Goal: Feedback & Contribution: Contribute content

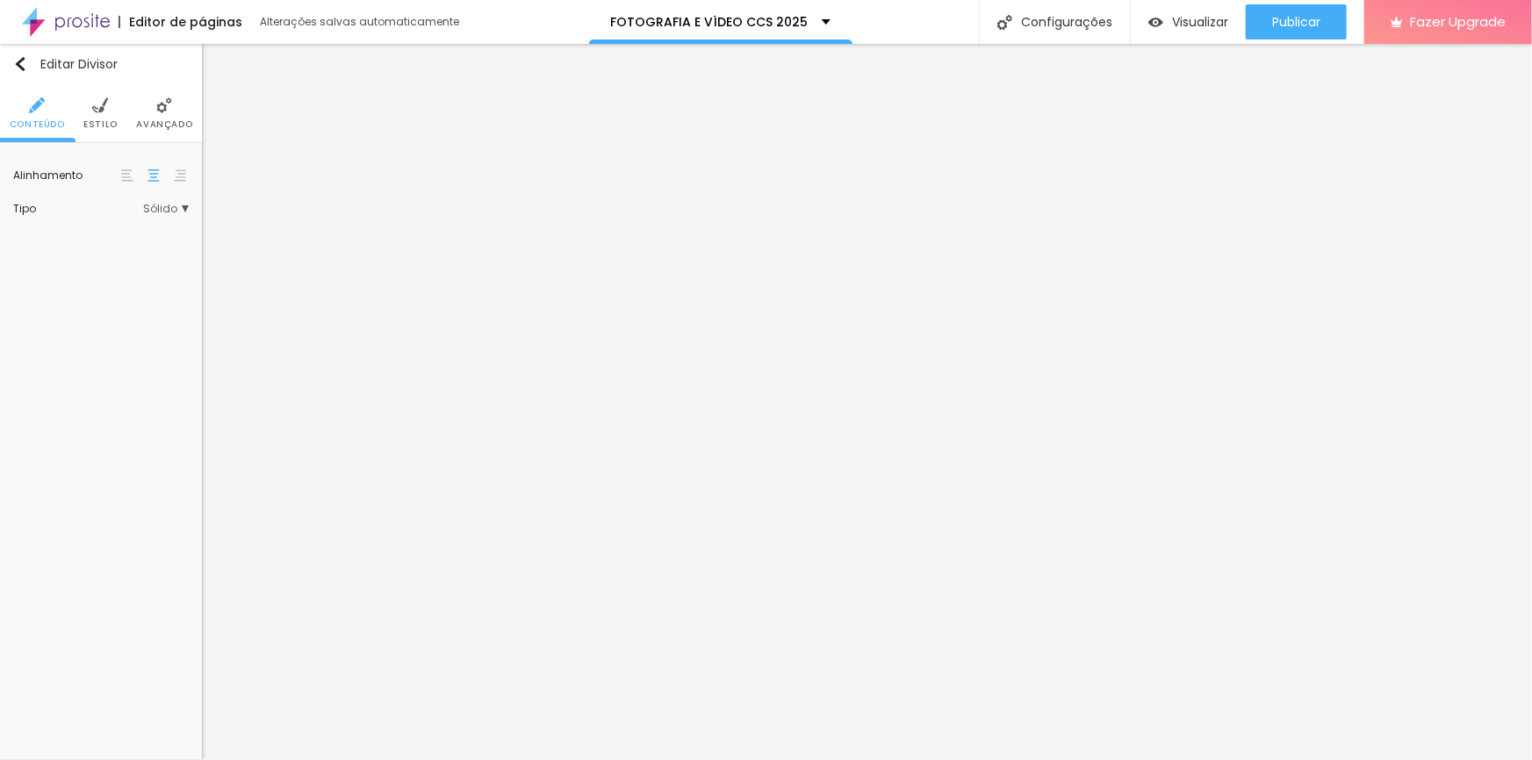
click at [184, 204] on span "Sólido" at bounding box center [166, 209] width 46 height 11
click at [114, 353] on span "Estrela" at bounding box center [126, 353] width 119 height 11
click at [111, 370] on div "Brilho" at bounding box center [114, 376] width 148 height 23
click at [113, 392] on span "Coração 1" at bounding box center [94, 399] width 55 height 15
click at [124, 420] on span "Coração 2" at bounding box center [126, 424] width 119 height 11
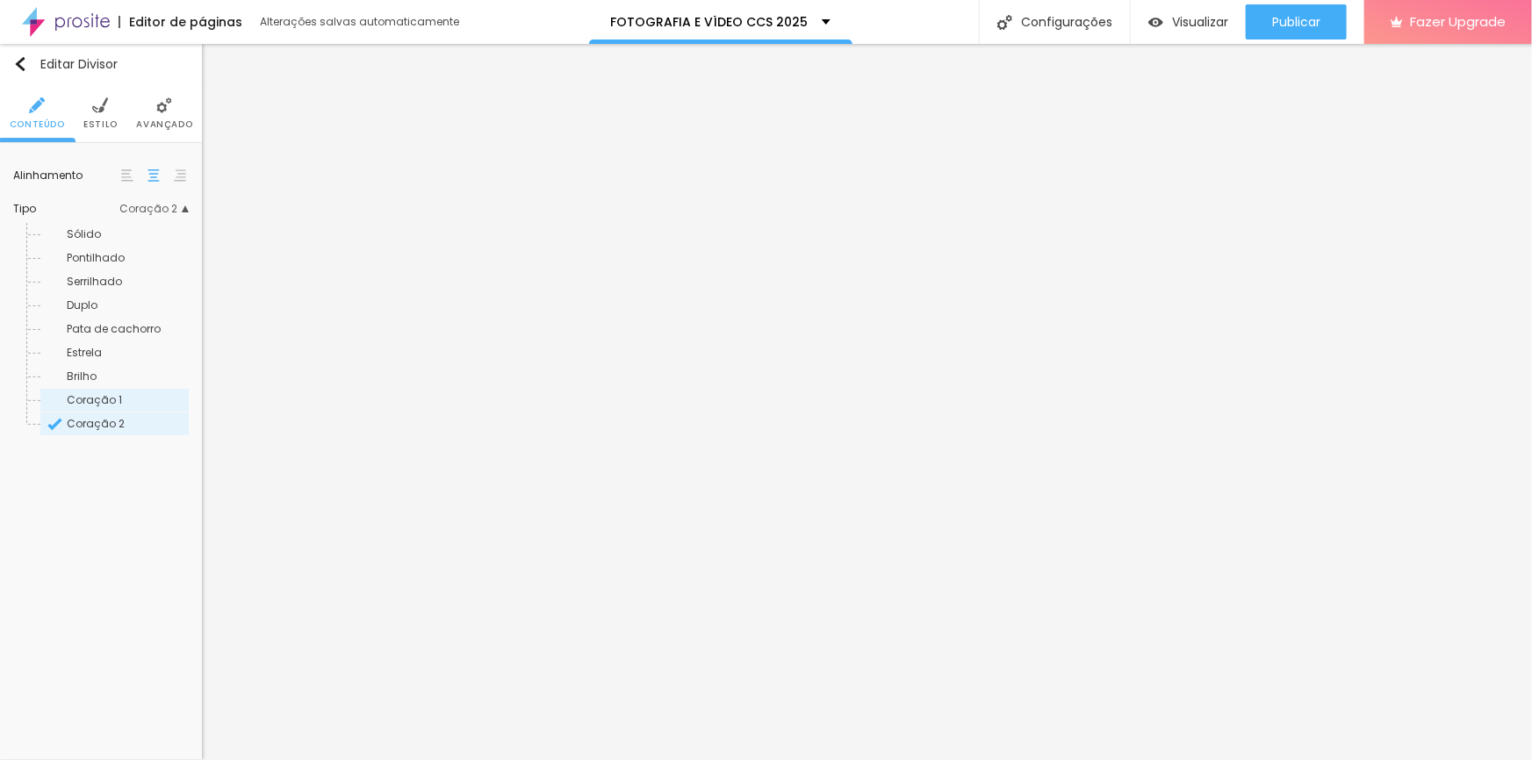
click at [122, 391] on div "Coração 1" at bounding box center [114, 400] width 148 height 23
click at [112, 377] on span "Brilho" at bounding box center [126, 376] width 119 height 11
click at [93, 350] on span "Estrela" at bounding box center [84, 352] width 35 height 15
click at [99, 120] on span "Estilo" at bounding box center [100, 124] width 34 height 9
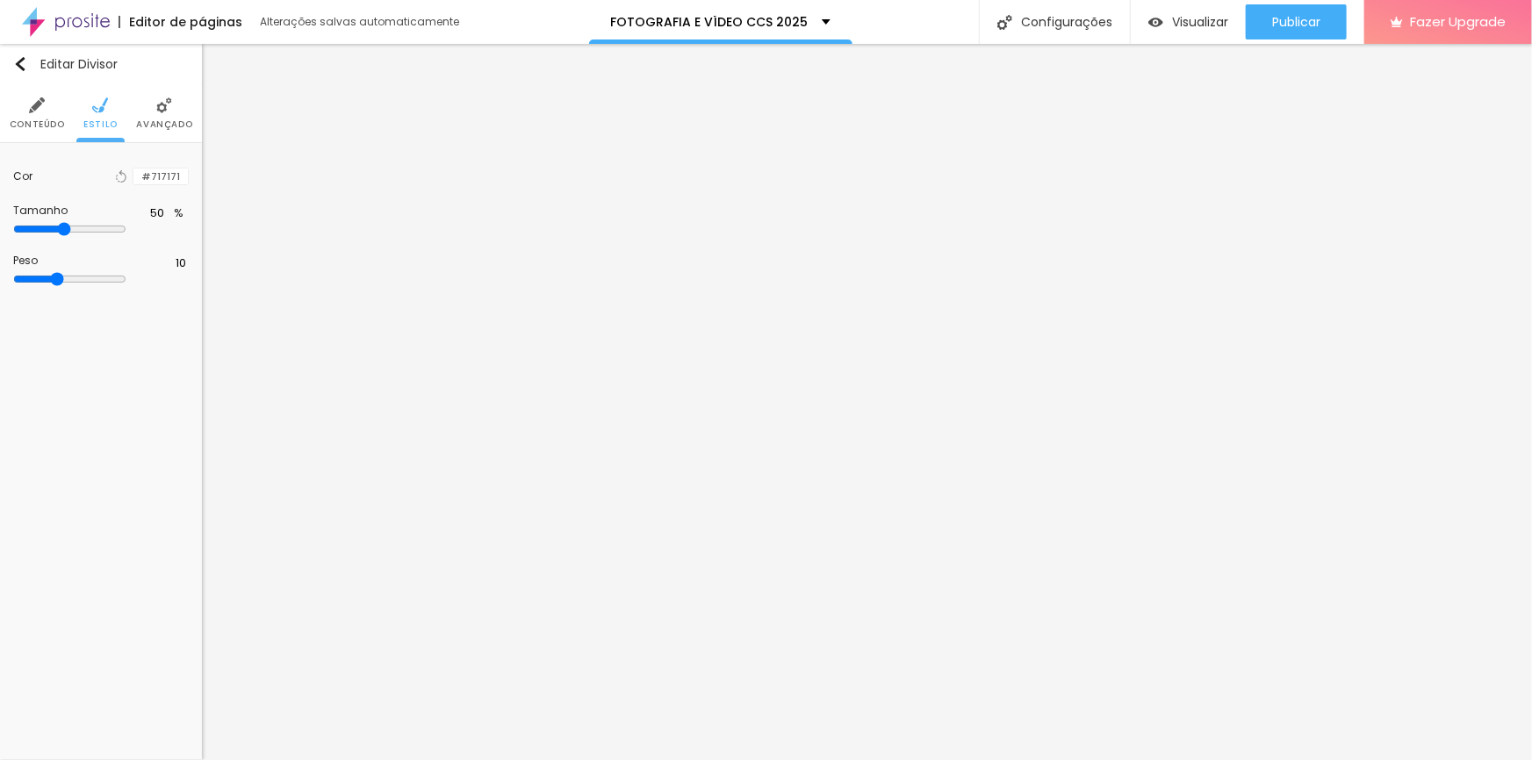
click at [133, 169] on div at bounding box center [133, 177] width 0 height 17
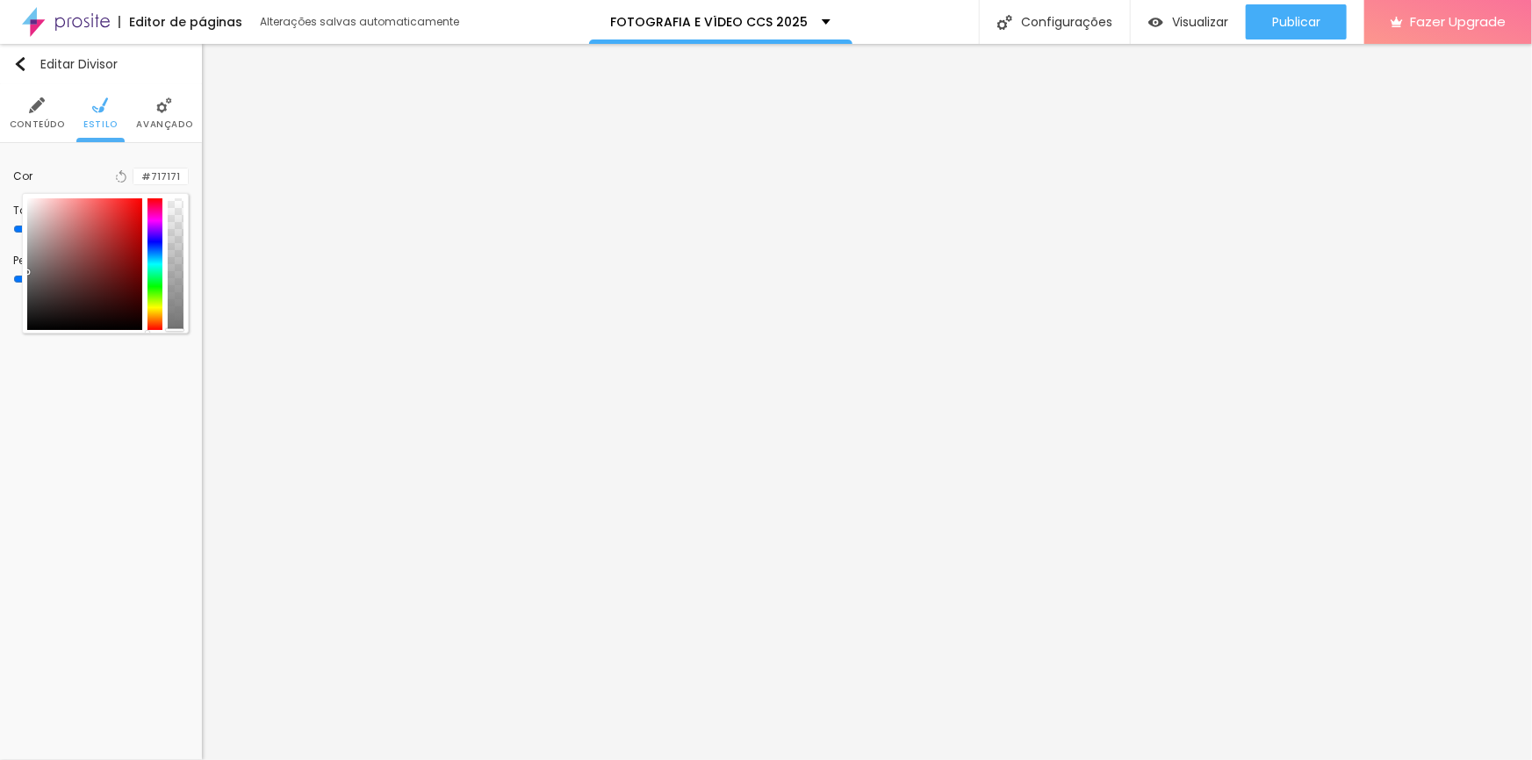
click at [32, 201] on div at bounding box center [84, 264] width 115 height 132
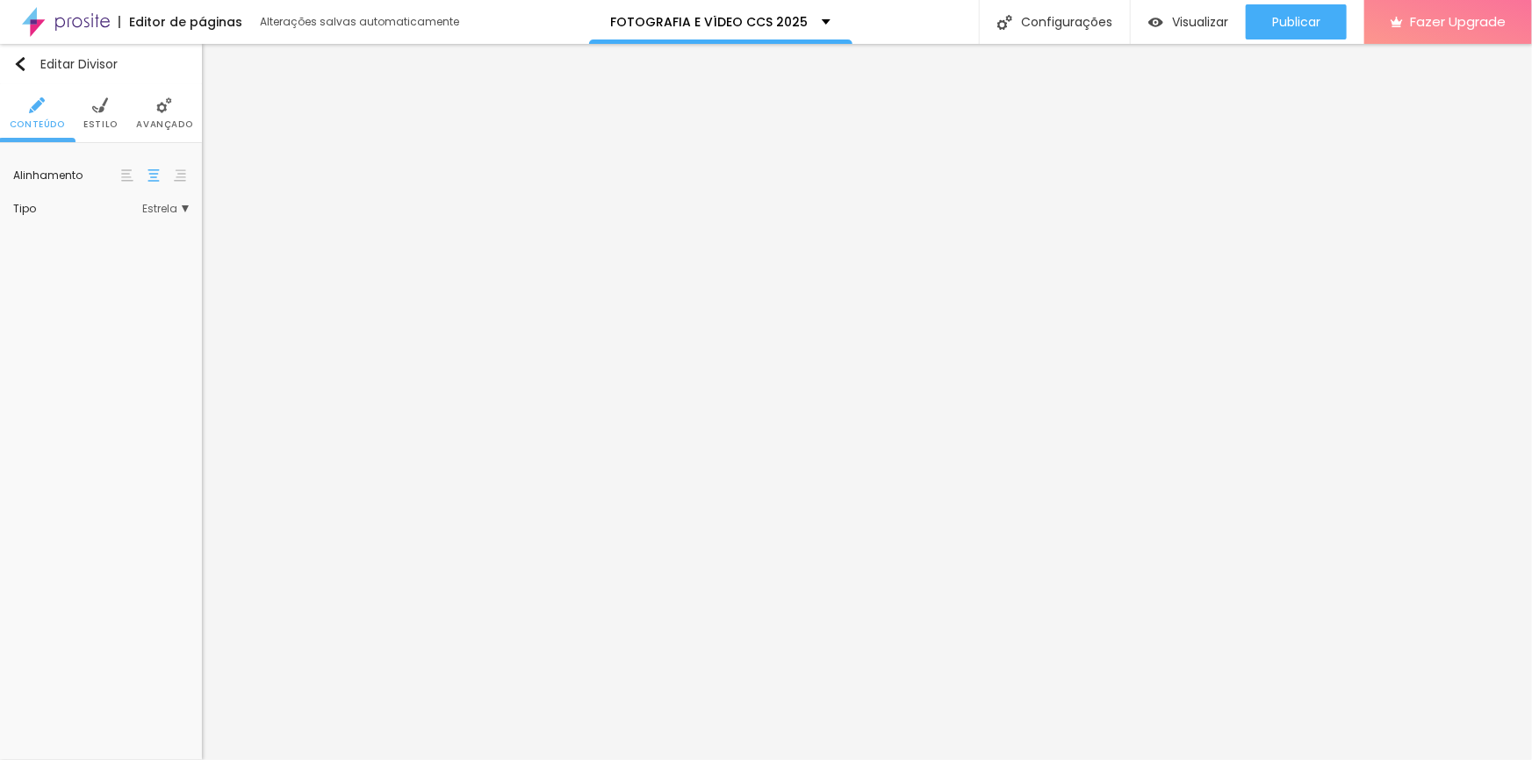
click at [109, 117] on li "Estilo" at bounding box center [100, 113] width 34 height 58
type input "51"
type input "52"
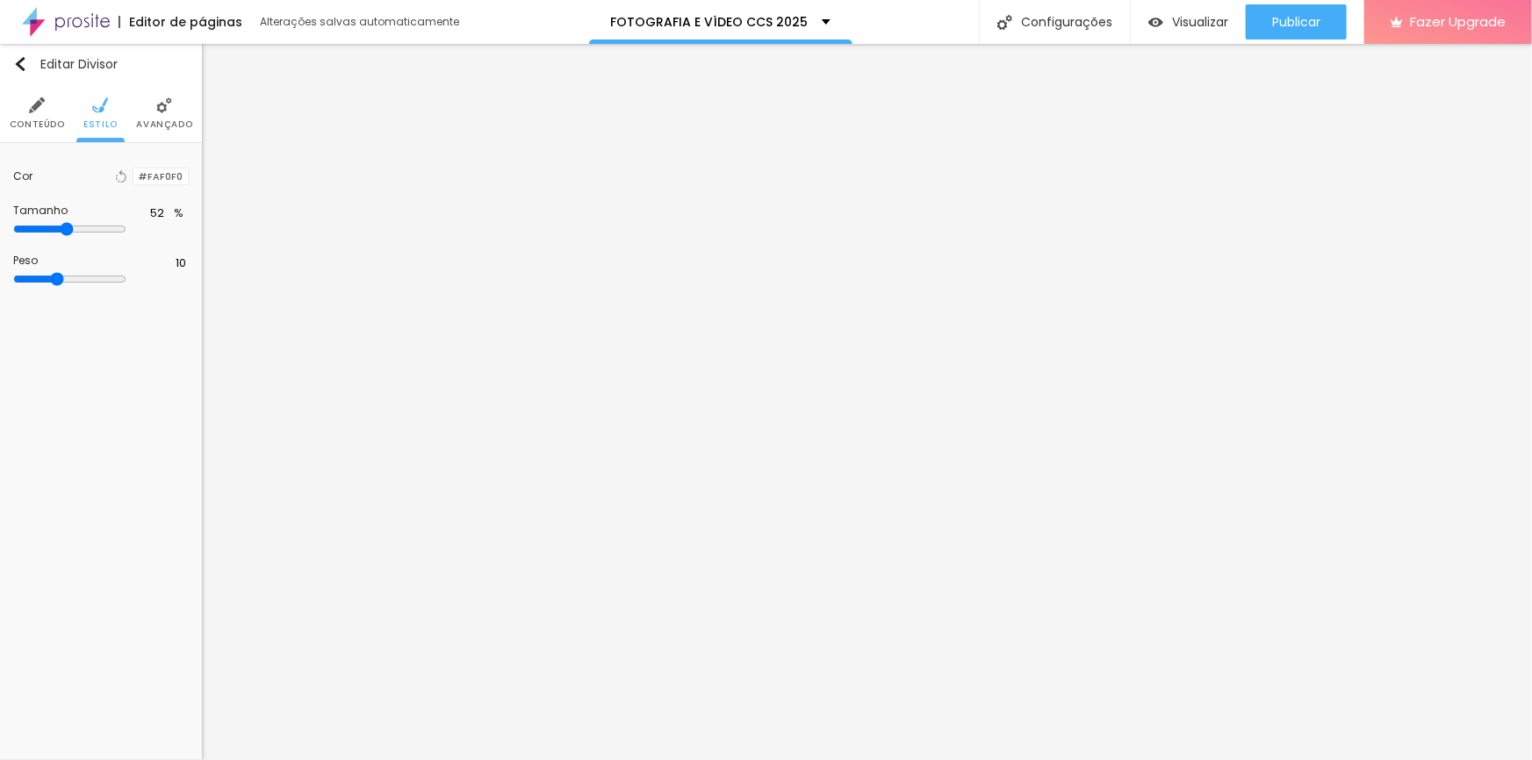
type input "53"
type input "54"
type input "55"
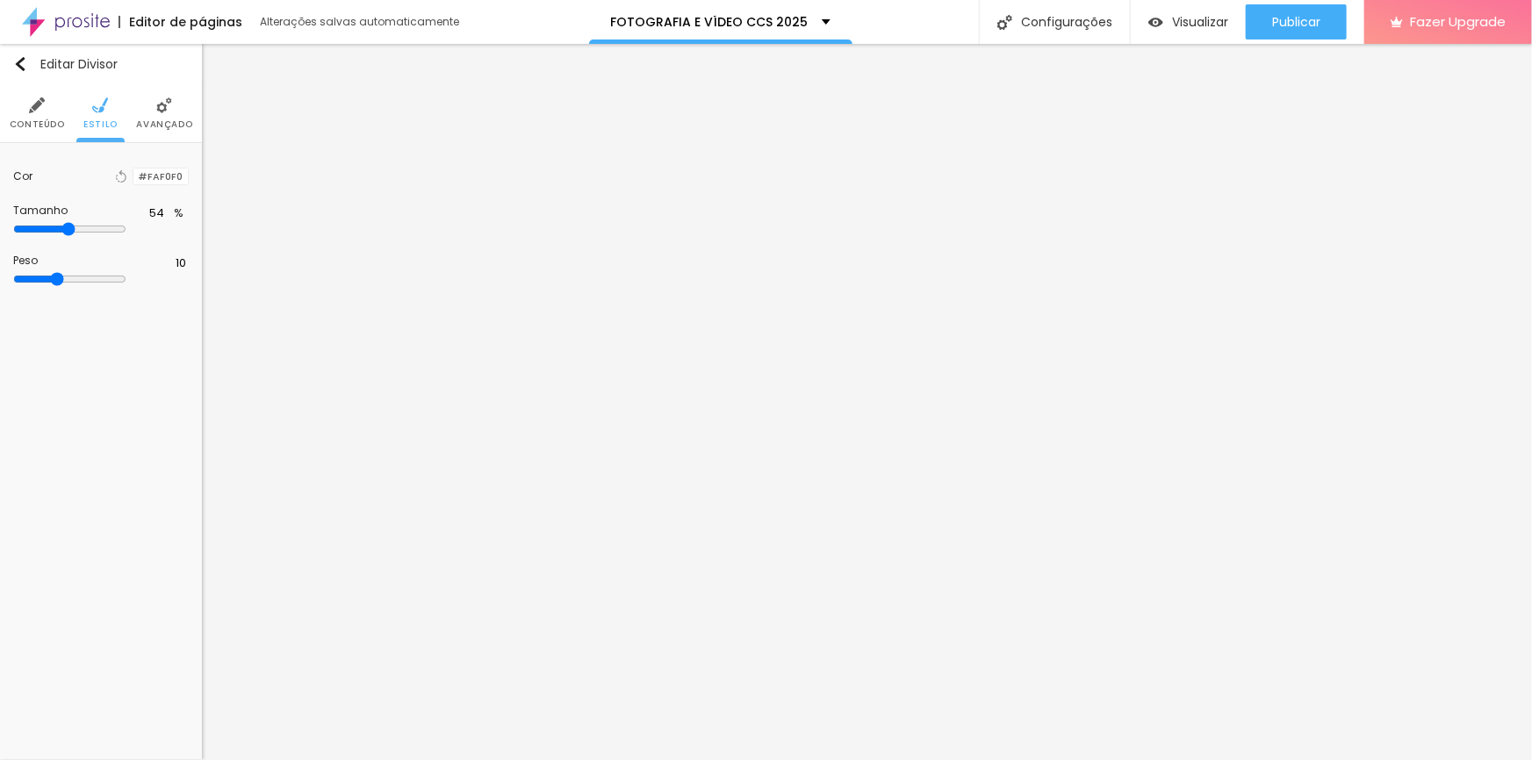
type input "55"
type input "56"
type input "57"
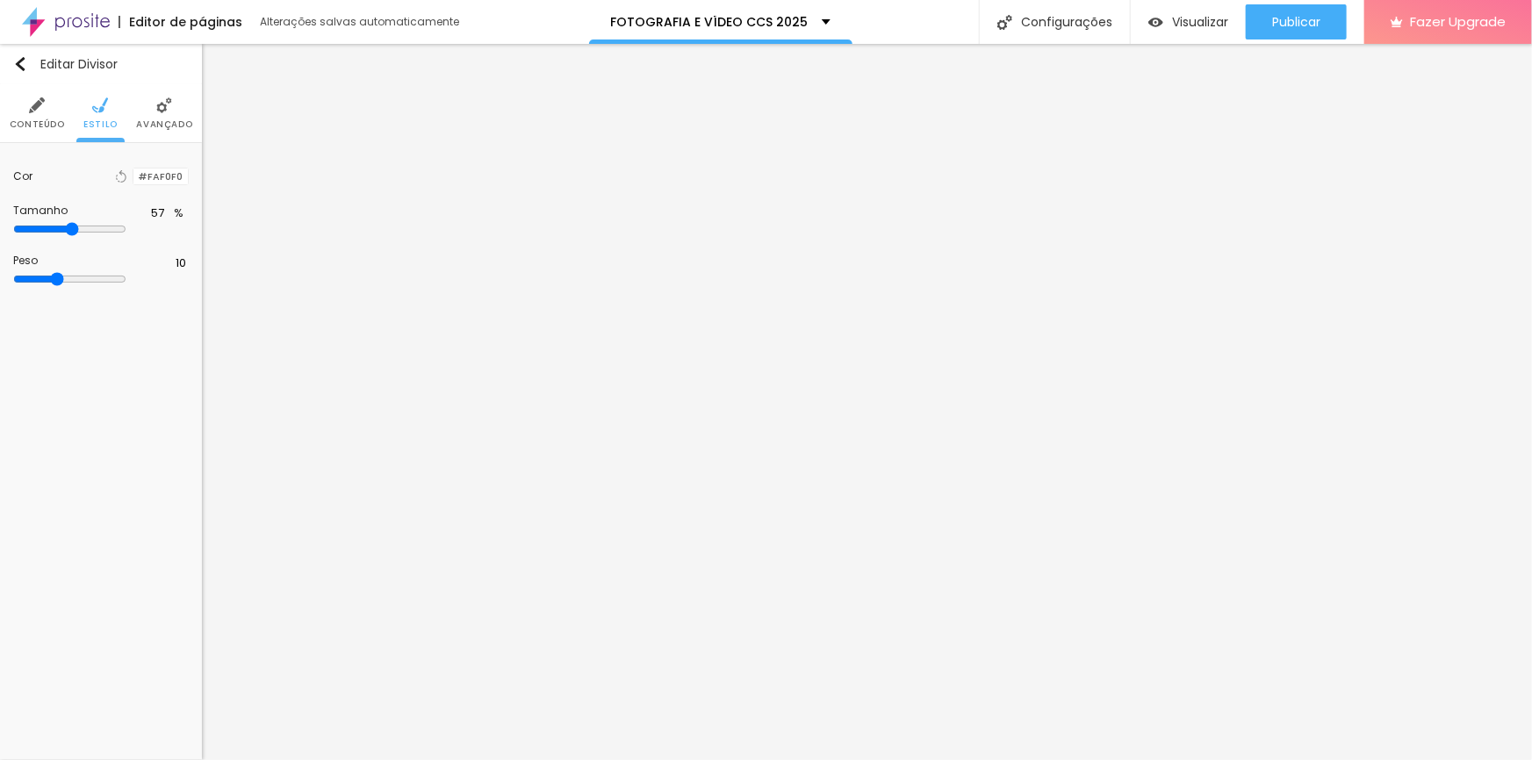
type input "58"
type input "59"
type input "60"
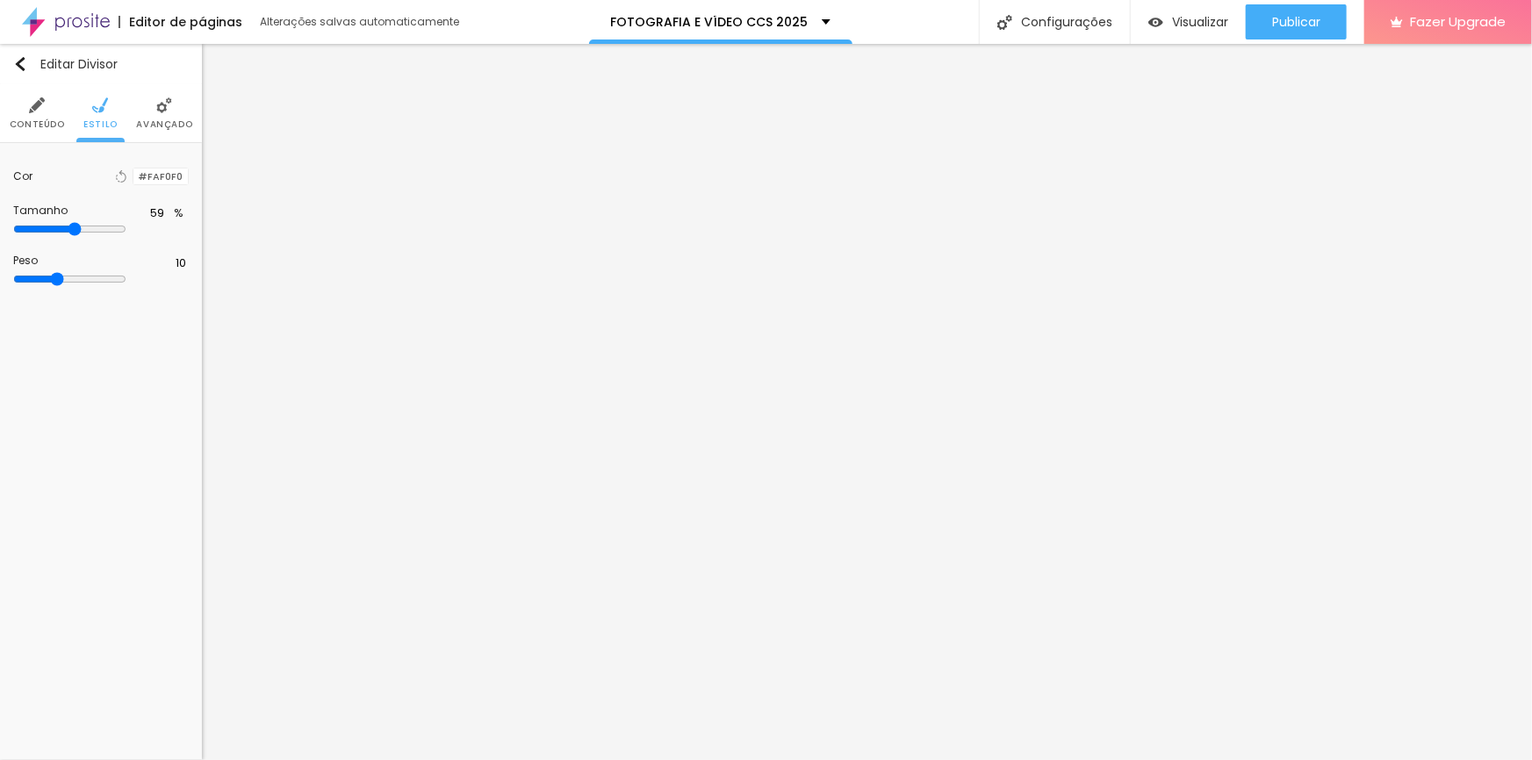
type input "60"
type input "61"
type input "63"
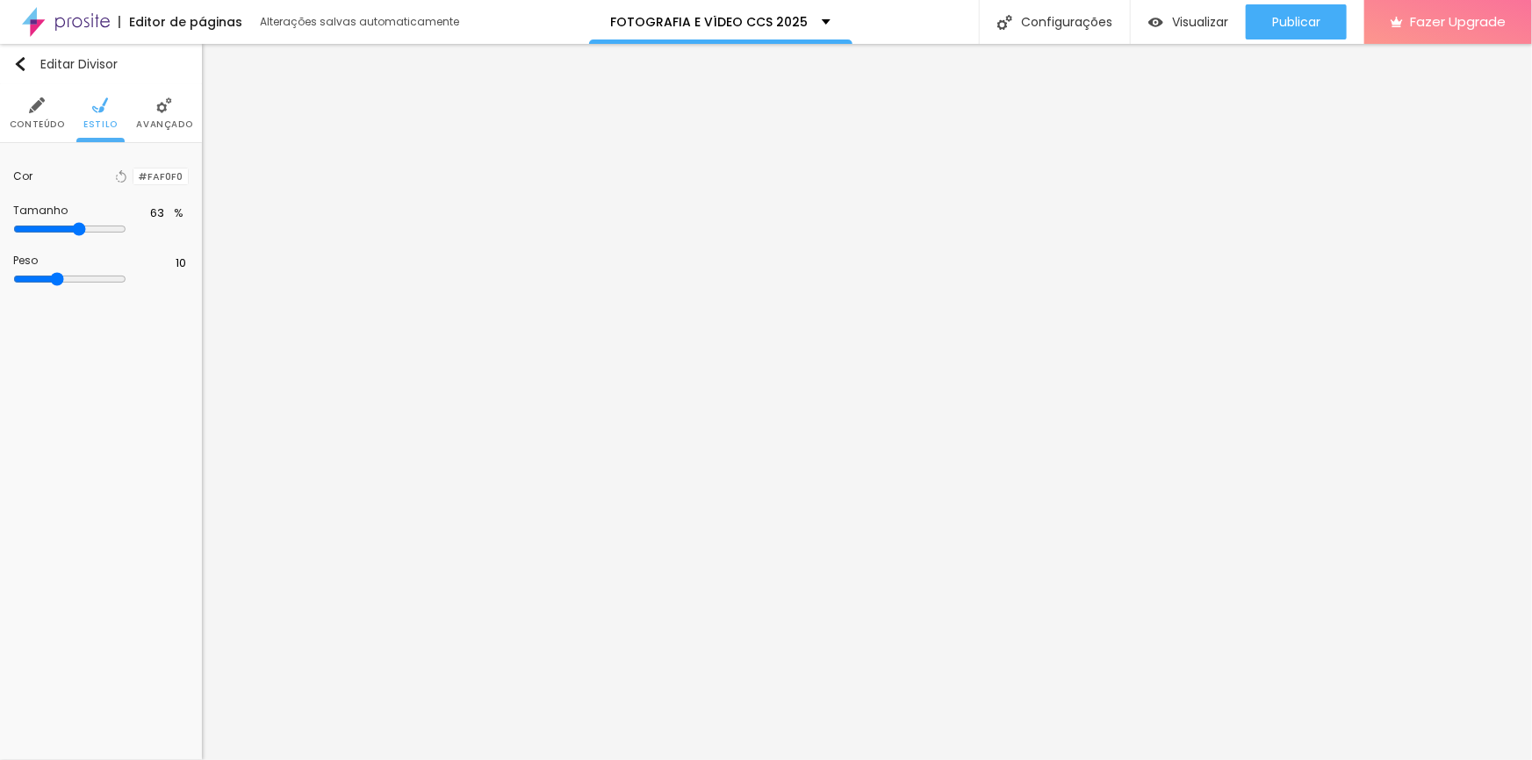
type input "65"
type input "67"
type input "68"
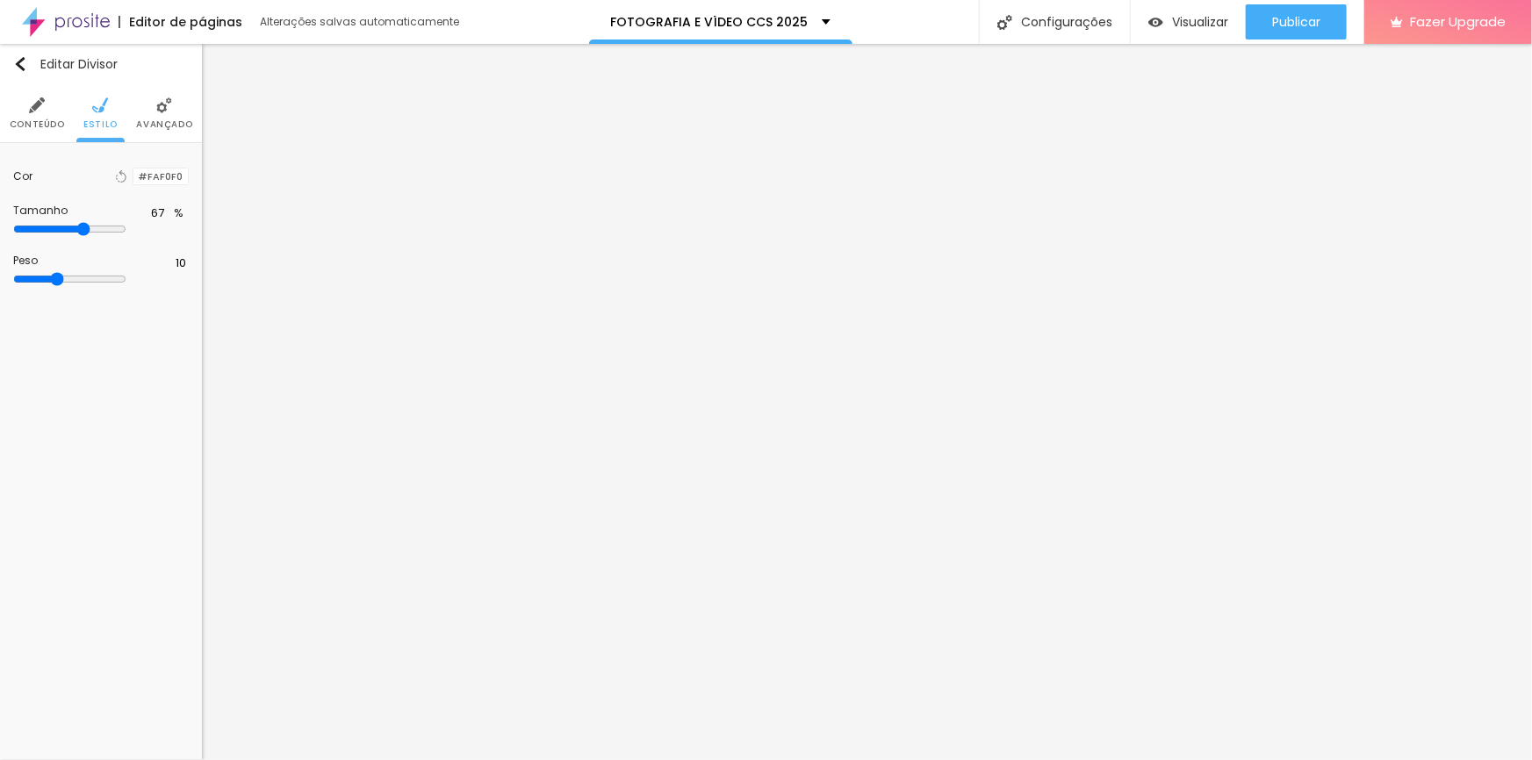
type input "68"
type input "69"
type input "70"
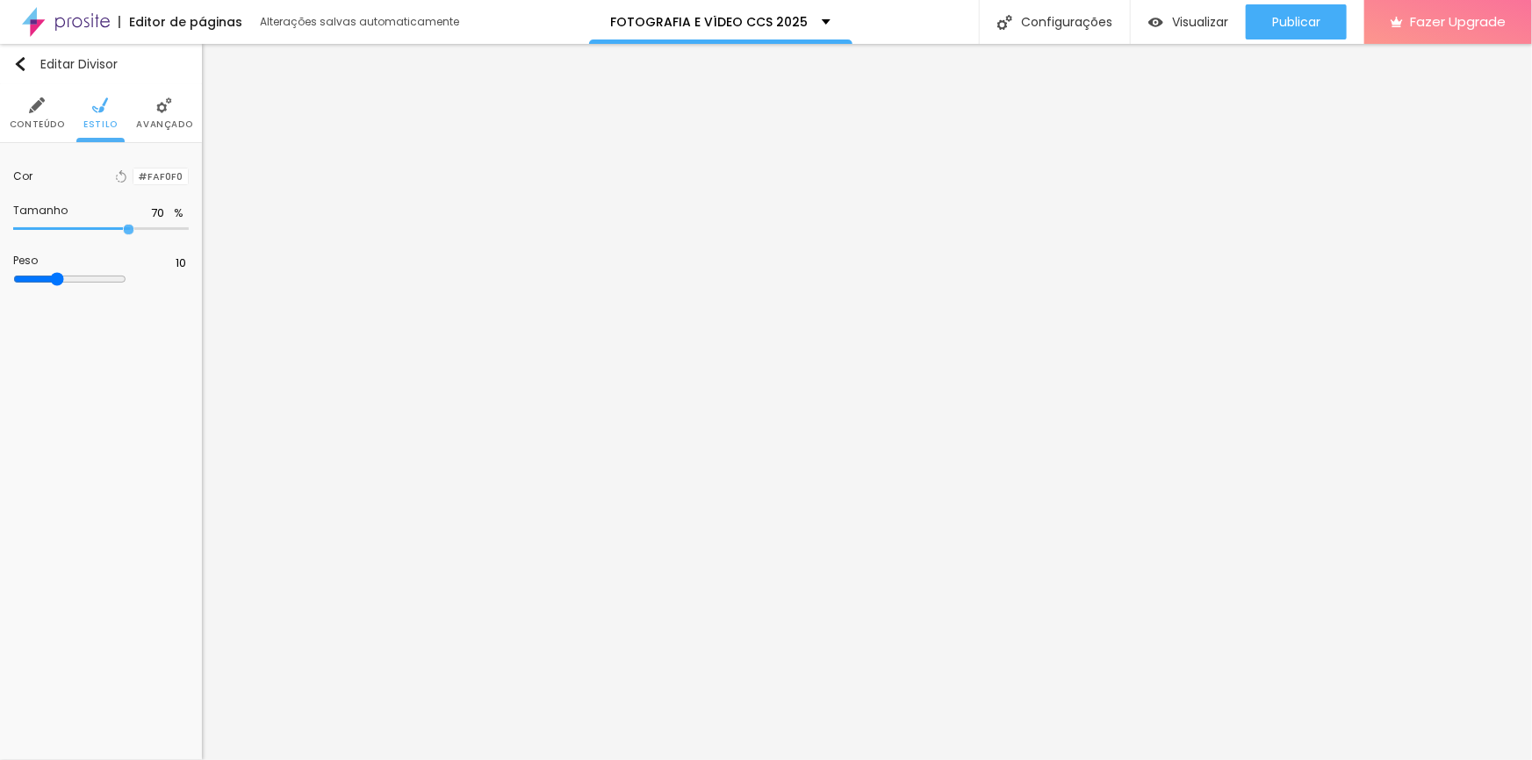
type input "71"
type input "72"
type input "79"
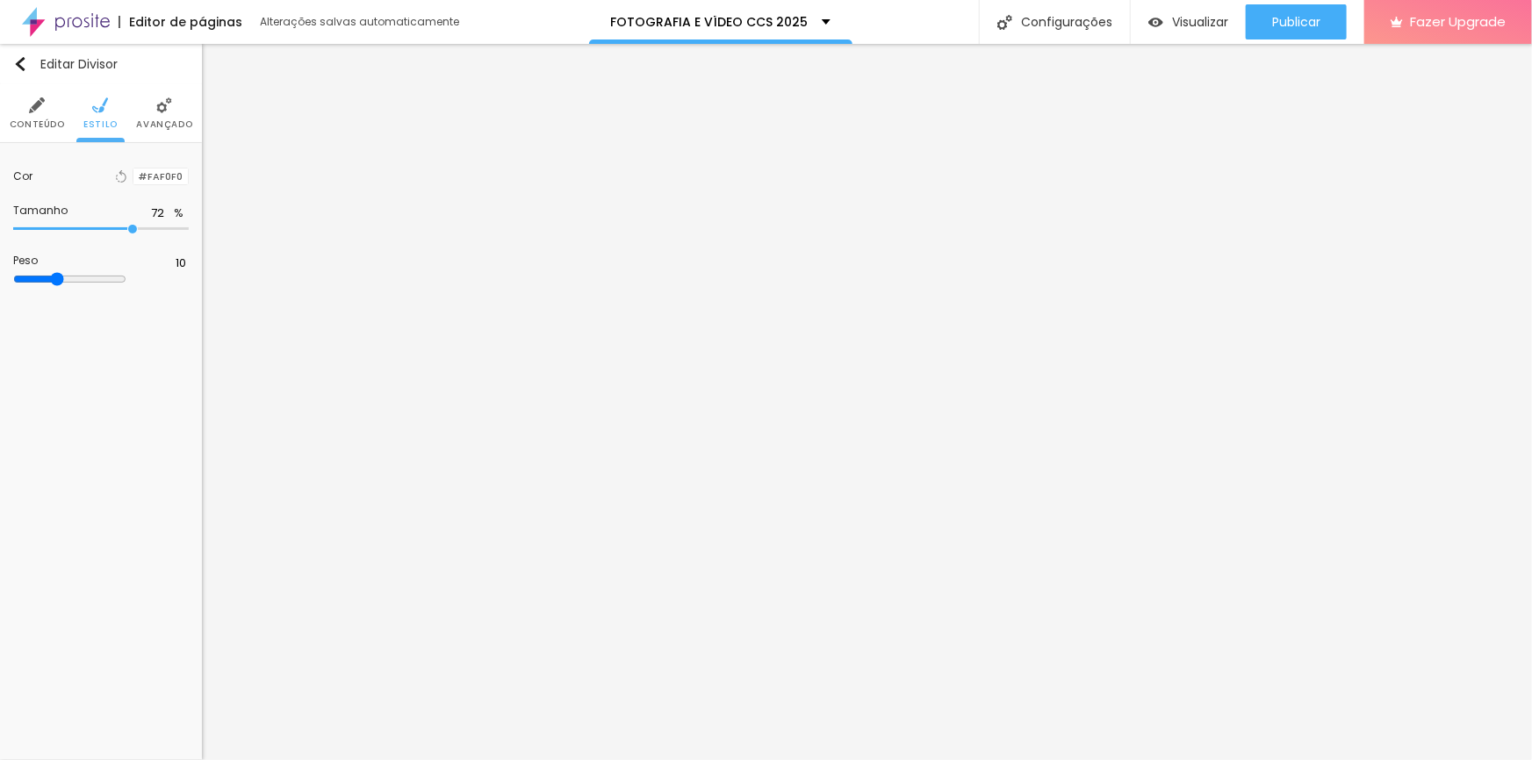
type input "79"
type input "78"
type input "79"
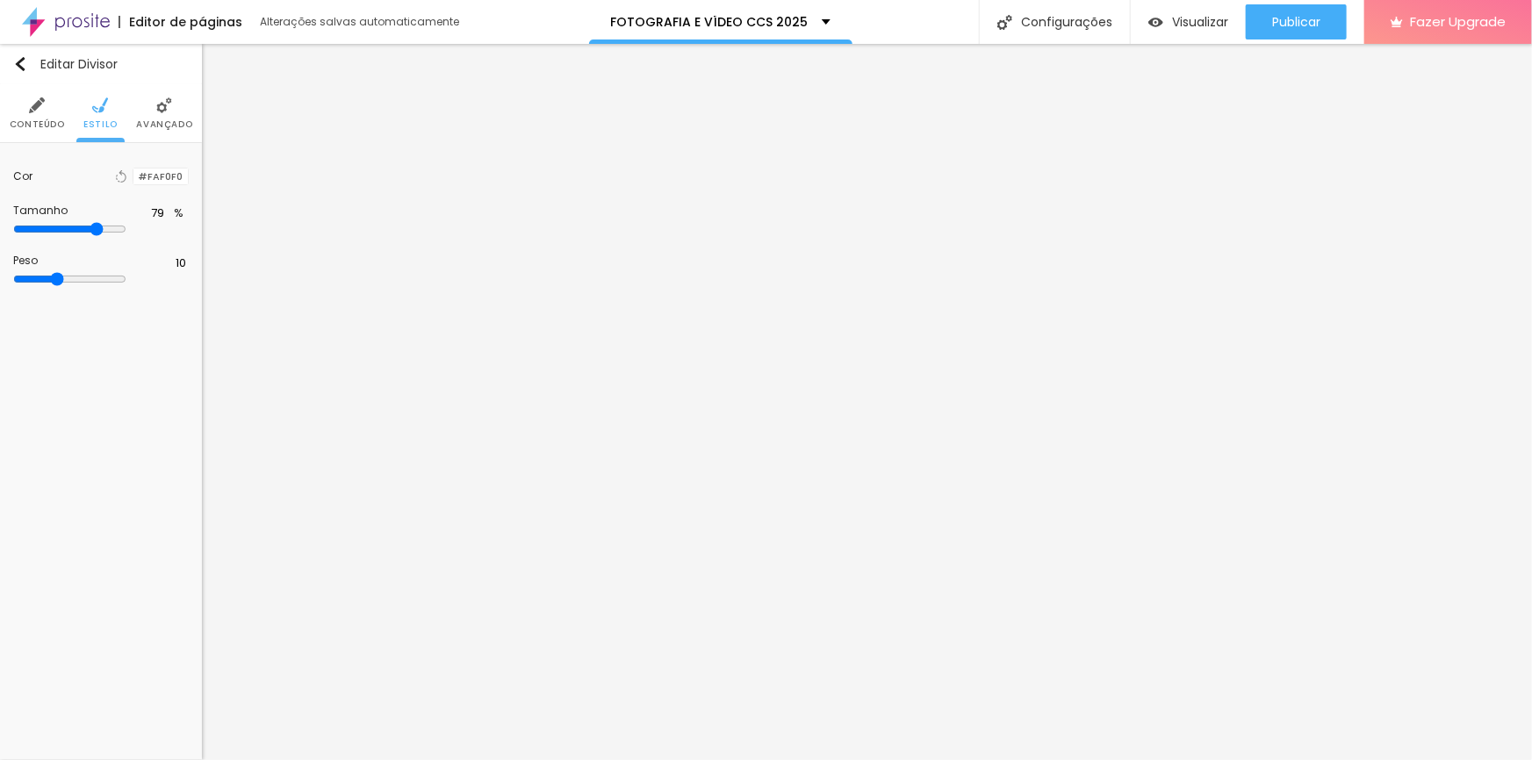
type input "80"
type input "81"
type input "84"
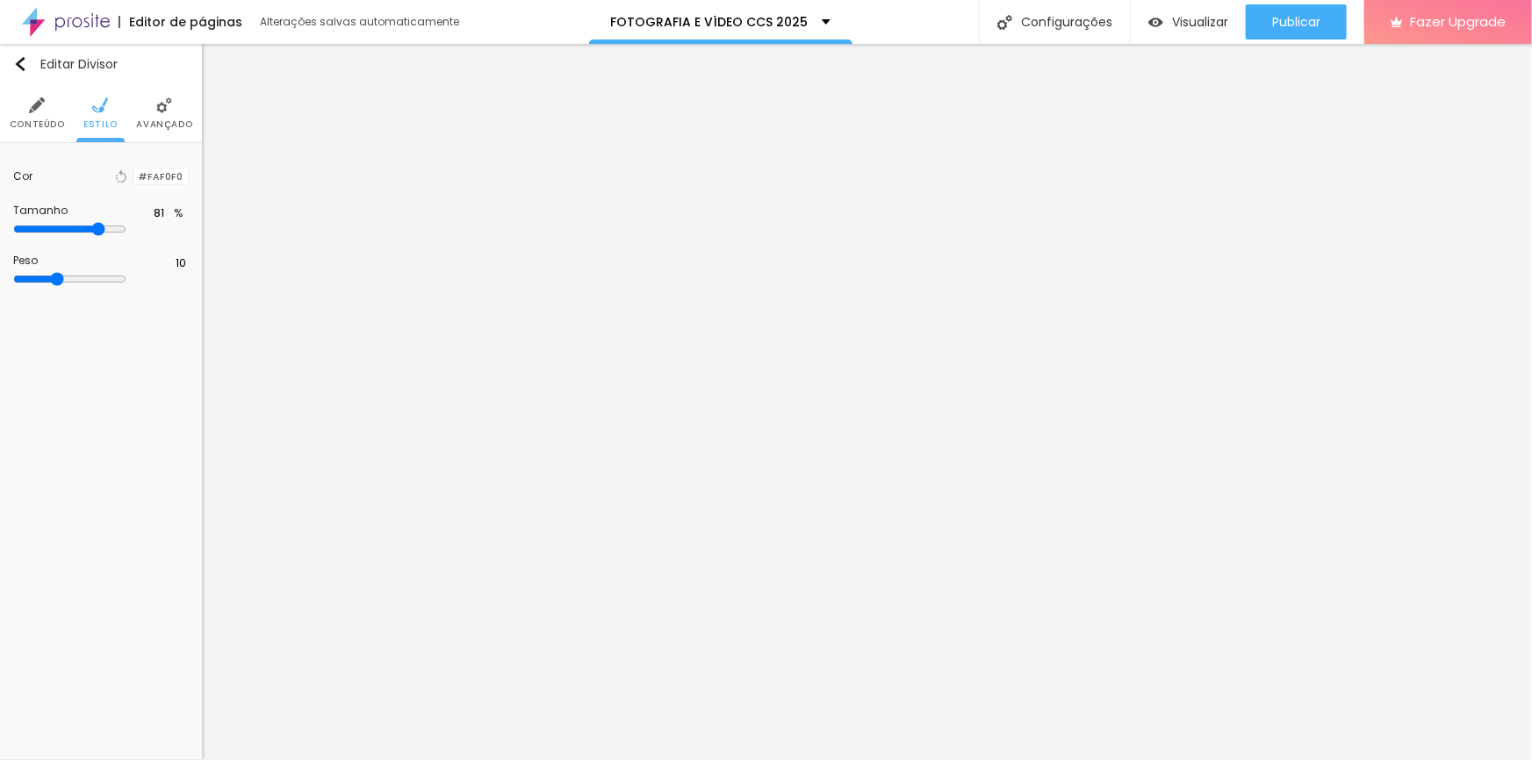
type input "84"
type input "83"
type input "82"
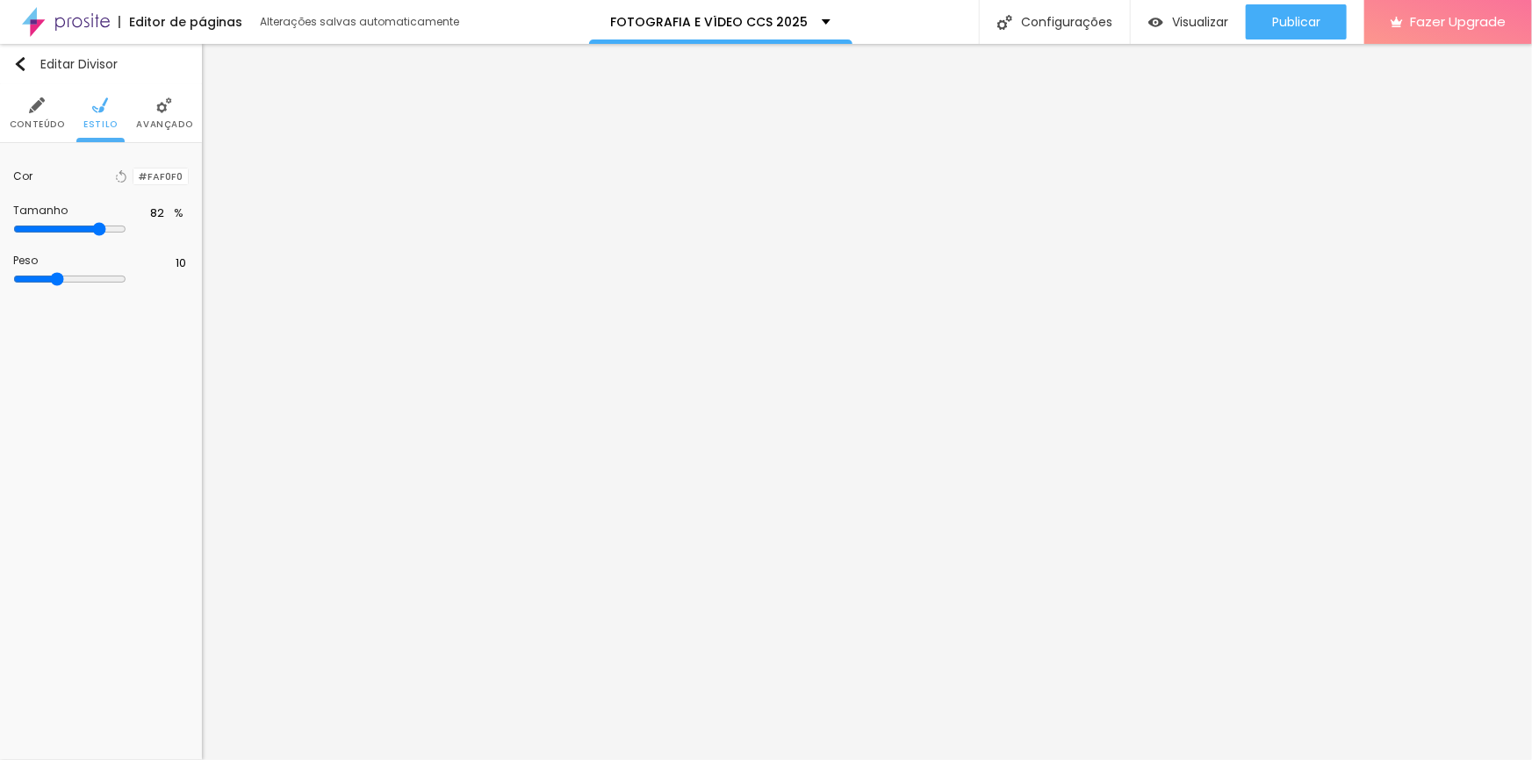
type input "81"
drag, startPoint x: 91, startPoint y: 228, endPoint x: 147, endPoint y: 255, distance: 62.0
type input "81"
click at [126, 236] on input "range" at bounding box center [69, 229] width 113 height 14
click at [100, 120] on span "Estilo" at bounding box center [100, 124] width 34 height 9
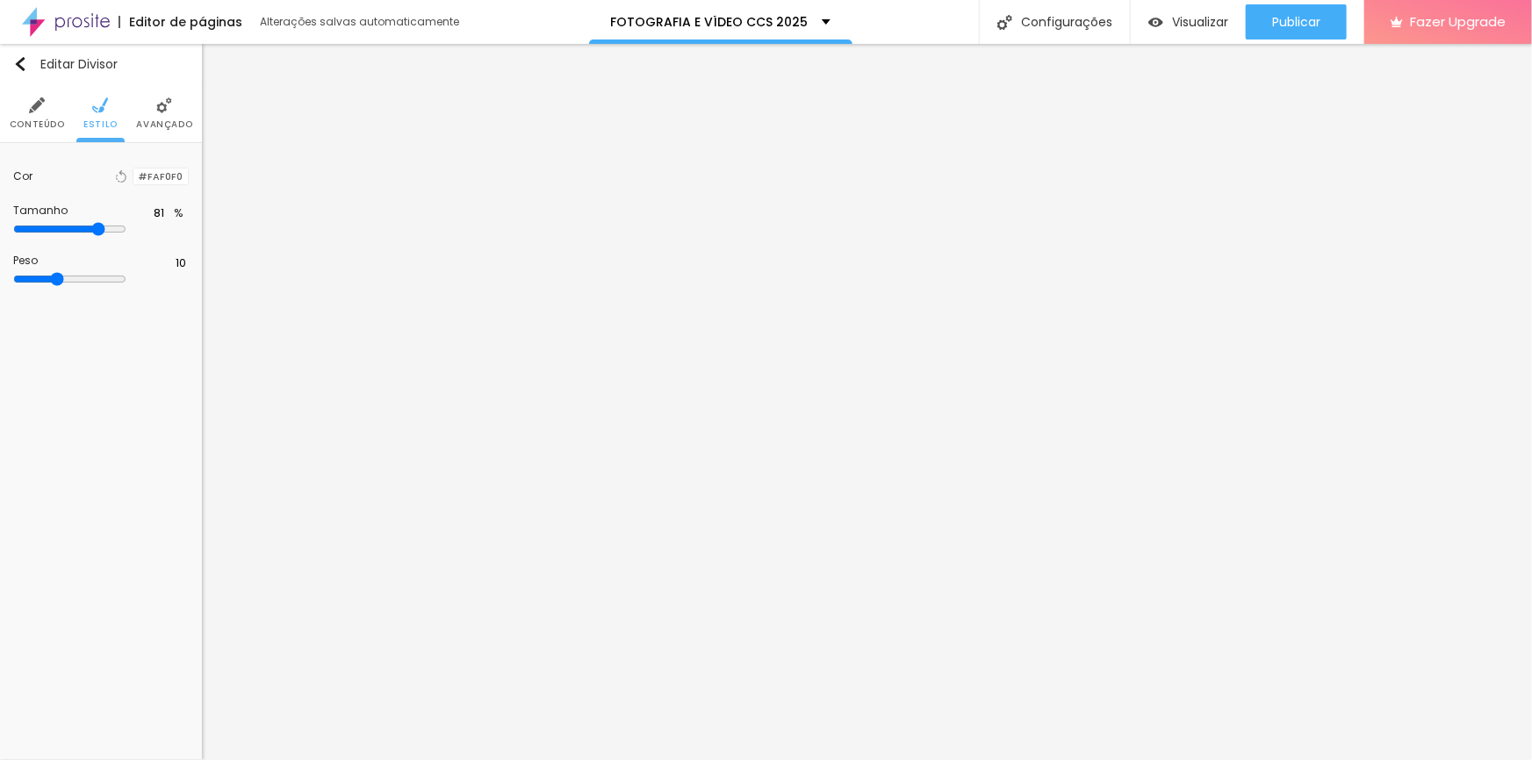
type input "83"
type input "84"
type input "91"
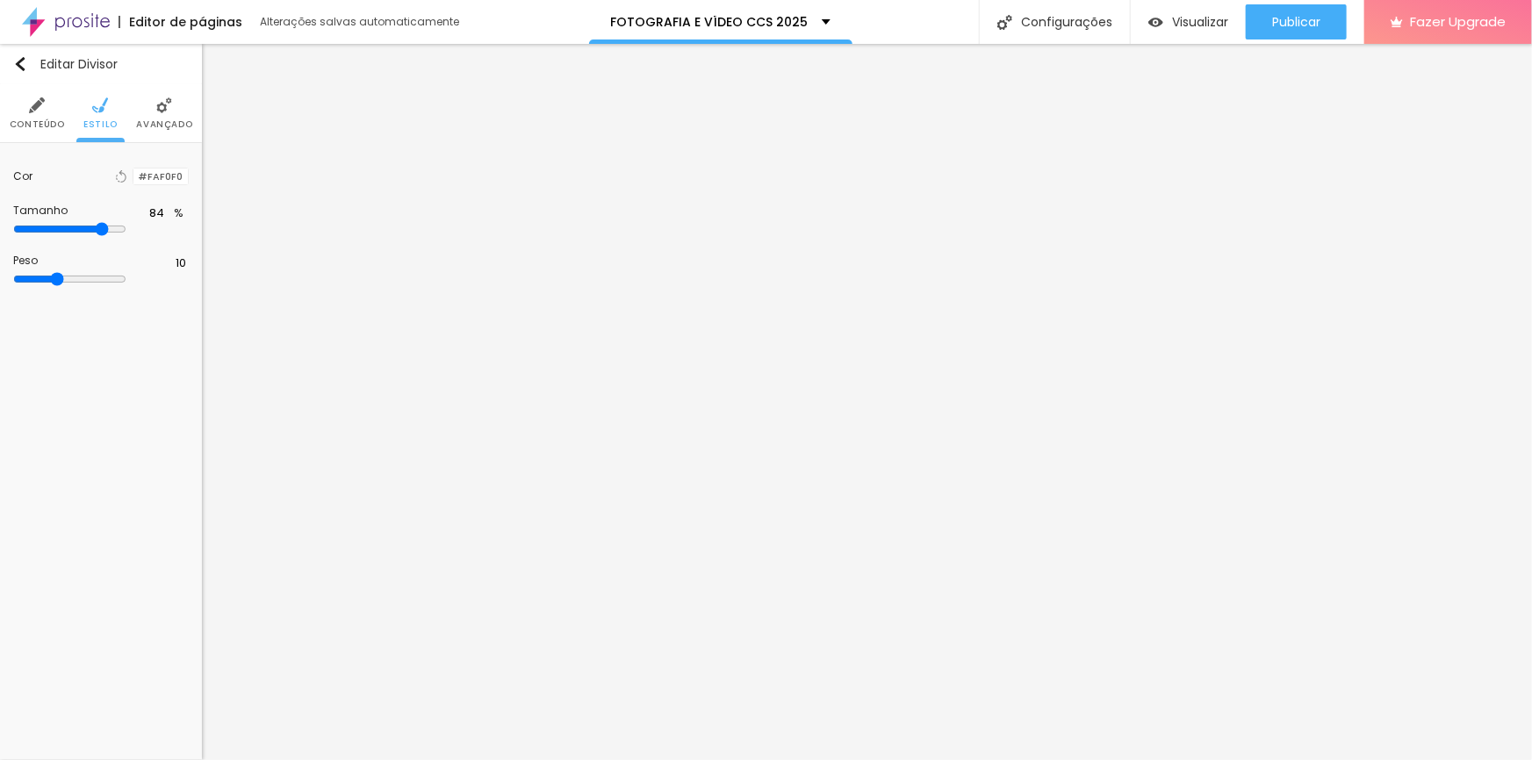
type input "91"
type input "92"
type input "93"
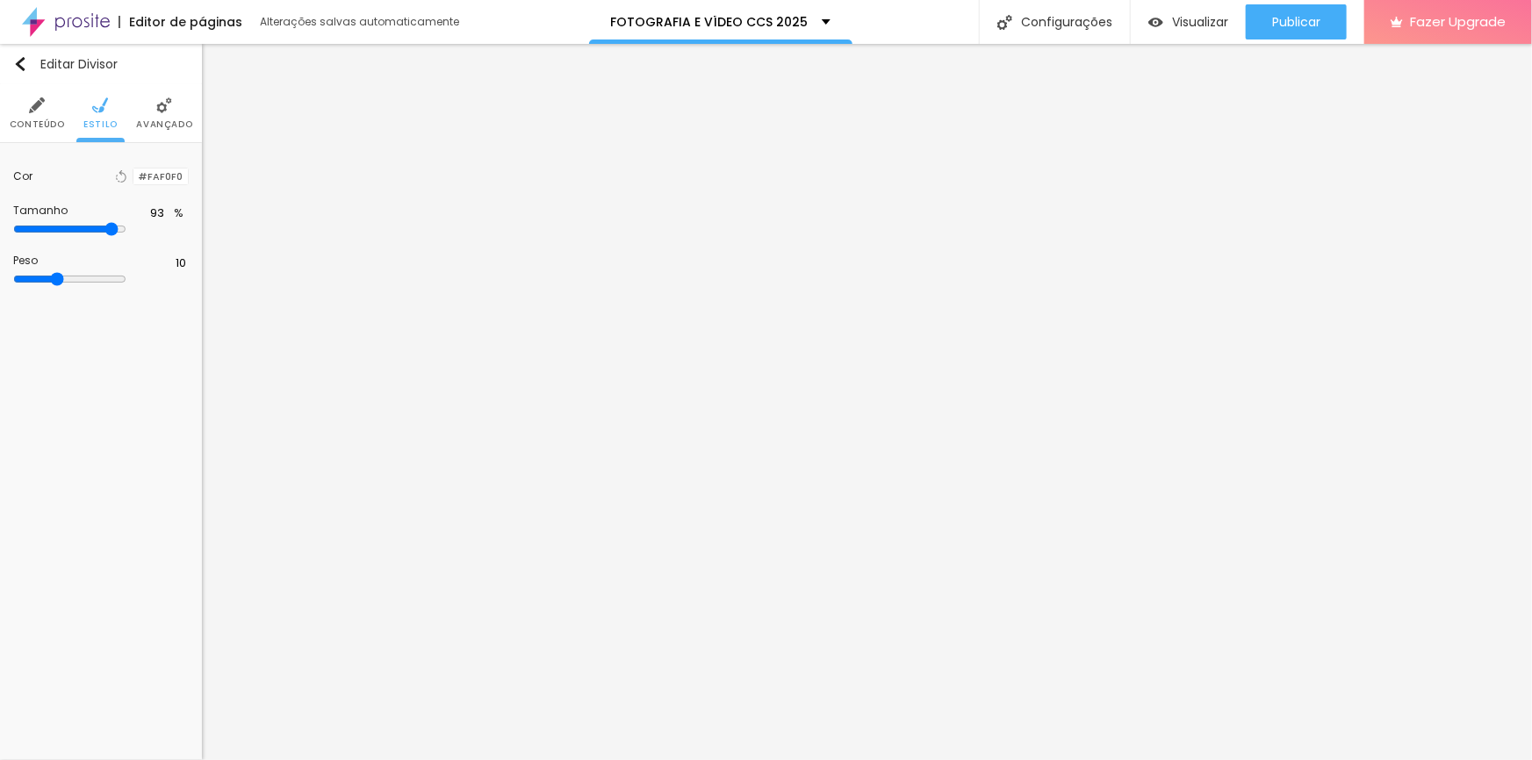
type input "94"
type input "95"
type input "96"
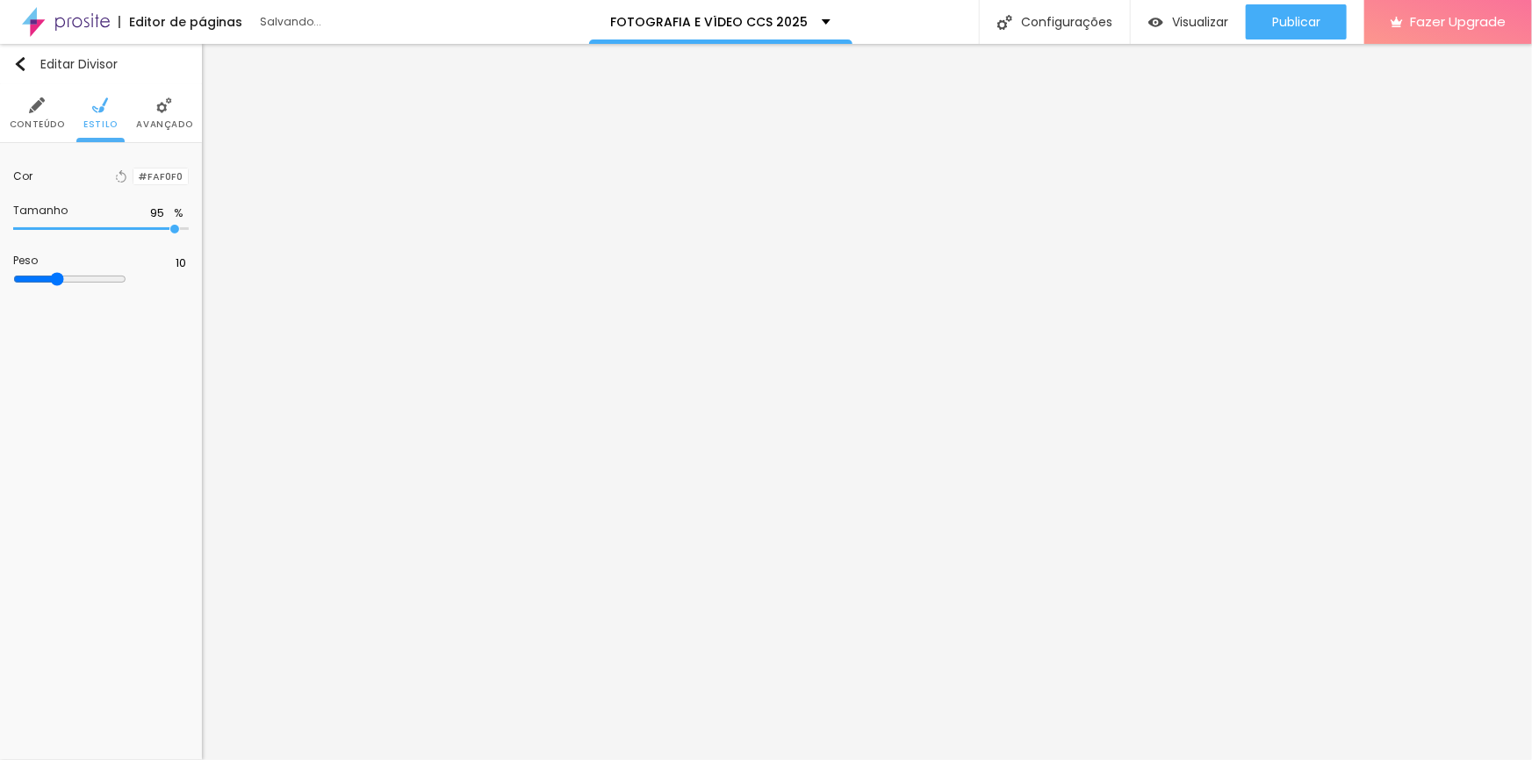
type input "96"
type input "97"
type input "98"
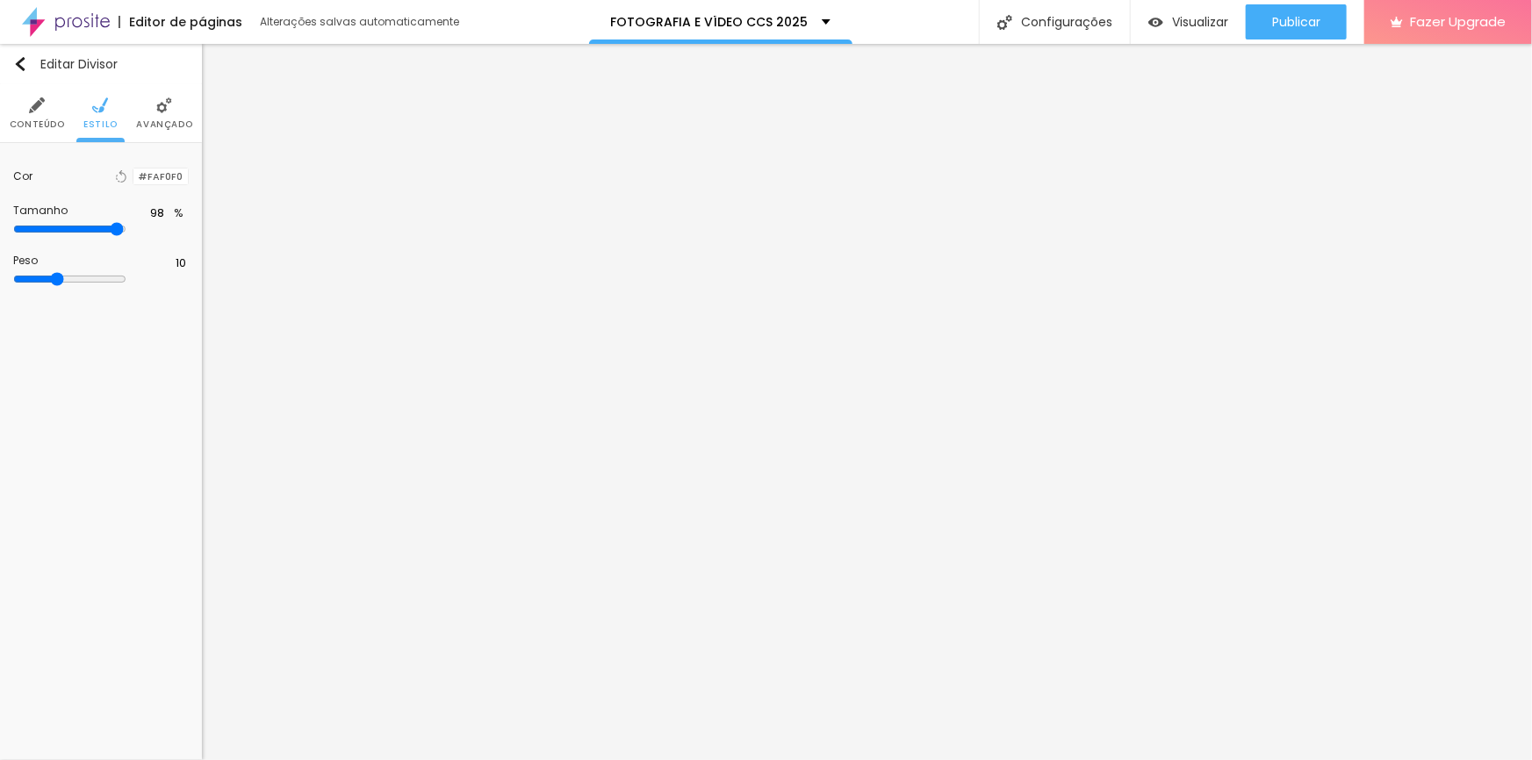
type input "97"
type input "96"
type input "95"
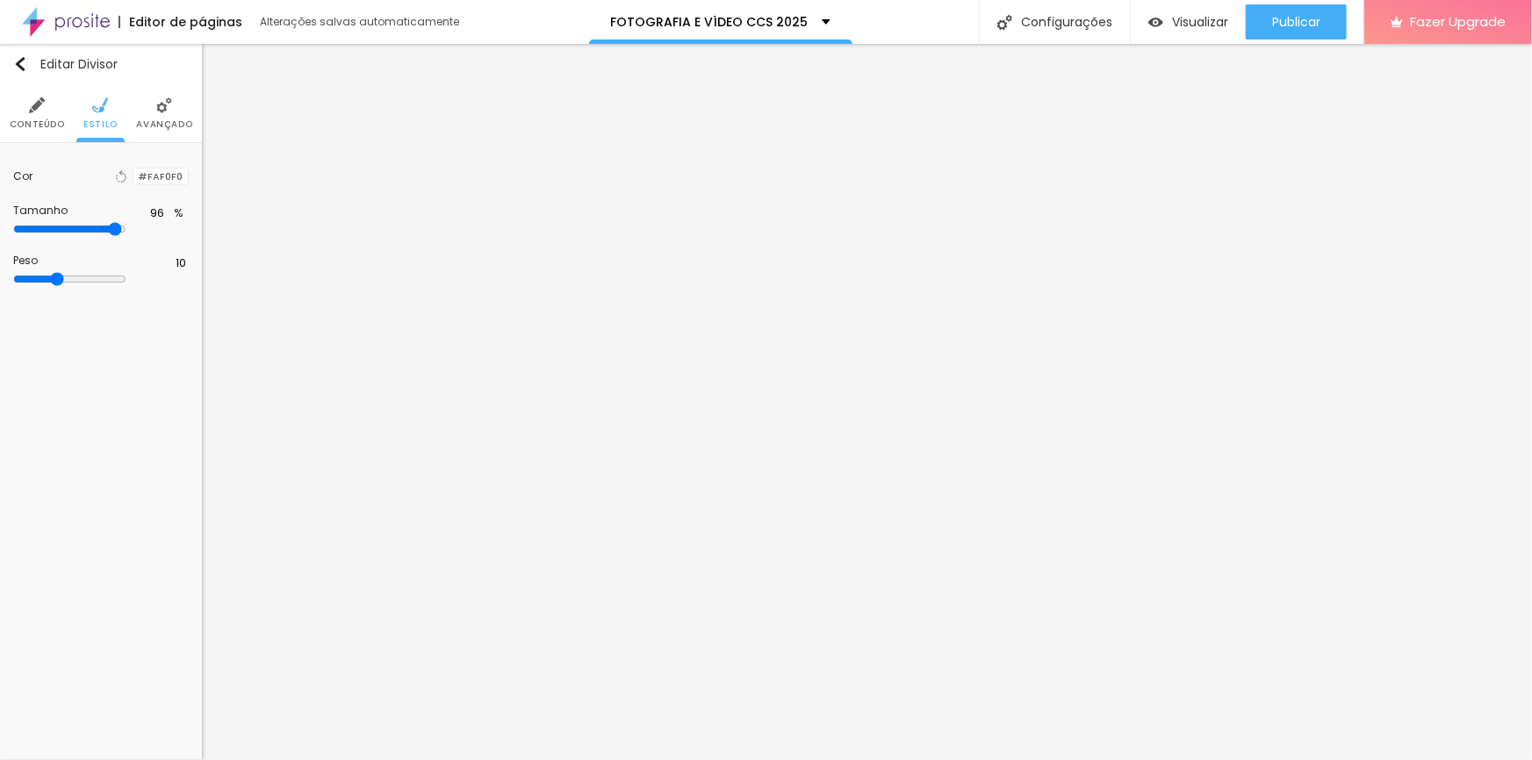
type input "95"
type input "96"
type input "97"
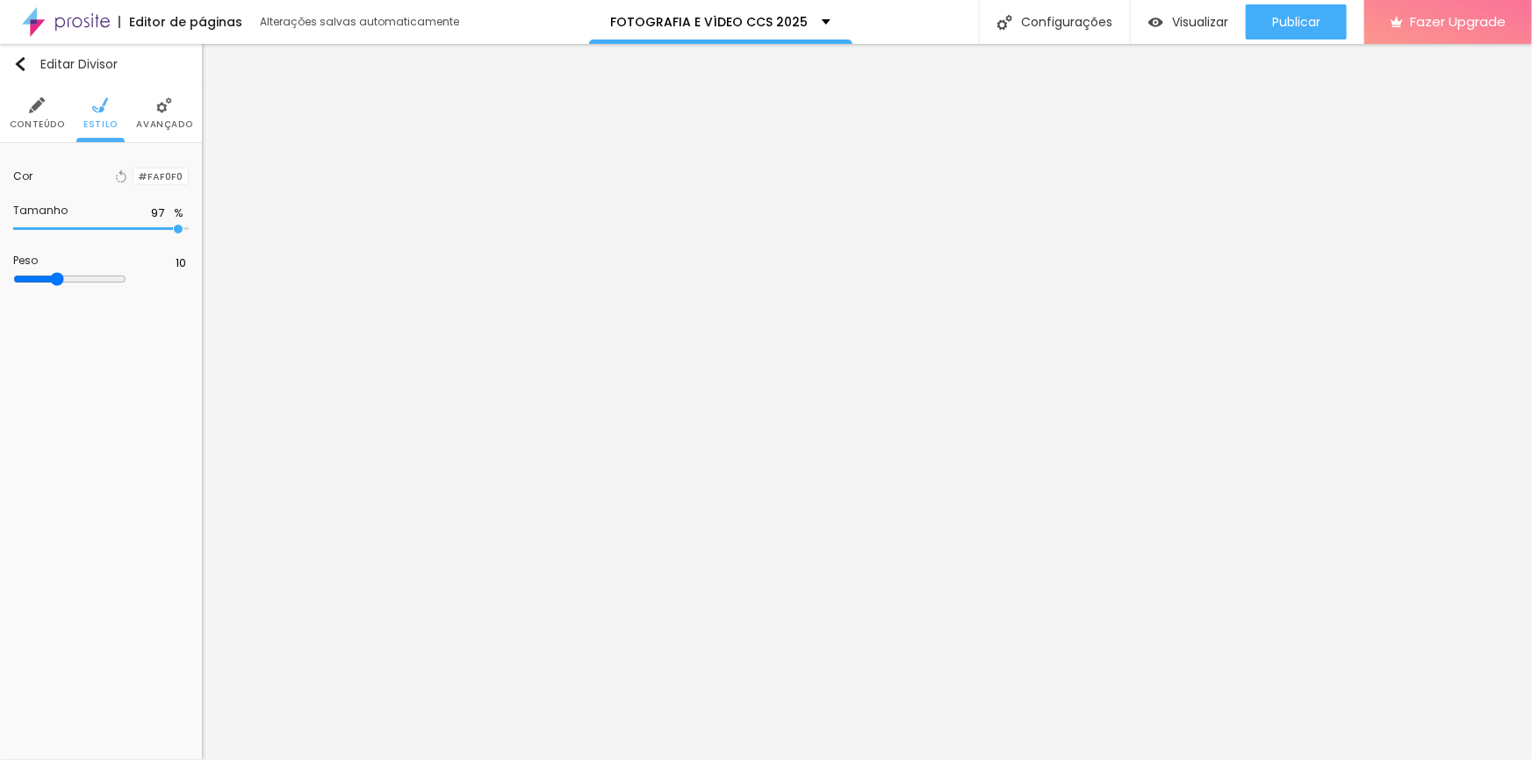
type input "98"
type input "99"
type input "100"
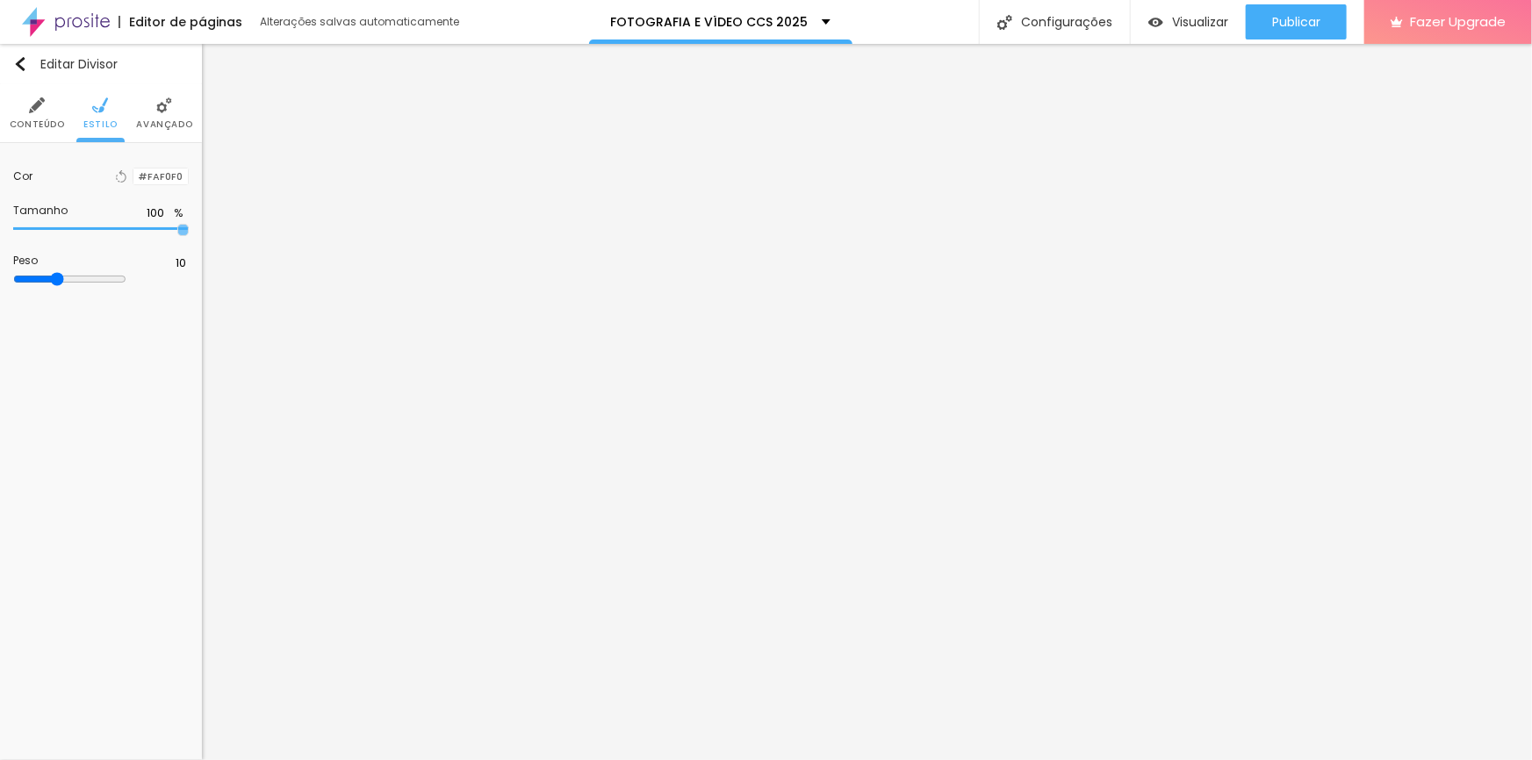
drag, startPoint x: 151, startPoint y: 226, endPoint x: 183, endPoint y: 238, distance: 33.6
type input "100"
click at [183, 233] on input "range" at bounding box center [101, 229] width 176 height 9
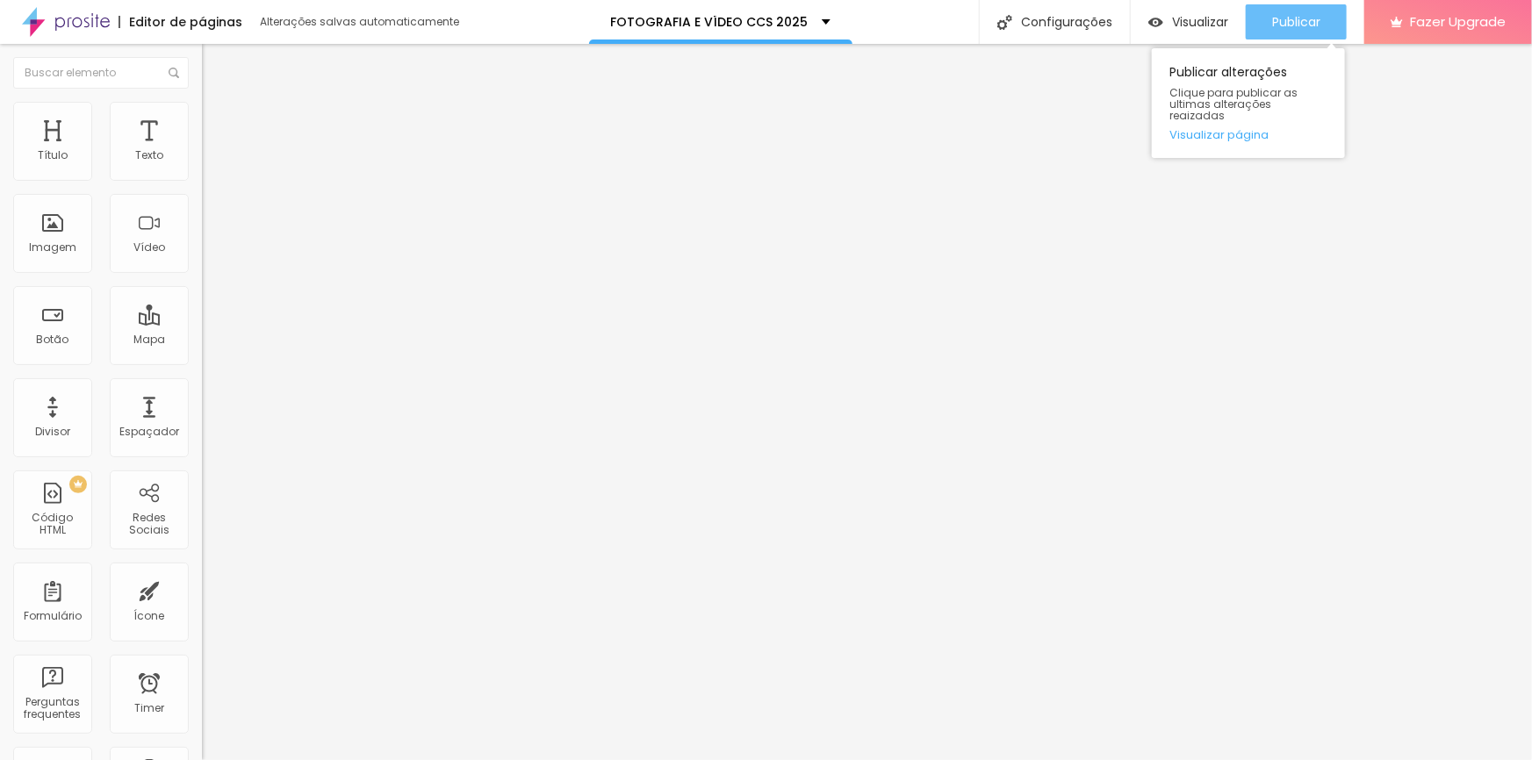
click at [1298, 22] on span "Publicar" at bounding box center [1296, 22] width 48 height 14
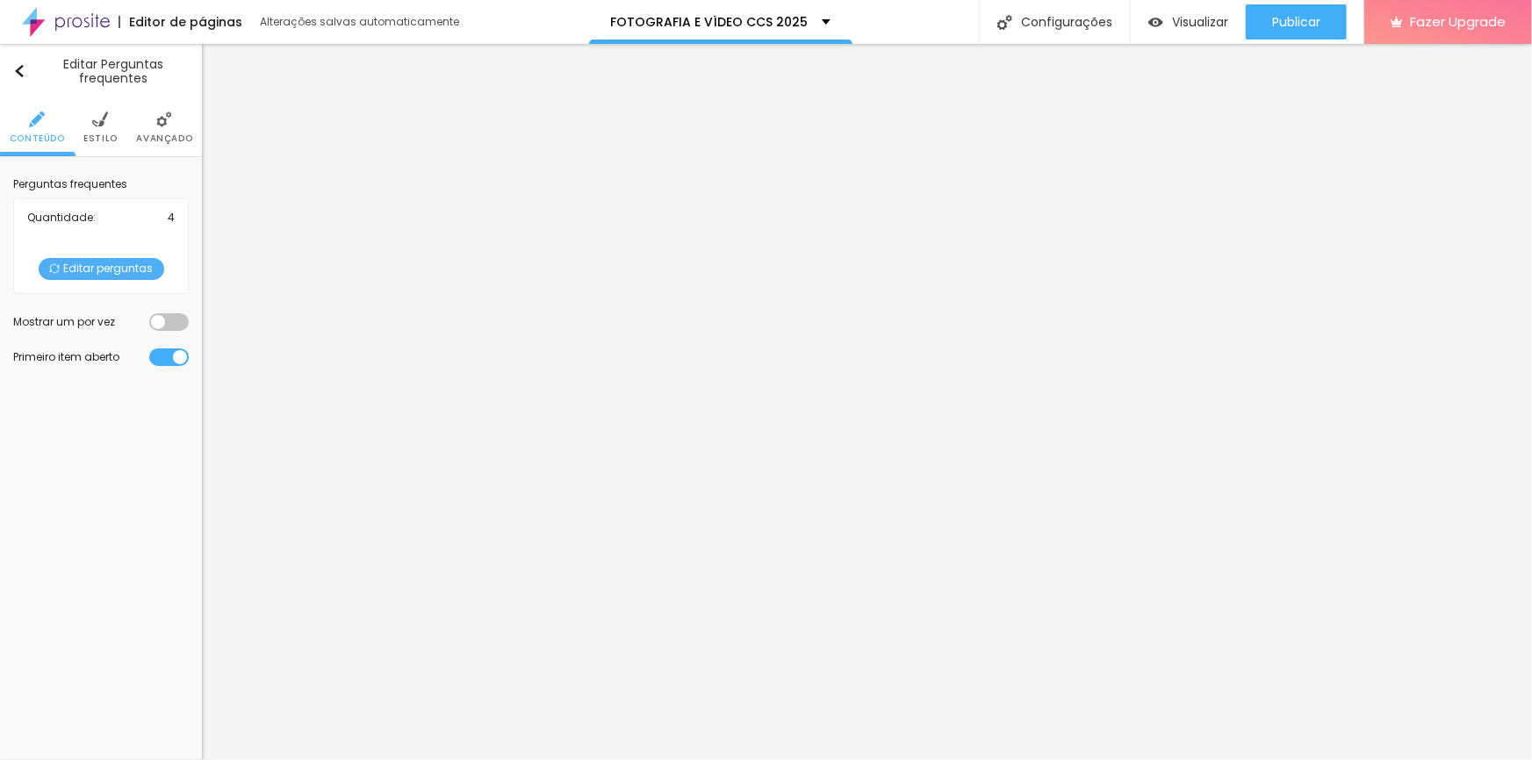
click at [99, 267] on span "Editar perguntas" at bounding box center [102, 269] width 126 height 22
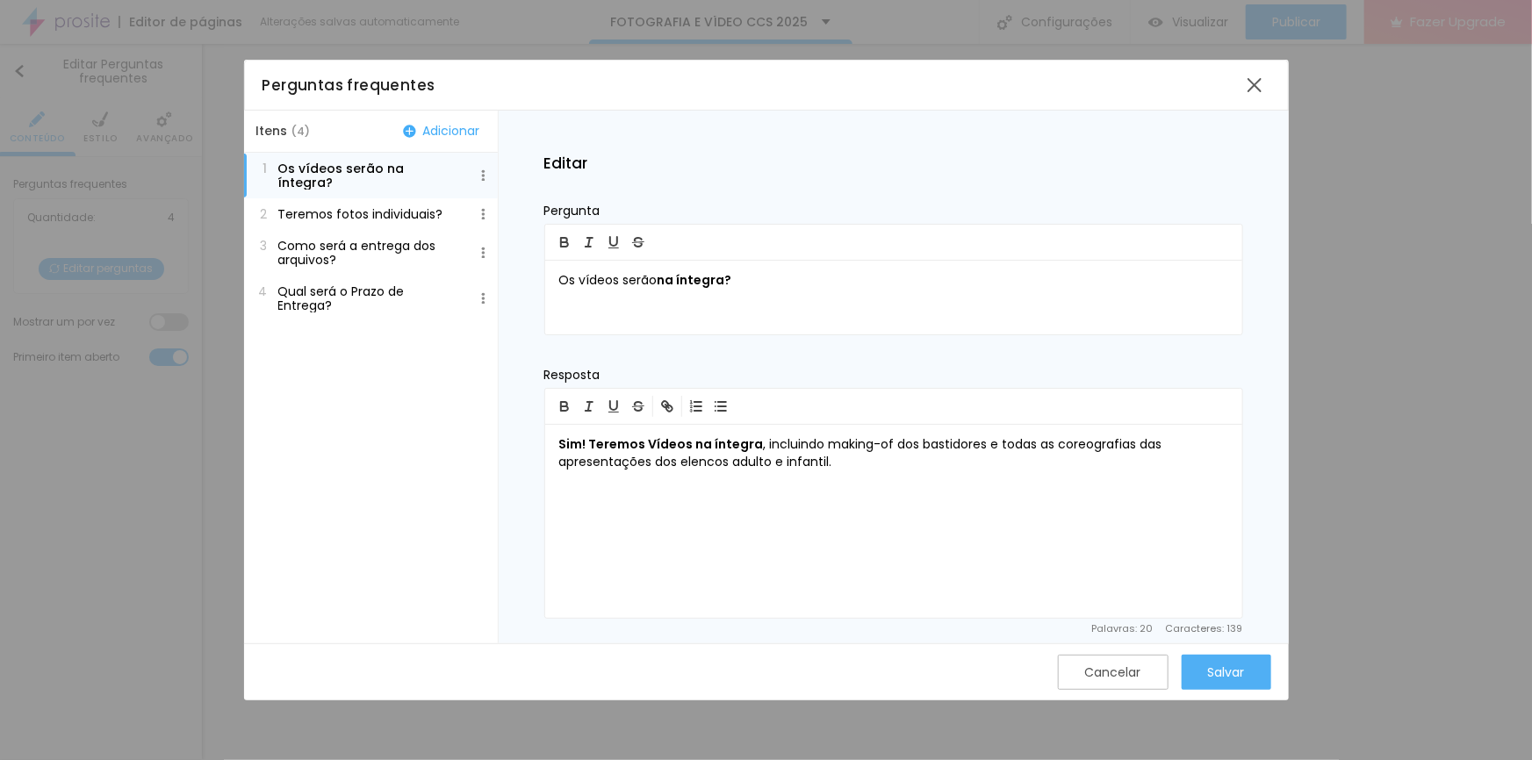
click at [333, 207] on p "Teremos fotos individuais?" at bounding box center [360, 214] width 165 height 14
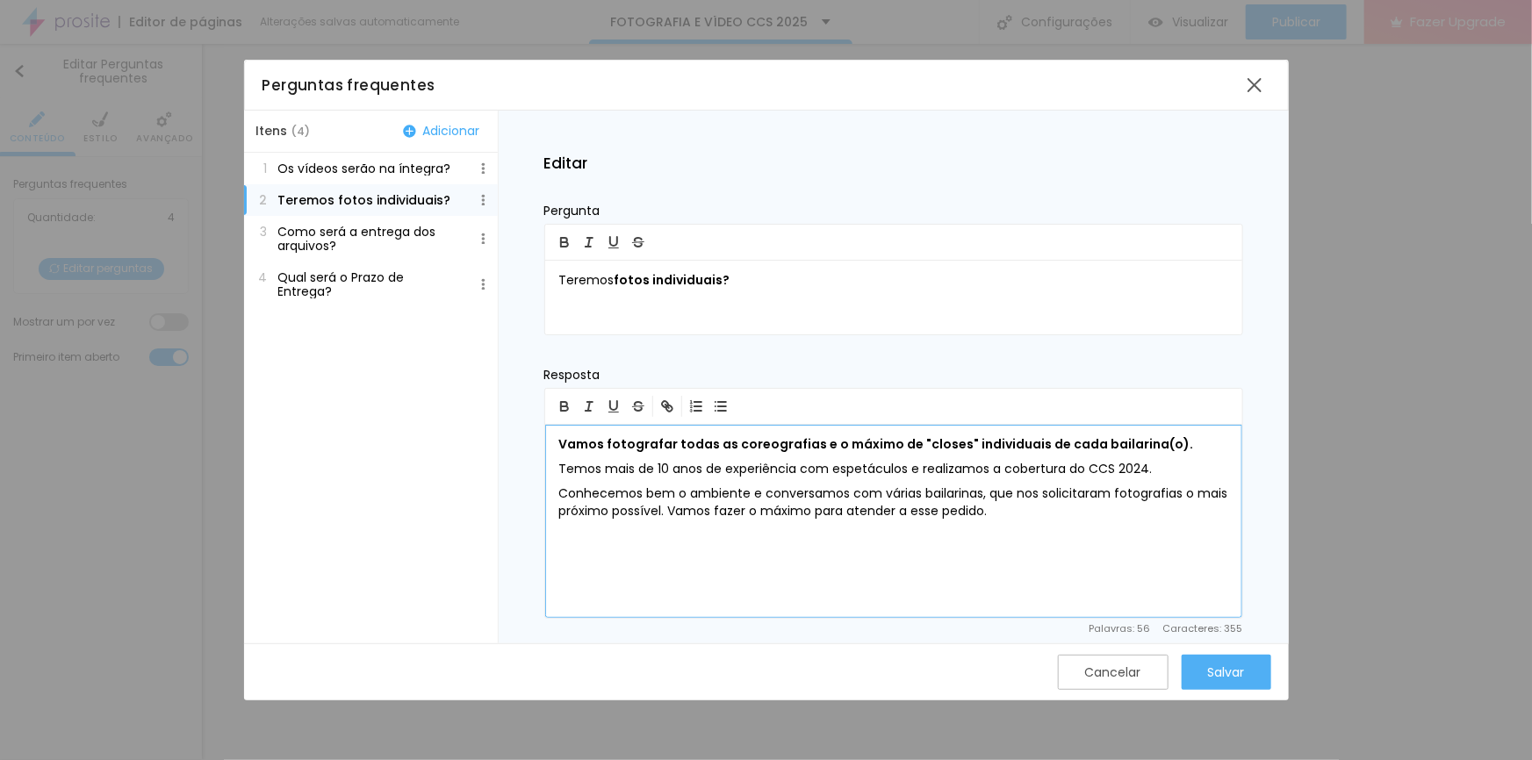
click at [594, 479] on div "Vamos fotografar todas as coreografias e o máximo de "closes" individuais de ca…" at bounding box center [893, 521] width 697 height 193
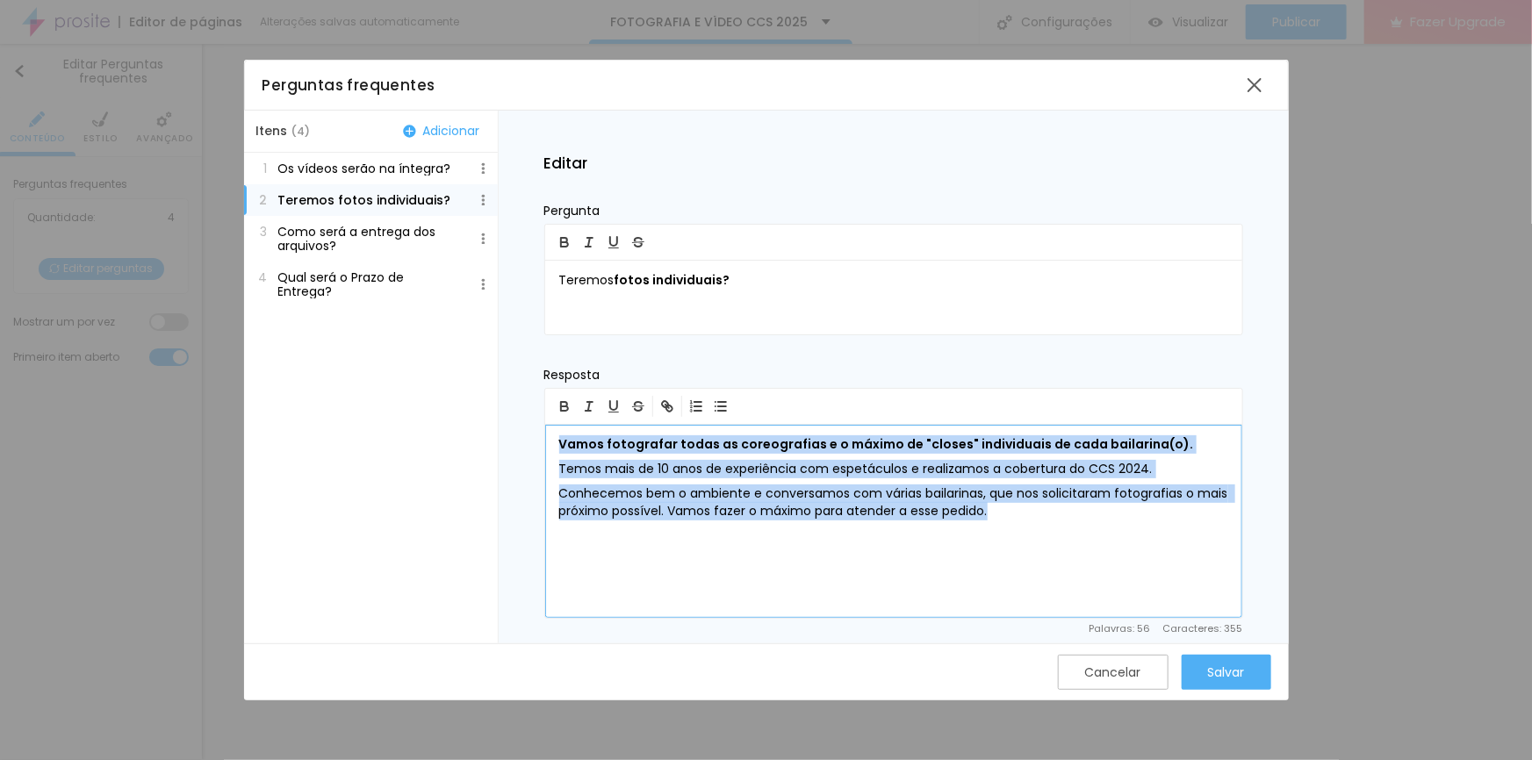
drag, startPoint x: 560, startPoint y: 442, endPoint x: 1047, endPoint y: 515, distance: 492.5
click at [1047, 515] on div "Vamos fotografar todas as coreografias e o máximo de "closes" individuais de ca…" at bounding box center [893, 521] width 697 height 193
click at [771, 502] on p "Conhecemos bem o ambiente e conversamos com várias bailarinas, que nos solicita…" at bounding box center [893, 502] width 669 height 35
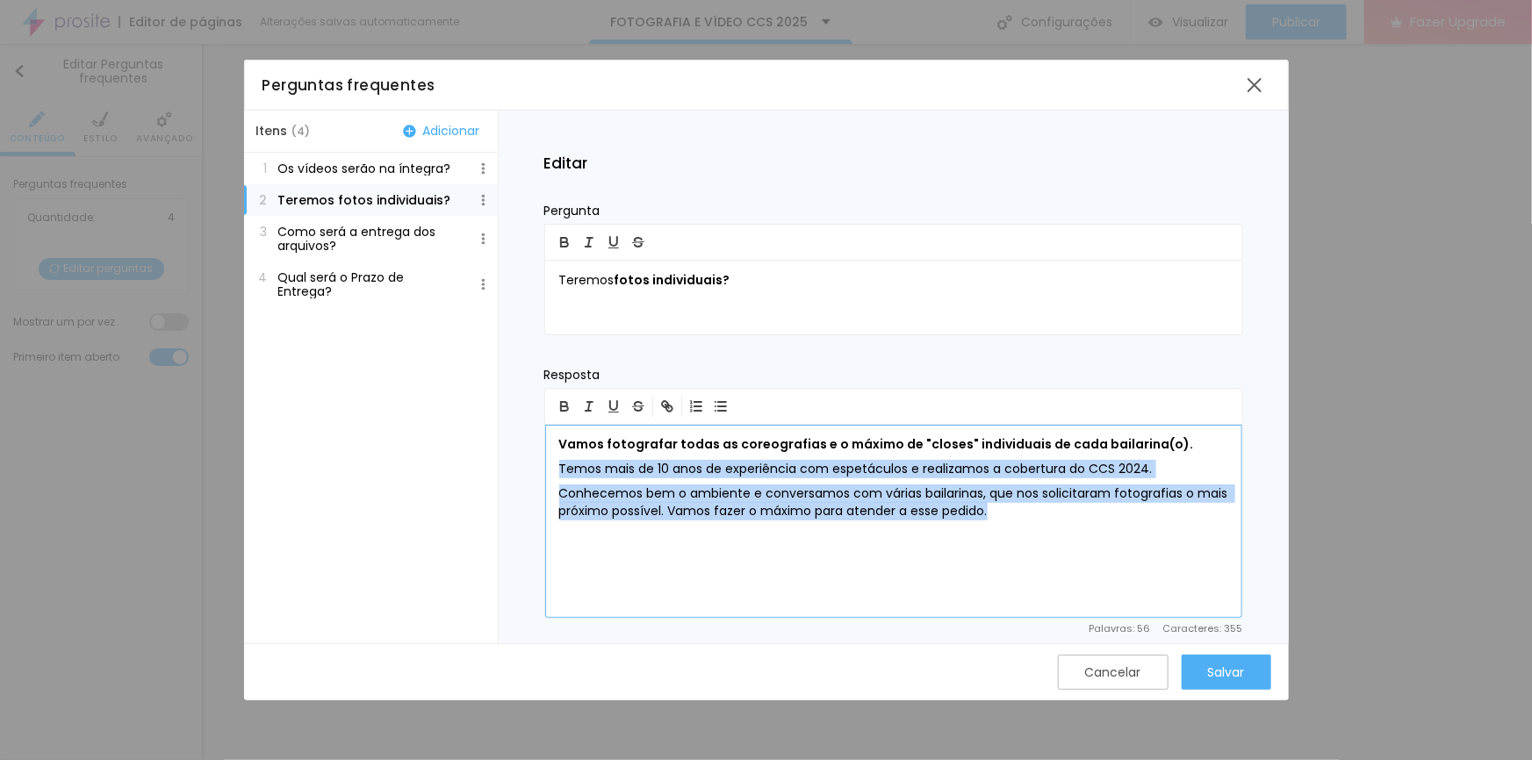
drag, startPoint x: 558, startPoint y: 465, endPoint x: 1014, endPoint y: 513, distance: 458.0
click at [1014, 513] on div "Vamos fotografar todas as coreografias e o máximo de "closes" individuais de ca…" at bounding box center [893, 521] width 697 height 193
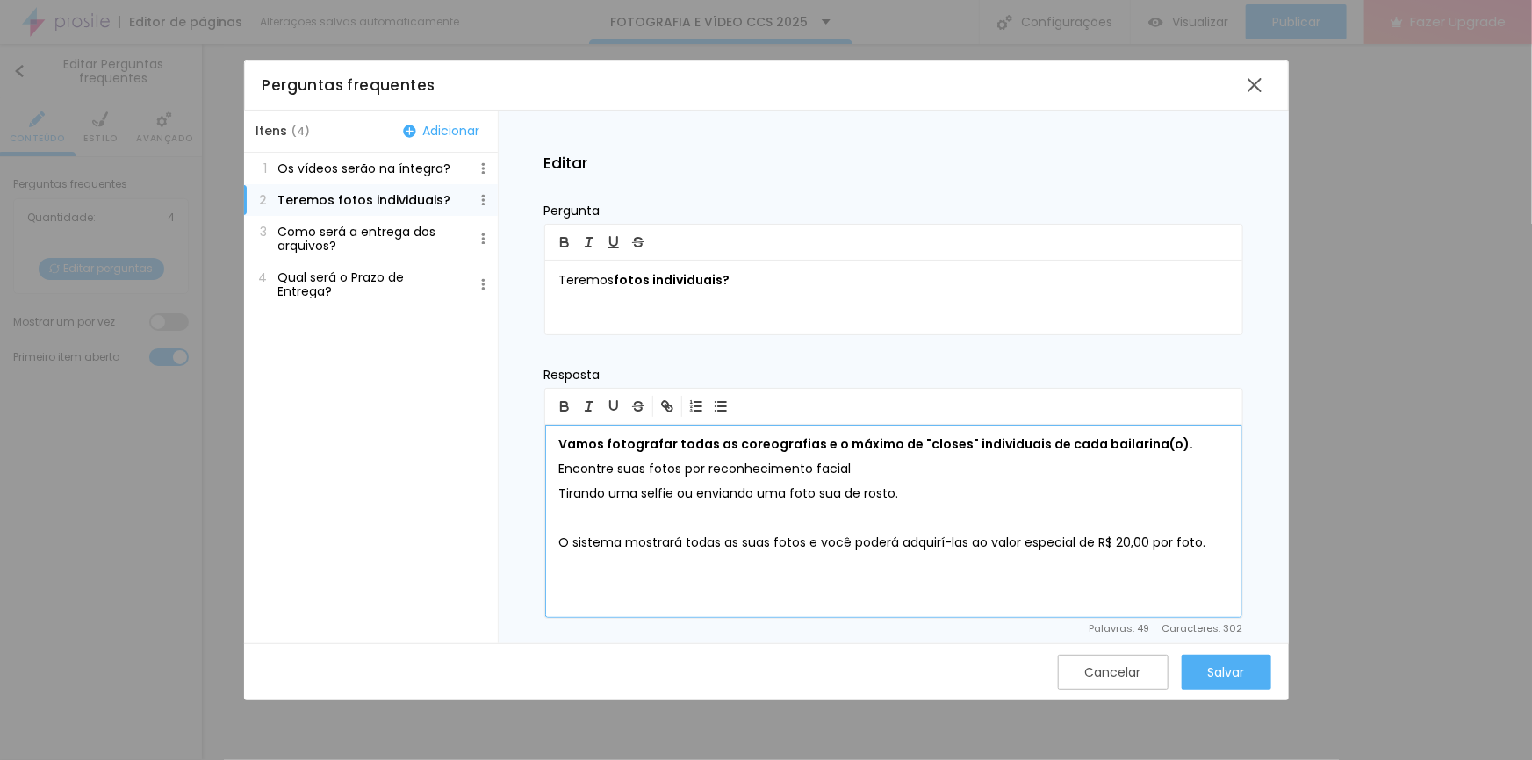
click at [857, 467] on p "Encontre suas fotos por reconhecimento facial" at bounding box center [893, 470] width 669 height 18
drag, startPoint x: 609, startPoint y: 465, endPoint x: 628, endPoint y: 517, distance: 55.0
click at [609, 465] on p "Encontre suas fotos por reconhecimento facial" at bounding box center [893, 470] width 669 height 18
drag, startPoint x: 559, startPoint y: 276, endPoint x: 611, endPoint y: 275, distance: 51.8
click at [611, 275] on div "Teremos fotos individuais?" at bounding box center [893, 298] width 697 height 74
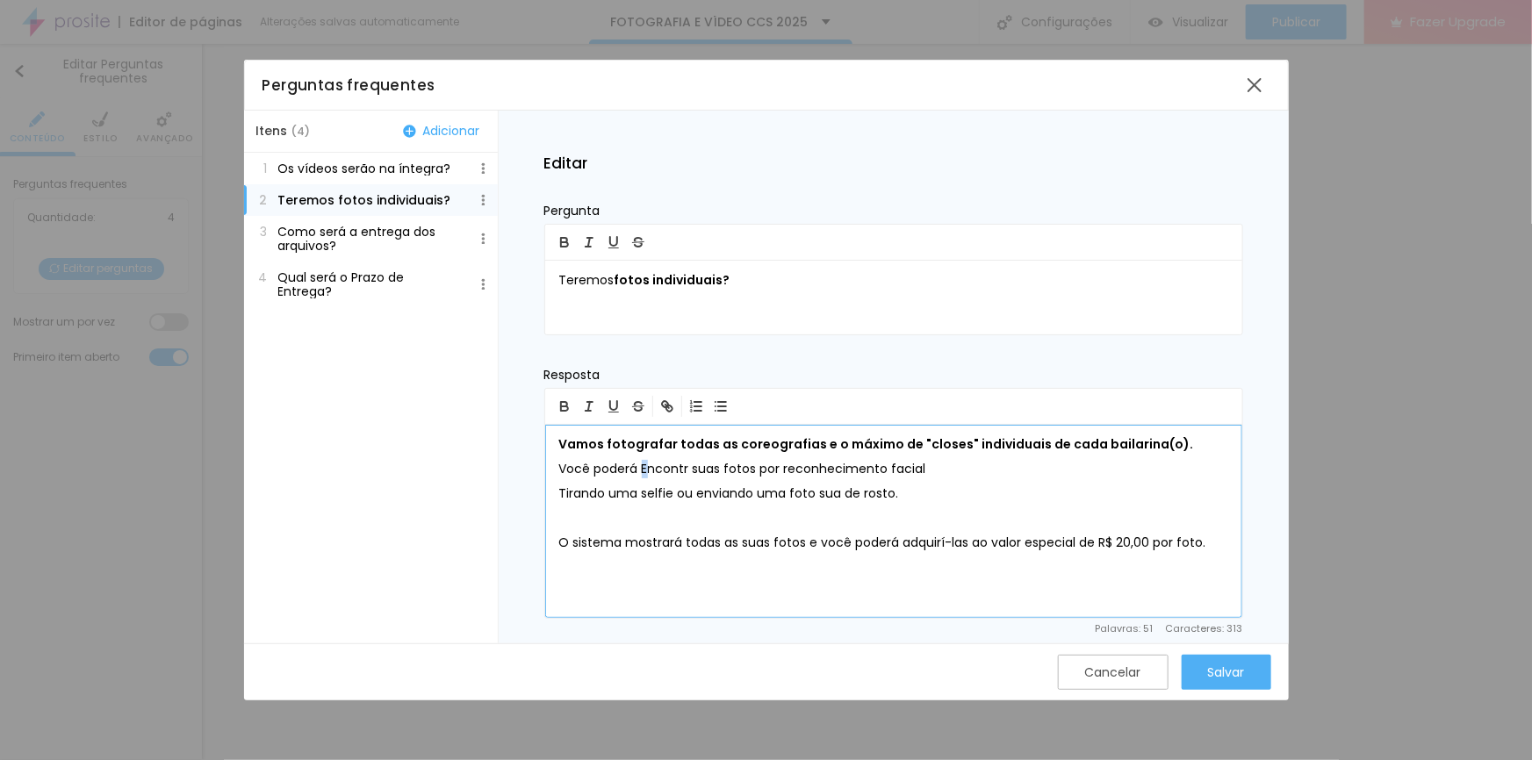
click at [649, 467] on p "Você poderá Encontr suas fotos por reconhecimento facial" at bounding box center [893, 470] width 669 height 18
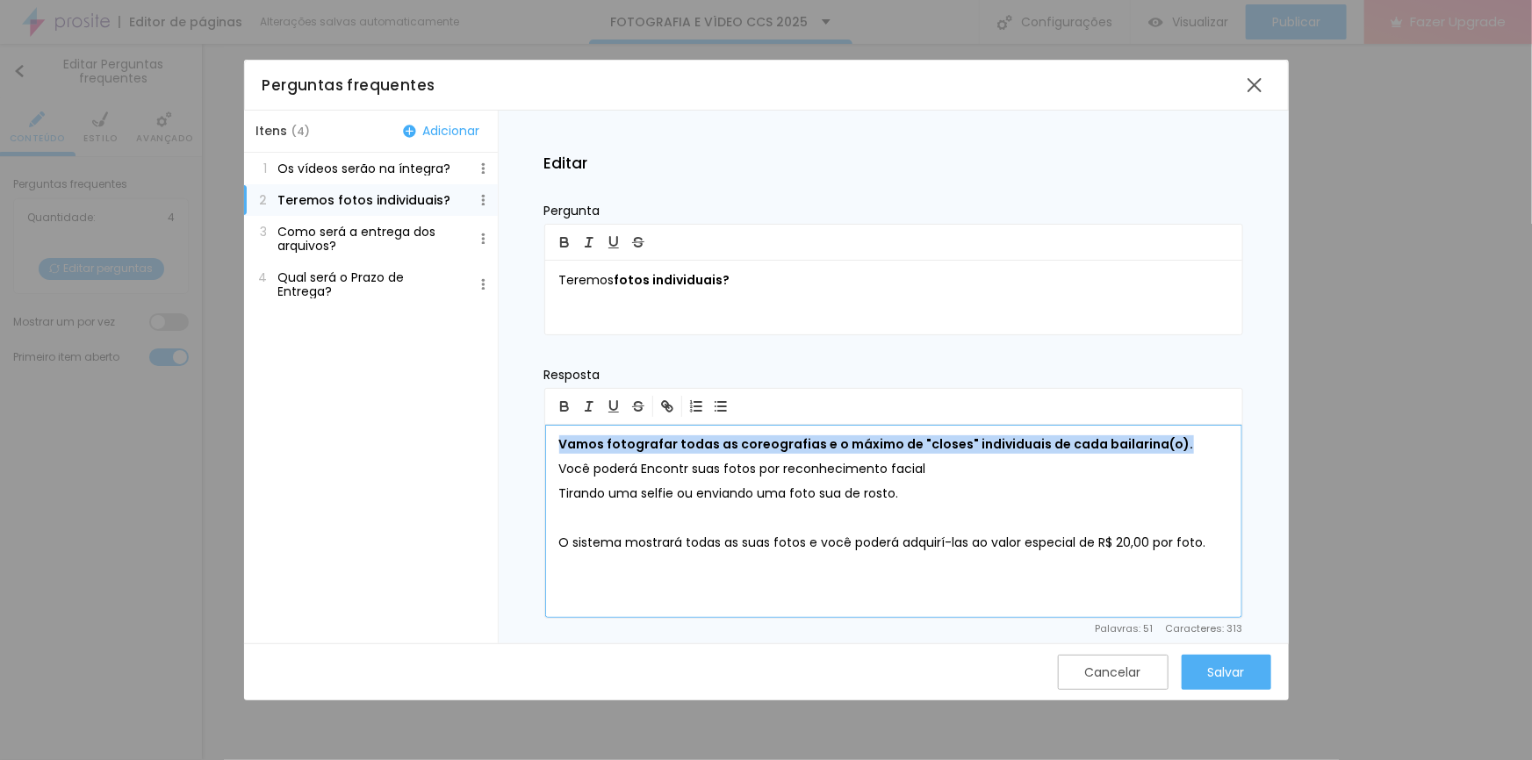
drag, startPoint x: 1177, startPoint y: 442, endPoint x: 559, endPoint y: 435, distance: 617.9
click at [559, 436] on p "Vamos fotografar todas as coreografias e o máximo de "closes" individuais de ca…" at bounding box center [893, 445] width 669 height 18
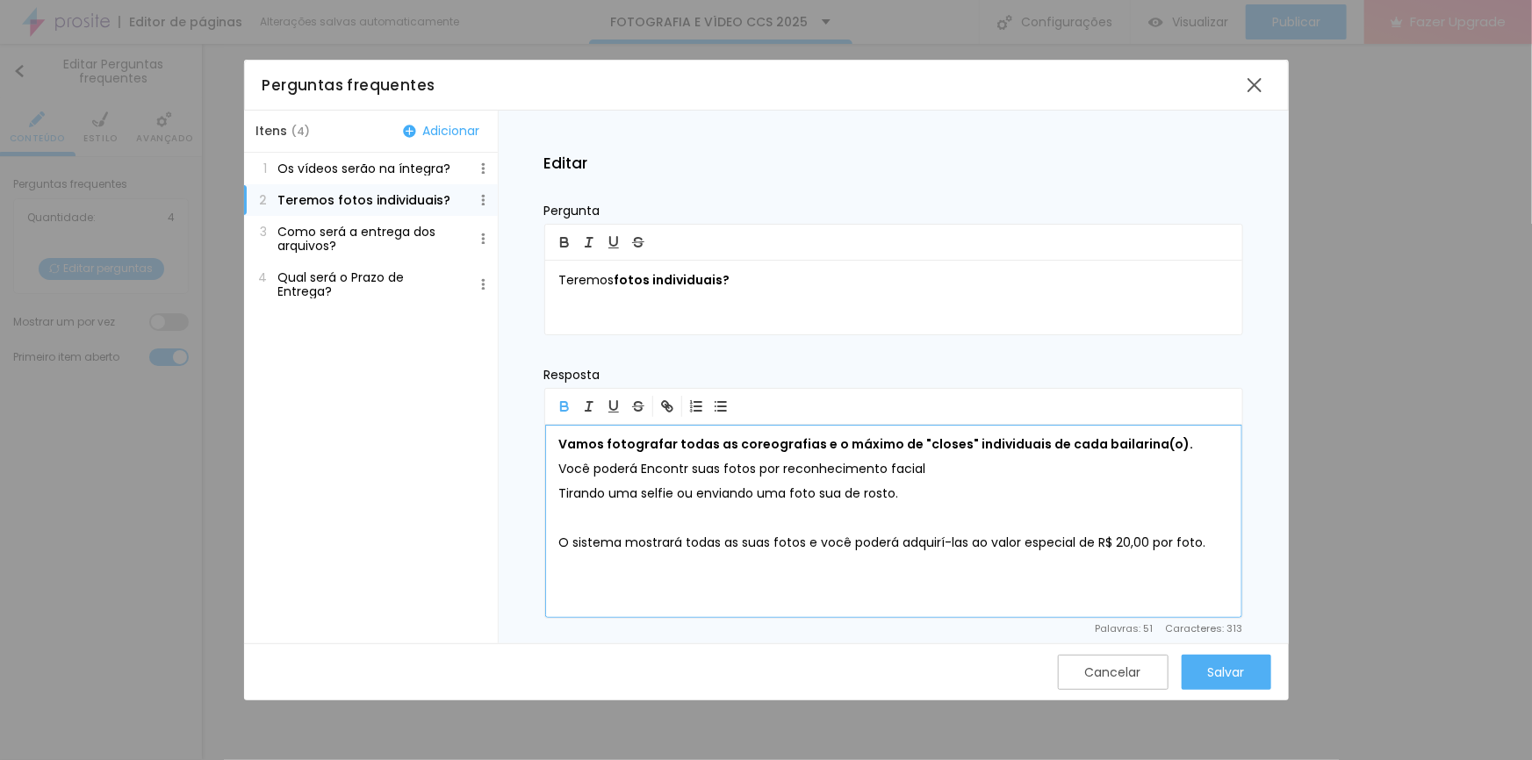
click at [989, 481] on div "Vamos fotografar todas as coreografias e o máximo de "closes" individuais de ca…" at bounding box center [893, 521] width 697 height 193
click at [649, 466] on p "Você poderá Encontr suas fotos por reconhecimento facial" at bounding box center [893, 470] width 669 height 18
click at [940, 467] on p "Você poderá encontr suas fotos por reconhecimento facial" at bounding box center [893, 470] width 669 height 18
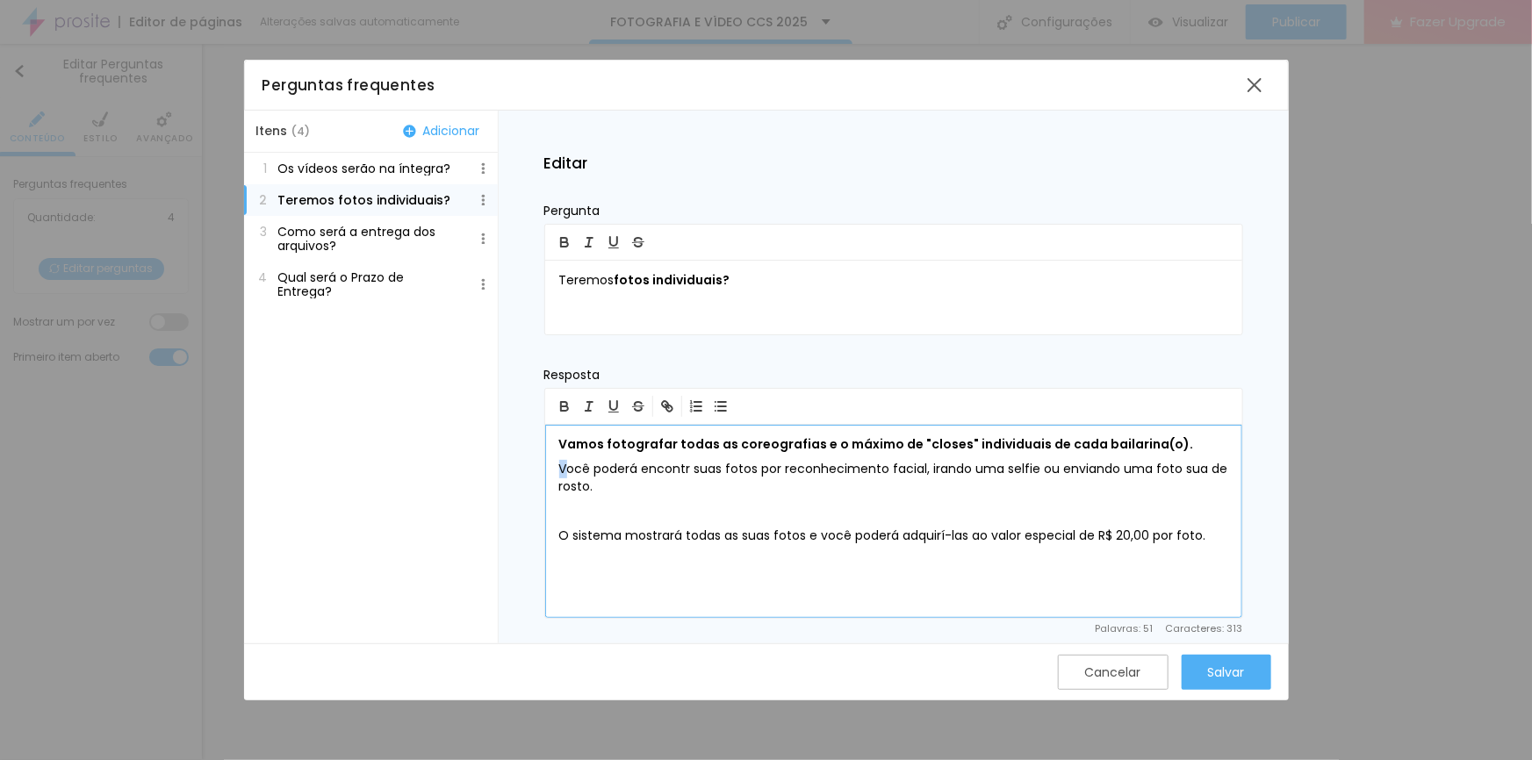
click at [566, 466] on p "Você poderá encontr suas fotos por reconhecimento facial, irando uma selfie ou …" at bounding box center [893, 478] width 669 height 35
drag, startPoint x: 926, startPoint y: 466, endPoint x: 957, endPoint y: 506, distance: 50.0
click at [926, 465] on p "Você poderá encontr suas fotos por reconhecimento facial, irando uma selfie ou …" at bounding box center [893, 478] width 669 height 35
click at [562, 505] on p at bounding box center [893, 512] width 669 height 18
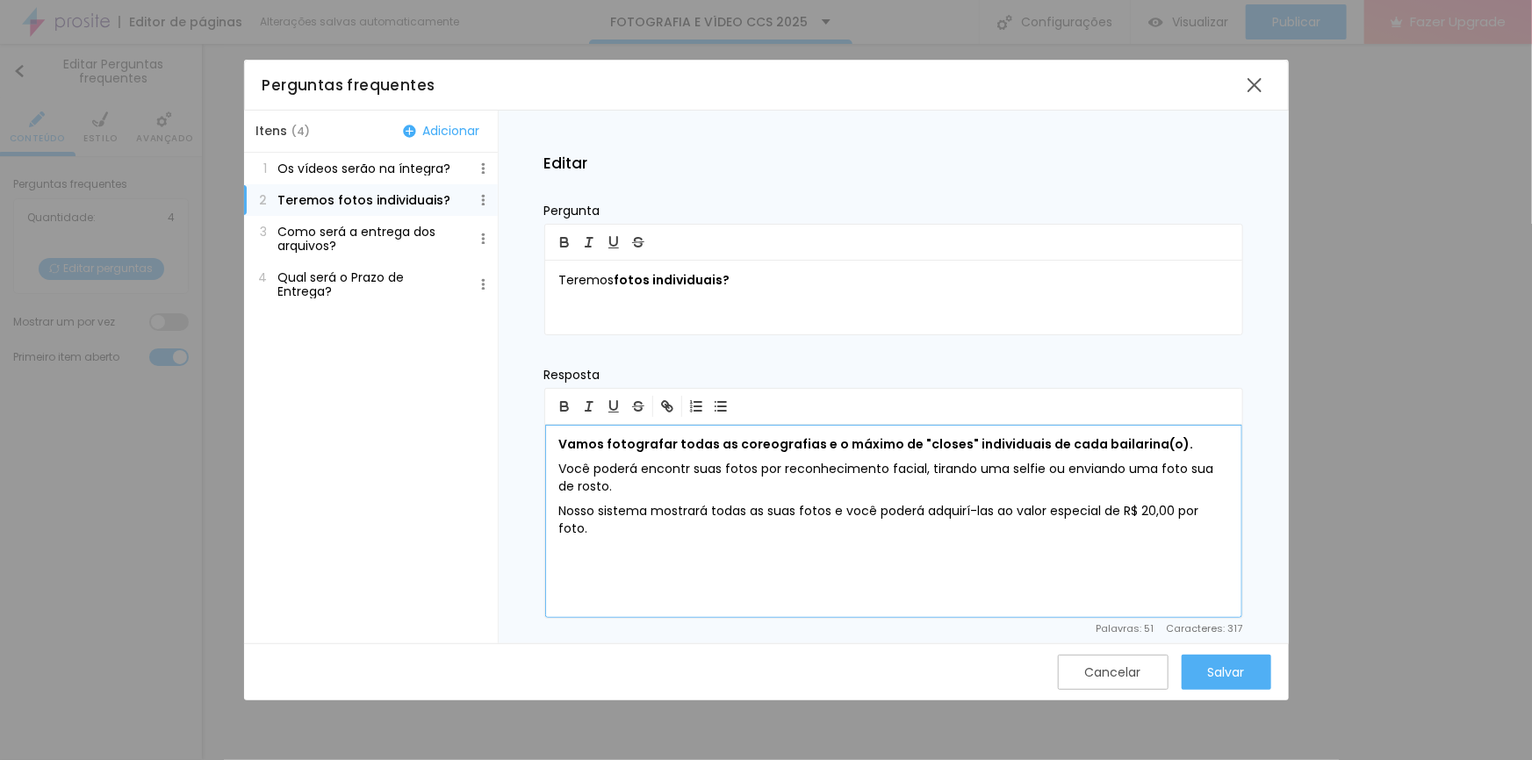
click at [607, 530] on p "Nosso sistema mostrará todas as suas fotos e você poderá adquirí-las ao valor e…" at bounding box center [893, 520] width 669 height 35
click at [1220, 672] on div "Salvar" at bounding box center [1226, 672] width 37 height 14
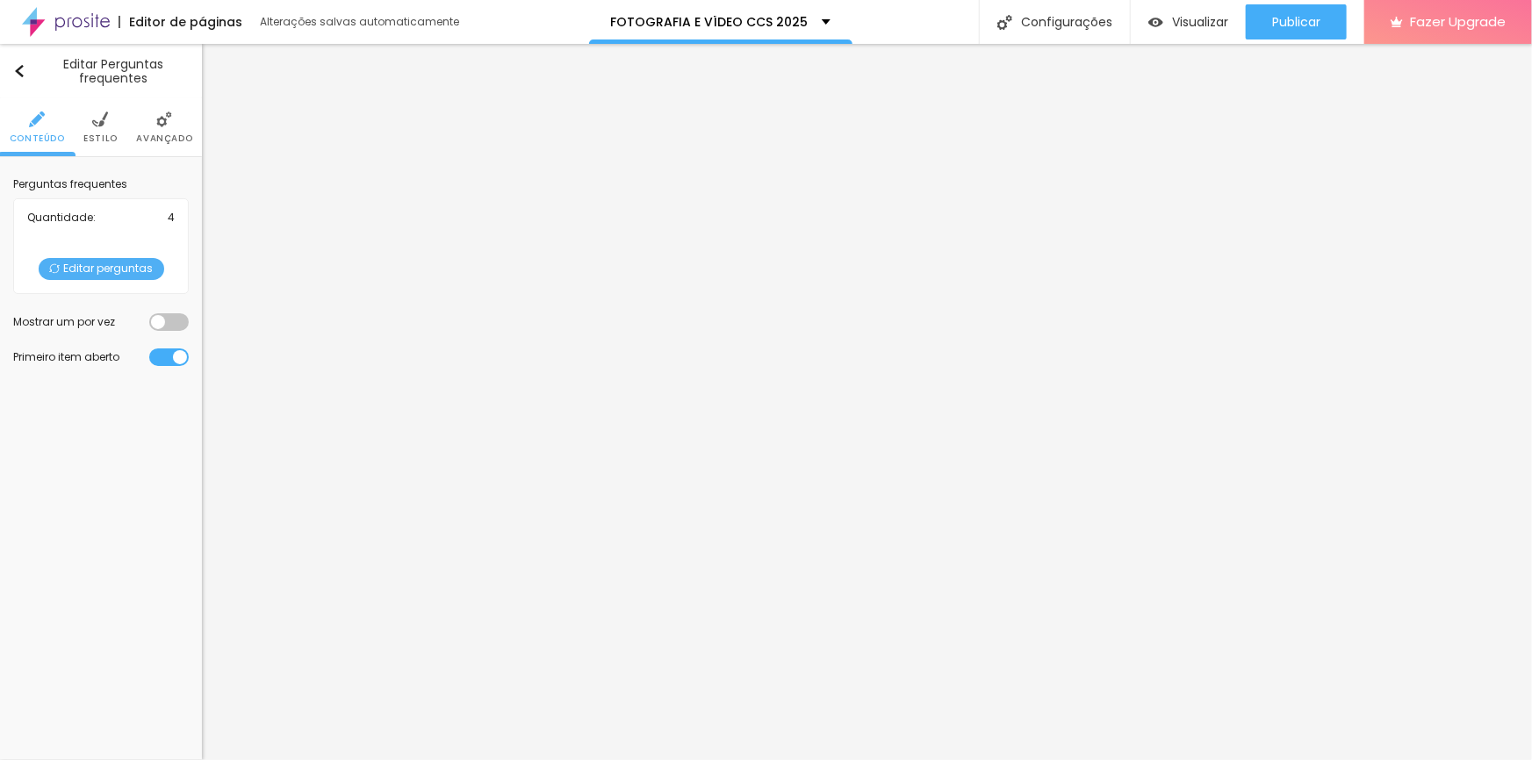
click at [120, 267] on span "Editar perguntas" at bounding box center [102, 269] width 126 height 22
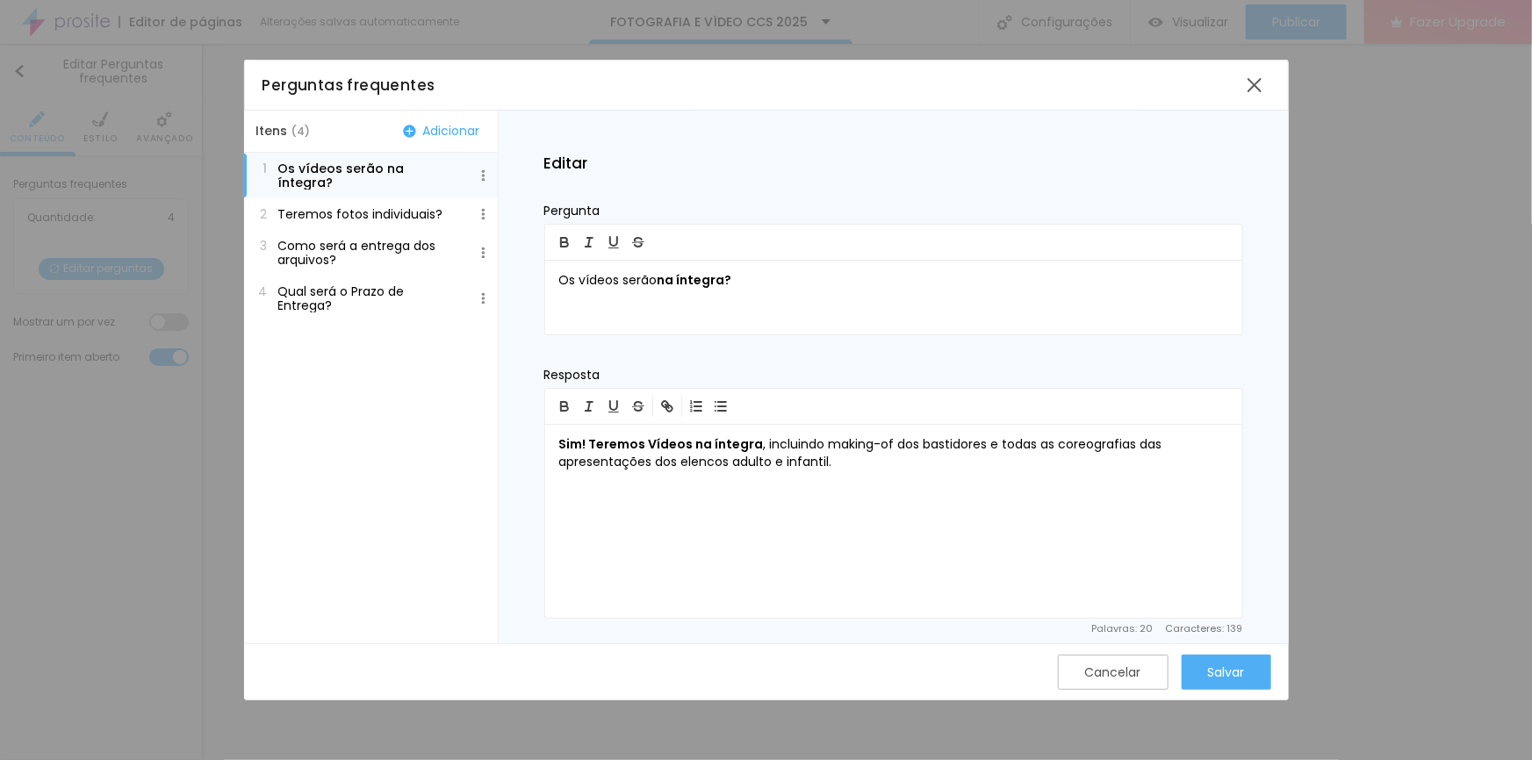
click at [342, 207] on p "Teremos fotos individuais?" at bounding box center [360, 214] width 165 height 14
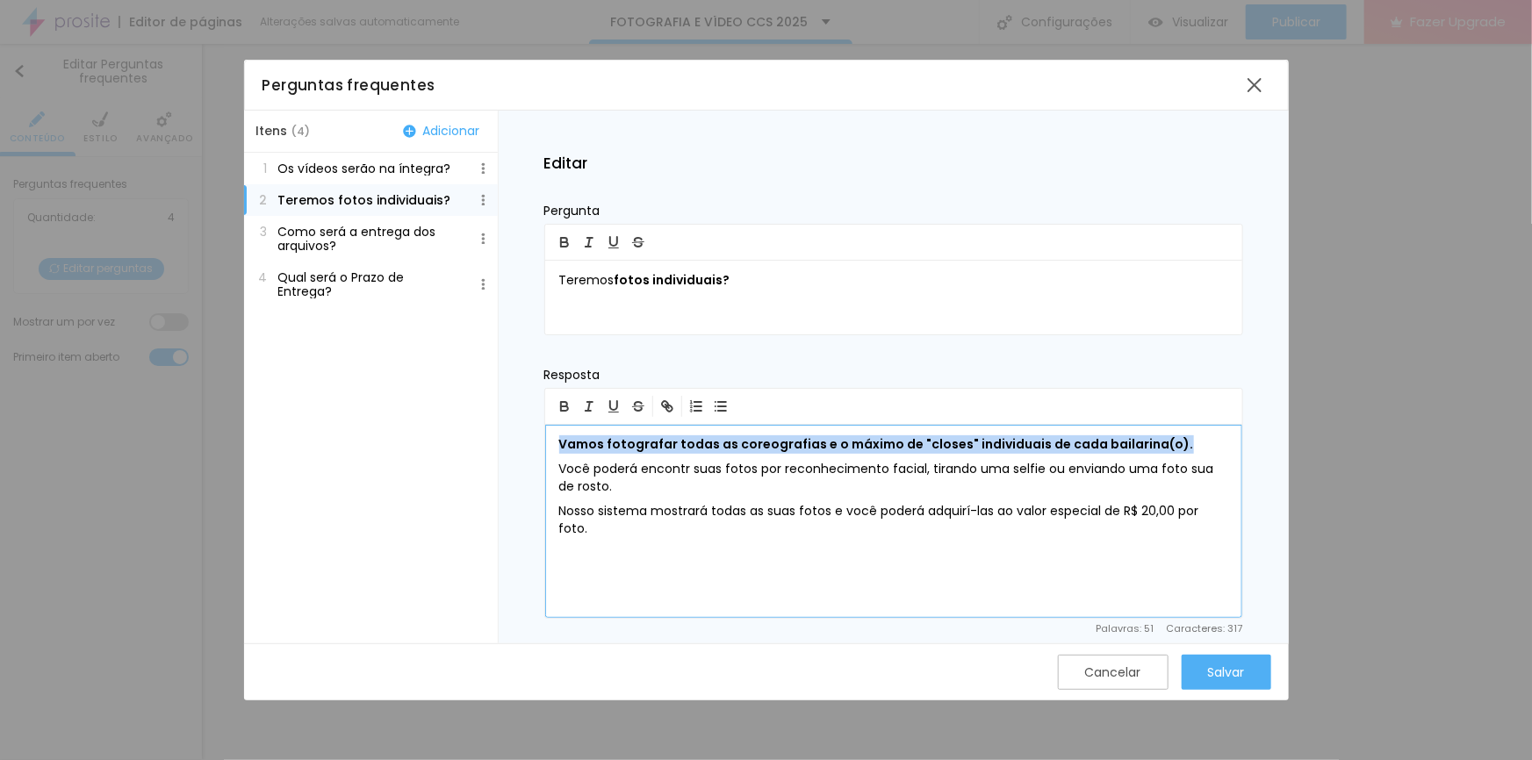
drag, startPoint x: 1179, startPoint y: 445, endPoint x: 520, endPoint y: 442, distance: 659.1
click at [520, 442] on div "Editar Pergunta Teremos fotos individuais? Resposta Vamos fotografar todas as c…" at bounding box center [894, 377] width 790 height 532
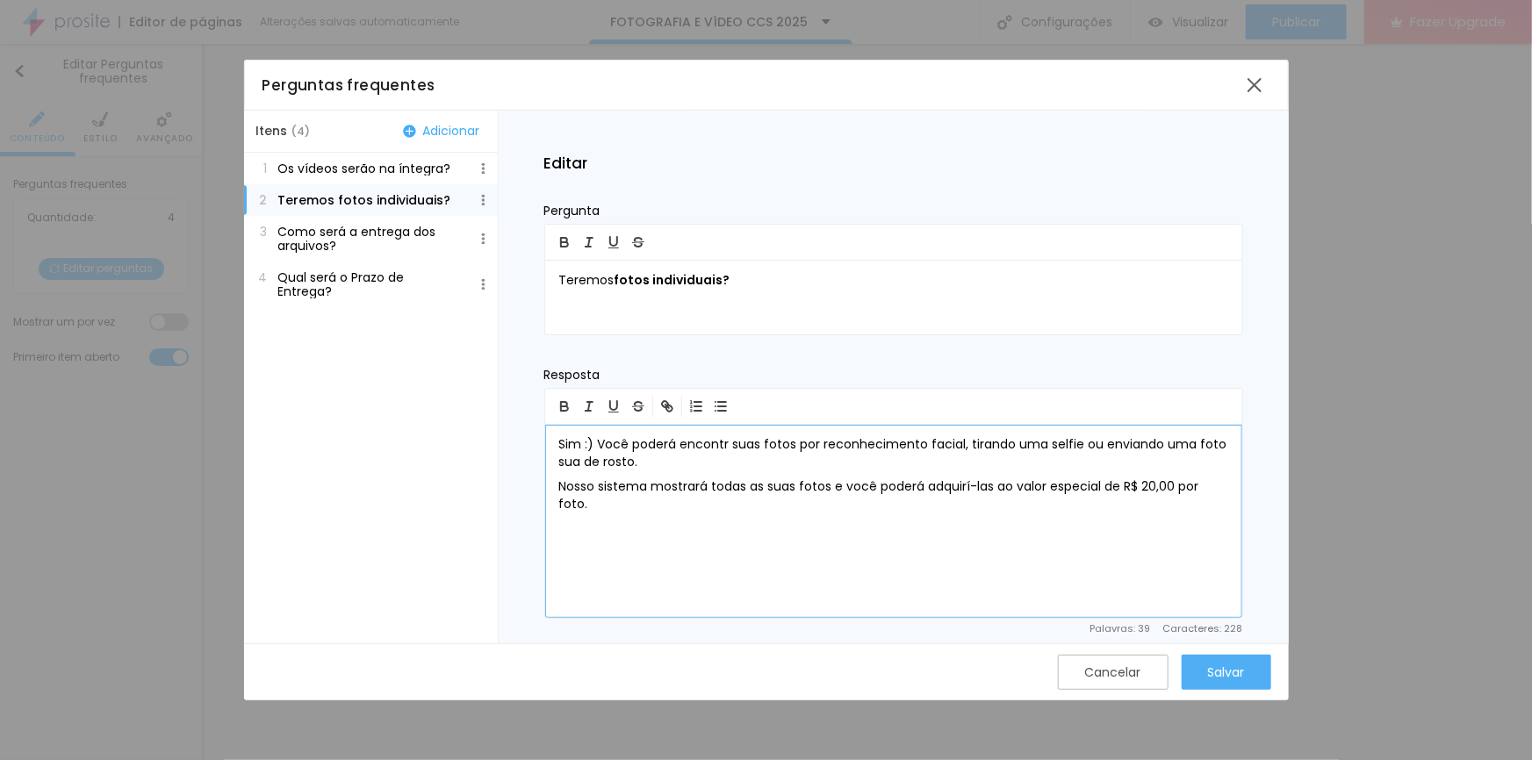
click at [725, 442] on p "Sim :) Você poderá encontr suas fotos por reconhecimento facial, tirando uma se…" at bounding box center [893, 453] width 669 height 35
click at [694, 460] on p "Sim :) Você poderá encontrar suas fotos por reconhecimento facial, tirando uma …" at bounding box center [893, 453] width 669 height 35
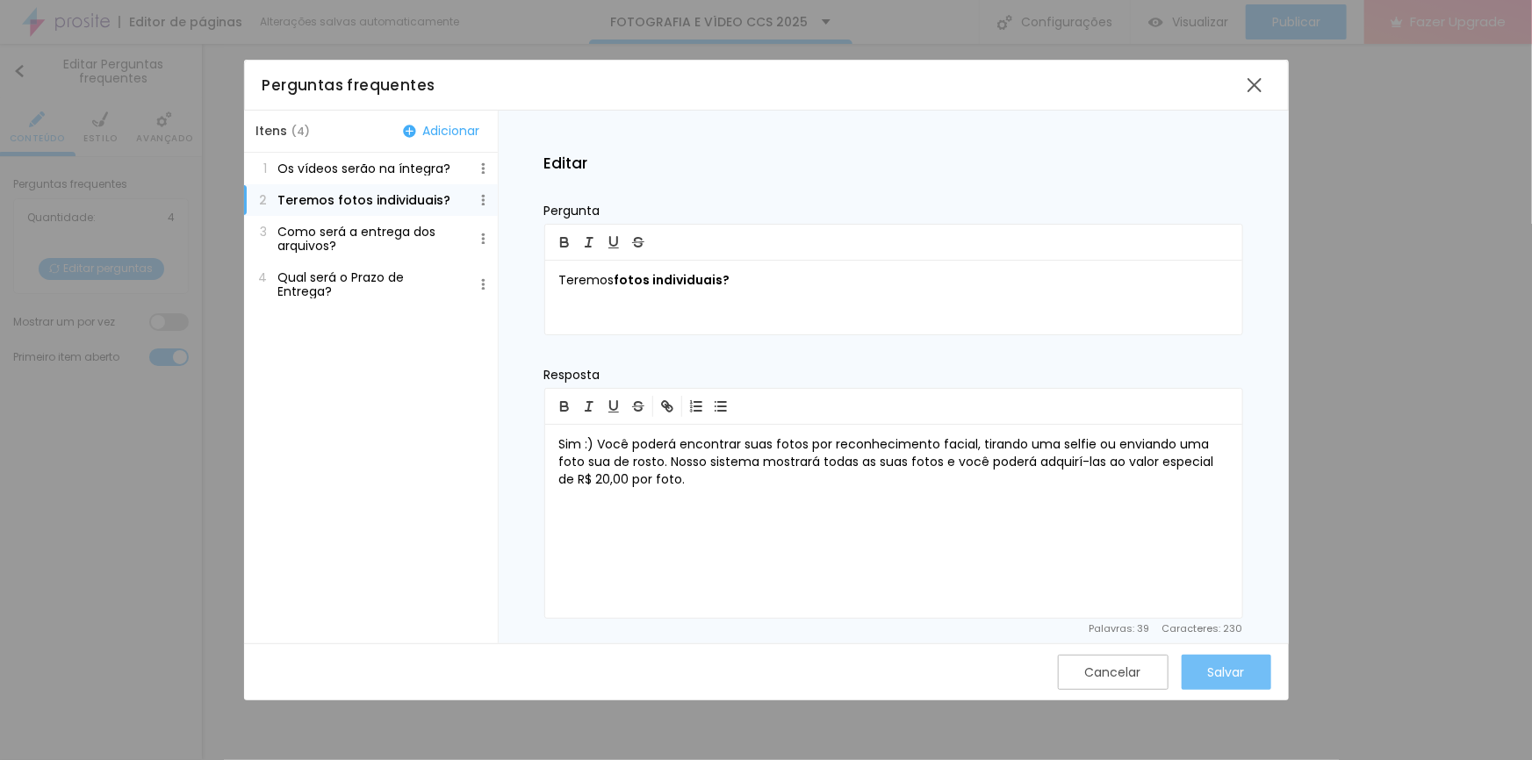
click at [1246, 668] on button "Salvar" at bounding box center [1226, 672] width 90 height 35
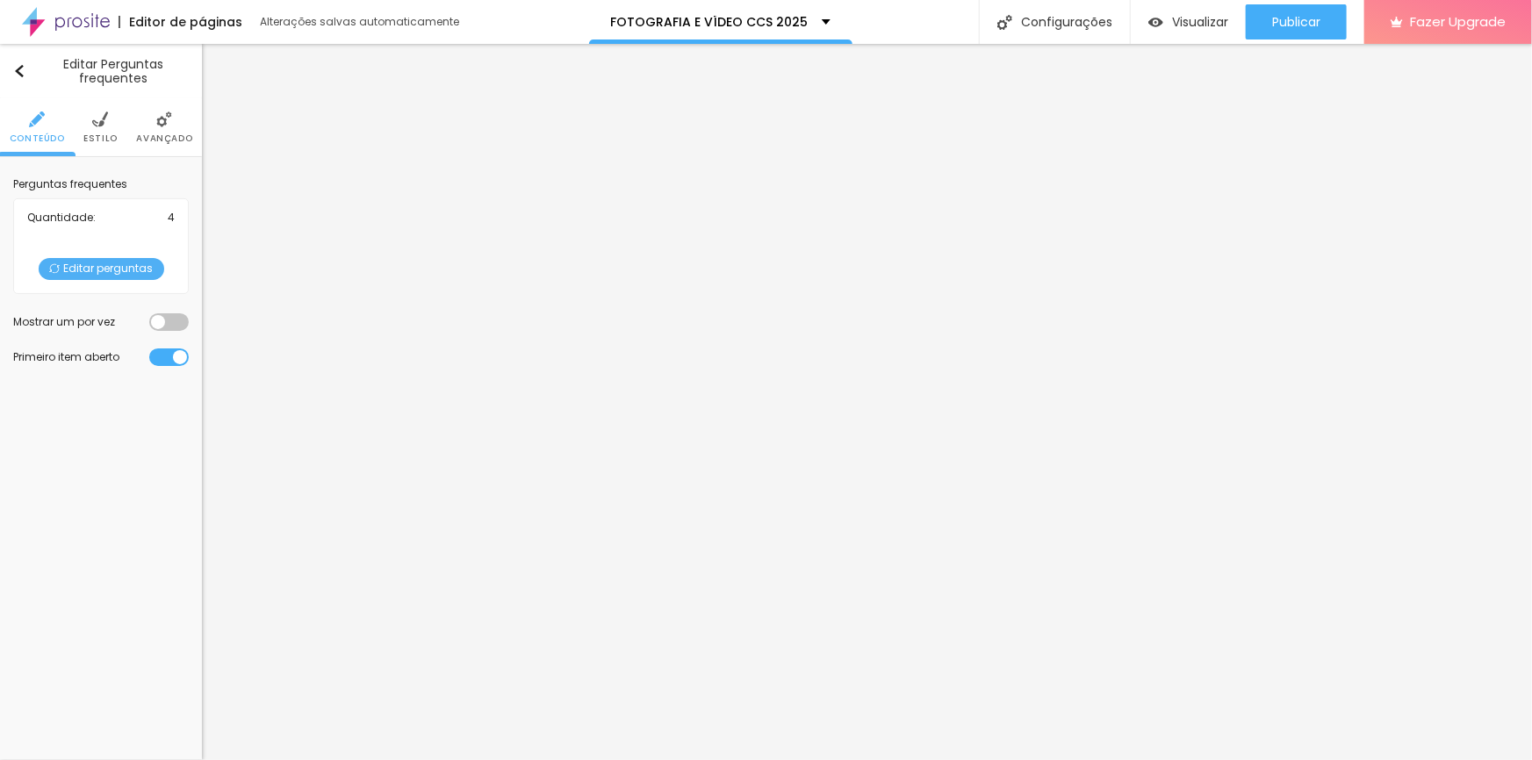
click at [106, 269] on span "Editar perguntas" at bounding box center [102, 269] width 126 height 22
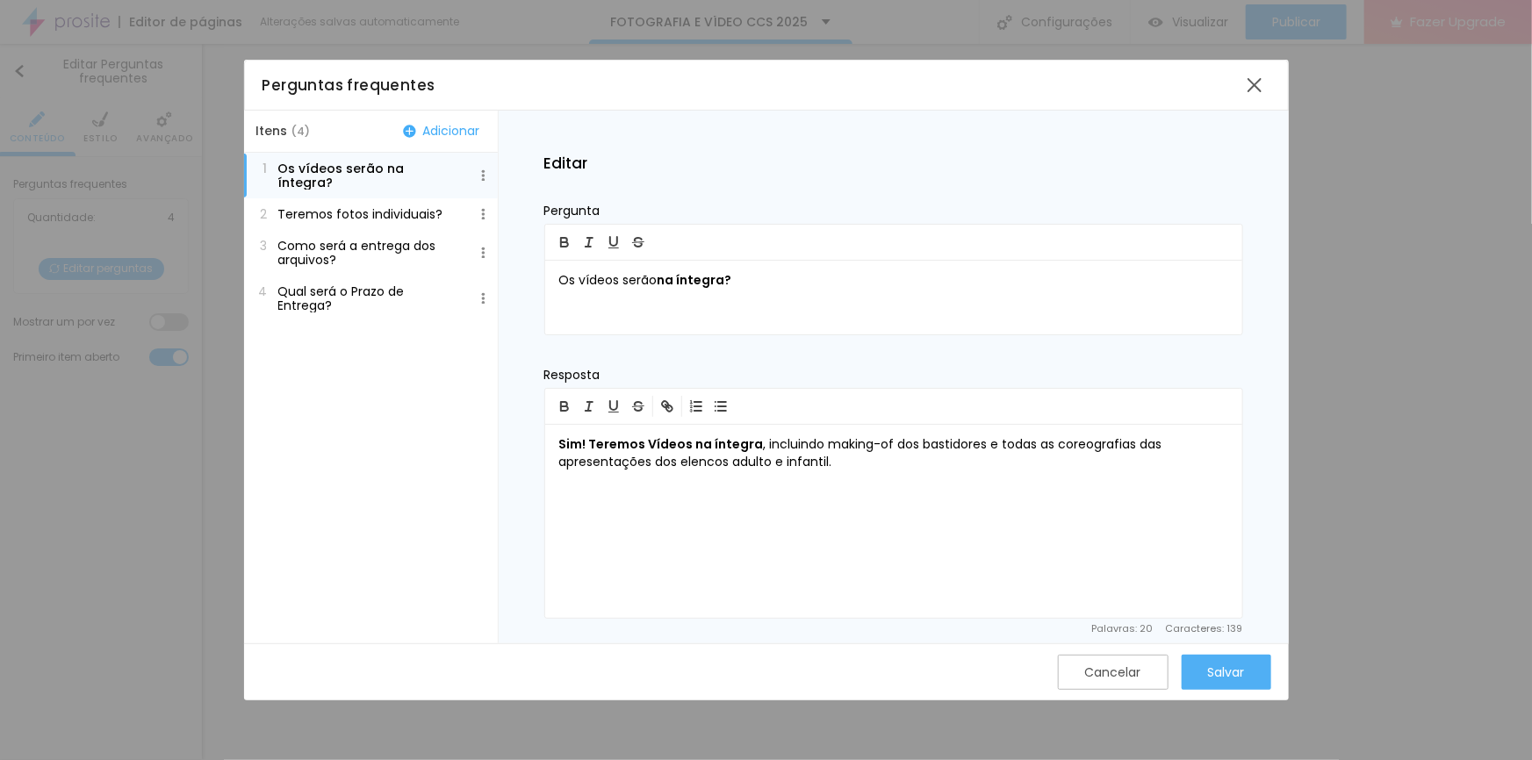
click at [391, 239] on p "Como será a entrega dos arquivos?" at bounding box center [369, 253] width 183 height 28
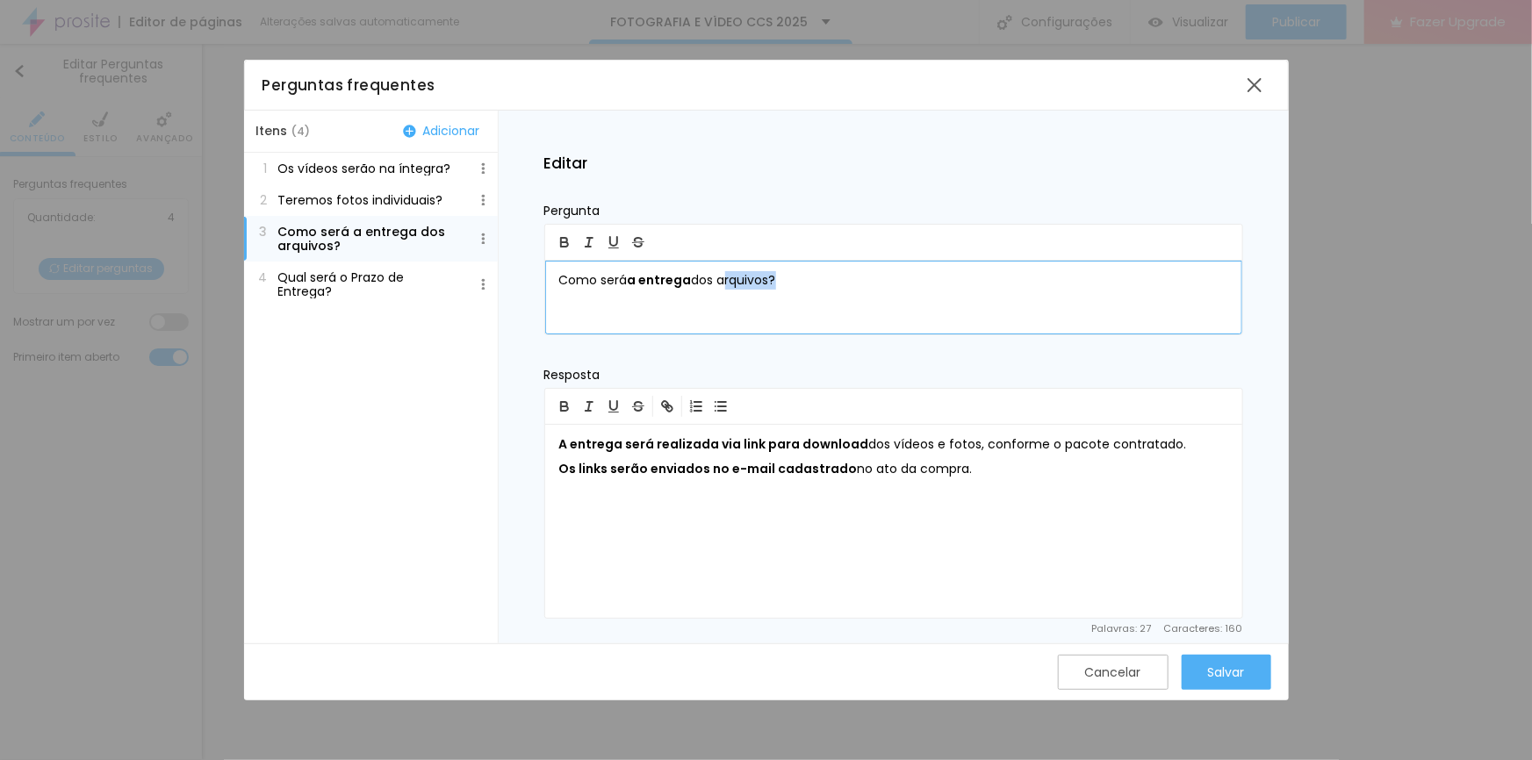
drag, startPoint x: 720, startPoint y: 281, endPoint x: 774, endPoint y: 281, distance: 54.4
click at [774, 281] on p "Como será a entrega dos arquivos?" at bounding box center [893, 281] width 669 height 18
click at [621, 443] on b "A entrega será realizada via link para download" at bounding box center [714, 444] width 310 height 18
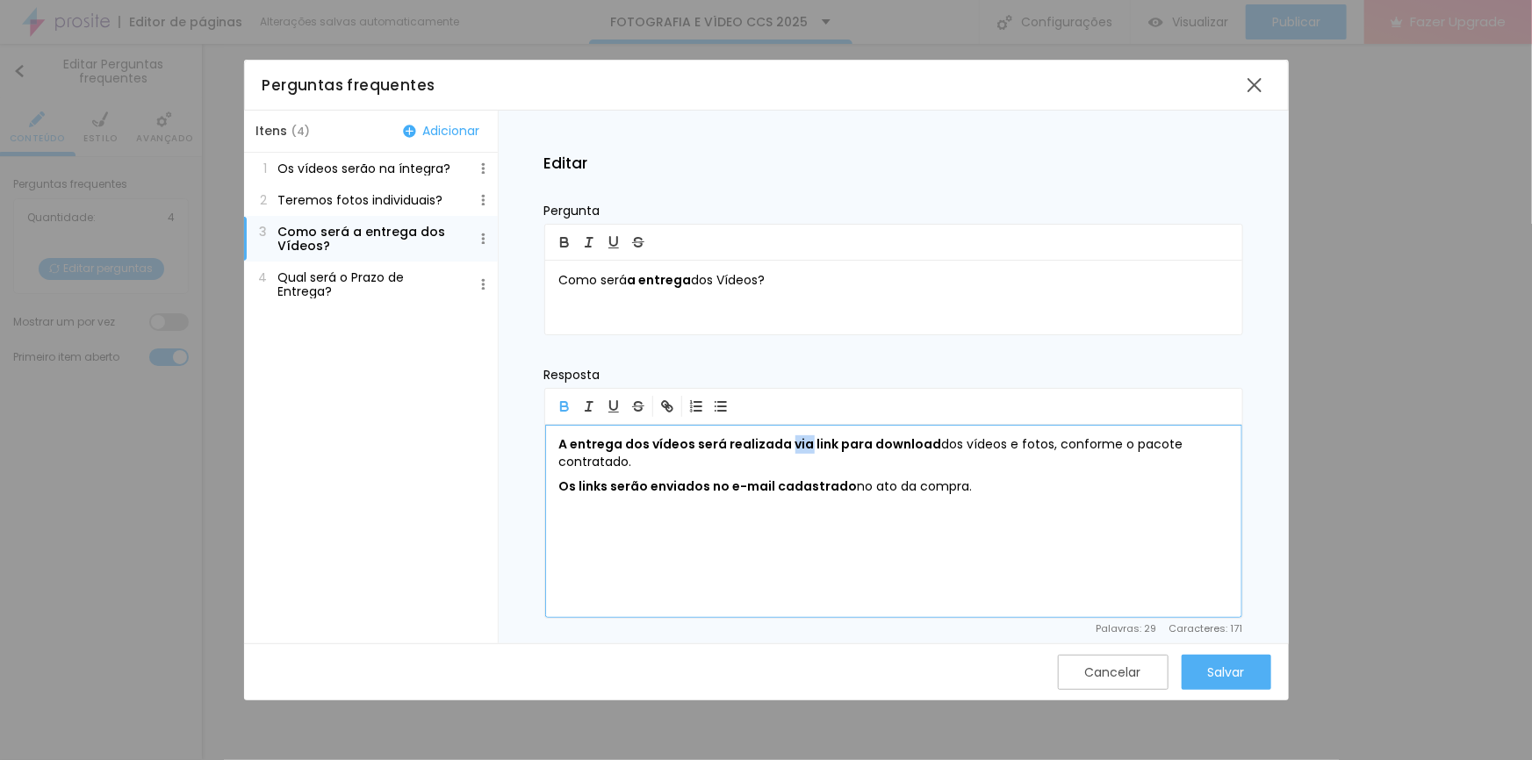
drag, startPoint x: 786, startPoint y: 445, endPoint x: 801, endPoint y: 445, distance: 15.8
click at [801, 445] on b "A entrega dos vídeos será realizada via link para download" at bounding box center [750, 444] width 383 height 18
drag, startPoint x: 930, startPoint y: 444, endPoint x: 1175, endPoint y: 461, distance: 245.4
click at [1175, 461] on p "A entrega dos vídeos será realizada via link para download dos vídeos e fotos, …" at bounding box center [893, 453] width 669 height 35
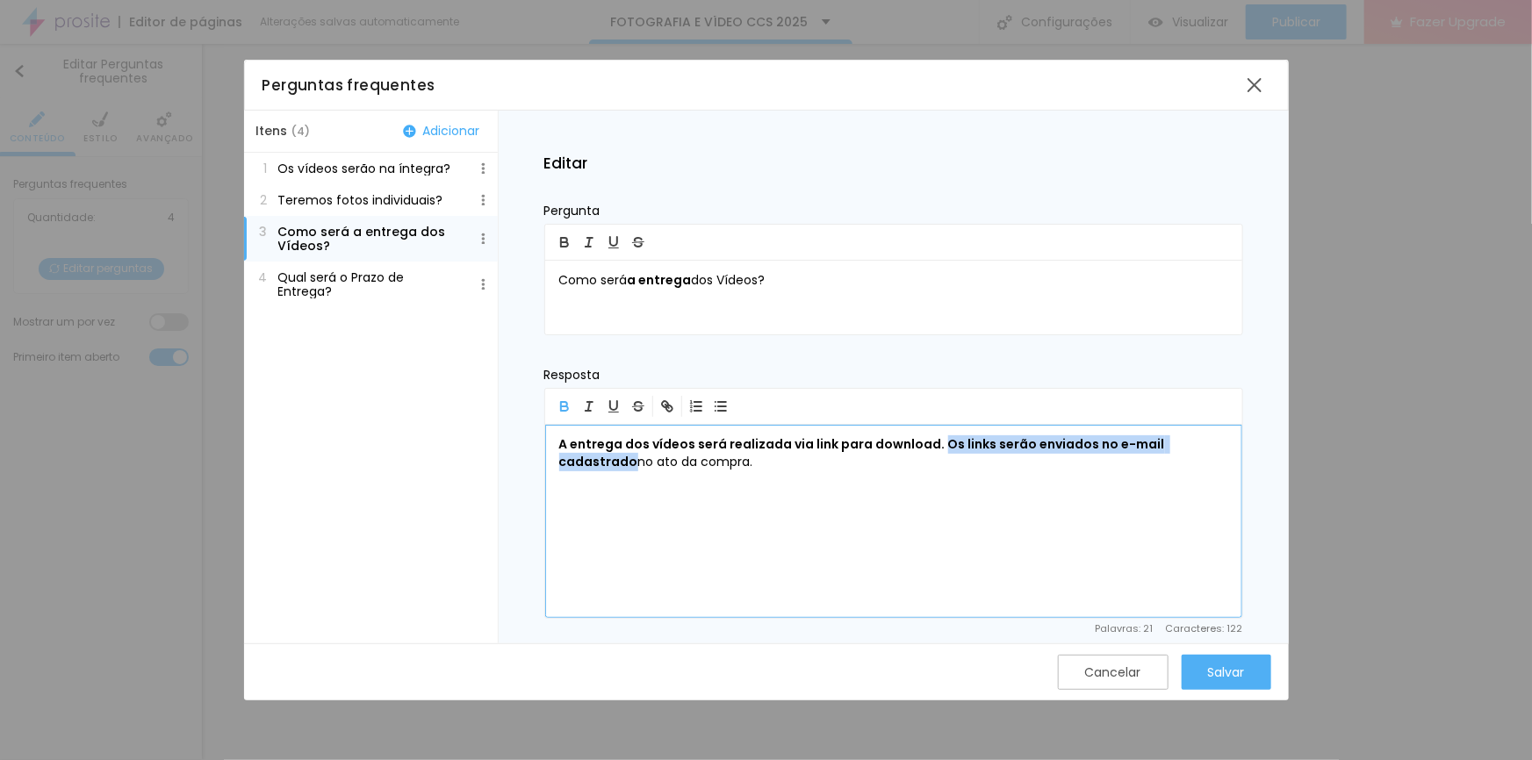
drag, startPoint x: 938, startPoint y: 444, endPoint x: 1219, endPoint y: 444, distance: 280.9
click at [1167, 444] on b "A entrega dos vídeos será realizada via link para download. Os links serão envi…" at bounding box center [863, 452] width 608 height 35
click at [986, 482] on div "A entrega dos vídeos será realizada via link para download. Os links serão envi…" at bounding box center [893, 521] width 697 height 193
drag, startPoint x: 931, startPoint y: 441, endPoint x: 1238, endPoint y: 449, distance: 306.4
click at [1238, 449] on div "A entrega dos vídeos será realizada via link para download. Os links serão envi…" at bounding box center [893, 521] width 697 height 193
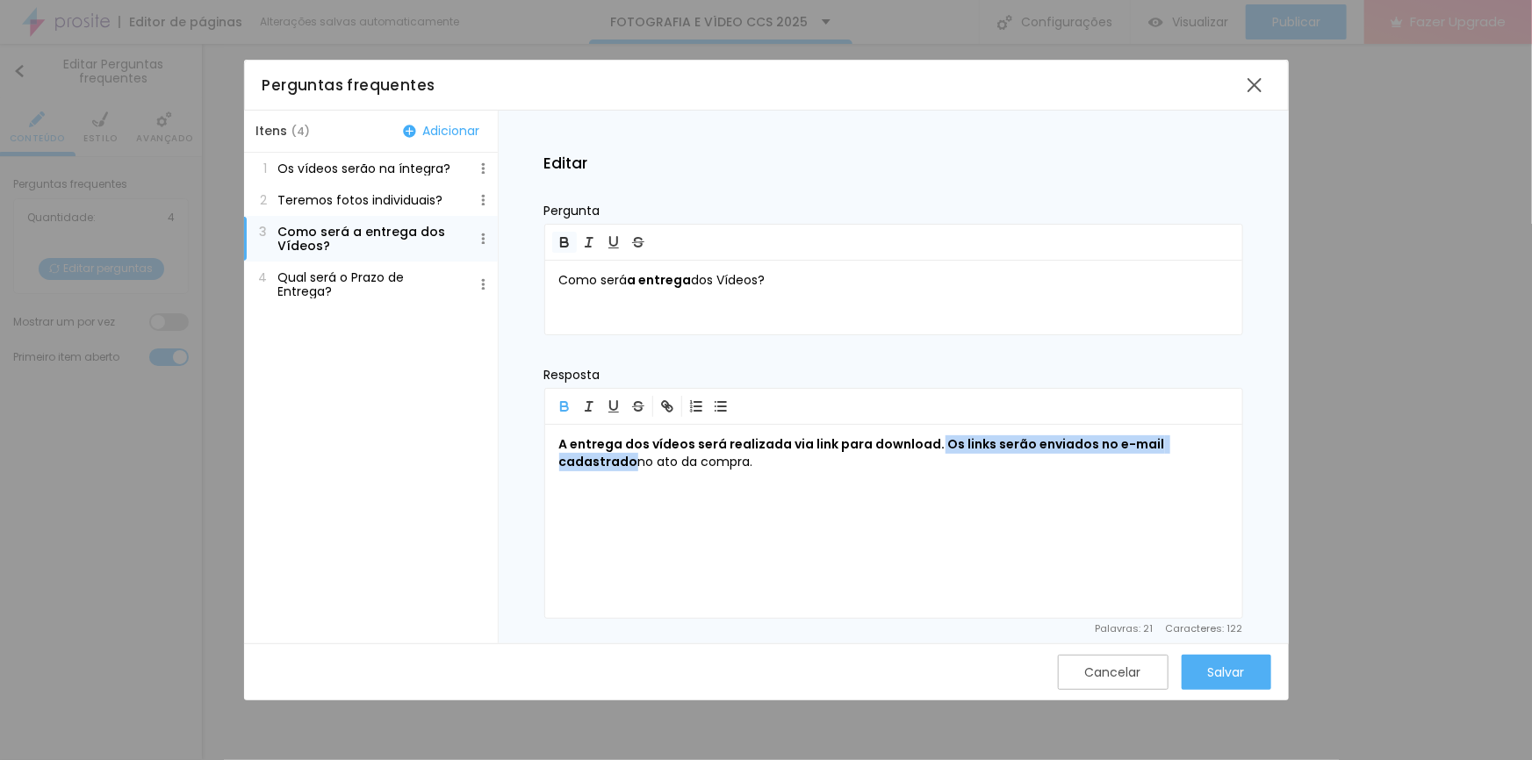
click at [563, 239] on icon "button" at bounding box center [564, 242] width 16 height 16
drag, startPoint x: 934, startPoint y: 440, endPoint x: 1223, endPoint y: 444, distance: 289.7
click at [1167, 444] on b "A entrega dos vídeos será realizada via link para download. Os links serão envi…" at bounding box center [863, 452] width 608 height 35
click at [556, 241] on icon "button" at bounding box center [564, 242] width 16 height 16
drag, startPoint x: 934, startPoint y: 442, endPoint x: 1222, endPoint y: 448, distance: 287.9
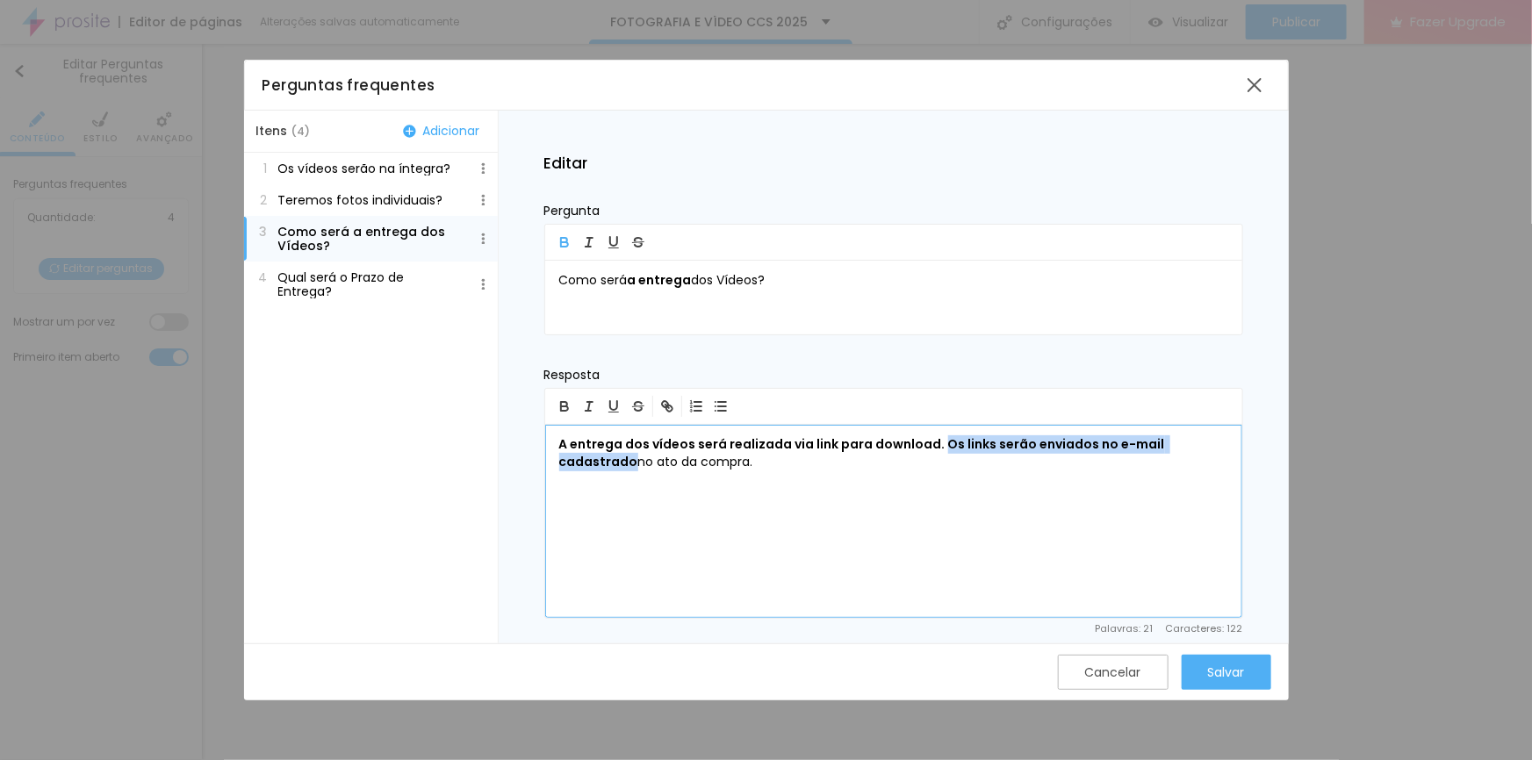
click at [1167, 448] on b "A entrega dos vídeos será realizada via link para download. Os links serão envi…" at bounding box center [863, 452] width 608 height 35
click at [561, 240] on icon "button" at bounding box center [564, 240] width 6 height 4
click at [1119, 448] on b "A entrega dos vídeos será realizada via link para download. Os links serão envi…" at bounding box center [863, 452] width 608 height 35
drag, startPoint x: 1222, startPoint y: 447, endPoint x: 936, endPoint y: 438, distance: 285.4
click at [936, 438] on b "A entrega dos vídeos será realizada via link para download. Os links serão envi…" at bounding box center [863, 452] width 608 height 35
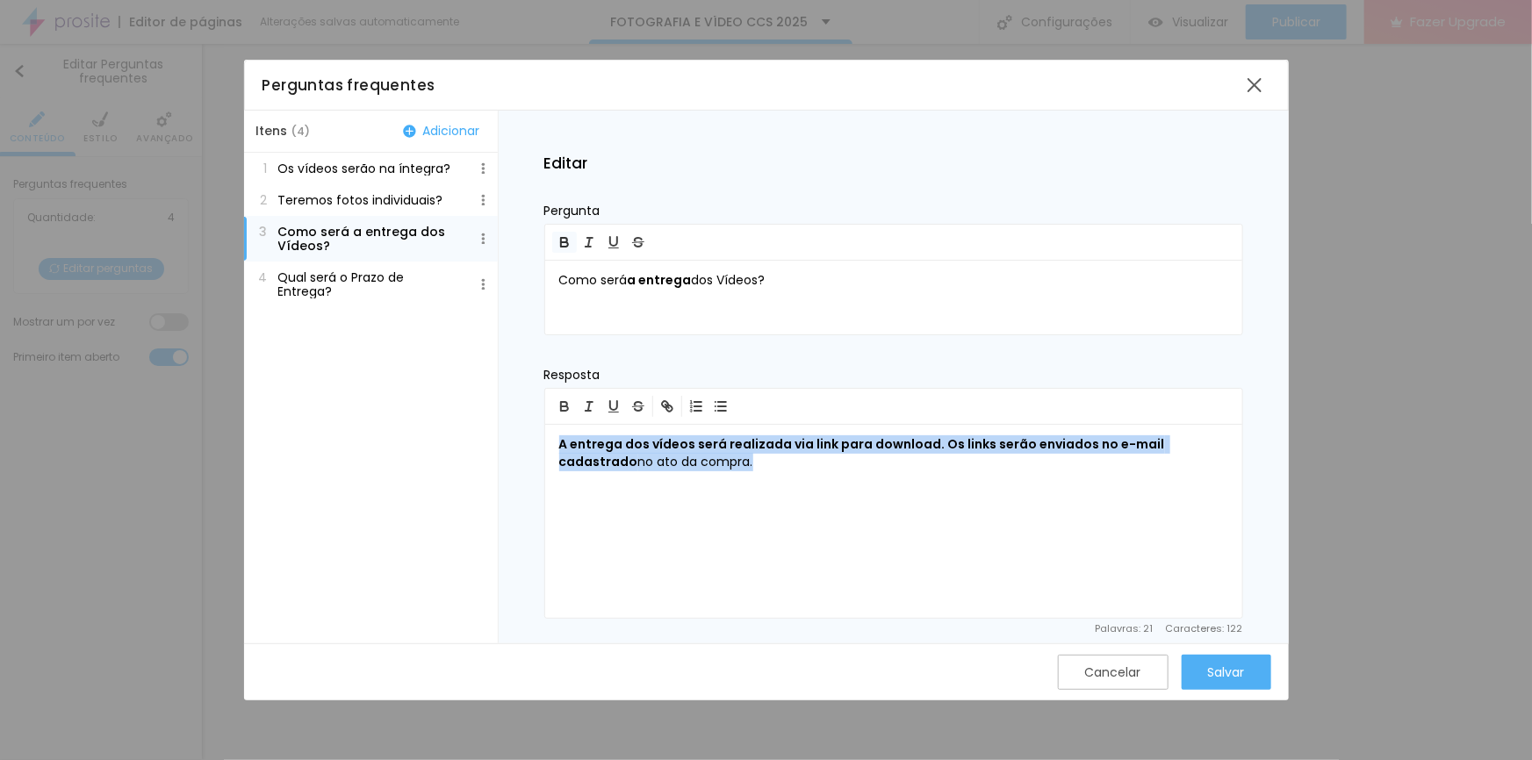
click at [563, 240] on icon "button" at bounding box center [564, 242] width 16 height 16
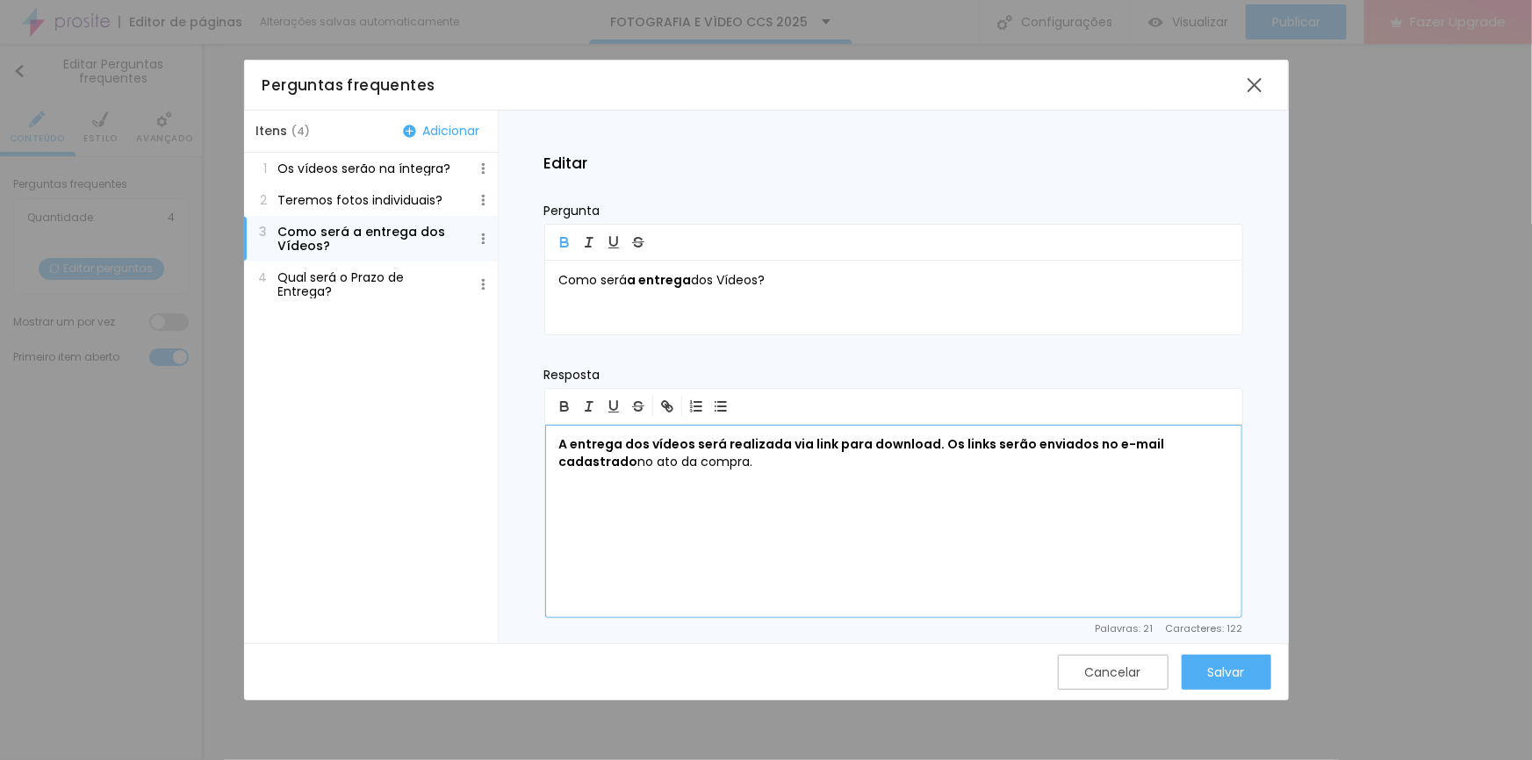
click at [612, 447] on b "A entrega dos vídeos será realizada via link para download. Os links serão envi…" at bounding box center [863, 452] width 608 height 35
click at [688, 465] on p "A entrega dos vídeos será realizada via link para download. Os links serão envi…" at bounding box center [893, 453] width 669 height 35
click at [1233, 672] on div "Salvar" at bounding box center [1226, 672] width 37 height 14
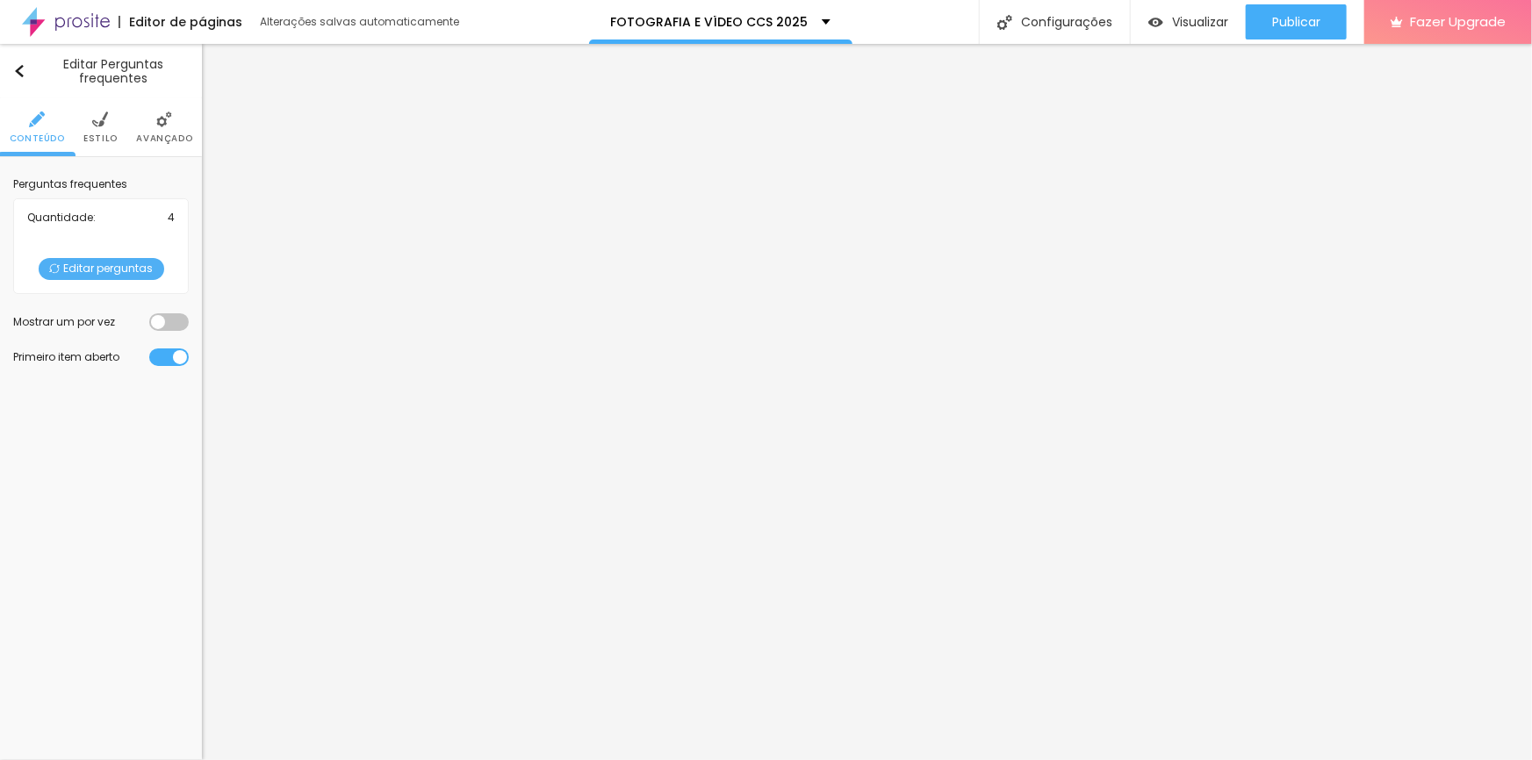
click at [123, 268] on span "Editar perguntas" at bounding box center [102, 269] width 126 height 22
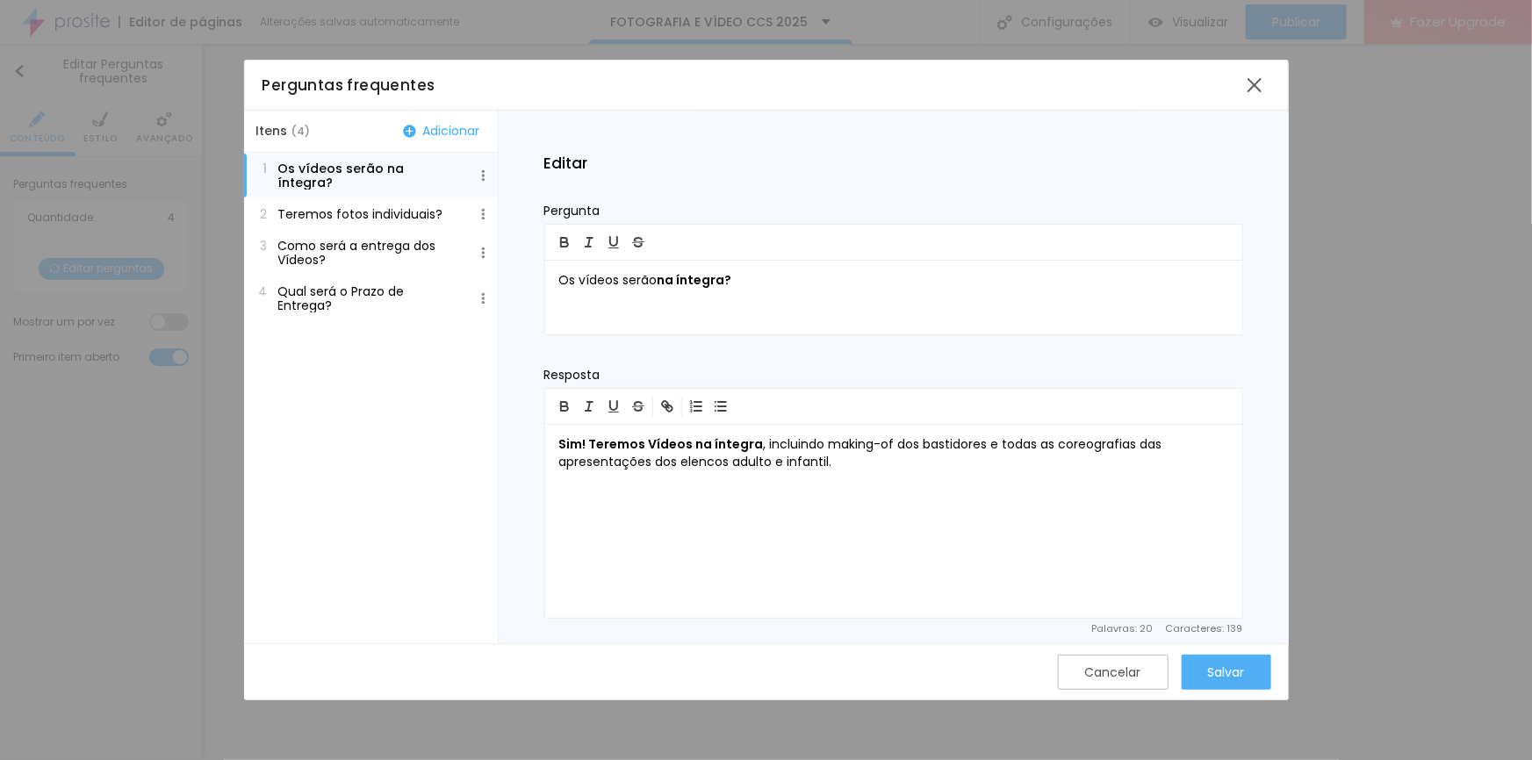
click at [352, 284] on p "Qual será o Prazo de Entrega?" at bounding box center [369, 298] width 183 height 28
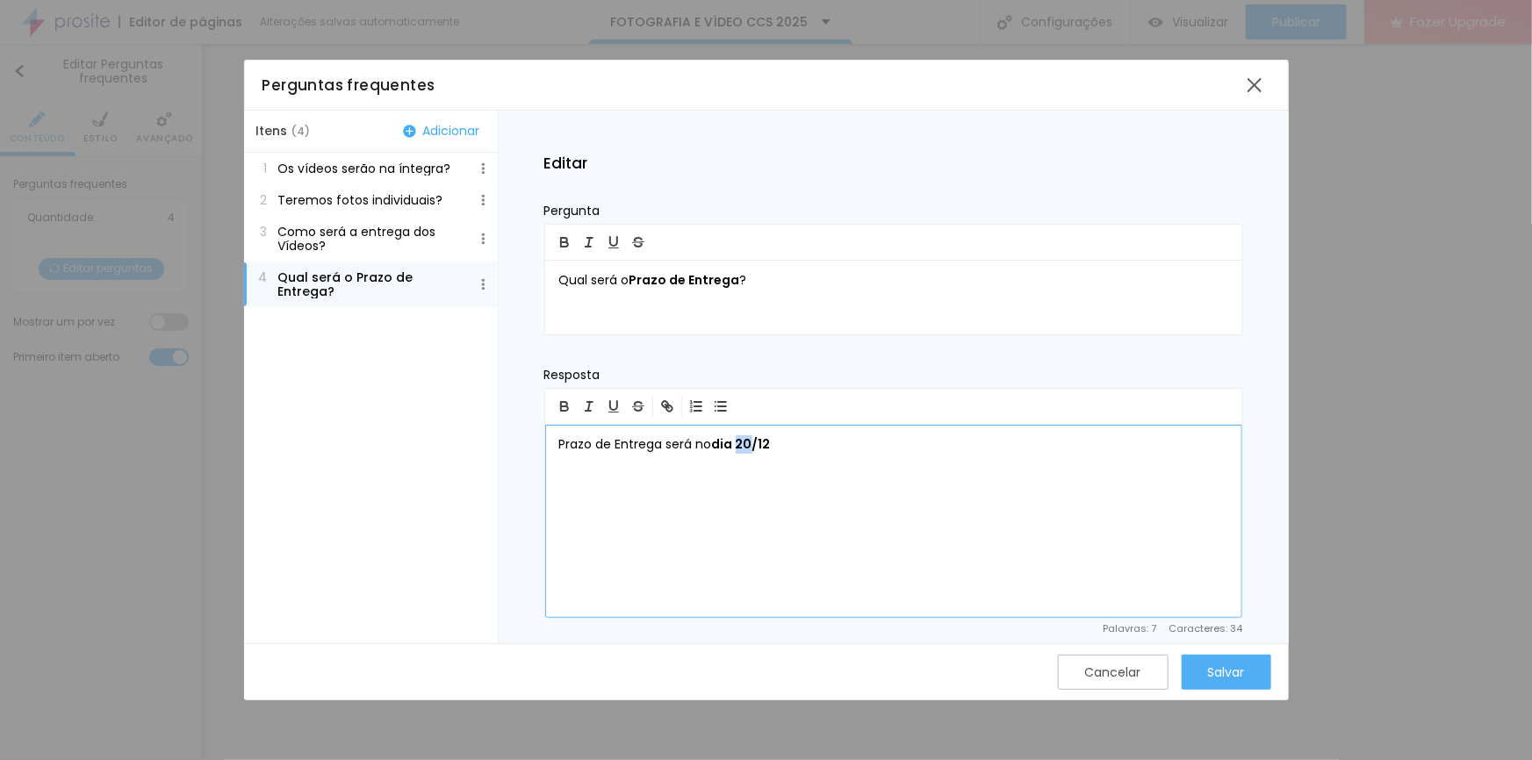
drag, startPoint x: 738, startPoint y: 445, endPoint x: 749, endPoint y: 444, distance: 10.6
click at [749, 444] on b "dia 20/12" at bounding box center [741, 444] width 59 height 18
click at [791, 451] on p "Prazo de Entrega será no dia 19/12" at bounding box center [893, 445] width 669 height 18
click at [1204, 675] on button "Salvar" at bounding box center [1226, 672] width 90 height 35
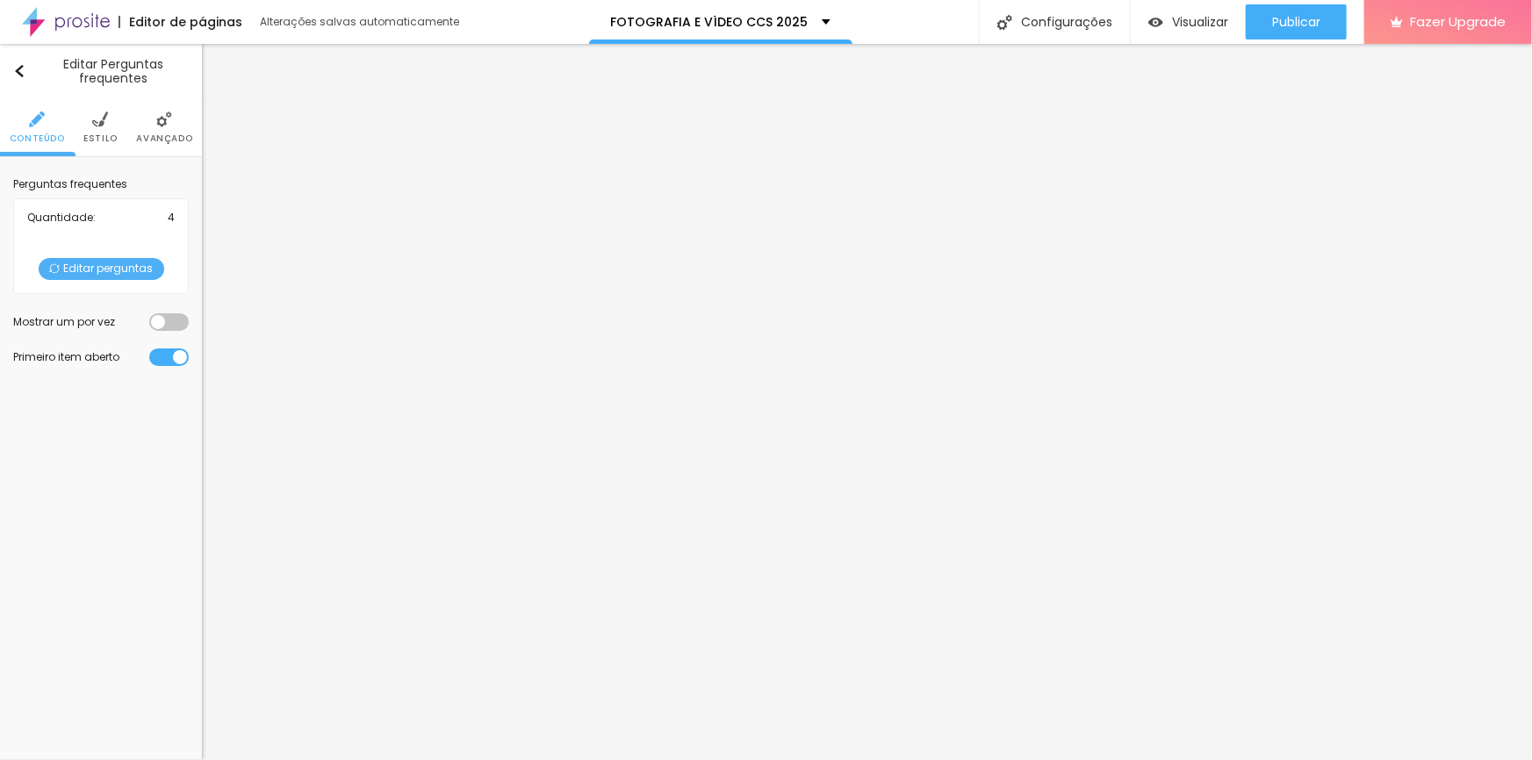
click at [91, 261] on span "Editar perguntas" at bounding box center [102, 269] width 126 height 22
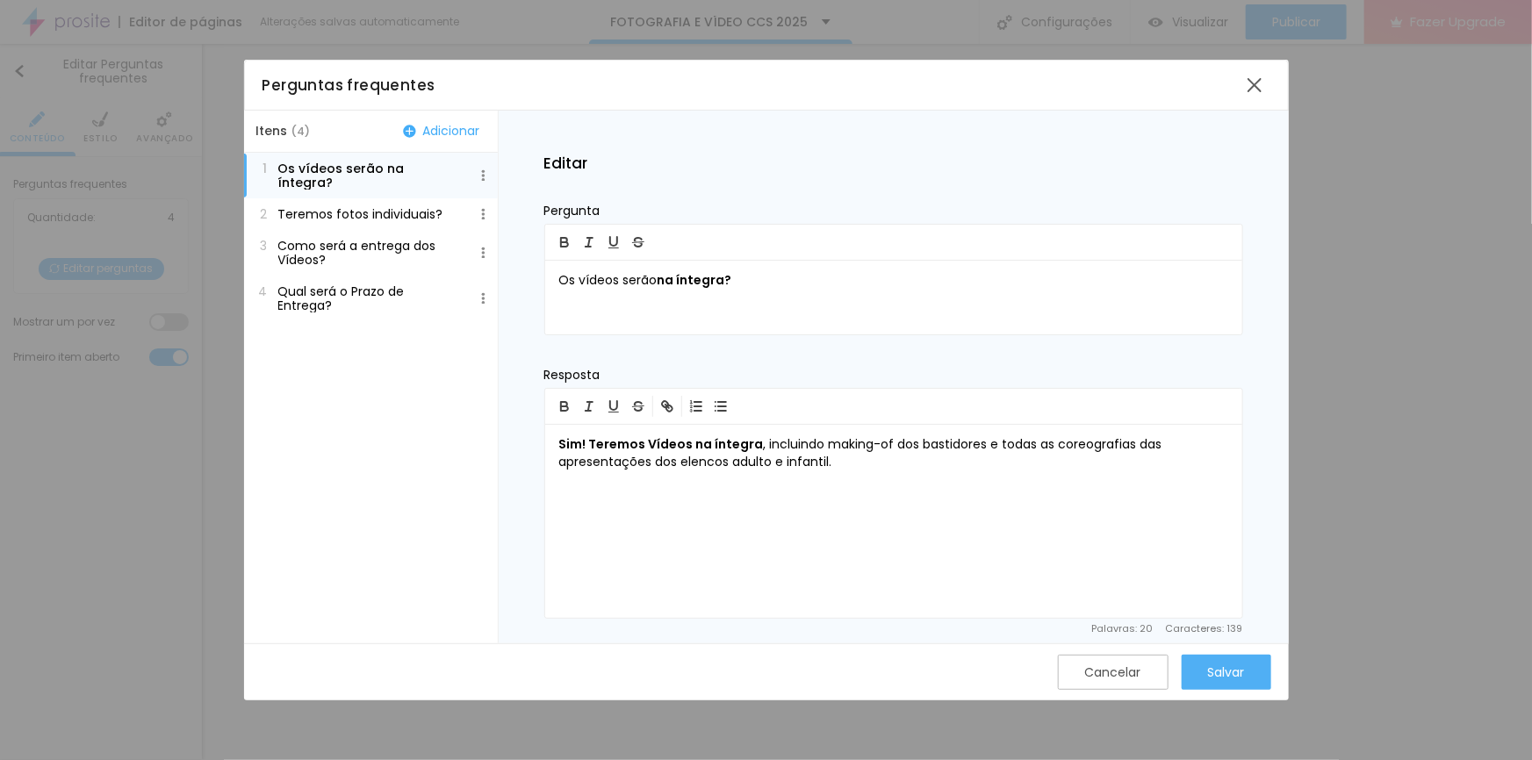
click at [434, 129] on button "Adicionar" at bounding box center [442, 131] width 88 height 16
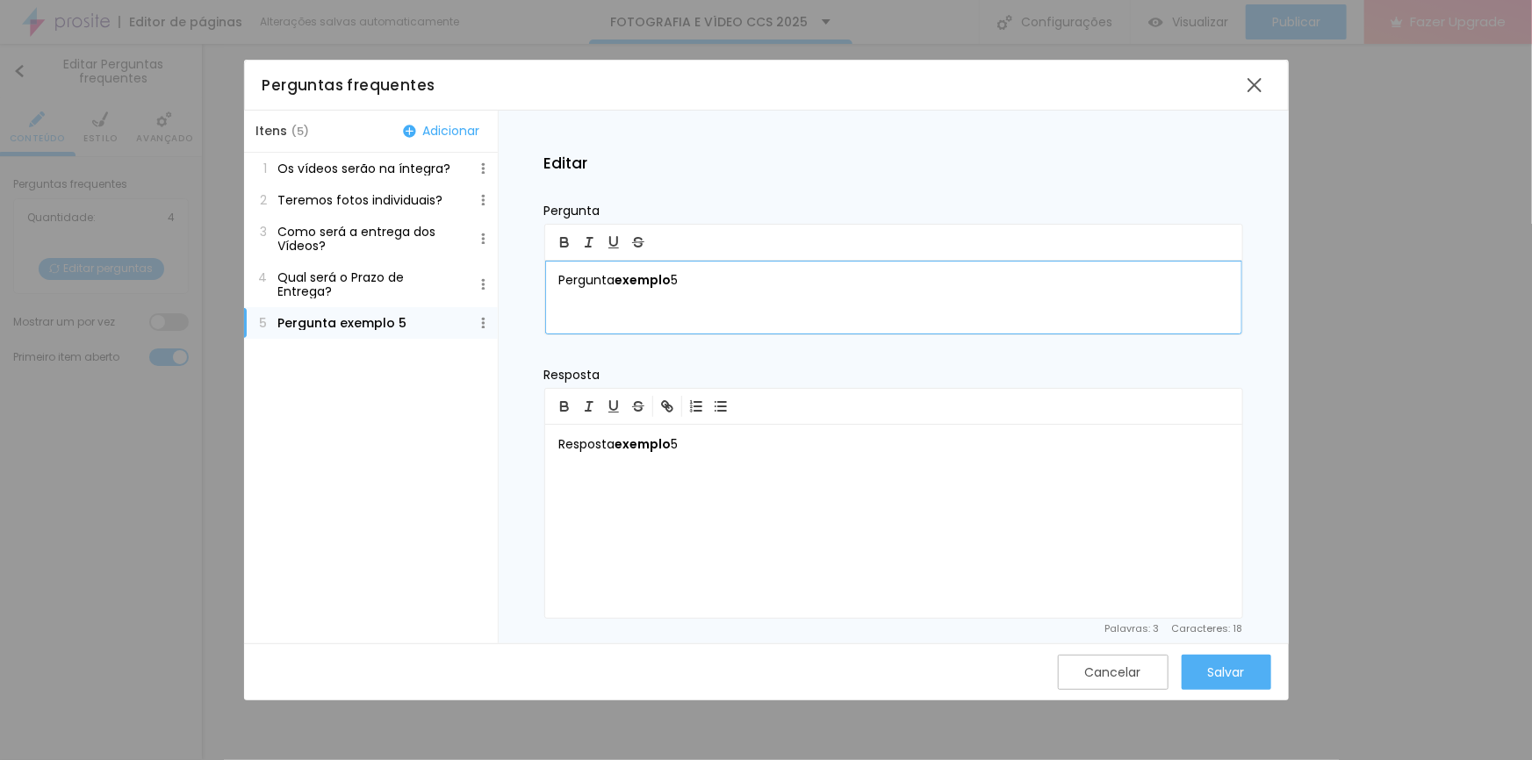
click at [694, 278] on p "Pergunta exemplo 5" at bounding box center [893, 281] width 669 height 18
drag, startPoint x: 723, startPoint y: 280, endPoint x: 556, endPoint y: 272, distance: 167.8
click at [556, 272] on div "Pergunta exemplo 5" at bounding box center [893, 298] width 697 height 74
click at [319, 196] on p "Teremos fotos individuais?" at bounding box center [360, 200] width 165 height 14
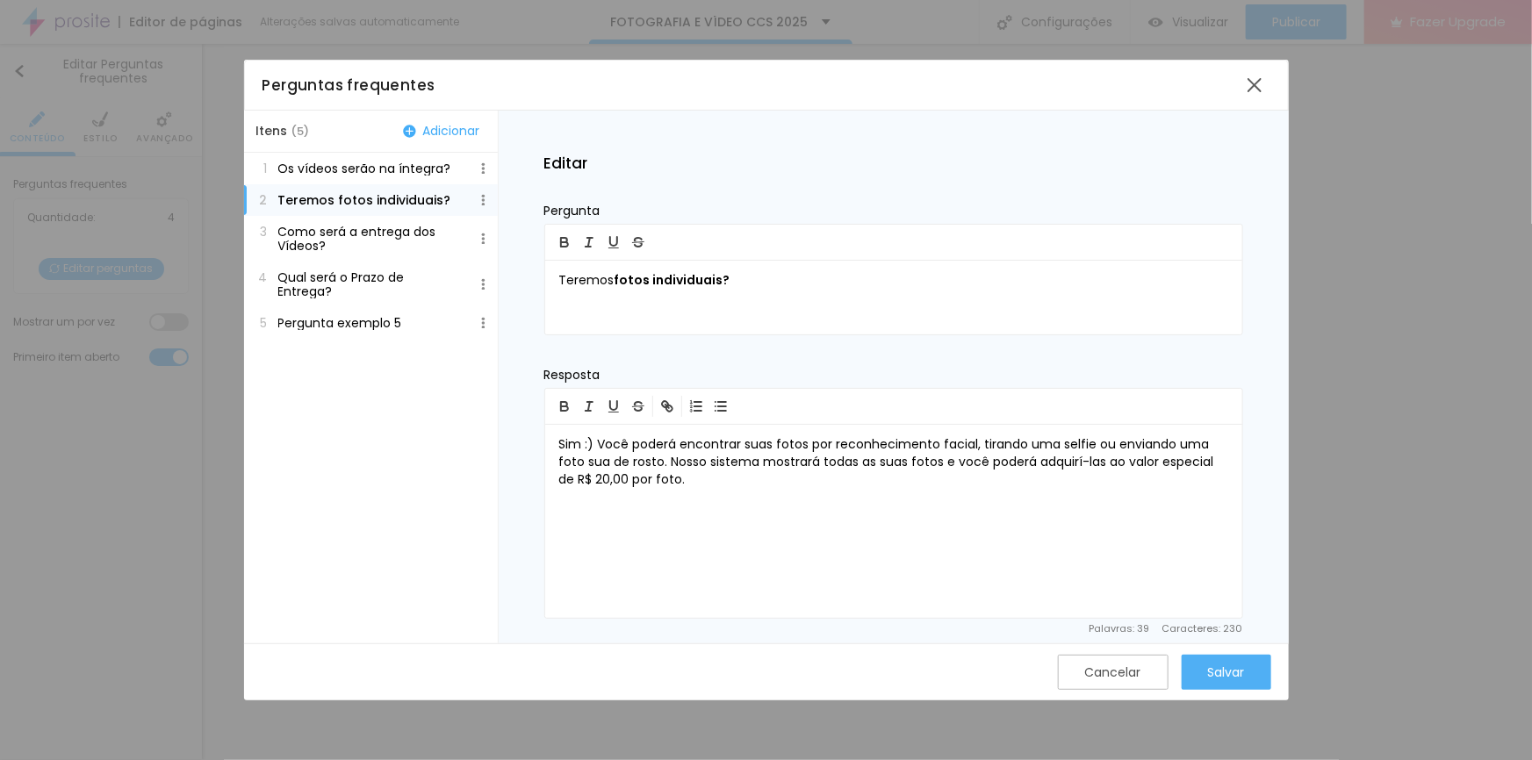
click at [449, 133] on button "Adicionar" at bounding box center [442, 131] width 88 height 16
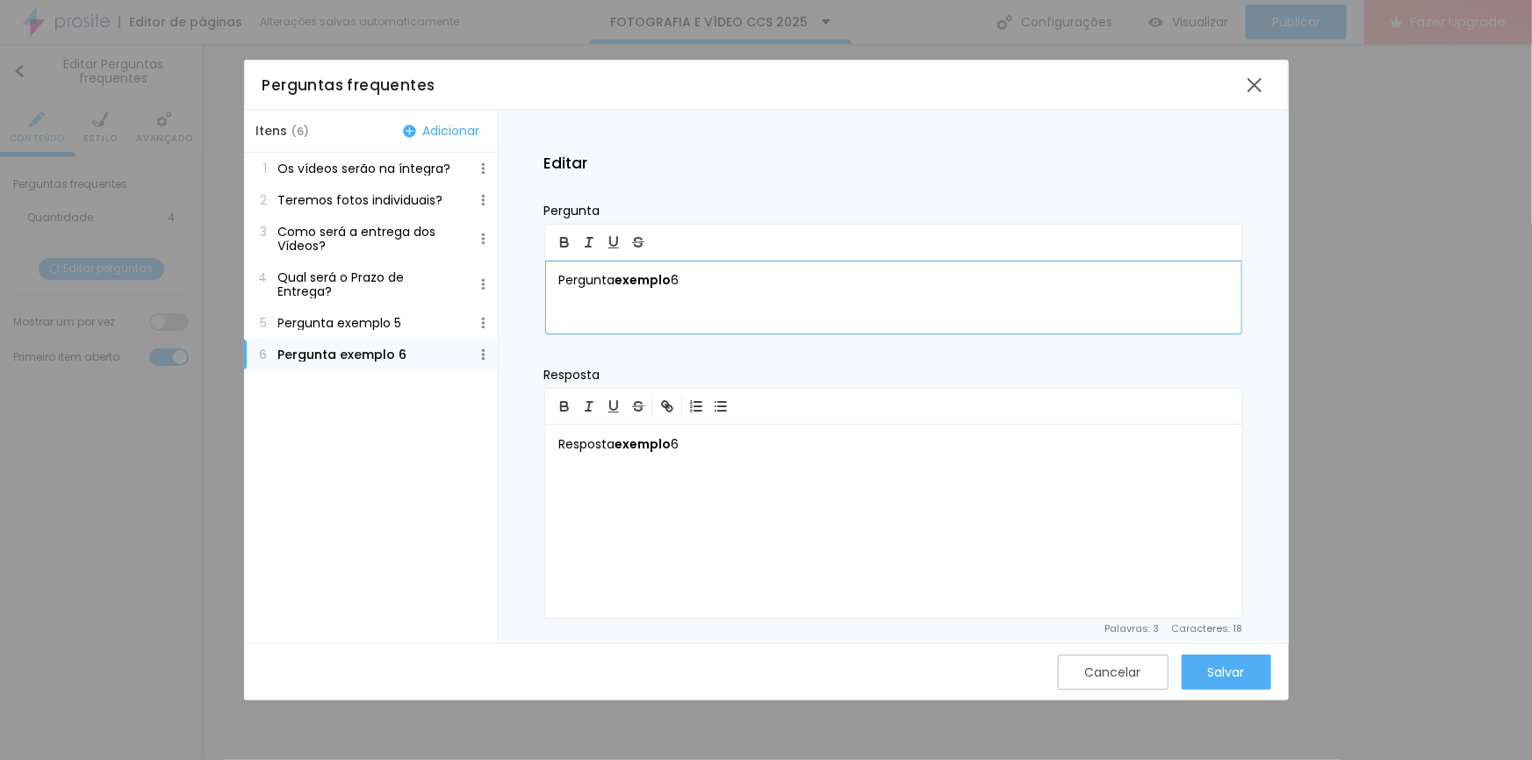
drag, startPoint x: 699, startPoint y: 280, endPoint x: 506, endPoint y: 276, distance: 192.3
click at [506, 276] on div "Editar Pergunta Pergunta exemplo 6 Resposta Resposta exemplo 6 Palavras : 3 Car…" at bounding box center [894, 377] width 790 height 532
drag, startPoint x: 560, startPoint y: 279, endPoint x: 880, endPoint y: 279, distance: 320.4
click at [880, 279] on p "Quanto vai custar cada foto individual?" at bounding box center [893, 281] width 669 height 18
click at [702, 448] on p "Resposta exemplo 6" at bounding box center [893, 445] width 669 height 18
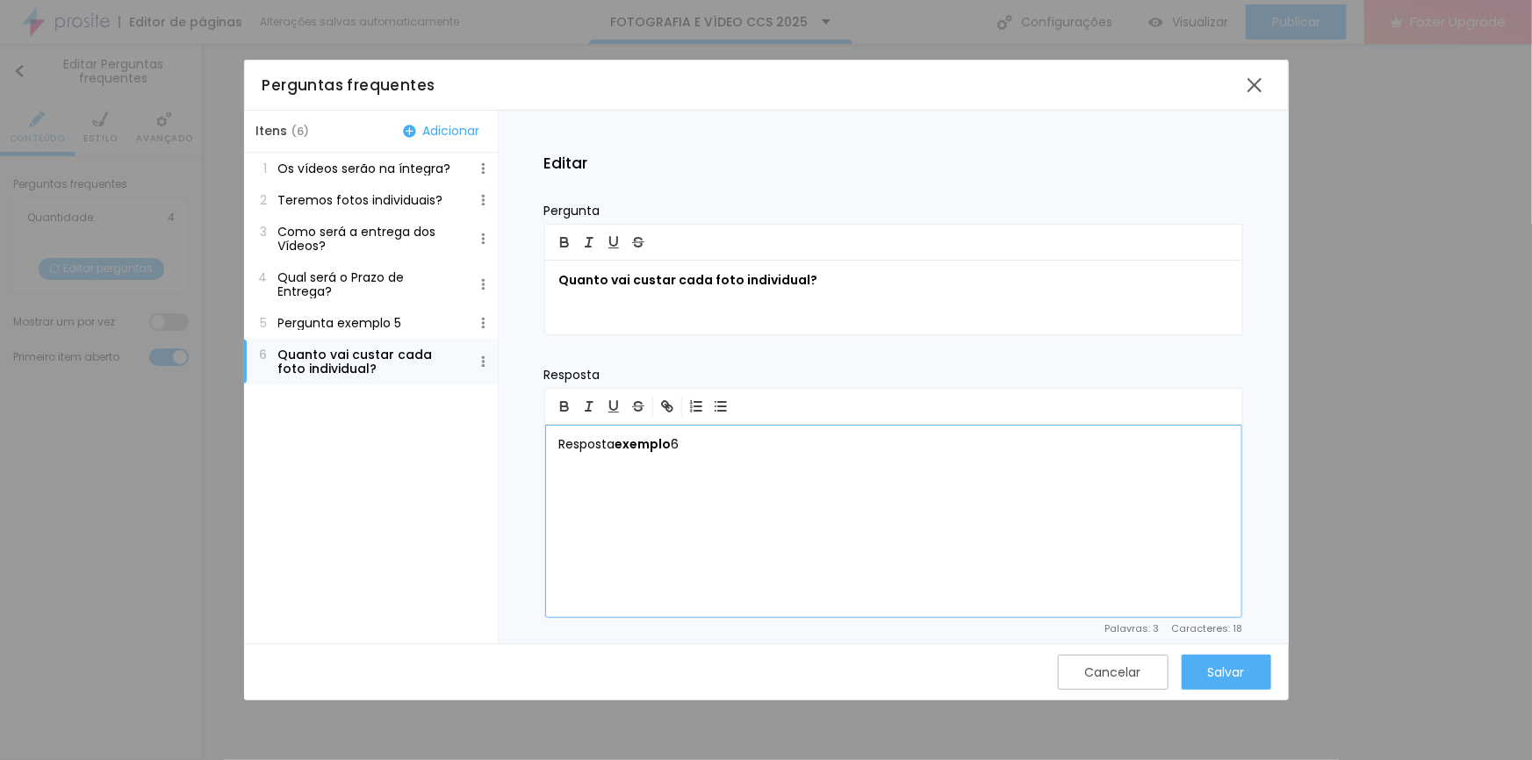
drag, startPoint x: 649, startPoint y: 438, endPoint x: 539, endPoint y: 436, distance: 110.6
click at [542, 435] on div "Editar Pergunta Quanto vai custar cada foto individual? Resposta Resposta exemp…" at bounding box center [894, 377] width 790 height 532
drag, startPoint x: 658, startPoint y: 446, endPoint x: 846, endPoint y: 438, distance: 188.0
click at [846, 438] on p "Cada foto geral das apresentações, ou cada foto sua individual" at bounding box center [893, 445] width 669 height 18
click at [693, 443] on p "Cada foto geral das apresentações, ou cada foto sua individual" at bounding box center [893, 445] width 669 height 18
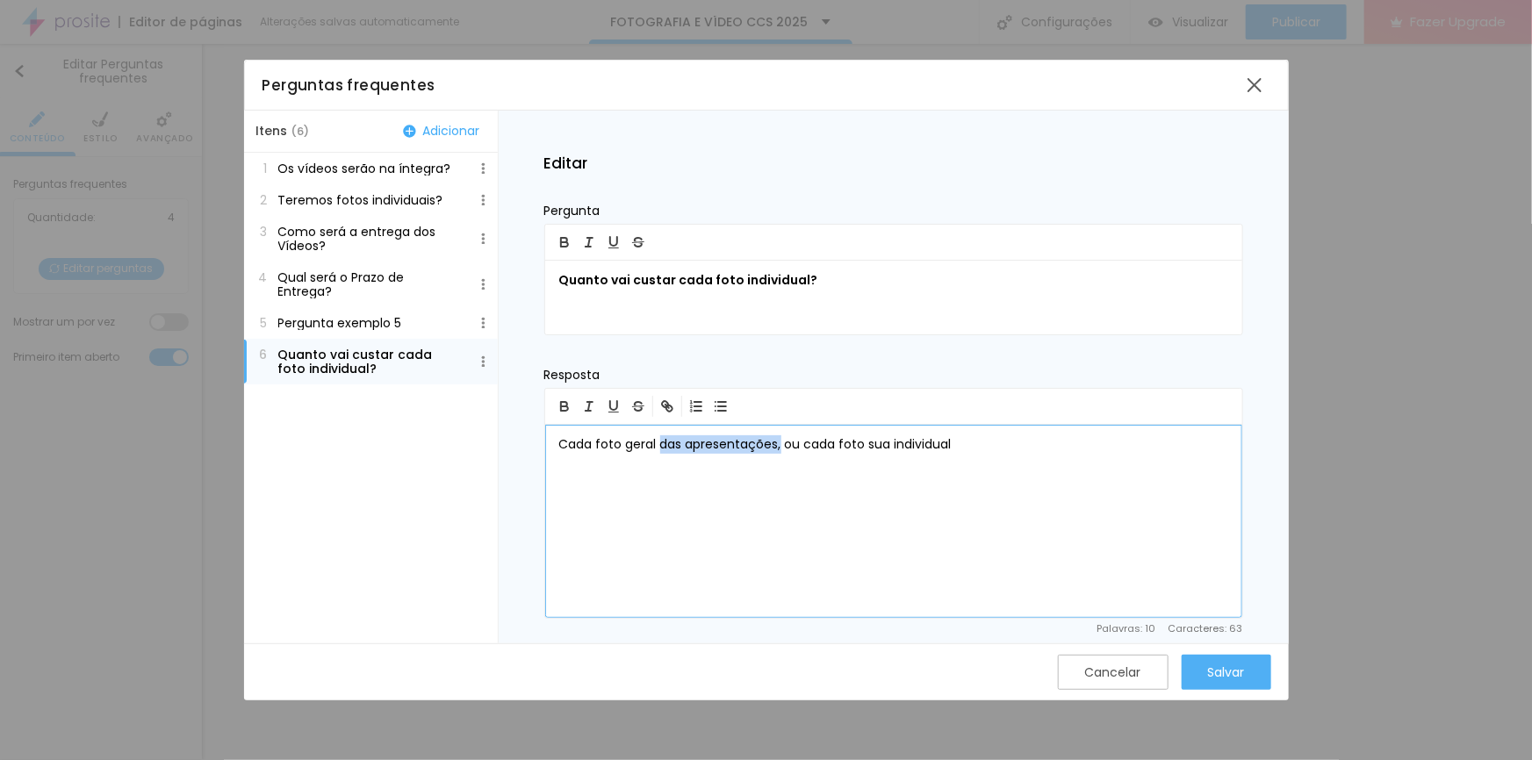
drag, startPoint x: 658, startPoint y: 444, endPoint x: 780, endPoint y: 437, distance: 122.2
click at [780, 437] on p "Cada foto geral das apresentações, ou cada foto sua individual" at bounding box center [893, 445] width 669 height 18
click at [674, 447] on p "Cada foto geral ou cada foto sua individual" at bounding box center [893, 445] width 669 height 18
click at [837, 445] on p "Cada foto geral ou, cada foto sua individual" at bounding box center [893, 445] width 669 height 18
click at [954, 450] on p "Cada foto geral ou, cada foto sua individual que você gostar, poderá adquirí-la…" at bounding box center [893, 453] width 669 height 35
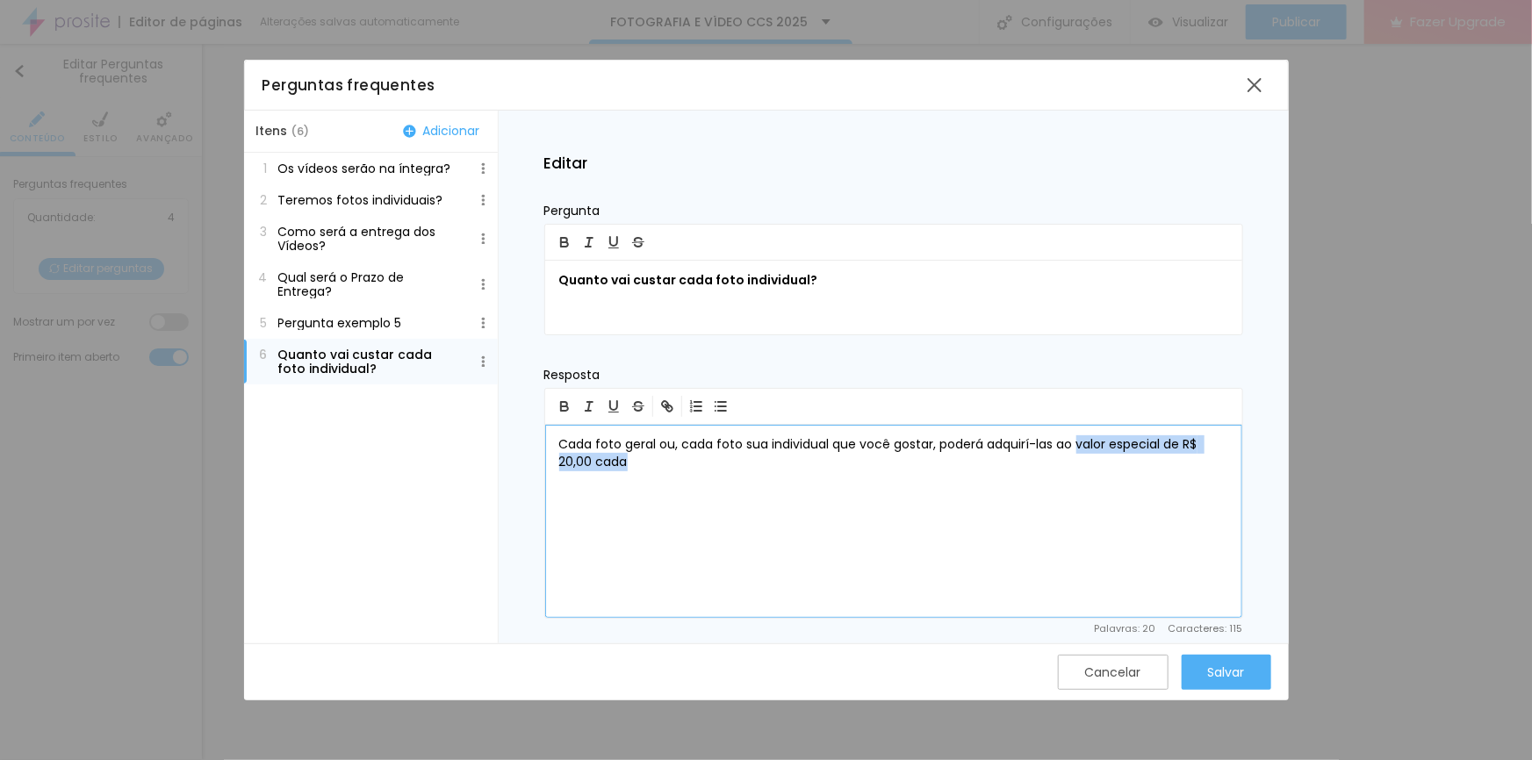
drag, startPoint x: 1077, startPoint y: 444, endPoint x: 1101, endPoint y: 463, distance: 30.6
click at [1101, 463] on p "Cada foto geral ou, cada foto sua individual que você gostar, poderá adquirí-la…" at bounding box center [893, 453] width 669 height 35
click at [1224, 671] on div "Salvar" at bounding box center [1226, 672] width 37 height 14
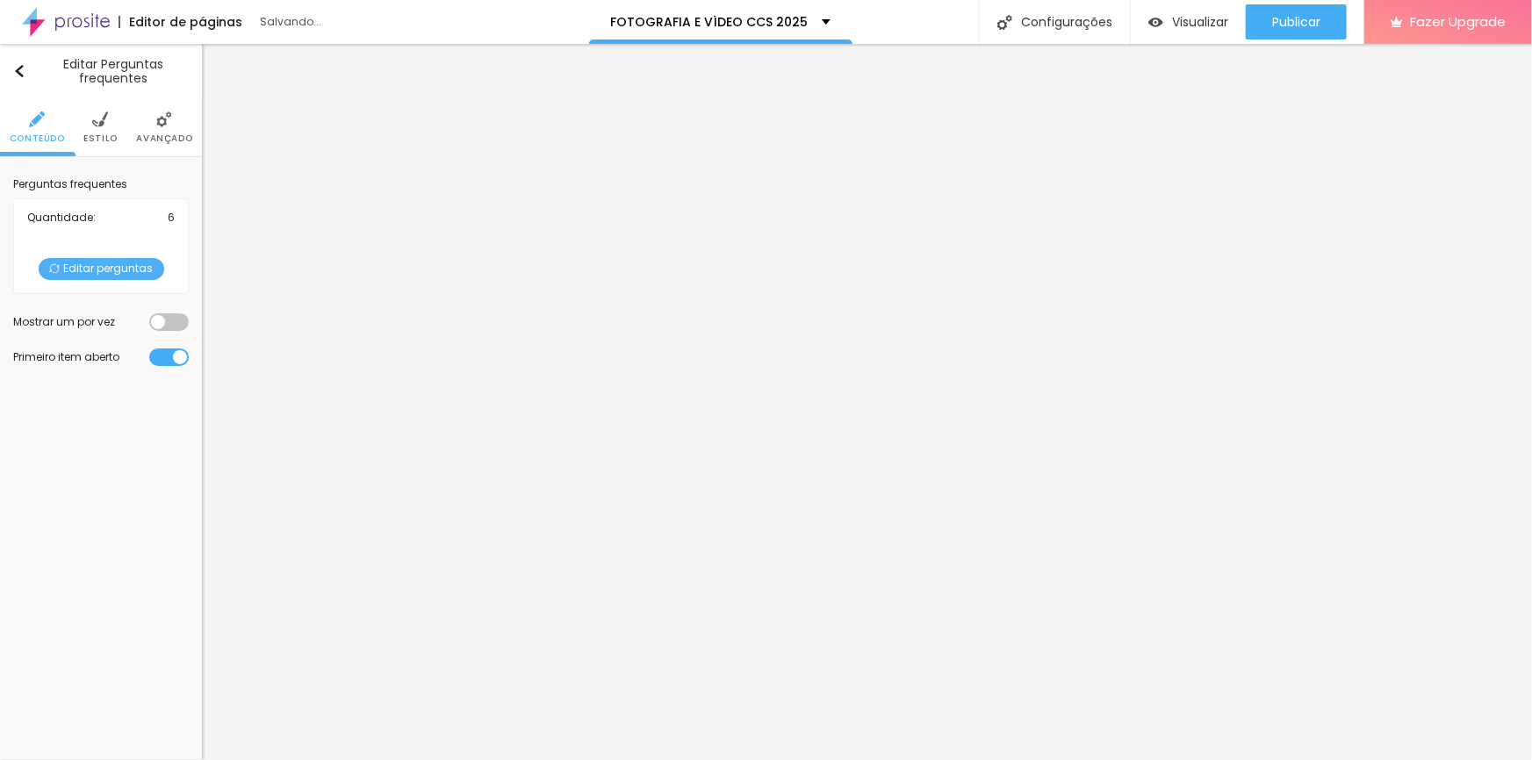
click at [86, 266] on span "Editar perguntas" at bounding box center [102, 269] width 126 height 22
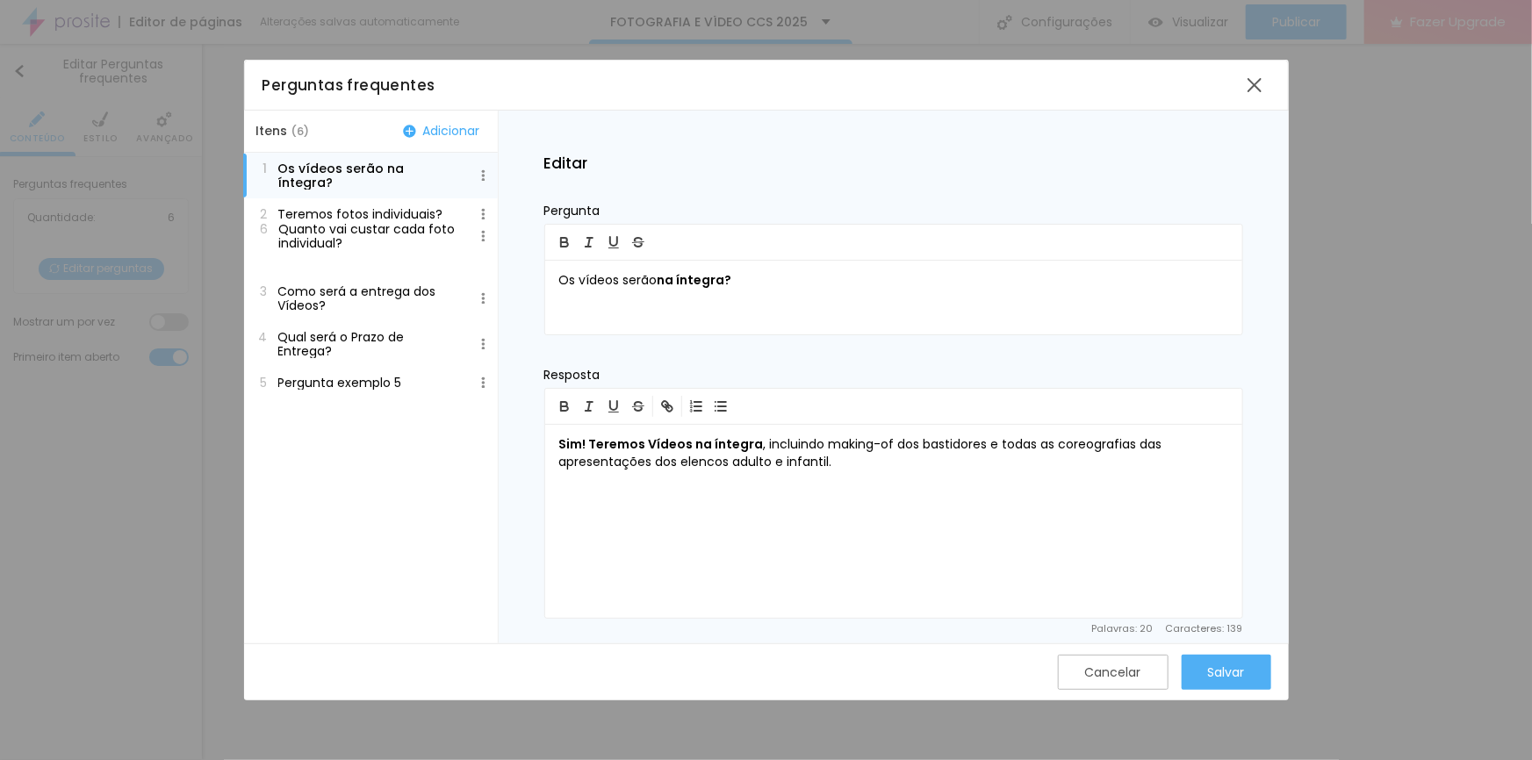
drag, startPoint x: 334, startPoint y: 350, endPoint x: 349, endPoint y: 224, distance: 127.4
drag, startPoint x: 313, startPoint y: 276, endPoint x: 326, endPoint y: 196, distance: 81.7
drag, startPoint x: 323, startPoint y: 329, endPoint x: 335, endPoint y: 248, distance: 81.7
click at [387, 298] on p "Teremos fotos individuais?" at bounding box center [360, 305] width 165 height 14
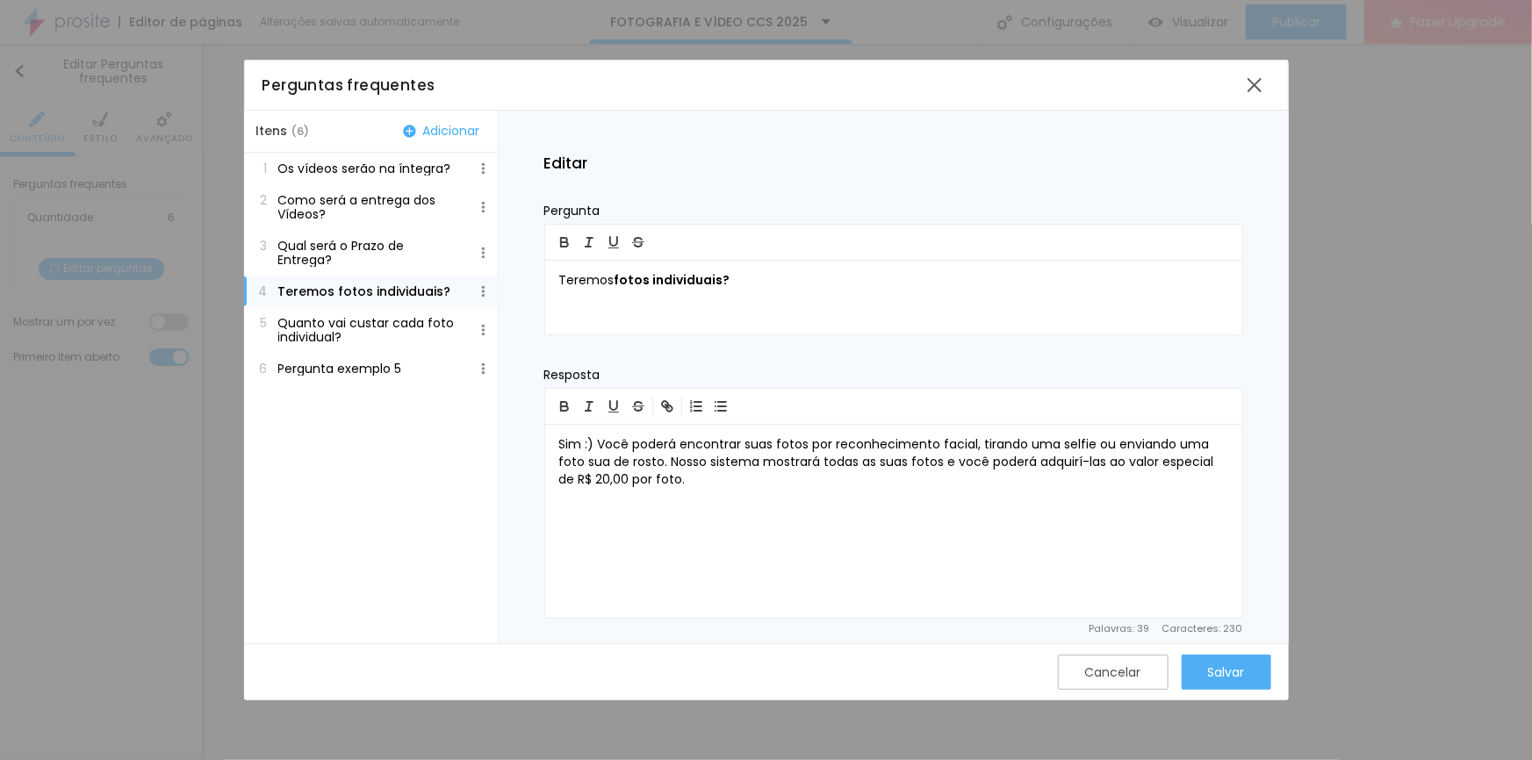
click at [340, 327] on p "Quanto vai custar cada foto individual?" at bounding box center [369, 330] width 183 height 28
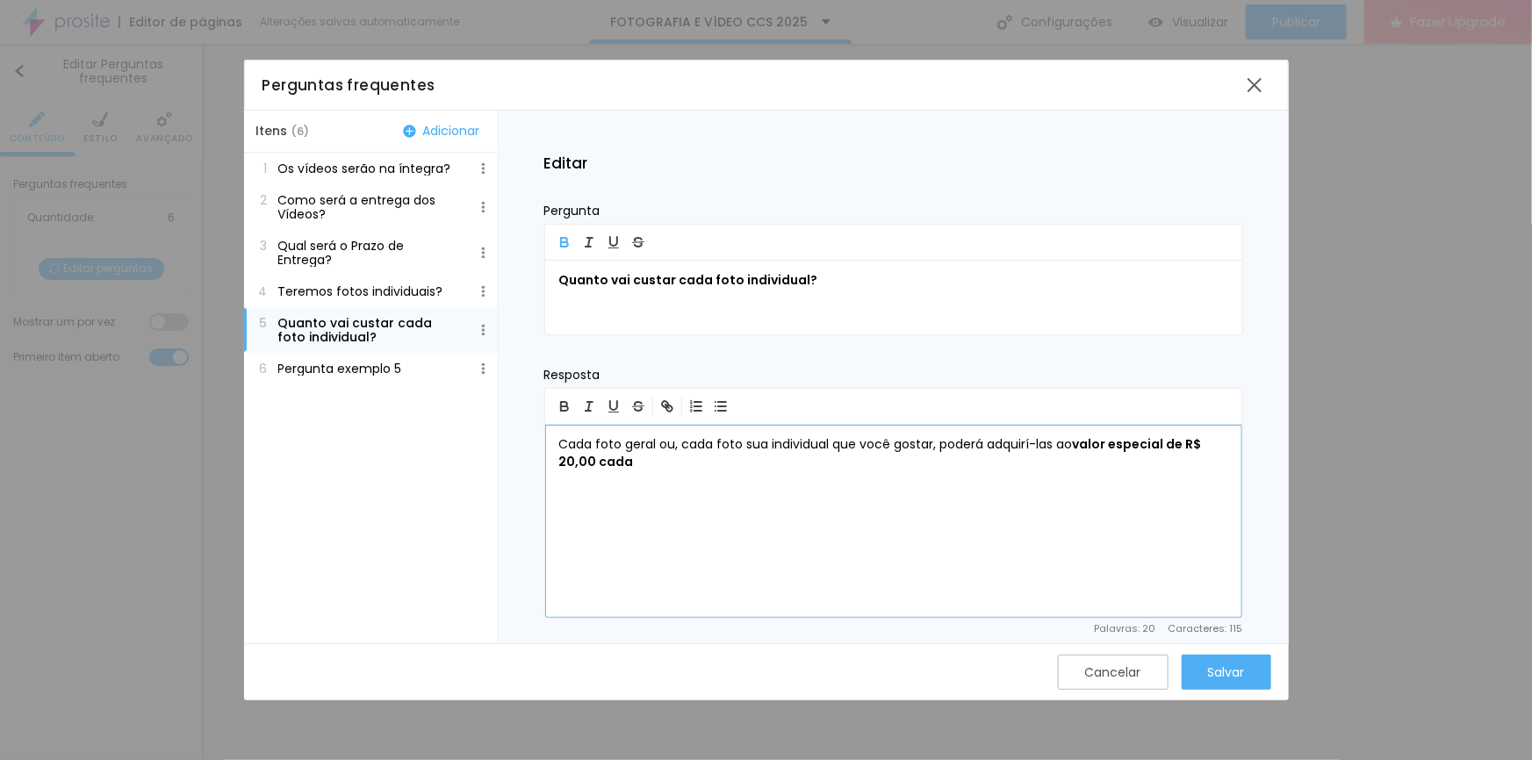
click at [643, 462] on p "Cada foto geral ou, cada foto sua individual que você gostar, poderá adquirí-la…" at bounding box center [893, 453] width 669 height 35
click at [736, 461] on p "Cada foto geral ou, cada foto sua individual que você gostar, poderá adquirí-la…" at bounding box center [893, 453] width 669 height 35
click at [722, 461] on b "valor especial de R$ 20,00 cada. Link de acesso:" at bounding box center [881, 452] width 645 height 35
drag, startPoint x: 1137, startPoint y: 458, endPoint x: 805, endPoint y: 465, distance: 332.7
click at [805, 465] on p "Cada foto geral ou, cada foto sua individual que você gostar, poderá adquirí-la…" at bounding box center [893, 453] width 669 height 35
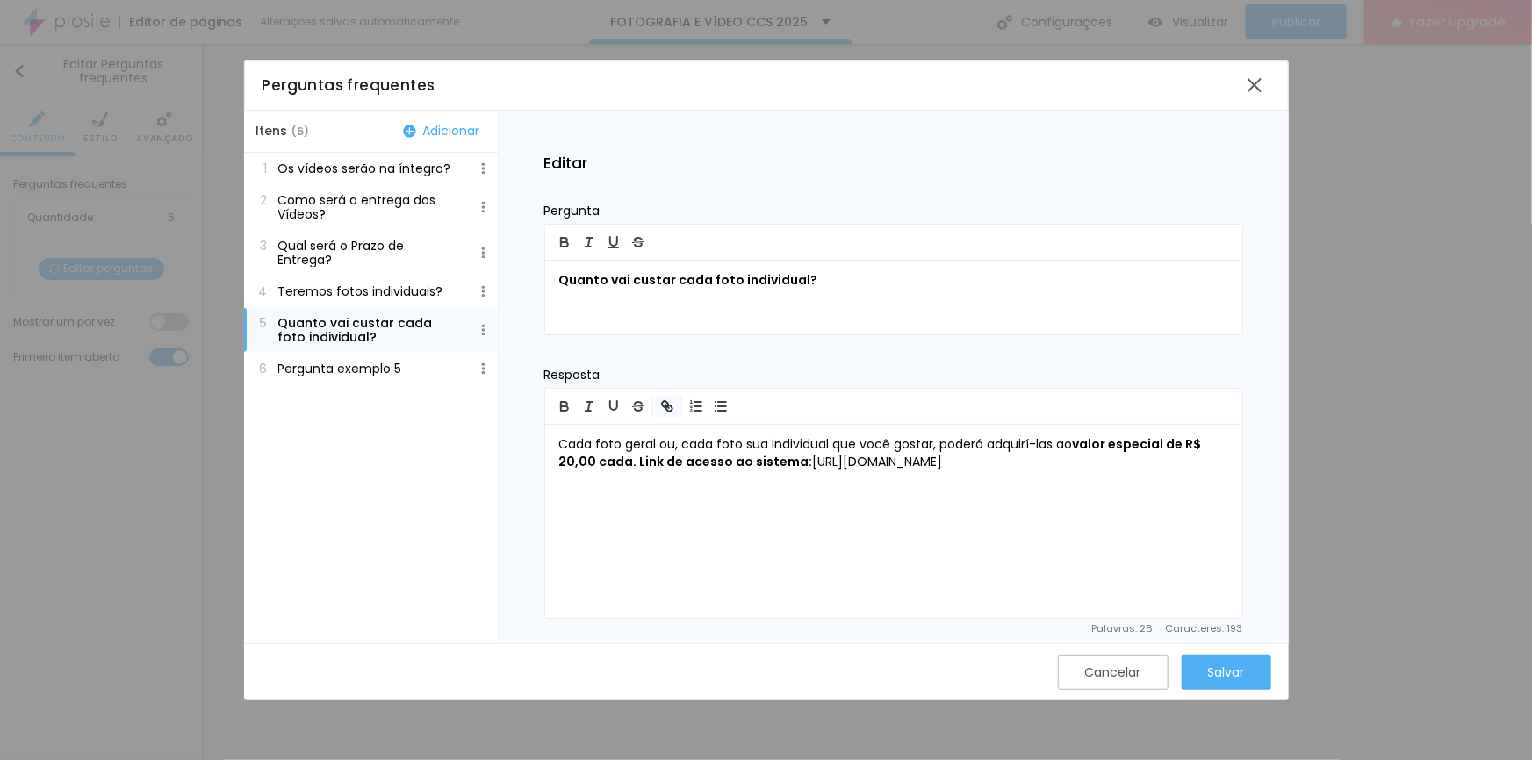
click at [664, 402] on icon "button" at bounding box center [667, 406] width 16 height 16
type input "[URL][DOMAIN_NAME]"
click at [760, 496] on link at bounding box center [758, 495] width 50 height 17
click at [1233, 665] on div "Salvar" at bounding box center [1226, 672] width 37 height 14
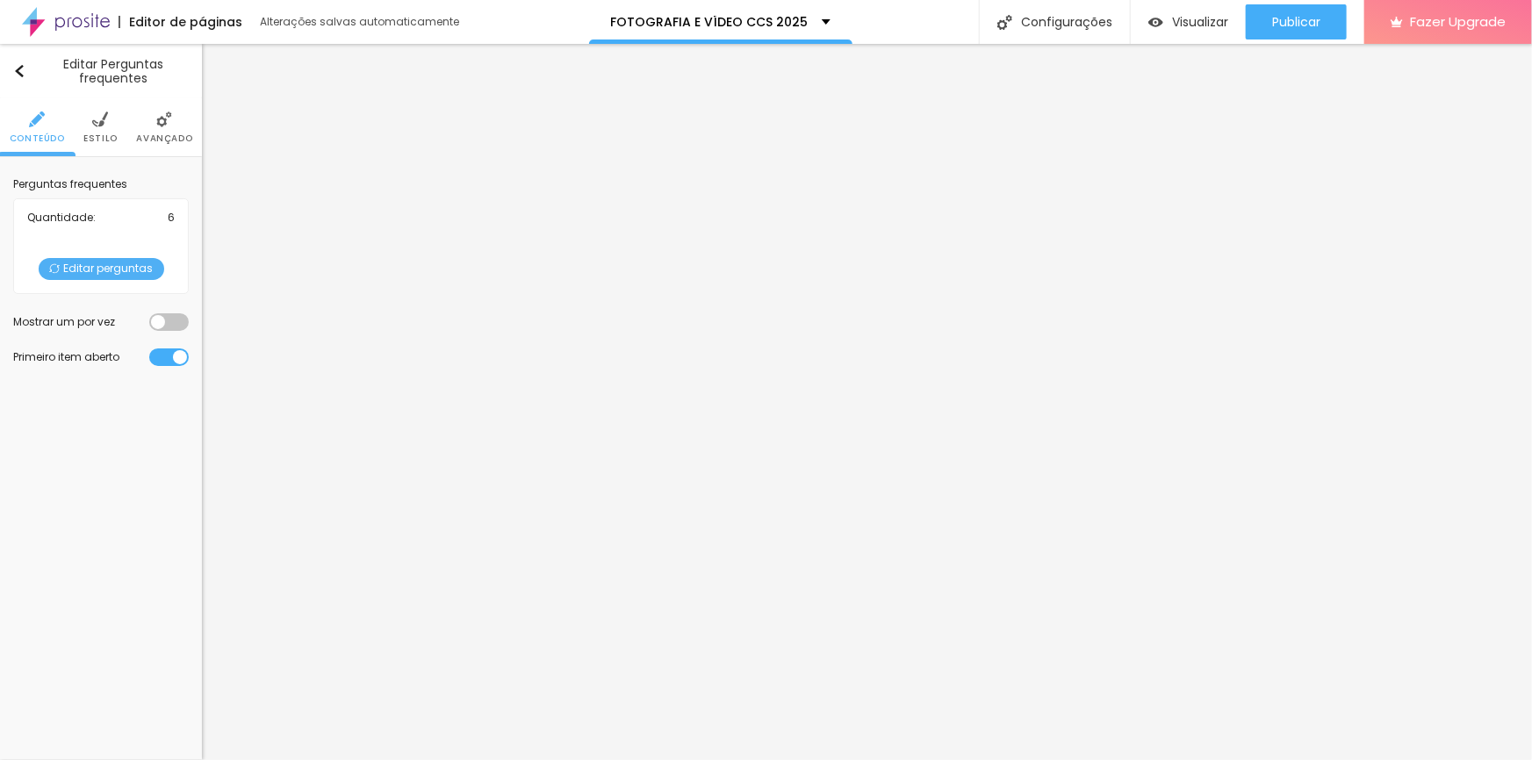
click at [97, 263] on span "Editar perguntas" at bounding box center [102, 269] width 126 height 22
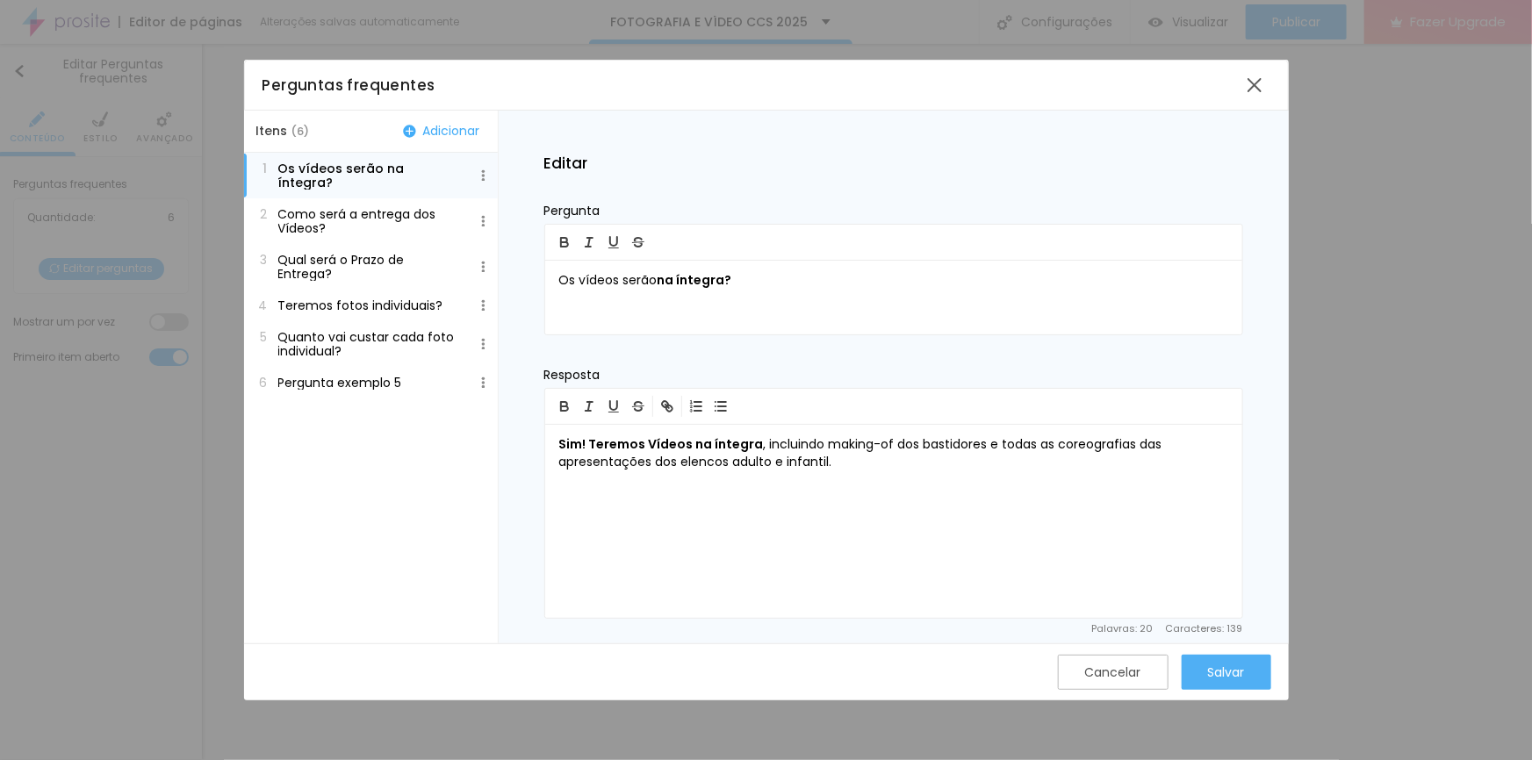
click at [362, 376] on p "Pergunta exemplo 5" at bounding box center [340, 383] width 124 height 14
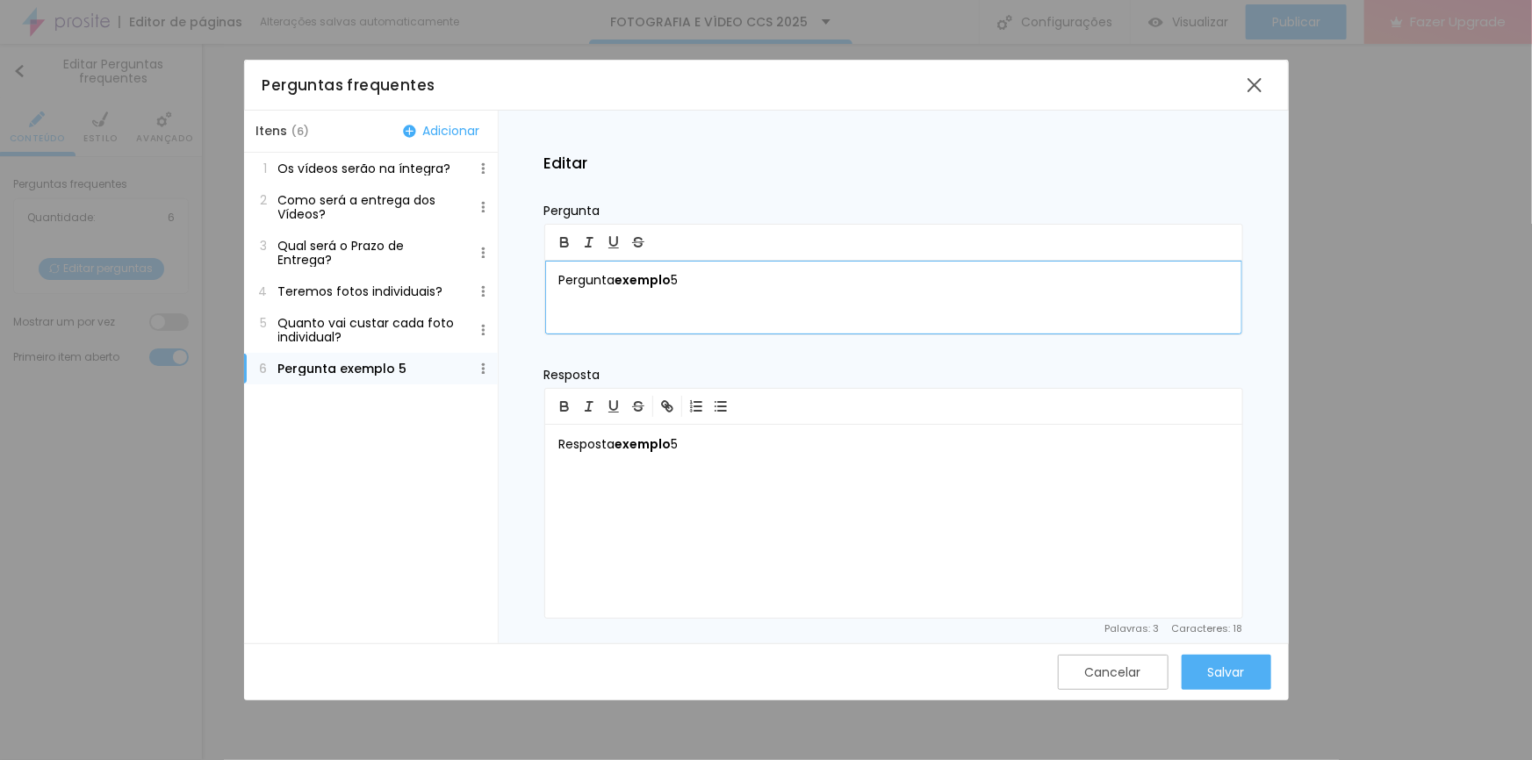
drag, startPoint x: 694, startPoint y: 279, endPoint x: 514, endPoint y: 281, distance: 179.9
click at [514, 281] on div "Editar Pergunta Pergunta exemplo 5 Resposta Resposta exemplo 5 Palavras : 3 Car…" at bounding box center [894, 377] width 790 height 532
drag, startPoint x: 559, startPoint y: 280, endPoint x: 754, endPoint y: 278, distance: 194.9
click at [754, 278] on p "Onde eu posso acessar as fotos pra escolher e comprar?" at bounding box center [893, 281] width 669 height 18
click at [696, 444] on p "Resposta exemplo 5" at bounding box center [893, 445] width 669 height 18
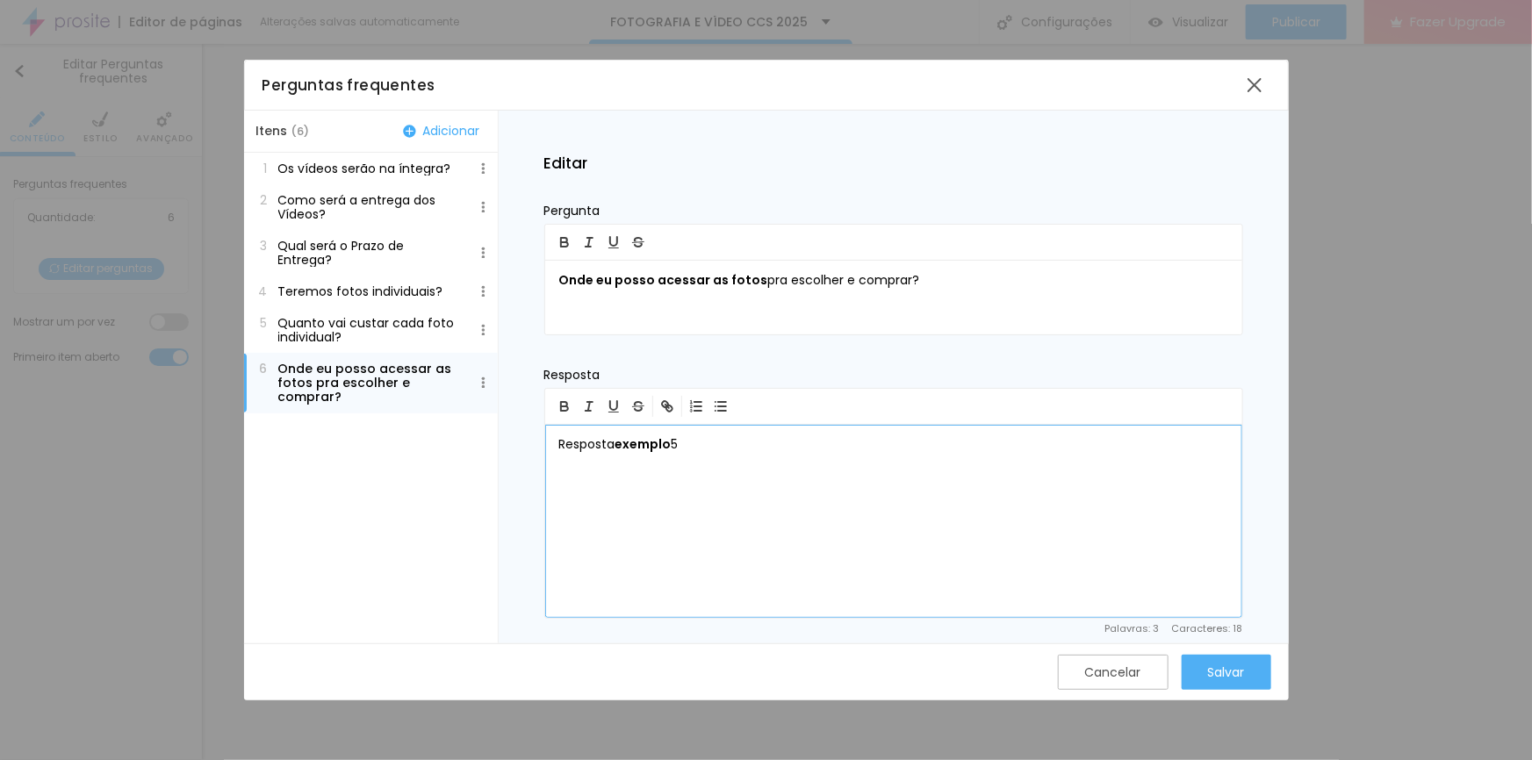
drag, startPoint x: 713, startPoint y: 444, endPoint x: 535, endPoint y: 442, distance: 177.3
click at [535, 442] on div "Editar Pergunta Onde eu posso acessar as fotos pra escolher e comprar? Resposta…" at bounding box center [894, 377] width 790 height 532
drag, startPoint x: 1054, startPoint y: 441, endPoint x: 725, endPoint y: 438, distance: 329.1
click at [725, 438] on p "Link de acesso ao sistema: [URL][DOMAIN_NAME]" at bounding box center [893, 445] width 669 height 18
click at [666, 408] on icon "button" at bounding box center [669, 408] width 6 height 6
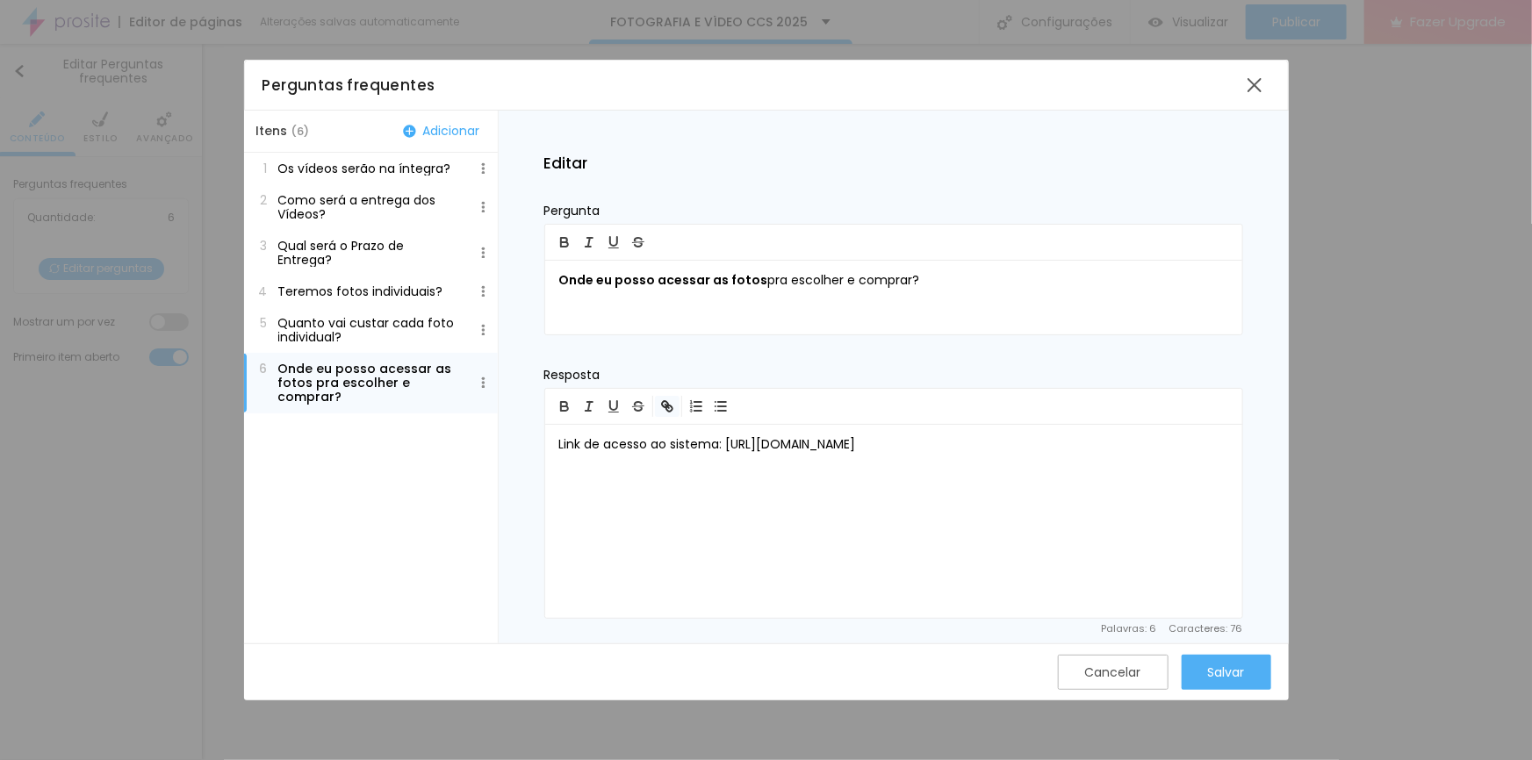
type input "[URL][DOMAIN_NAME]"
click at [763, 482] on link at bounding box center [758, 478] width 50 height 17
drag, startPoint x: 558, startPoint y: 441, endPoint x: 721, endPoint y: 447, distance: 163.3
click at [721, 447] on p "Link de acesso ao sistema: [URL][DOMAIN_NAME]" at bounding box center [893, 445] width 669 height 18
click at [1223, 666] on div "Salvar" at bounding box center [1226, 672] width 37 height 14
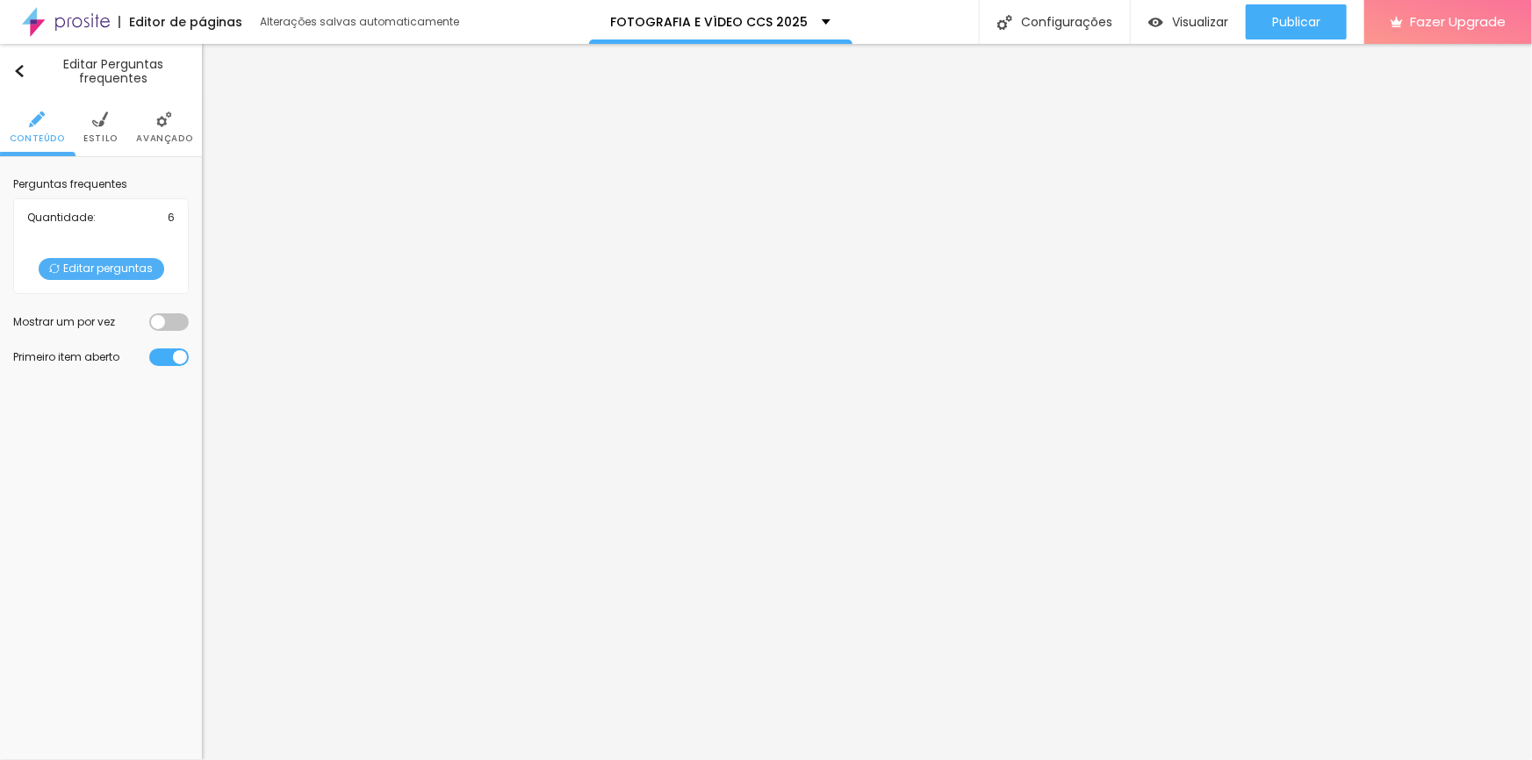
click at [131, 272] on span "Editar perguntas" at bounding box center [102, 269] width 126 height 22
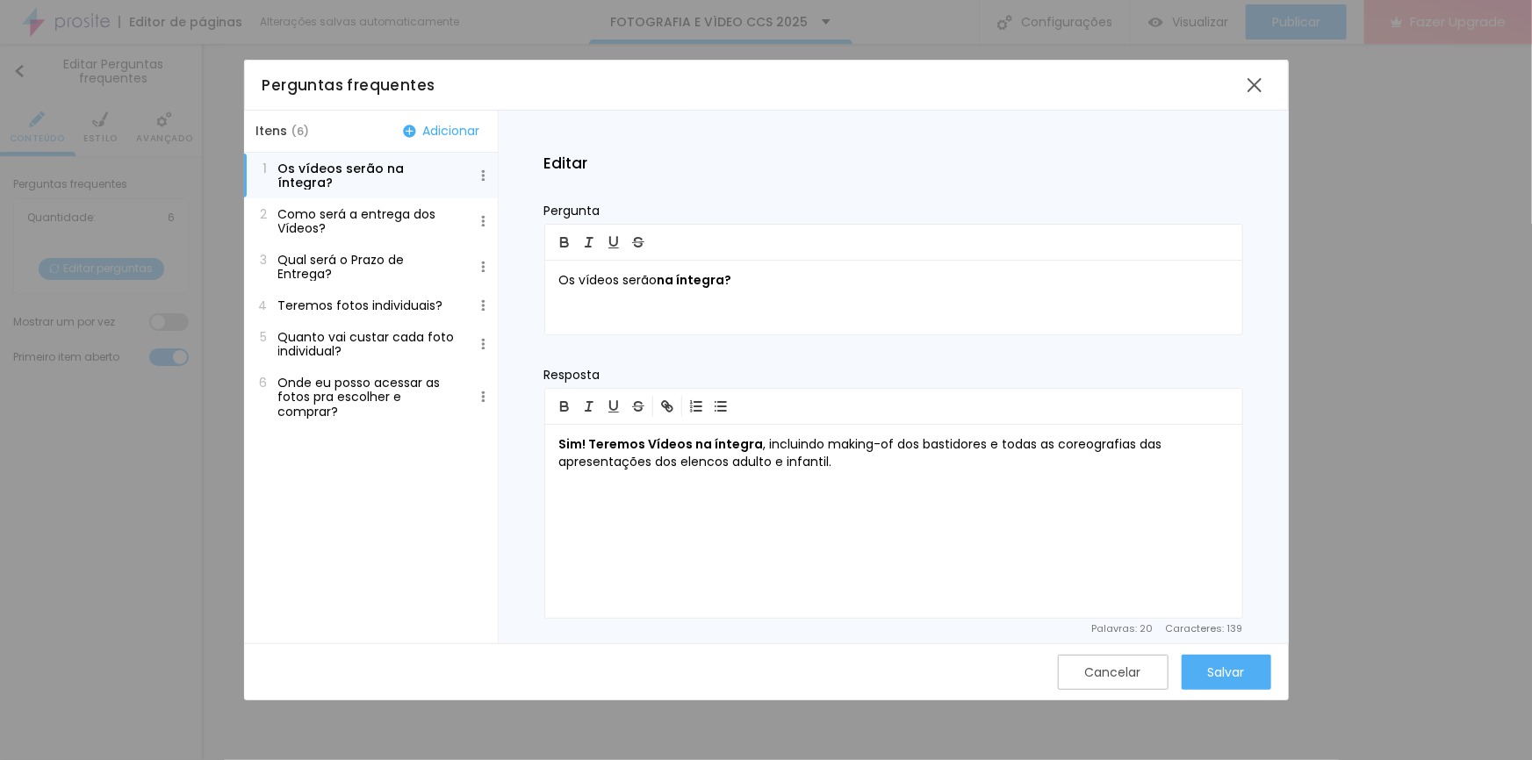
drag, startPoint x: 374, startPoint y: 363, endPoint x: 386, endPoint y: 363, distance: 12.3
click at [374, 362] on div "1 Os vídeos serão na íntegra? 2 Como será a entrega dos Vídeos? 3 Qual será o P…" at bounding box center [371, 290] width 254 height 275
click at [370, 377] on p "Onde eu posso acessar as fotos pra escolher e comprar?" at bounding box center [369, 397] width 183 height 42
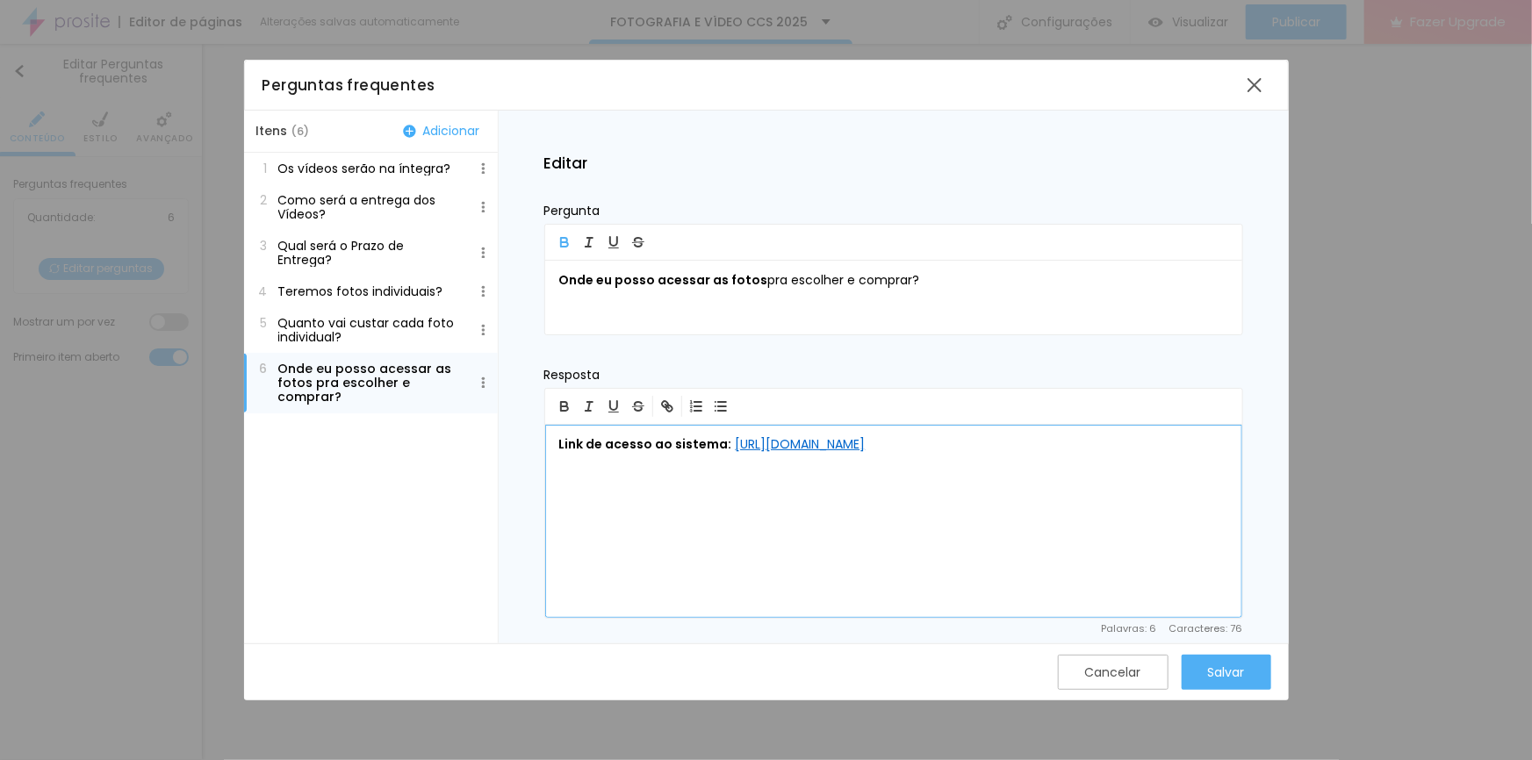
click at [1086, 448] on p "Link de acesso ao sistema: [URL][DOMAIN_NAME]" at bounding box center [893, 445] width 669 height 18
click at [1211, 675] on div "Salvar" at bounding box center [1226, 672] width 37 height 14
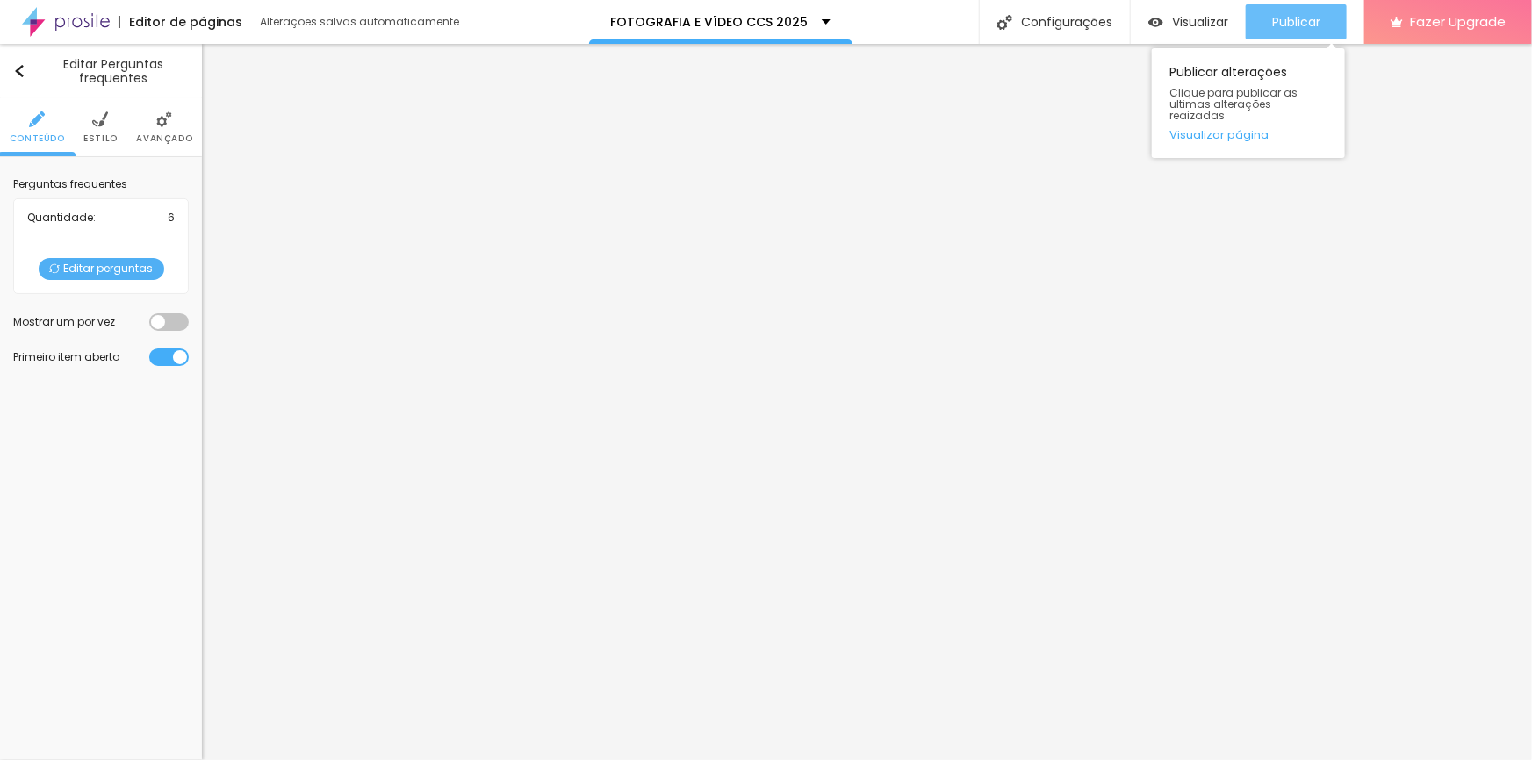
click at [1286, 18] on span "Publicar" at bounding box center [1296, 22] width 48 height 14
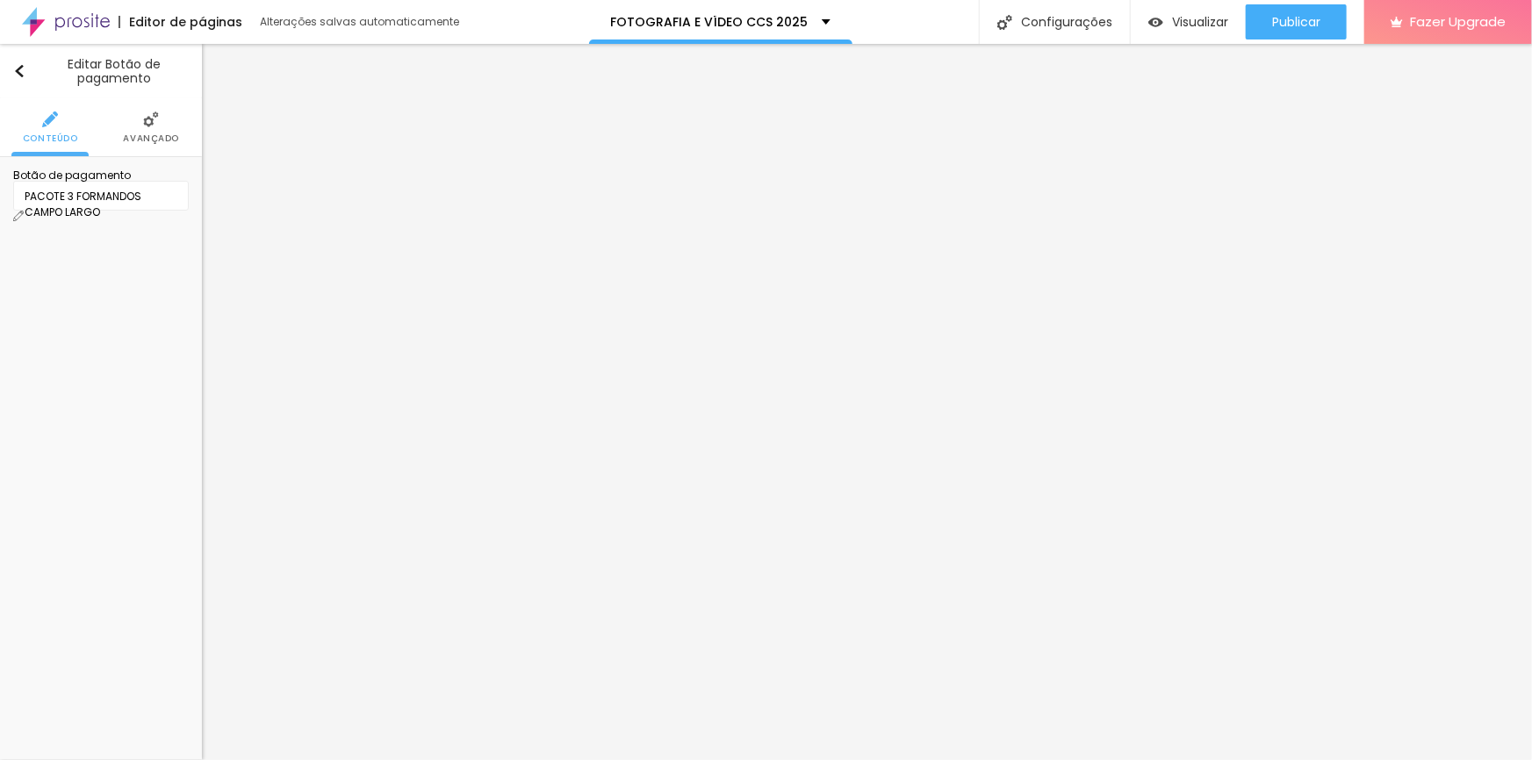
click at [178, 207] on div "PACOTE 3 FORMANDOS CAMPO LARGO" at bounding box center [101, 196] width 176 height 30
click at [24, 211] on img at bounding box center [18, 216] width 11 height 11
click at [175, 211] on div "Selecionar" at bounding box center [101, 196] width 176 height 30
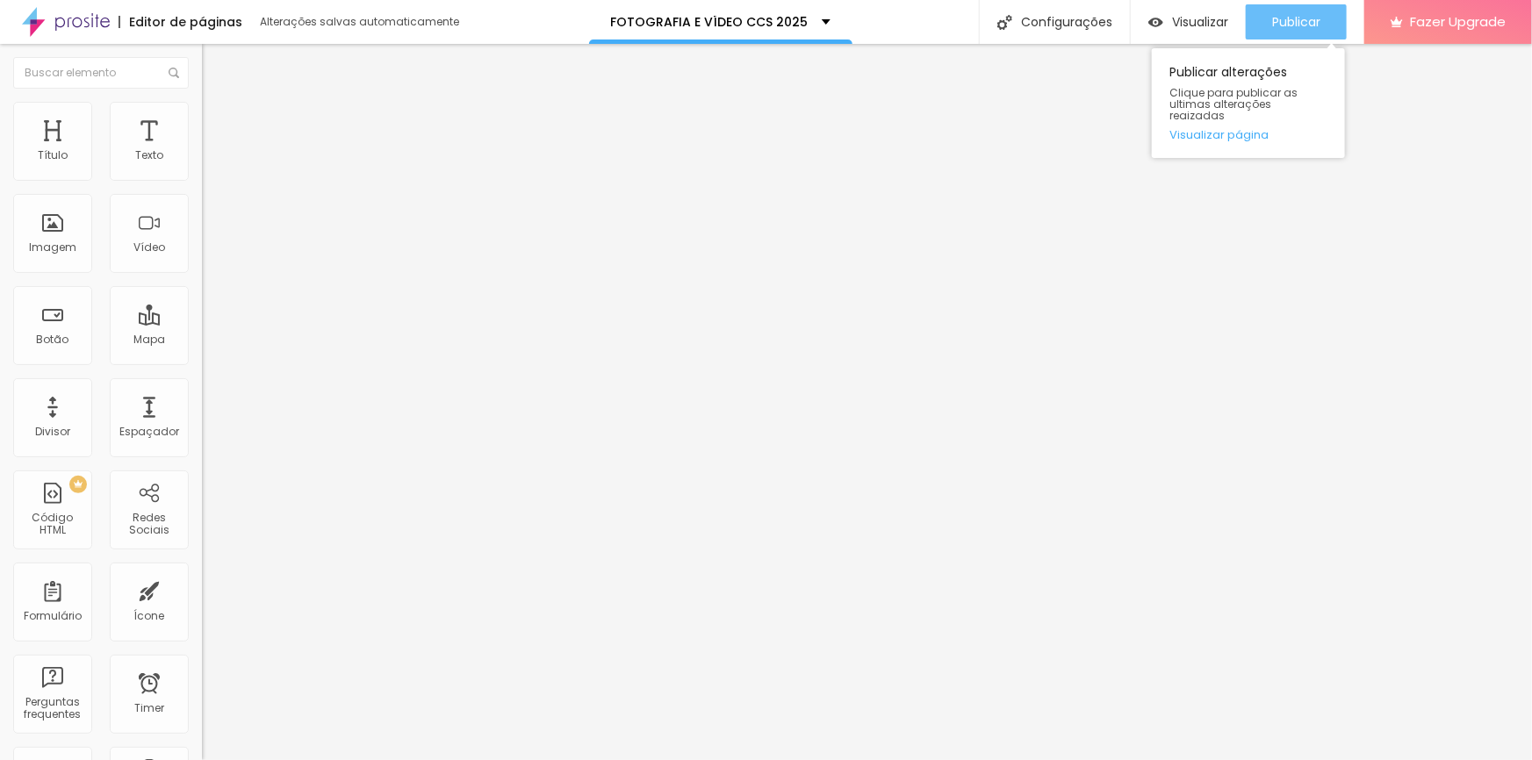
click at [1287, 19] on span "Publicar" at bounding box center [1296, 22] width 48 height 14
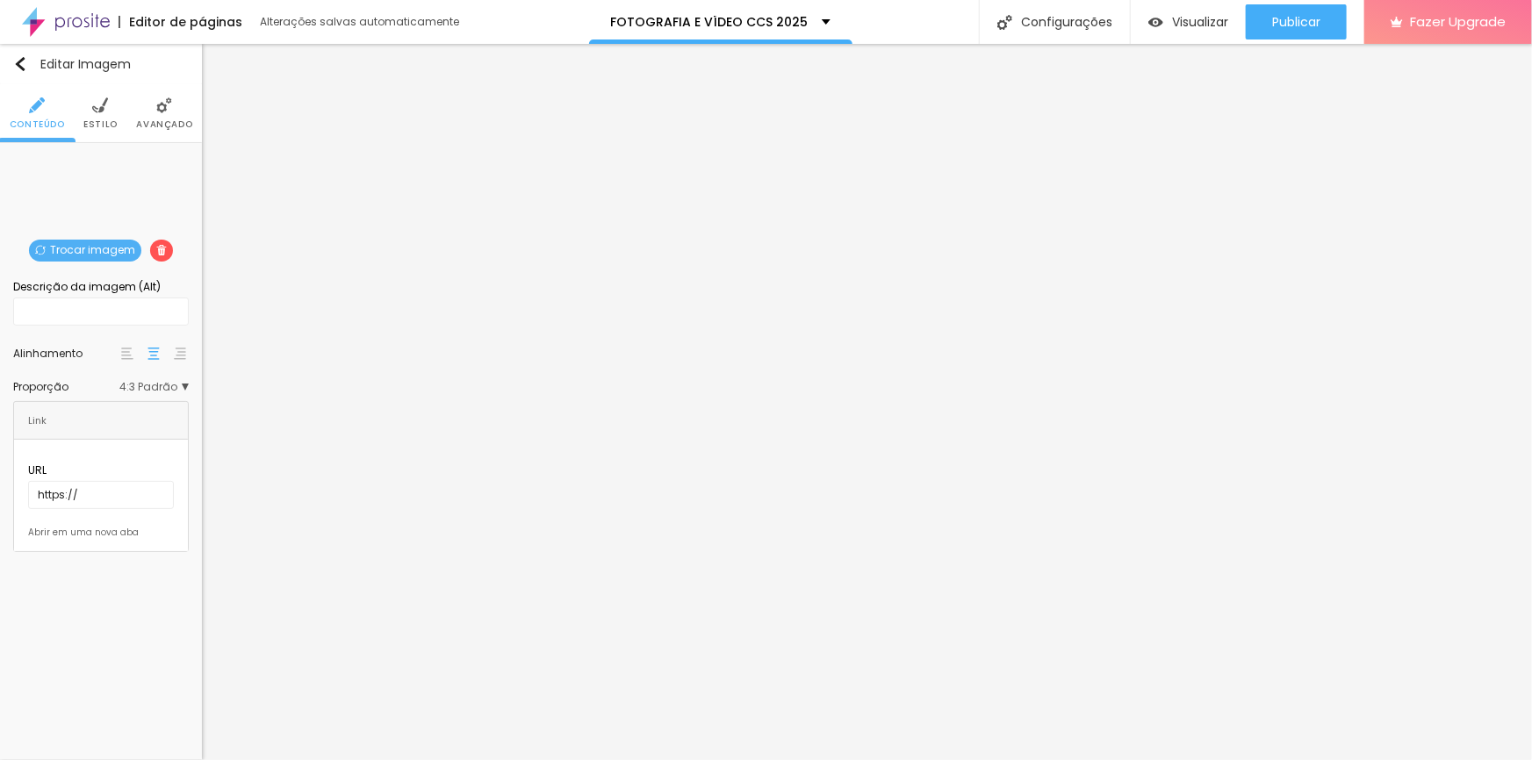
click at [81, 242] on span "Trocar imagem" at bounding box center [85, 251] width 112 height 22
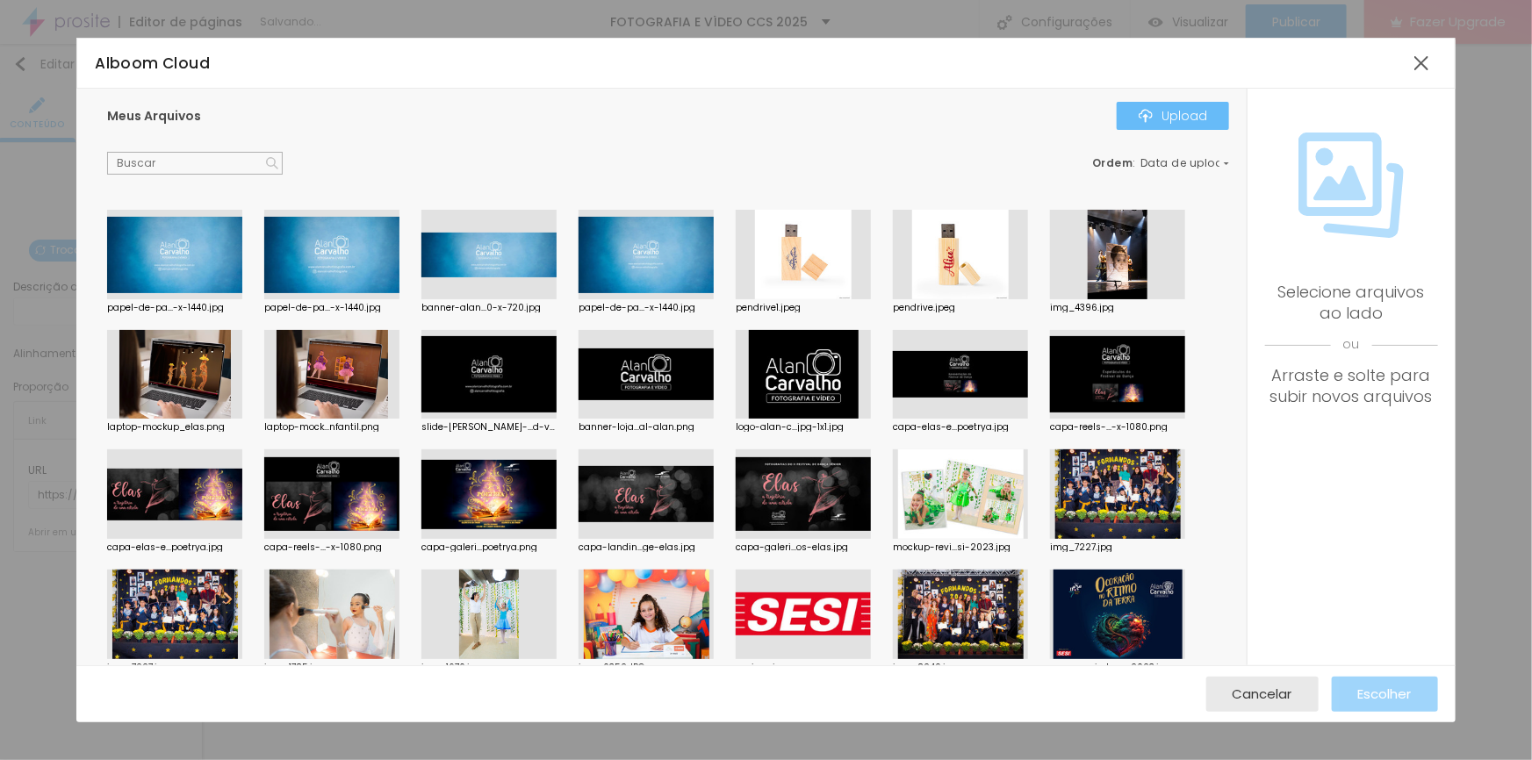
click at [1161, 112] on div "Upload" at bounding box center [1172, 116] width 68 height 14
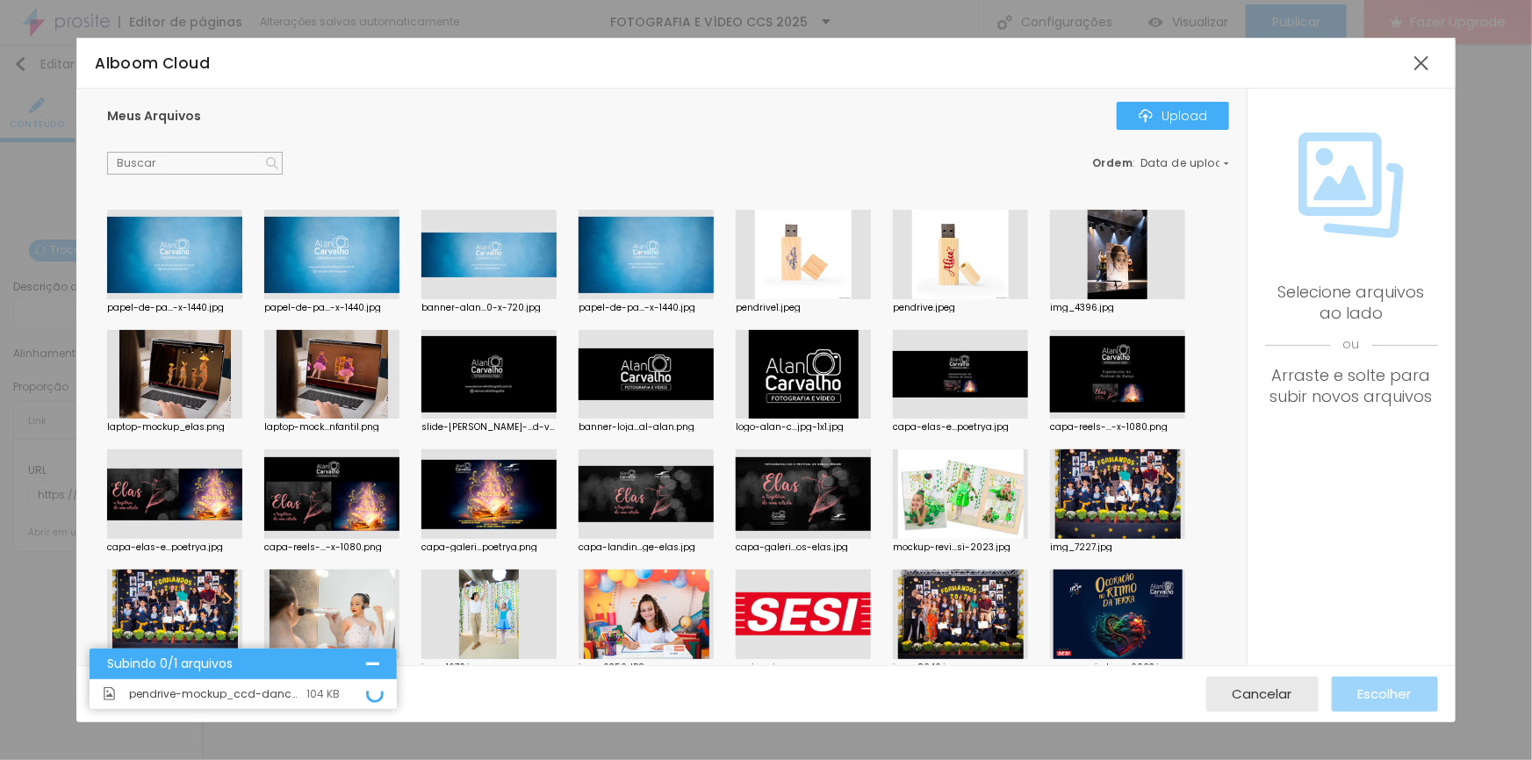
click at [374, 664] on div at bounding box center [372, 663] width 13 height 13
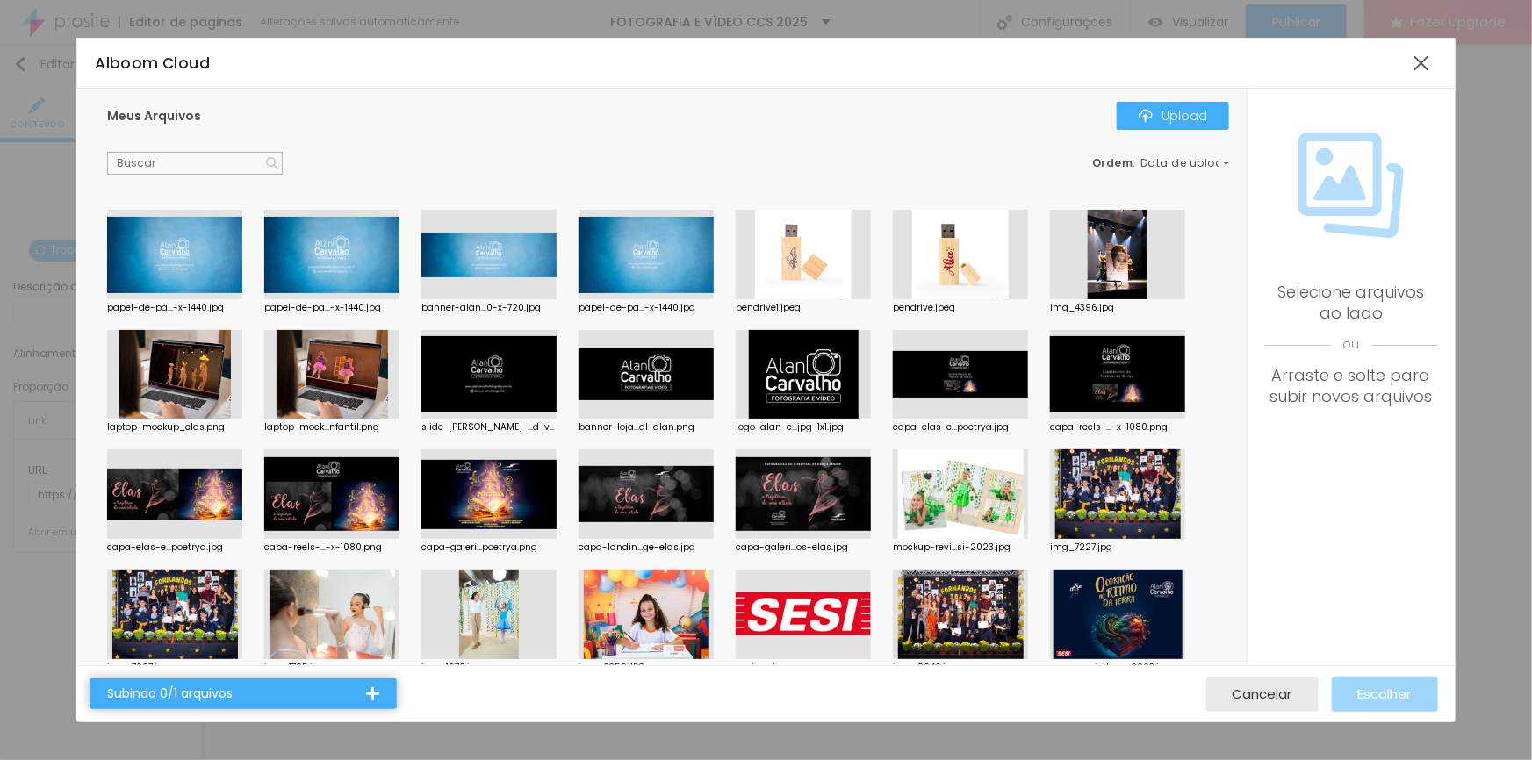
click at [373, 688] on div at bounding box center [372, 693] width 13 height 13
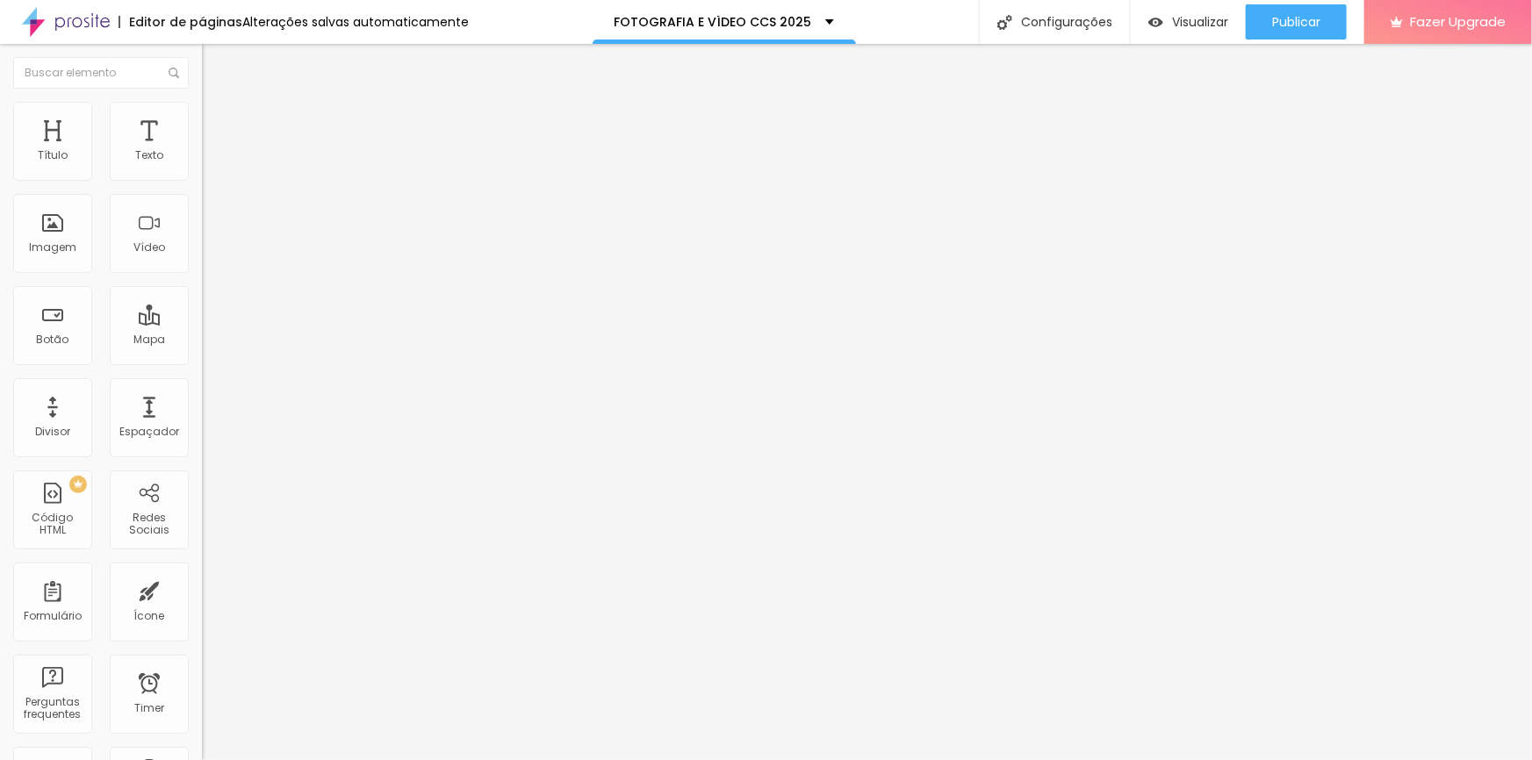
click at [202, 151] on span "Trocar imagem" at bounding box center [250, 143] width 96 height 15
click at [1281, 27] on span "Publicar" at bounding box center [1296, 22] width 48 height 14
click at [1308, 18] on span "Publicar" at bounding box center [1296, 22] width 48 height 14
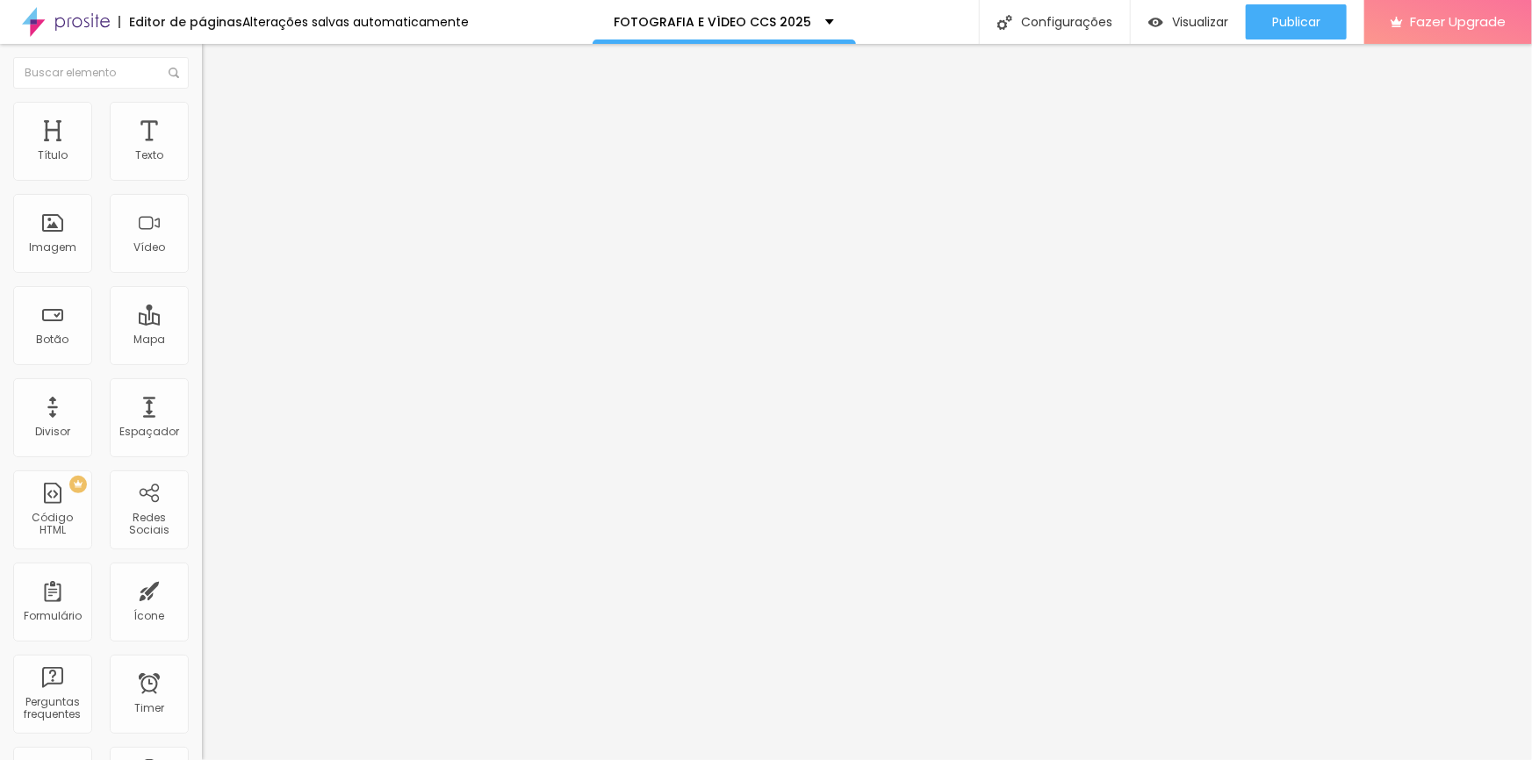
click at [202, 160] on img at bounding box center [207, 154] width 11 height 11
click at [49, 341] on div "20" at bounding box center [50, 333] width 18 height 18
click at [212, 294] on li "23:00" at bounding box center [210, 294] width 75 height 26
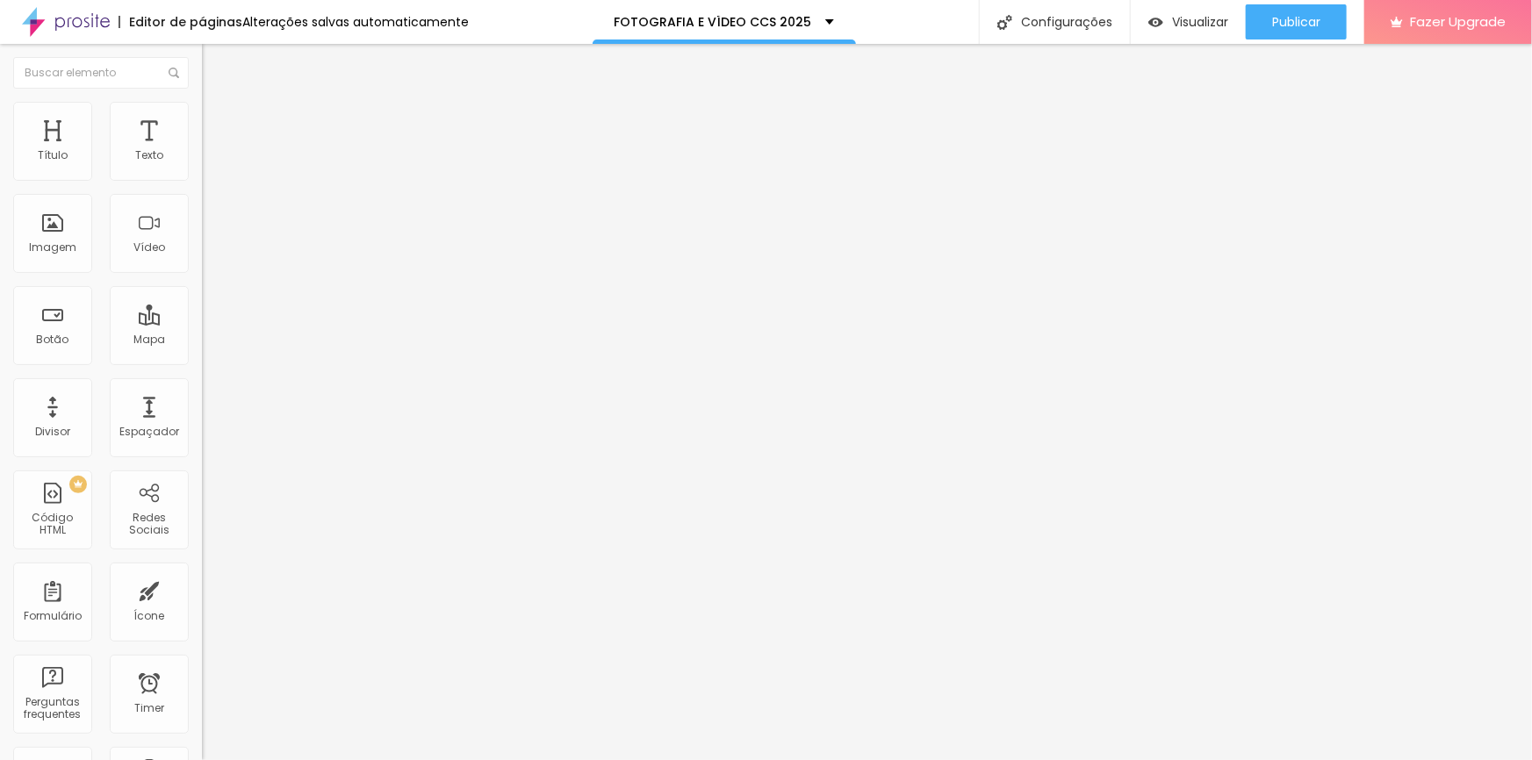
type input "20 de outubro de 2025 às 23:00"
click at [202, 269] on img at bounding box center [206, 264] width 9 height 9
click at [202, 240] on img at bounding box center [206, 236] width 9 height 9
click at [202, 232] on div at bounding box center [303, 232] width 202 height 0
click at [202, 260] on div at bounding box center [303, 260] width 202 height 0
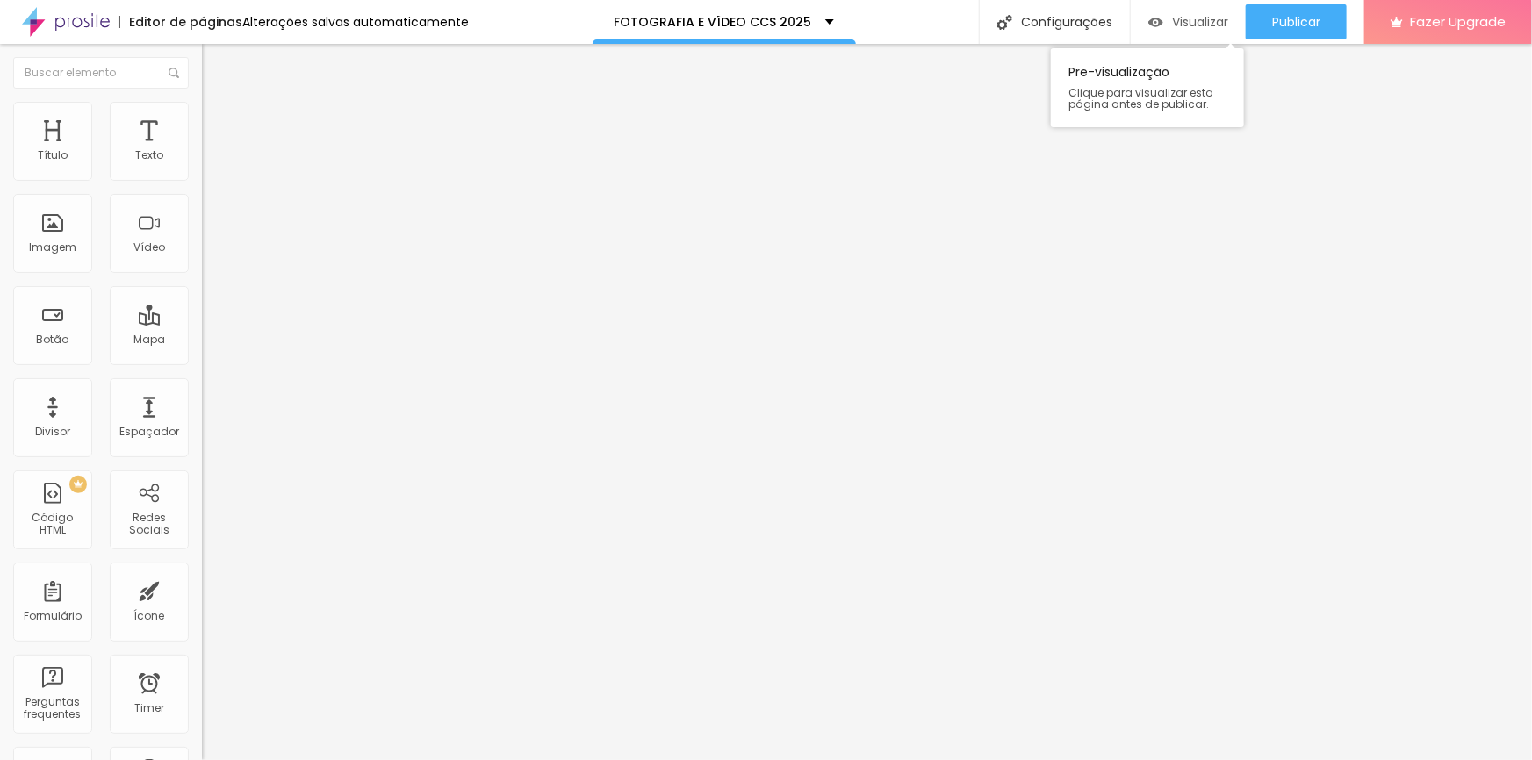
click at [1187, 16] on span "Visualizar" at bounding box center [1200, 22] width 56 height 14
click at [202, 240] on img at bounding box center [206, 236] width 9 height 9
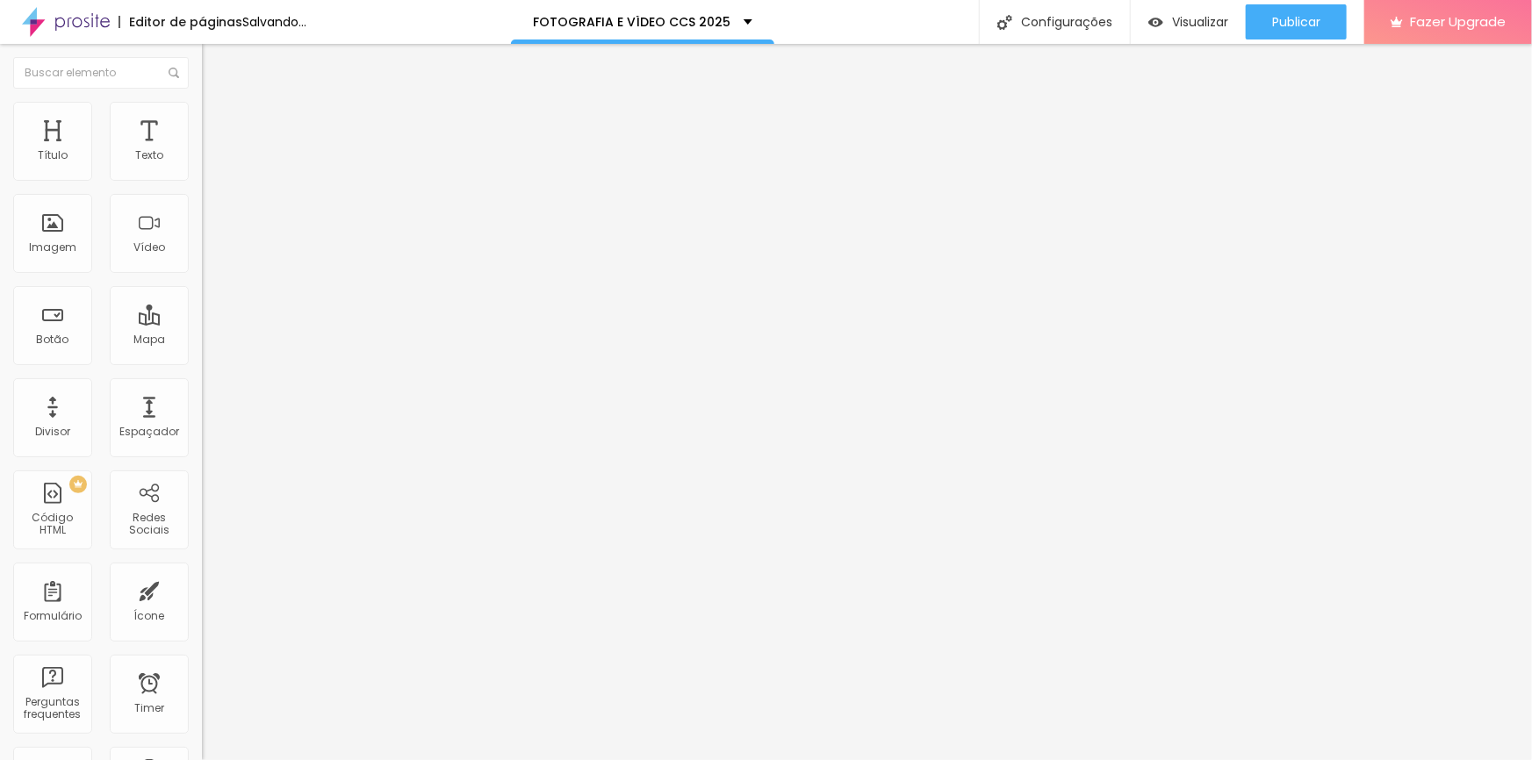
click at [202, 258] on img at bounding box center [206, 253] width 9 height 9
click at [202, 184] on img at bounding box center [206, 180] width 9 height 9
click at [202, 202] on img at bounding box center [206, 197] width 9 height 9
click at [202, 211] on div at bounding box center [303, 211] width 202 height 0
click at [202, 193] on div at bounding box center [303, 193] width 202 height 0
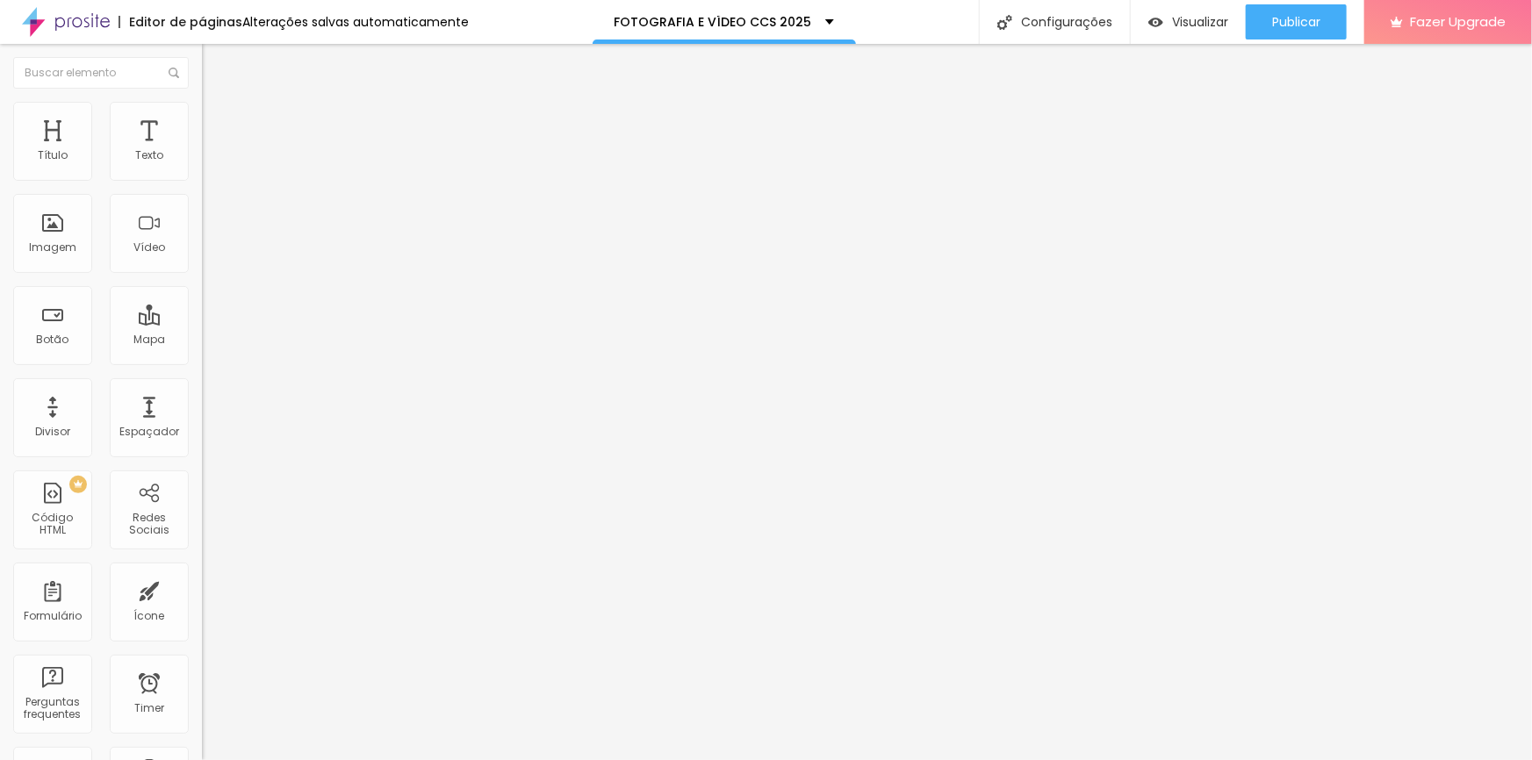
click at [202, 176] on div at bounding box center [303, 176] width 202 height 0
click at [202, 240] on img at bounding box center [206, 236] width 9 height 9
click at [202, 117] on li "Estilo" at bounding box center [303, 111] width 202 height 18
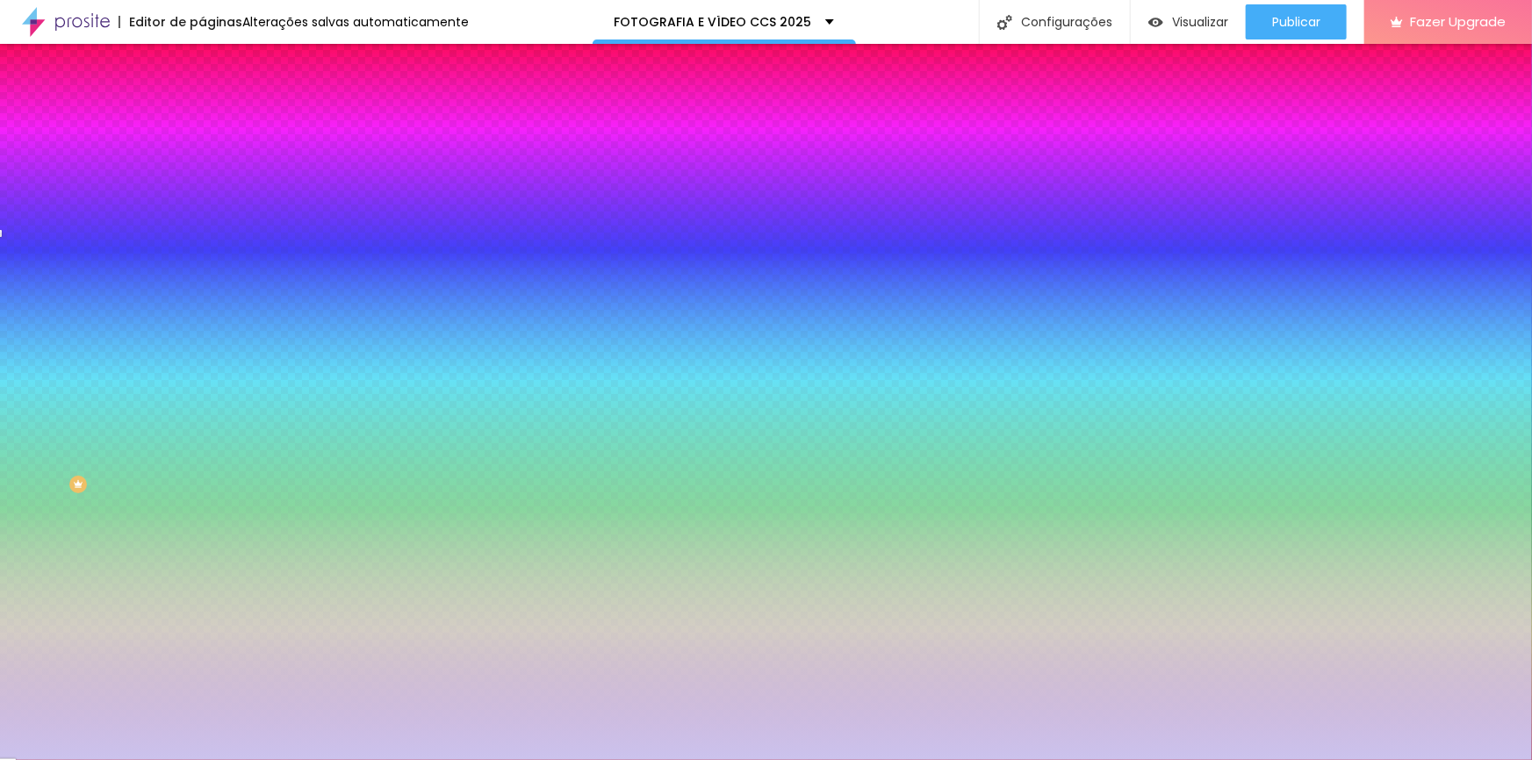
click at [202, 283] on button at bounding box center [214, 292] width 25 height 18
radio input "false"
click at [209, 286] on img at bounding box center [214, 291] width 11 height 11
radio input "false"
click at [209, 286] on img at bounding box center [214, 291] width 11 height 11
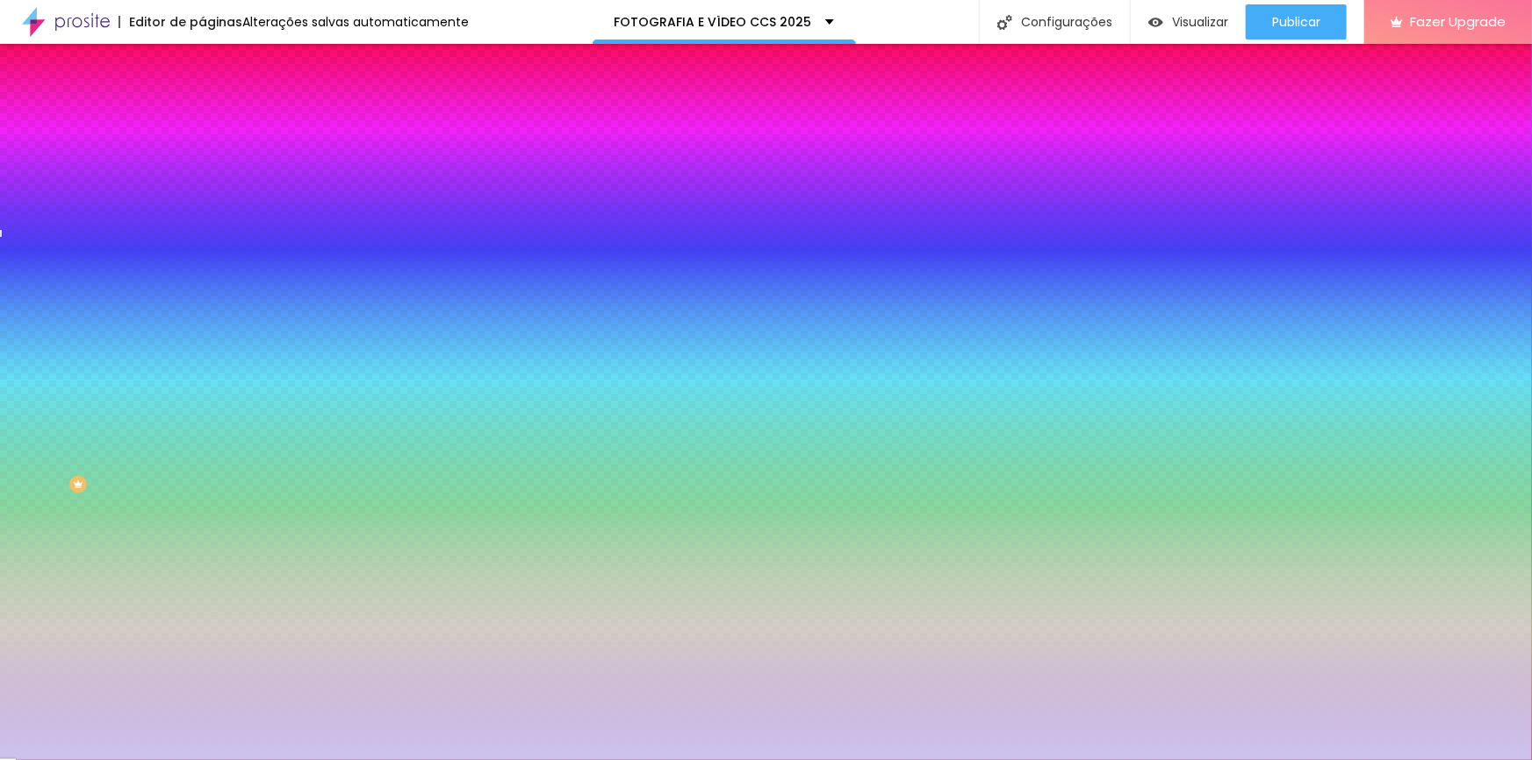
radio input "false"
radio input "true"
click at [209, 286] on img at bounding box center [214, 291] width 11 height 11
radio input "true"
radio input "false"
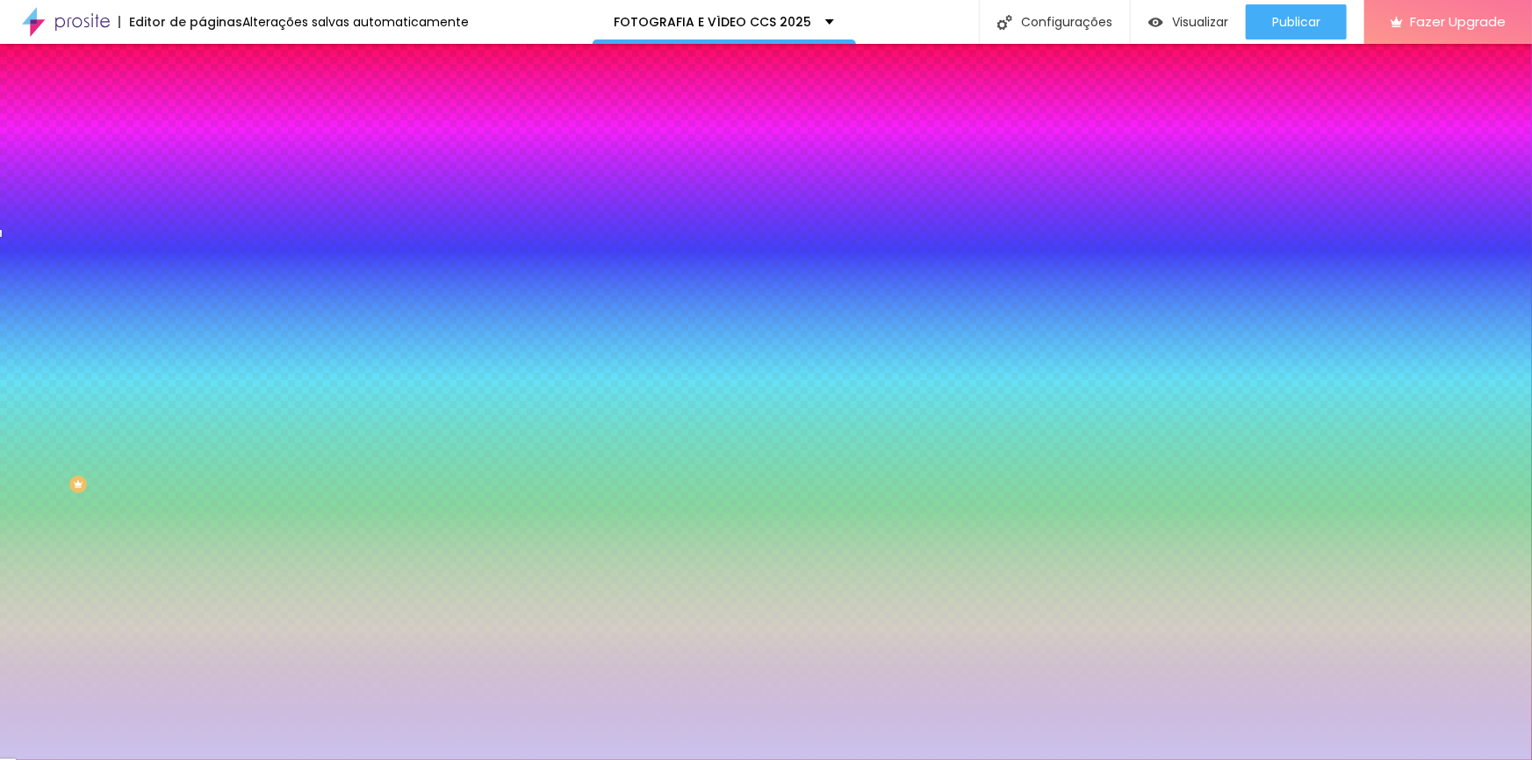
click at [209, 286] on img at bounding box center [214, 291] width 11 height 11
radio input "false"
click at [209, 286] on img at bounding box center [214, 291] width 11 height 11
radio input "false"
radio input "true"
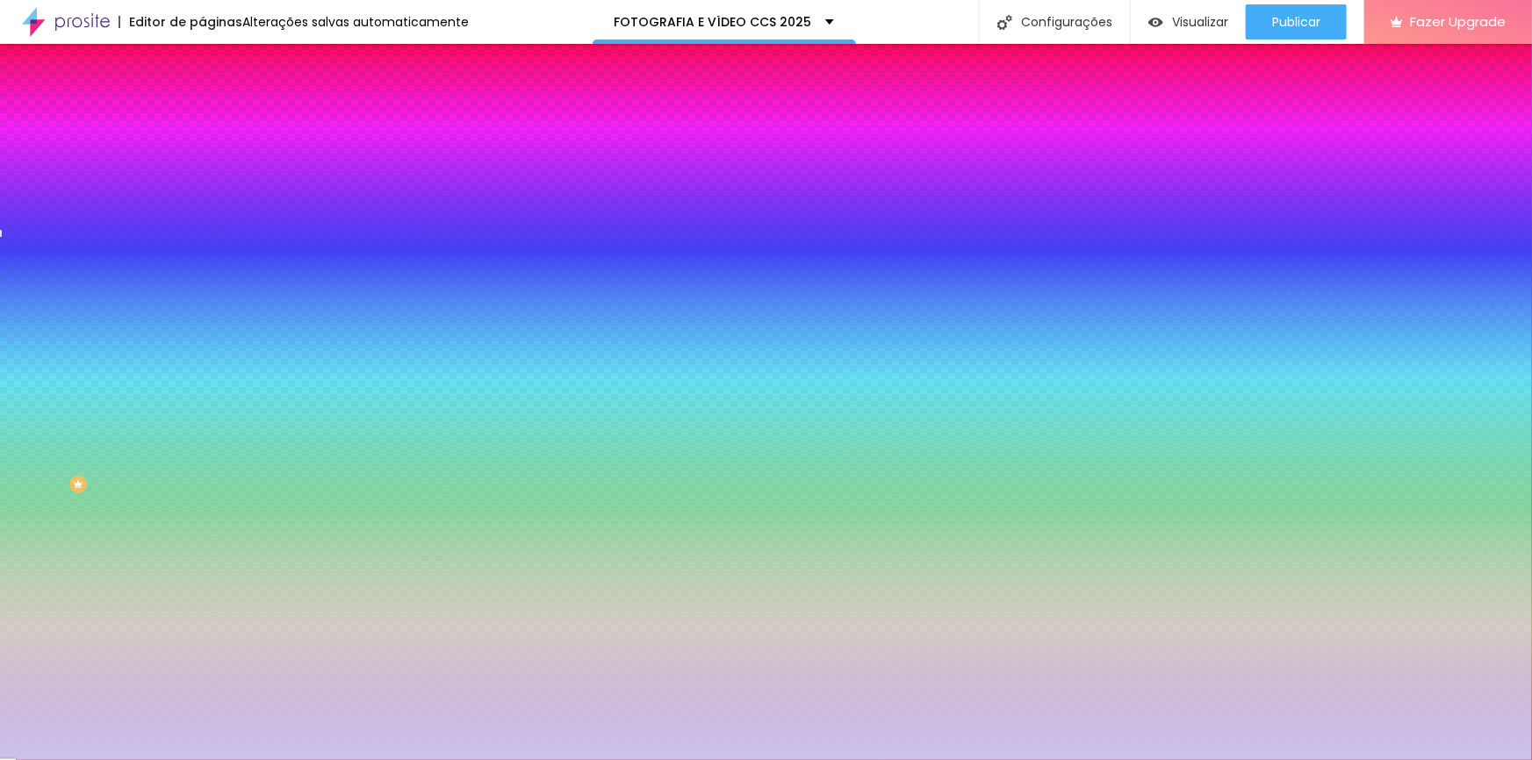
click at [202, 102] on li "Conteúdo" at bounding box center [303, 93] width 202 height 18
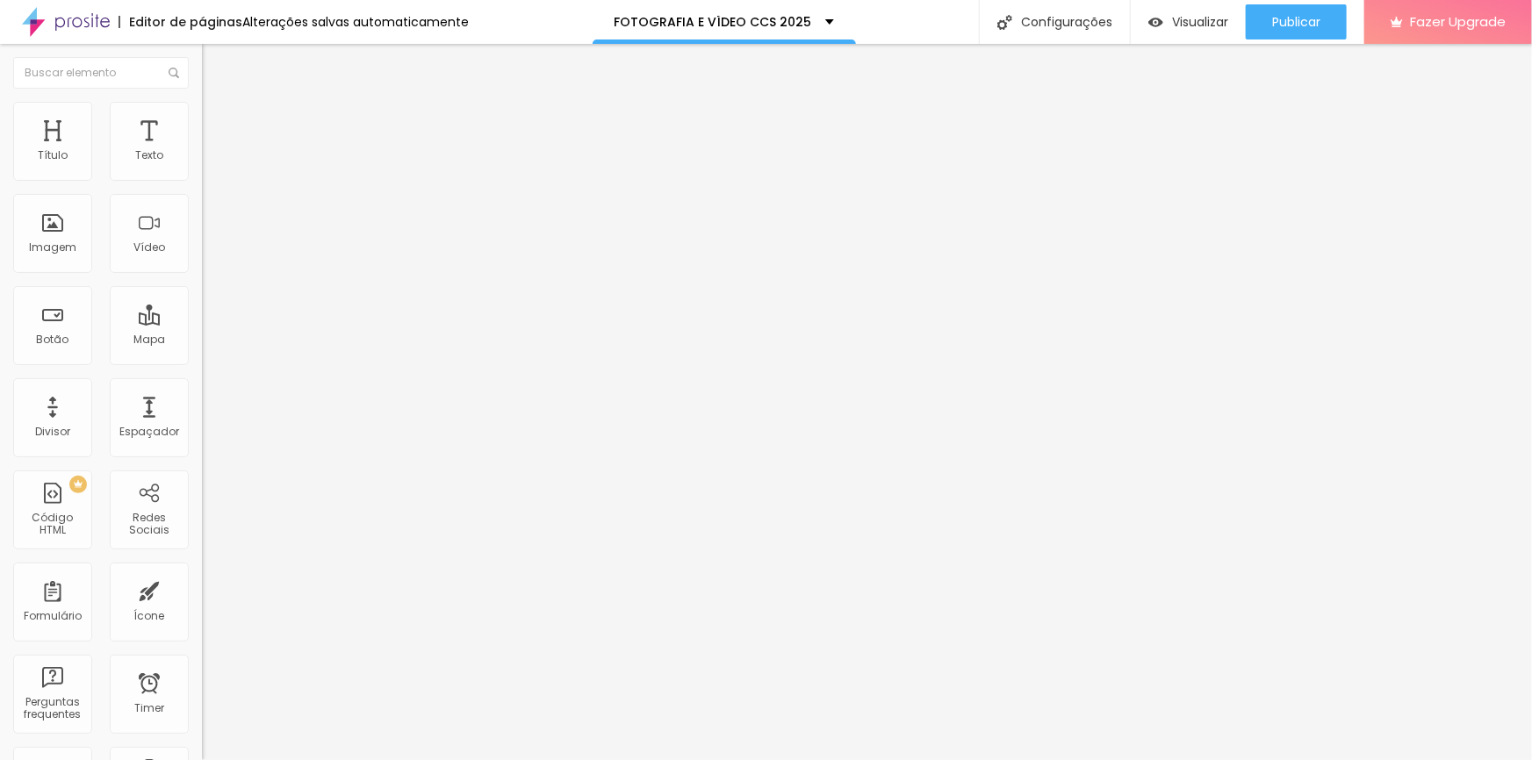
click at [202, 232] on div at bounding box center [303, 232] width 202 height 0
click at [202, 305] on input "Dias" at bounding box center [307, 297] width 211 height 18
click at [202, 288] on div "Texto para Dias" at bounding box center [303, 282] width 202 height 11
click at [202, 115] on li "Estilo" at bounding box center [303, 111] width 202 height 18
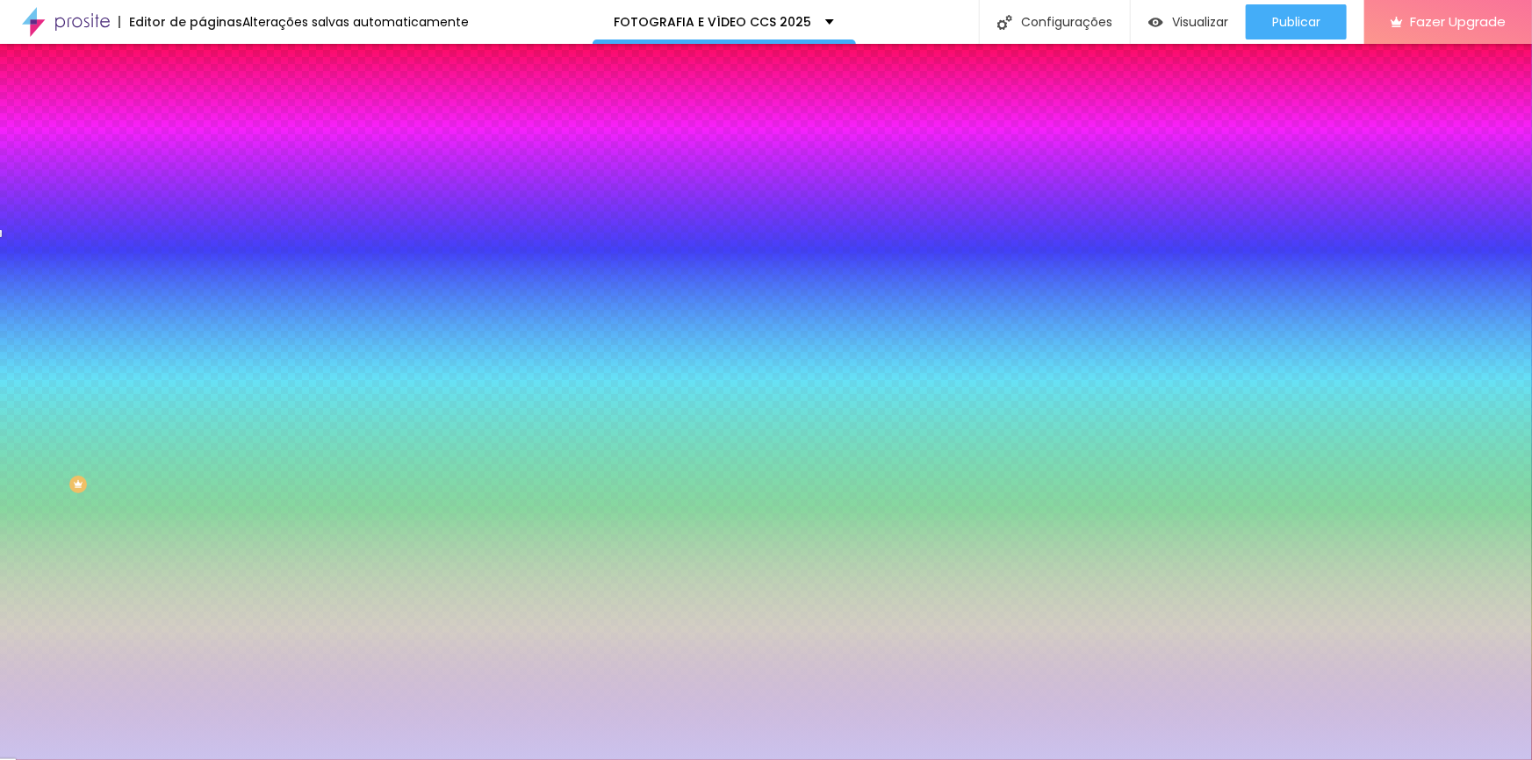
click at [211, 398] on icon "button" at bounding box center [214, 401] width 7 height 7
click at [350, 514] on div at bounding box center [766, 380] width 1532 height 760
type input "#CA1010"
click at [348, 518] on div at bounding box center [766, 380] width 1532 height 760
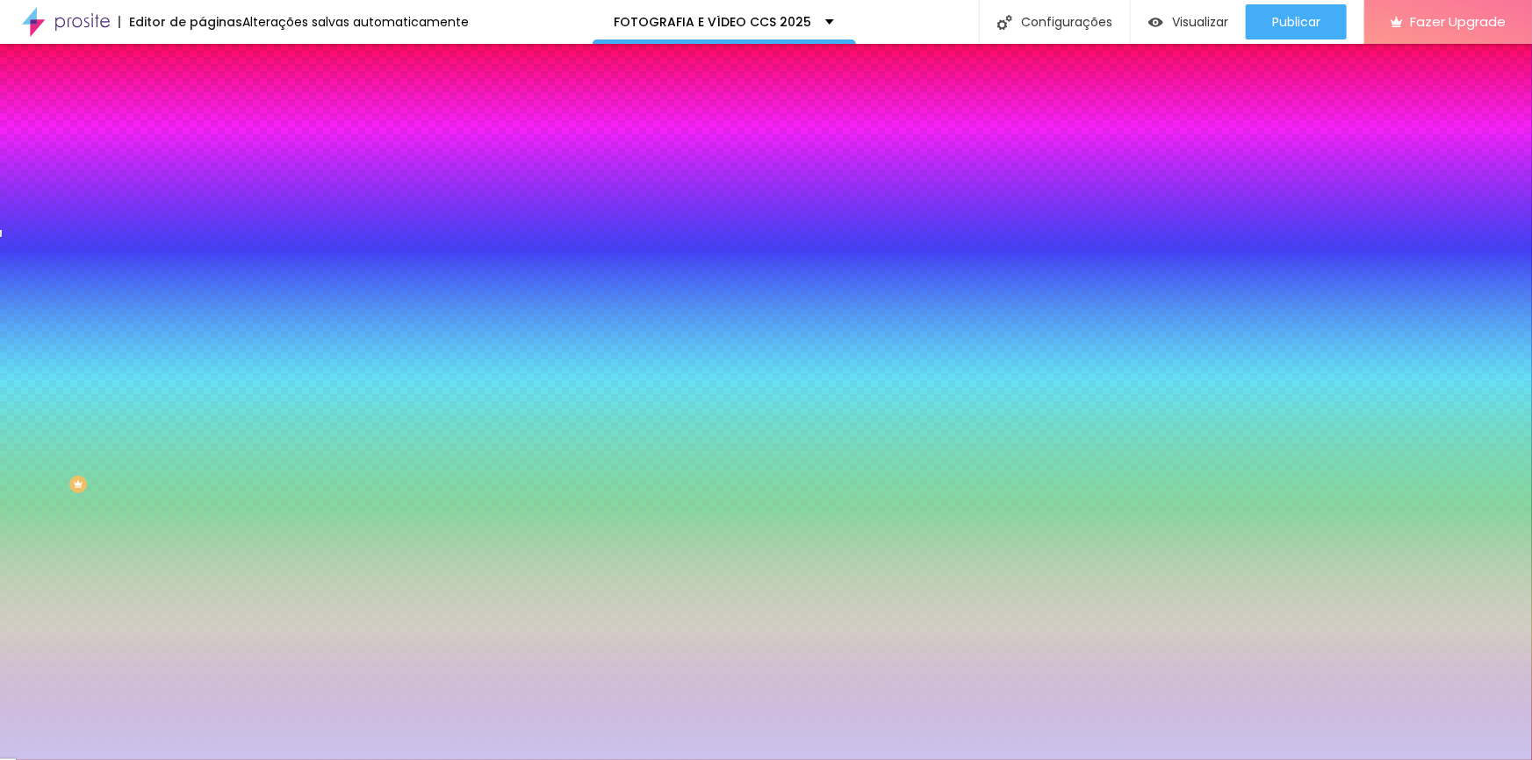
select select "Archivo-Bold"
click at [123, 759] on div at bounding box center [766, 760] width 1532 height 0
click at [202, 345] on div at bounding box center [303, 345] width 202 height 0
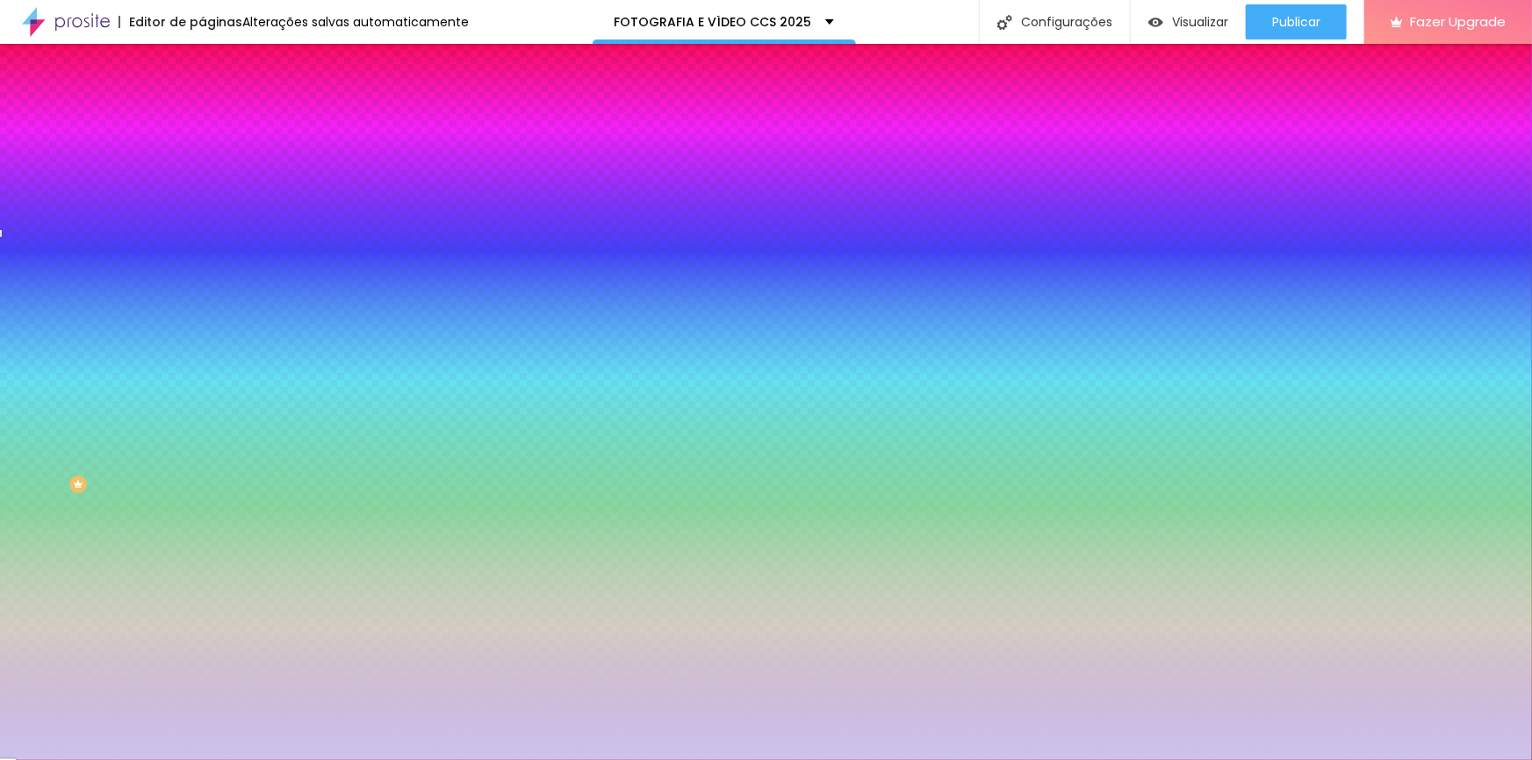
click at [150, 400] on div at bounding box center [766, 380] width 1532 height 760
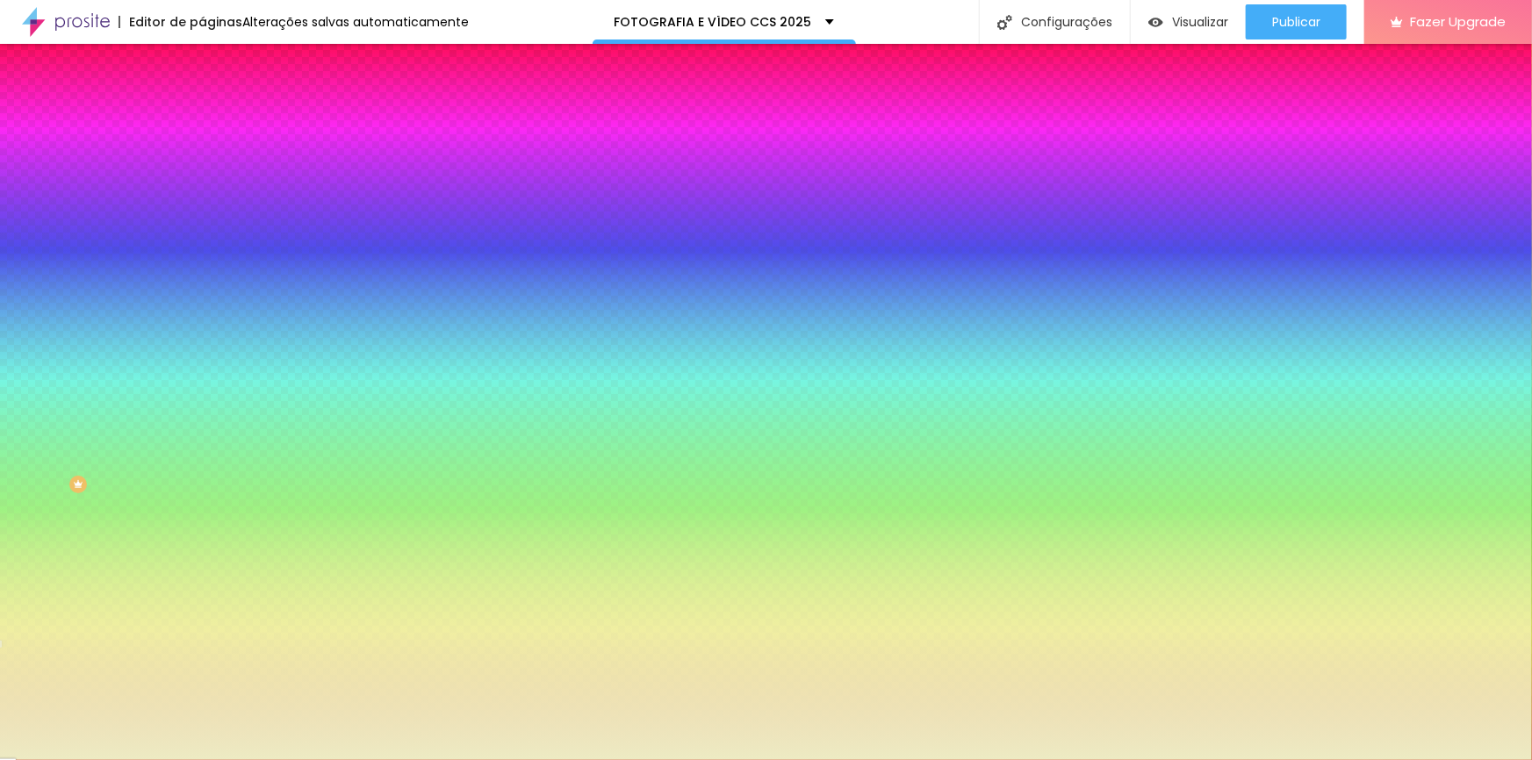
click at [126, 306] on div at bounding box center [766, 380] width 1532 height 760
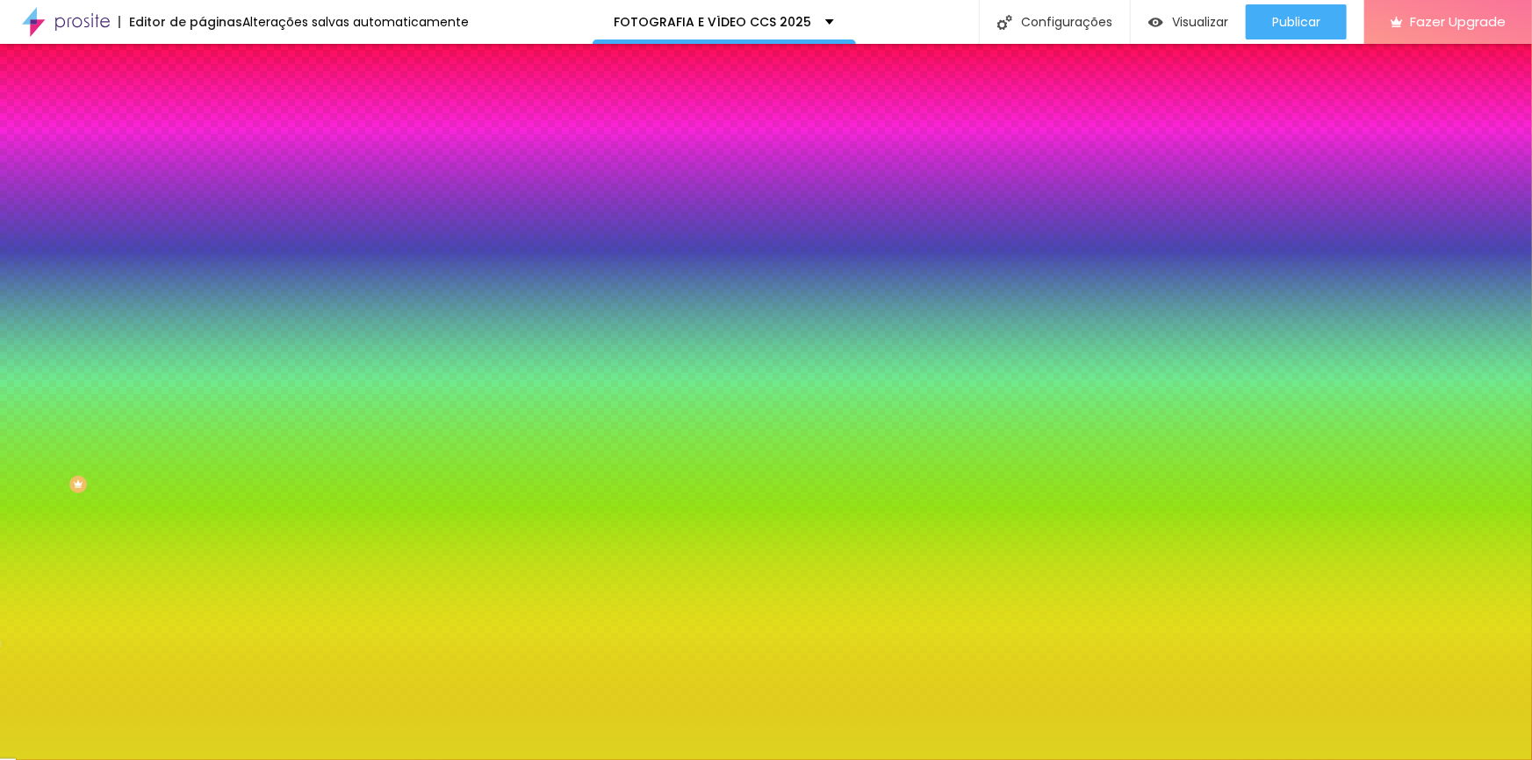
click at [96, 320] on div at bounding box center [766, 380] width 1532 height 760
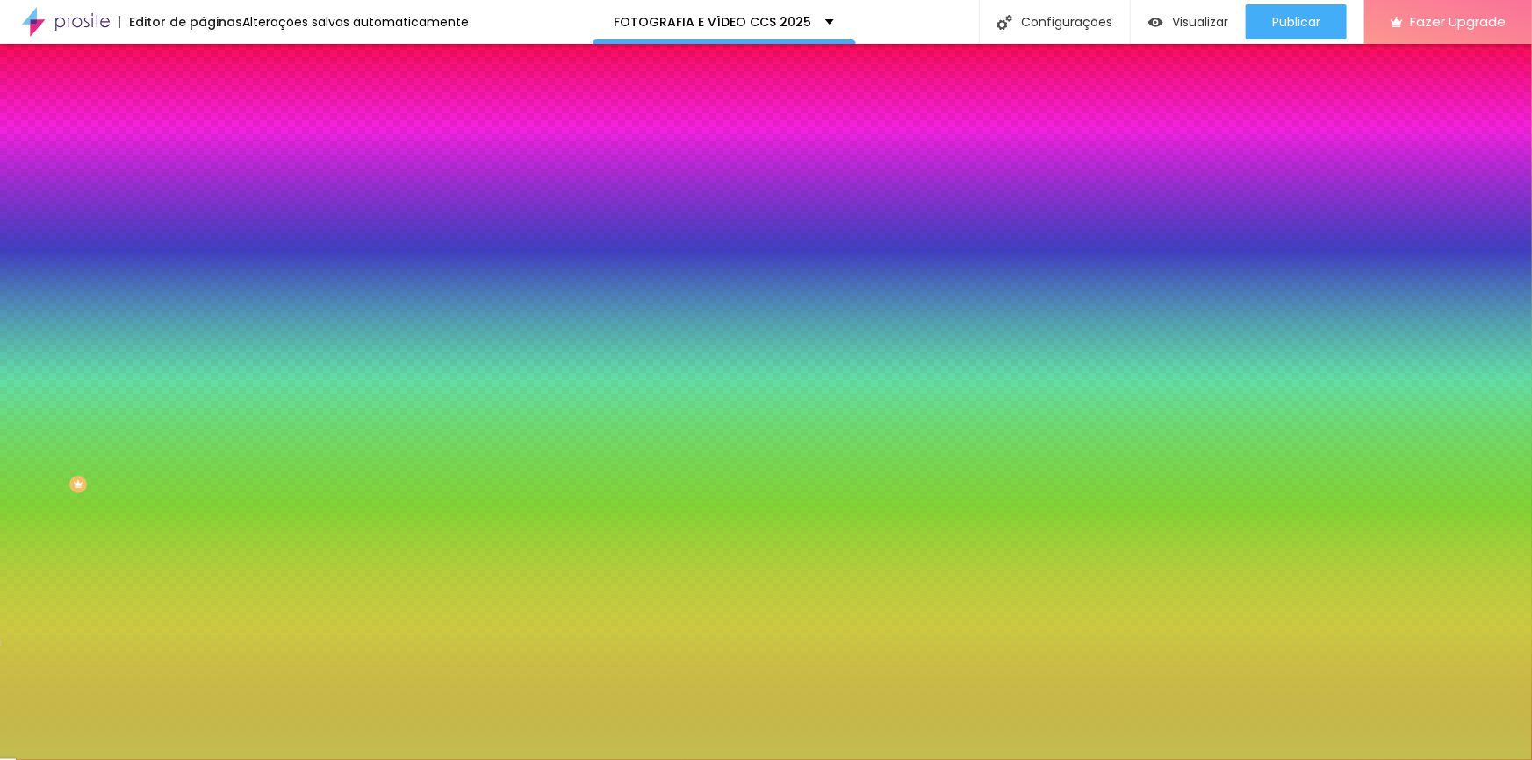
click at [76, 306] on div at bounding box center [766, 380] width 1532 height 760
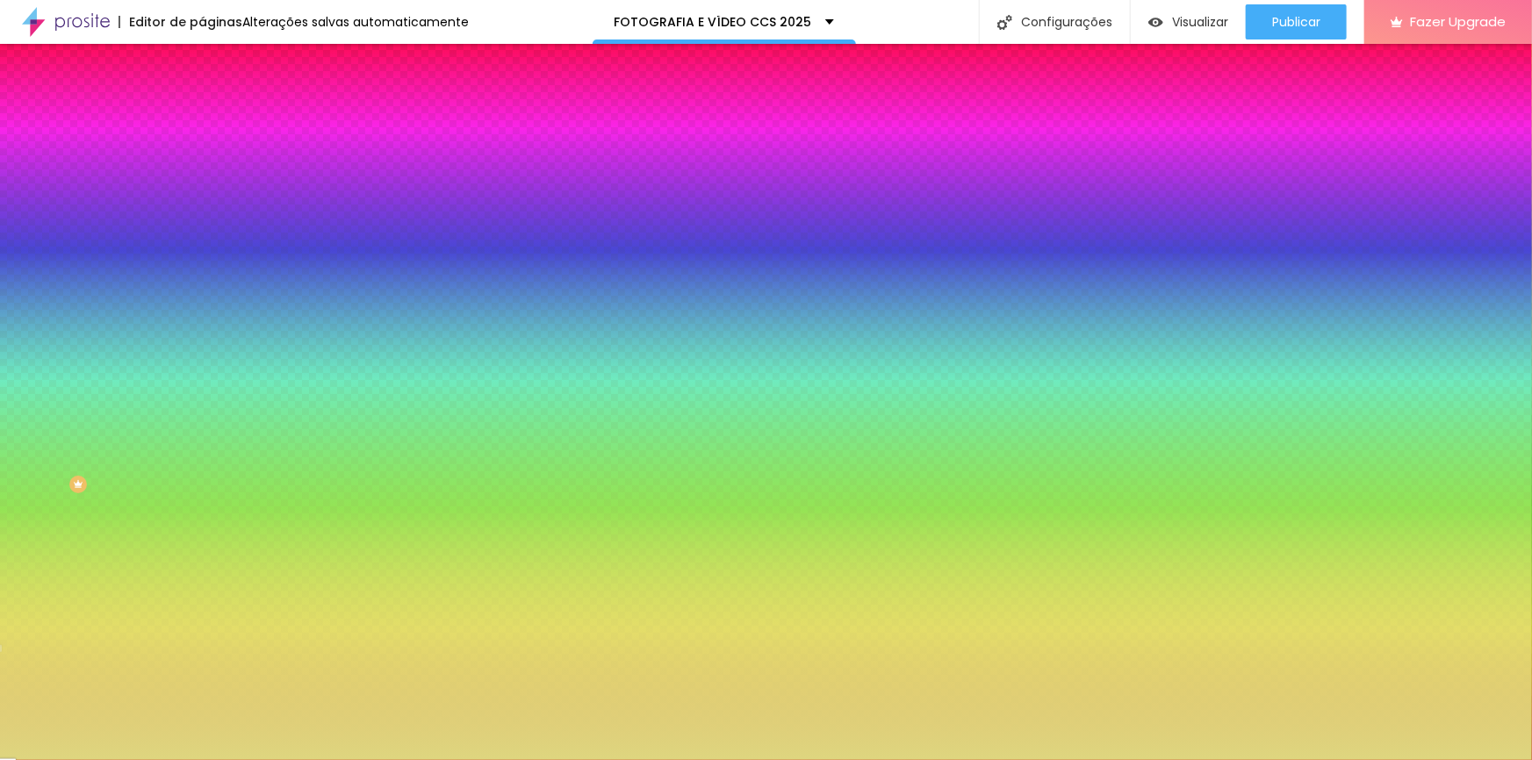
click at [4, 644] on div at bounding box center [2, 648] width 4 height 8
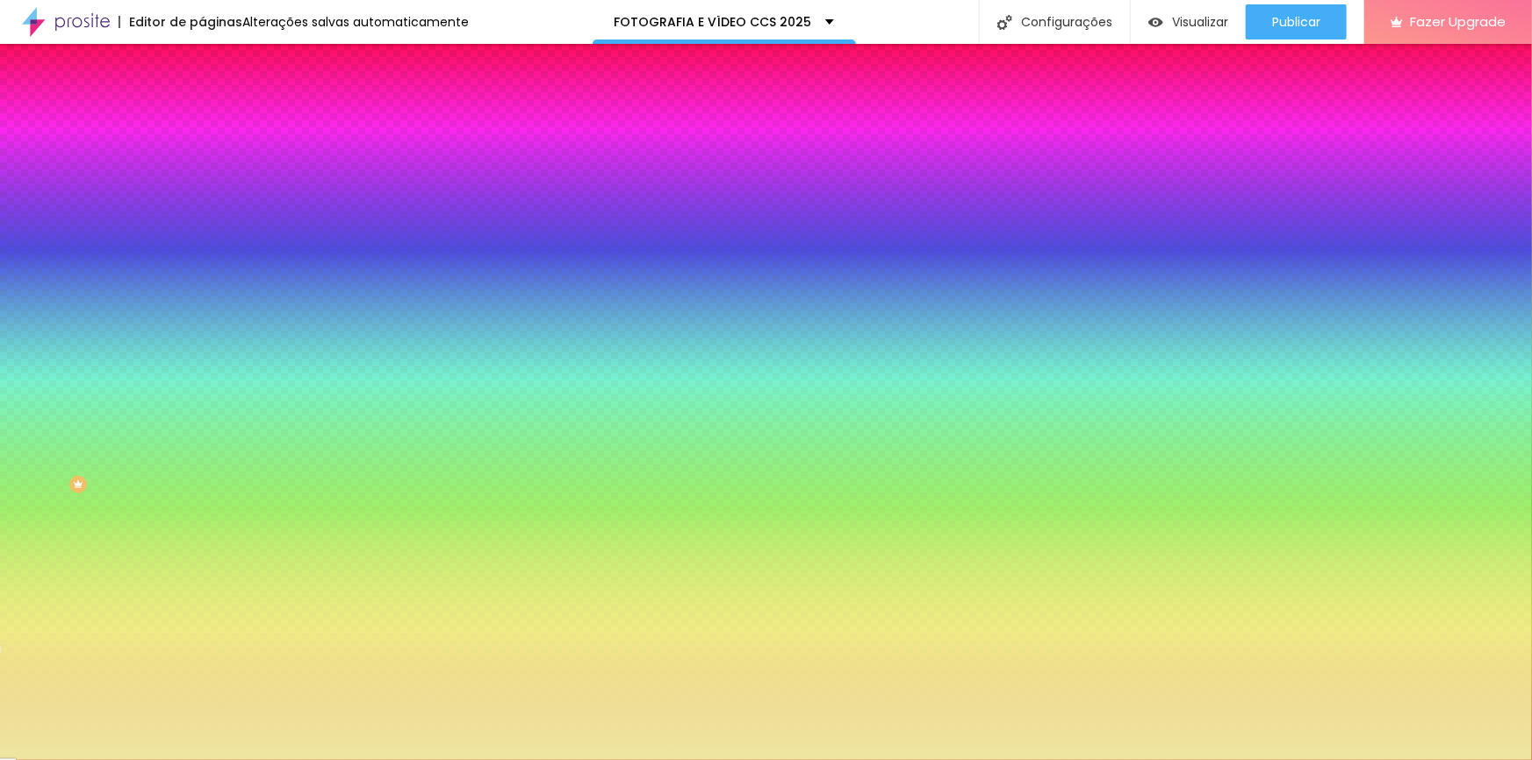
click at [64, 298] on div at bounding box center [766, 380] width 1532 height 760
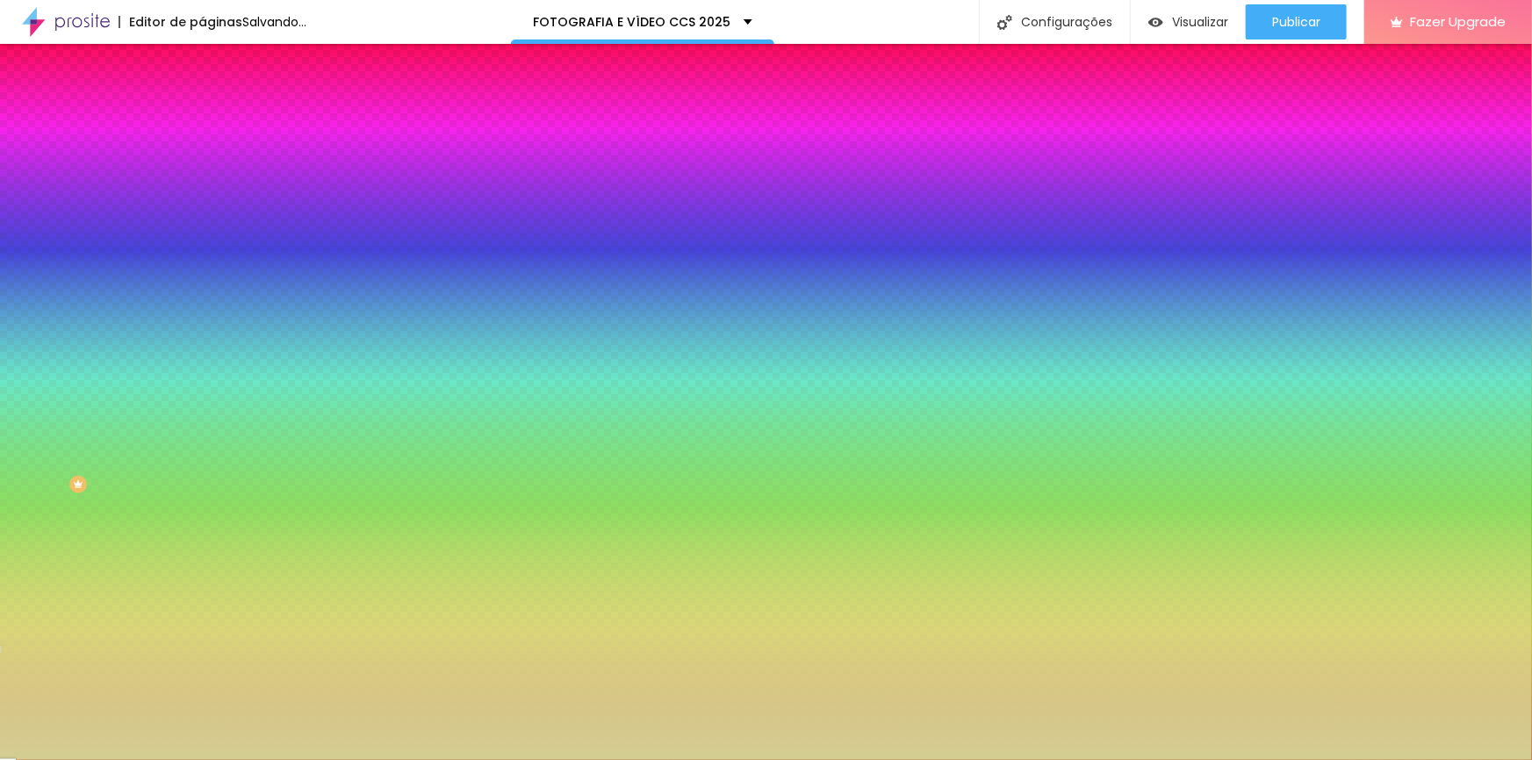
click at [63, 312] on div at bounding box center [766, 380] width 1532 height 760
click at [91, 294] on div at bounding box center [766, 380] width 1532 height 760
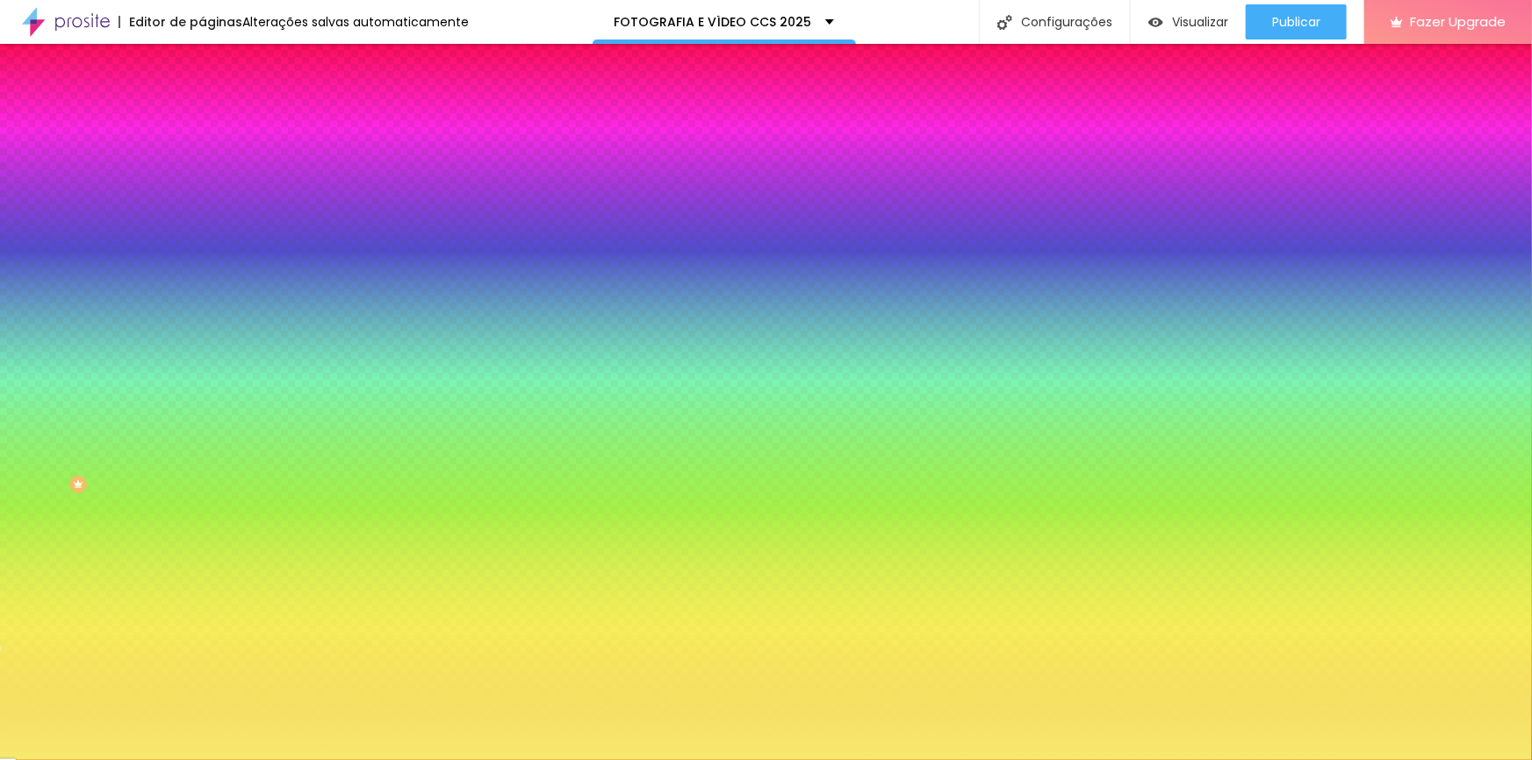
click at [79, 294] on div at bounding box center [766, 380] width 1532 height 760
click at [90, 291] on div at bounding box center [766, 380] width 1532 height 760
click at [154, 316] on div at bounding box center [766, 380] width 1532 height 760
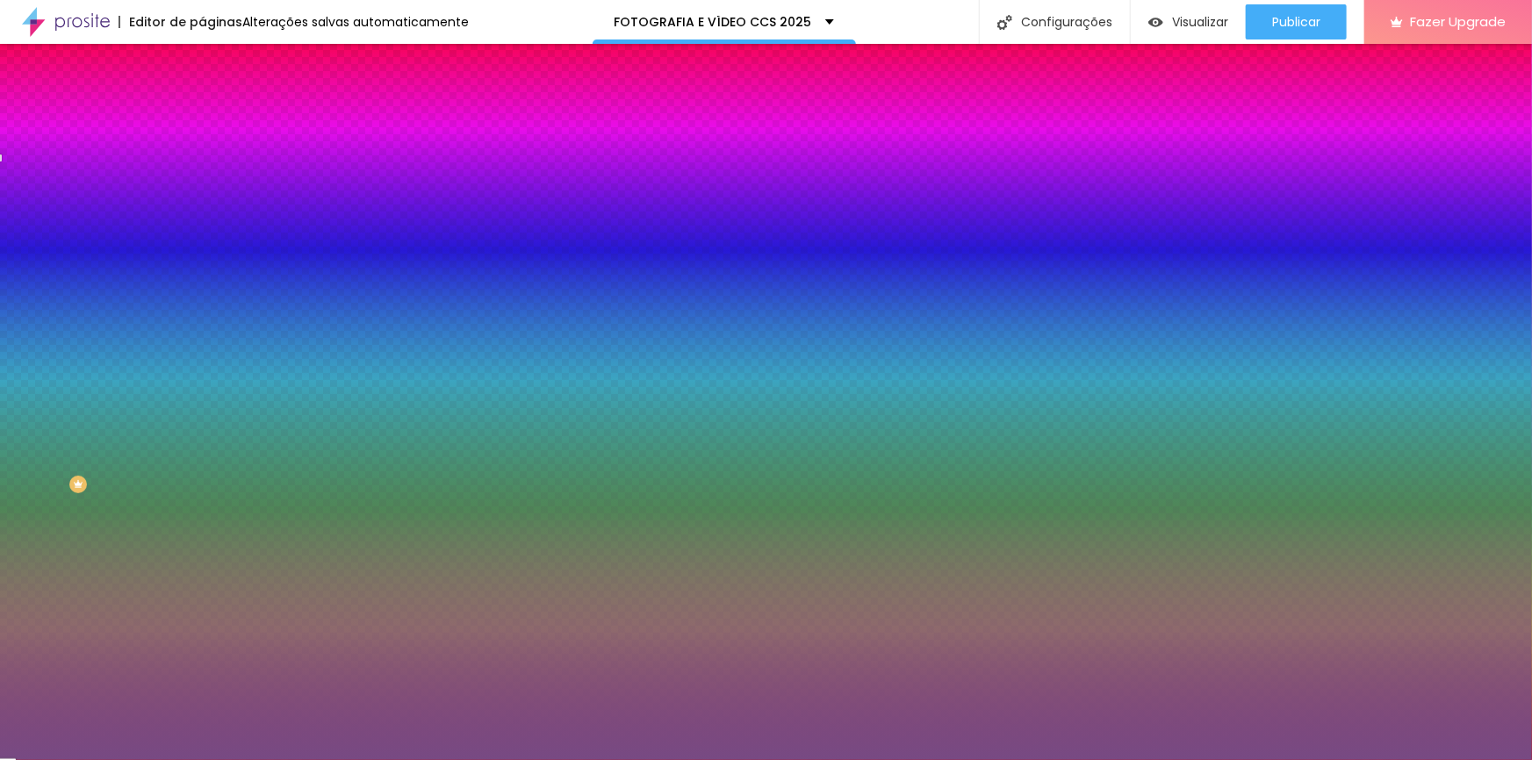
click at [77, 354] on div at bounding box center [766, 380] width 1532 height 760
click at [64, 305] on div at bounding box center [766, 380] width 1532 height 760
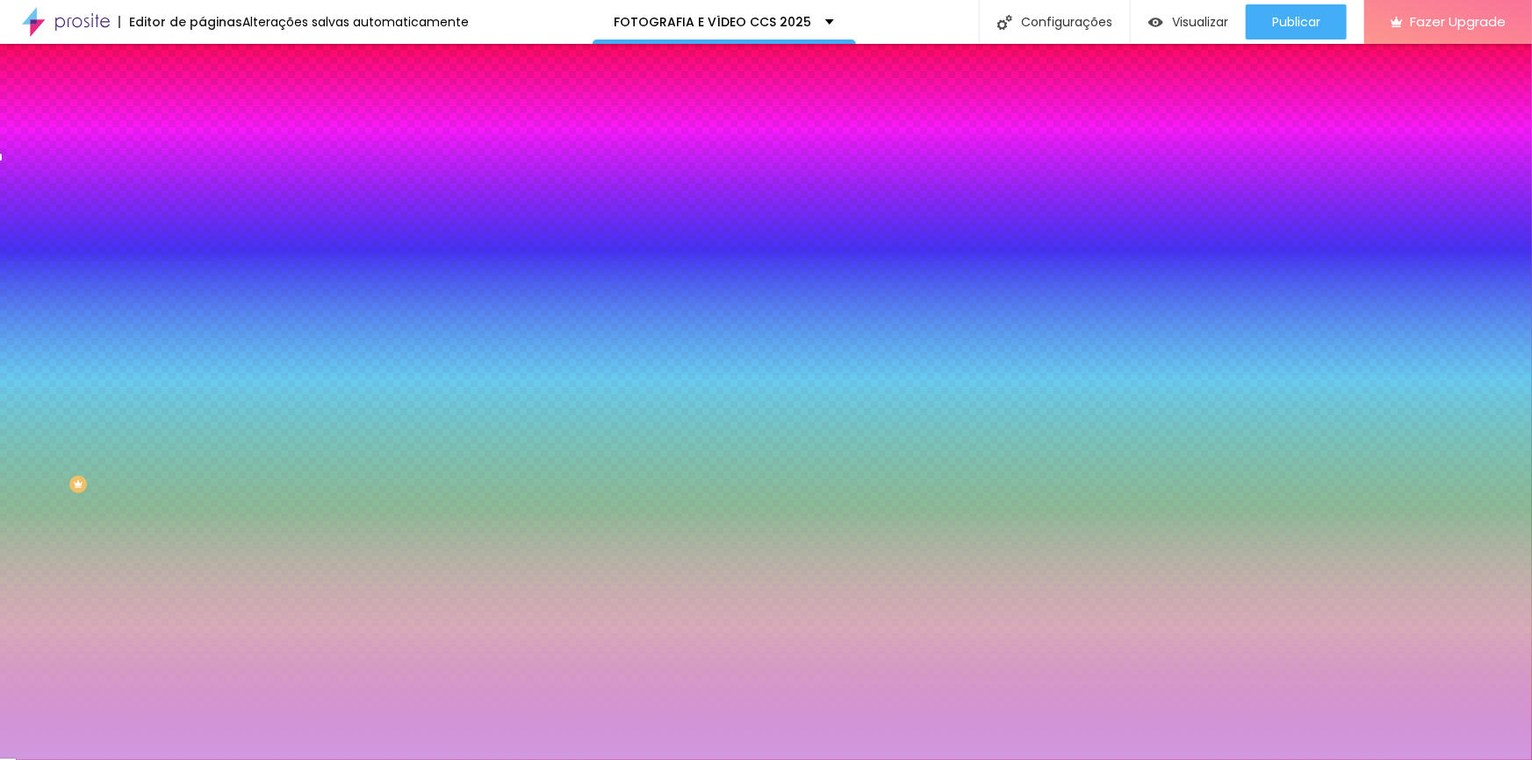
click at [202, 362] on div at bounding box center [303, 362] width 202 height 0
click at [202, 345] on div at bounding box center [303, 345] width 202 height 0
type input "#D198E0"
click at [50, 295] on div at bounding box center [766, 380] width 1532 height 760
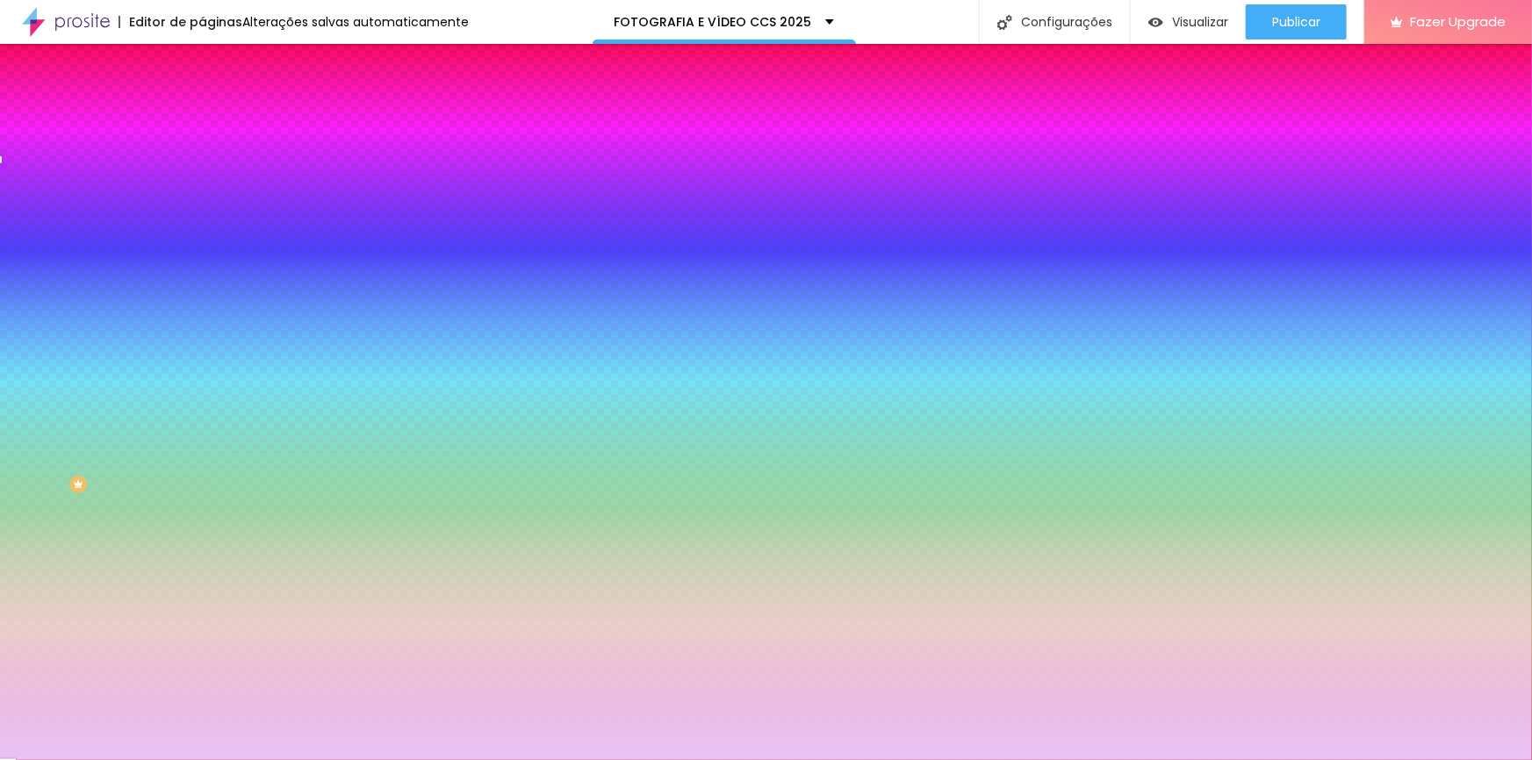
click at [202, 228] on div "Visual Cor de fundo Voltar ao padrão #D198E0 Tipografia do número Voltar ao pad…" at bounding box center [303, 358] width 202 height 442
click at [209, 445] on icon "button" at bounding box center [214, 450] width 11 height 11
select select "Arsenal-Bold"
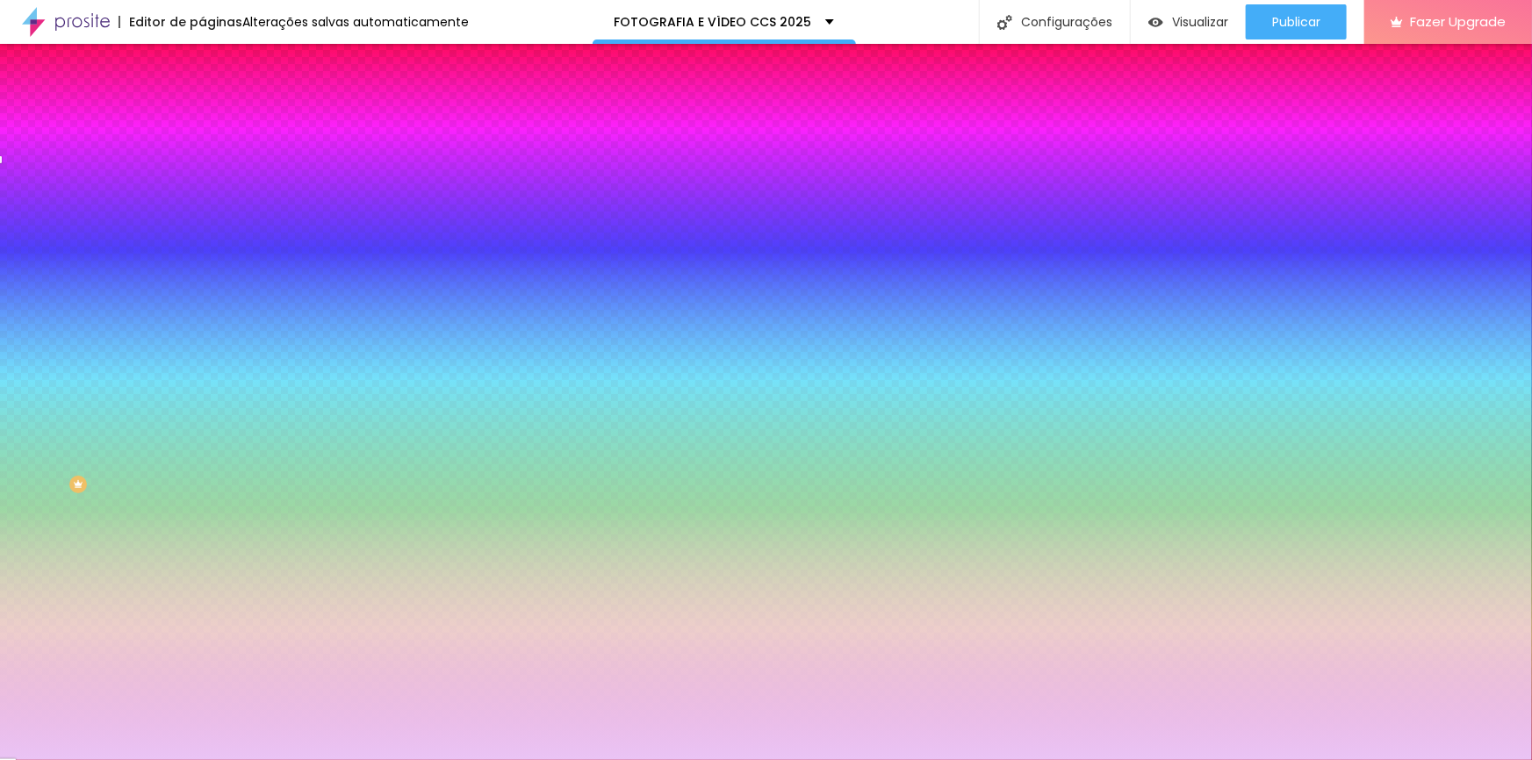
click at [246, 570] on div at bounding box center [766, 380] width 1532 height 760
type input "17"
type input "18"
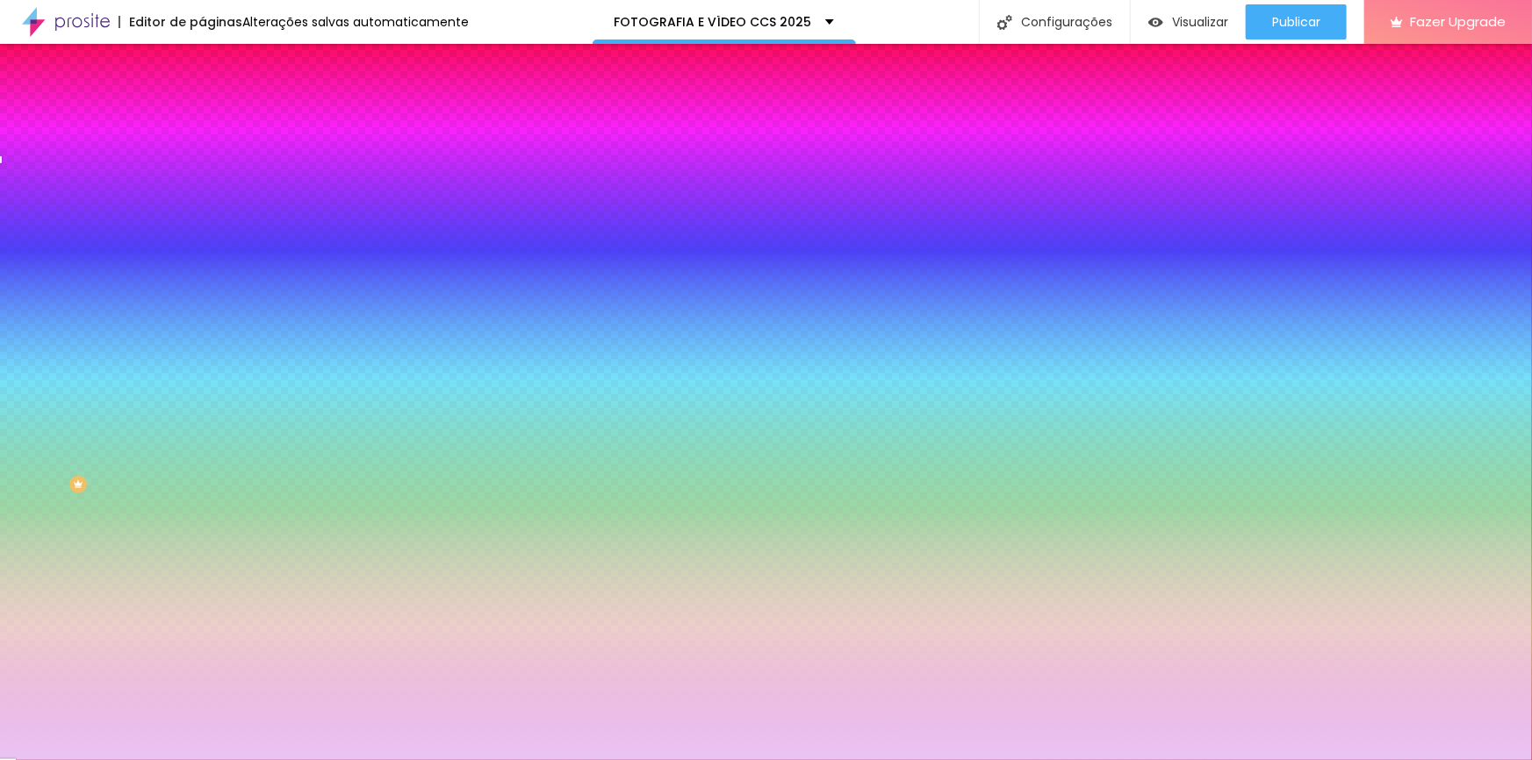
type input "18"
type input "19"
type input "20"
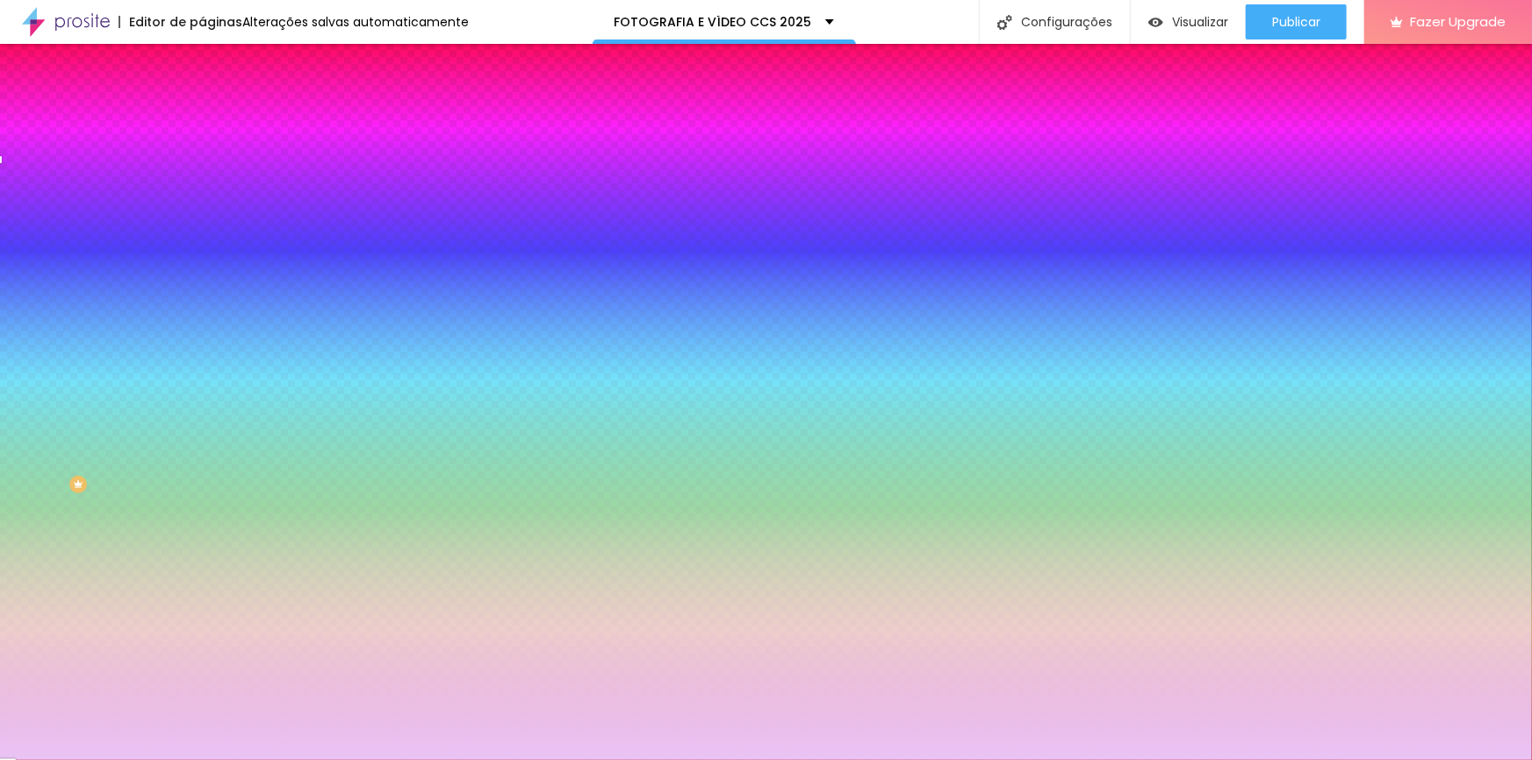
type input "21"
type input "22"
type input "23"
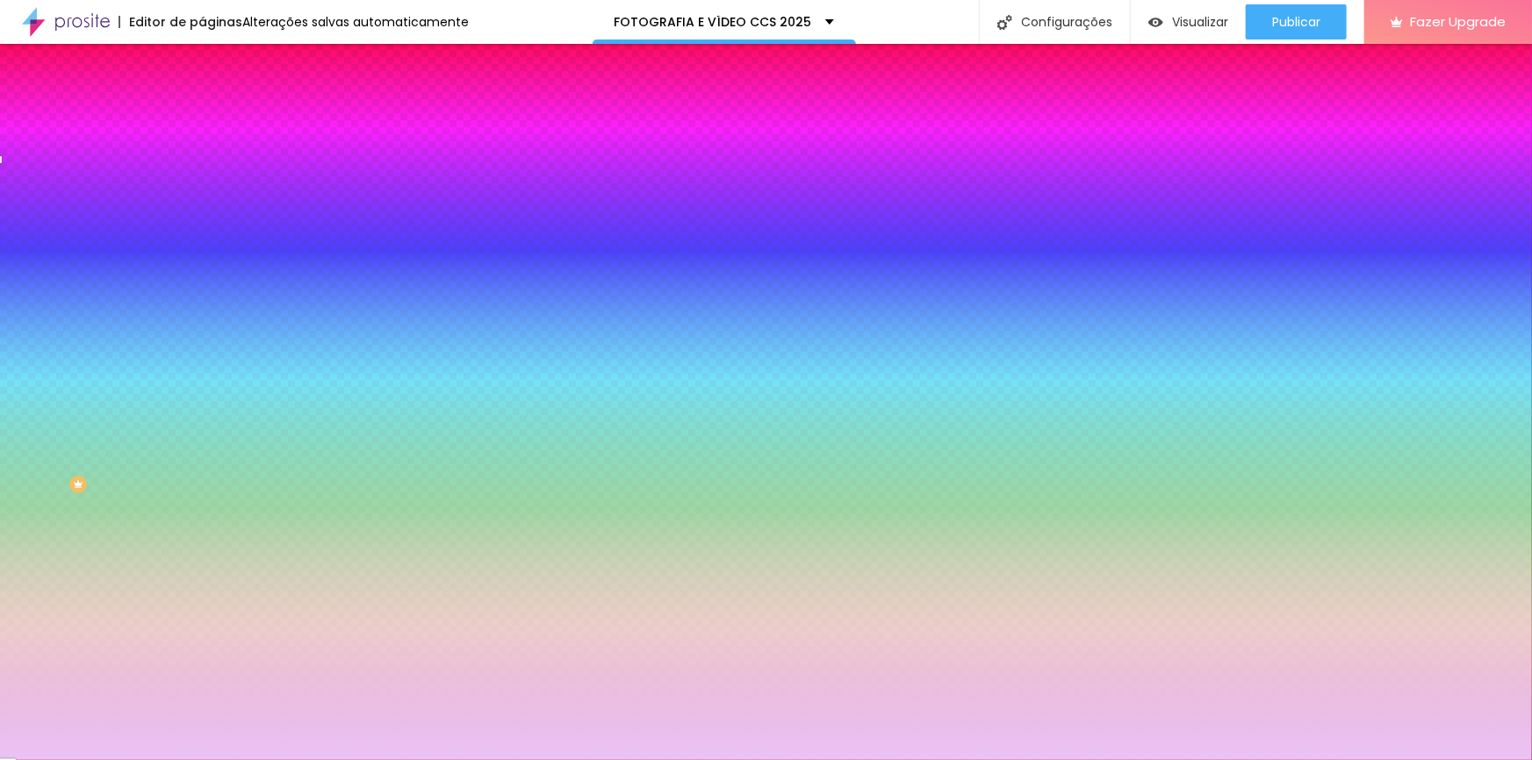
type input "23"
type input "24"
type input "25"
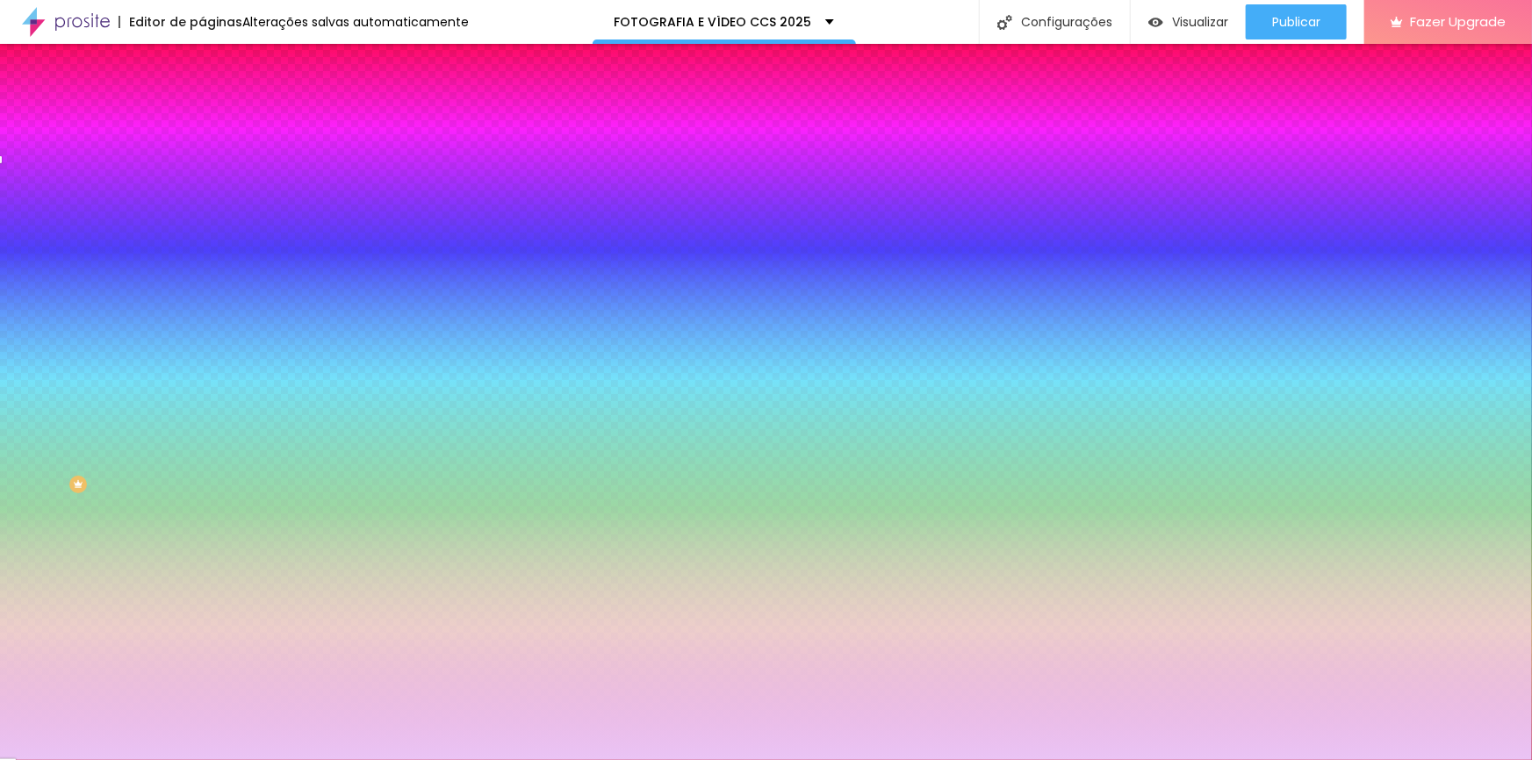
type input "26"
type input "27"
type input "28"
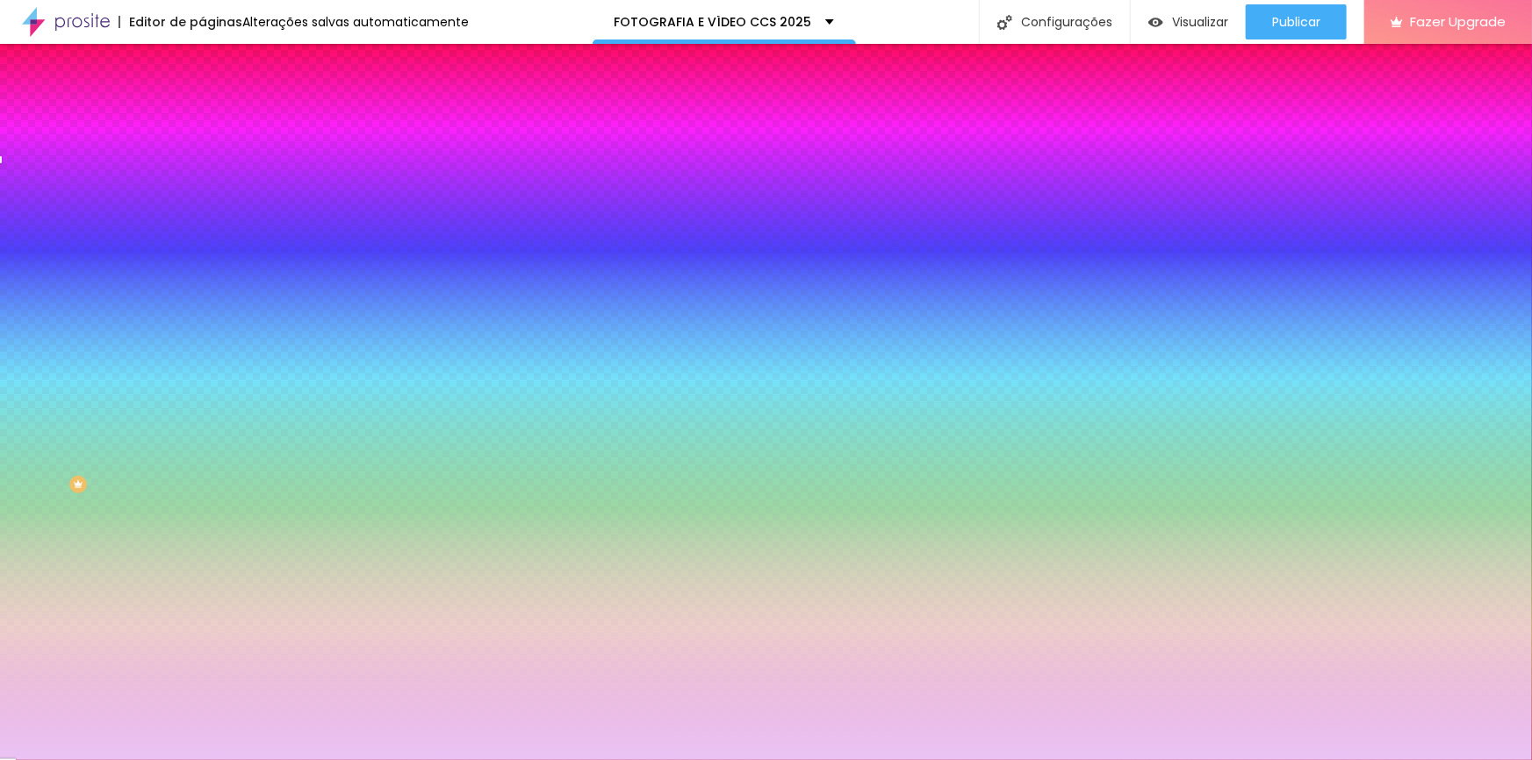
type input "28"
type input "27"
type input "26"
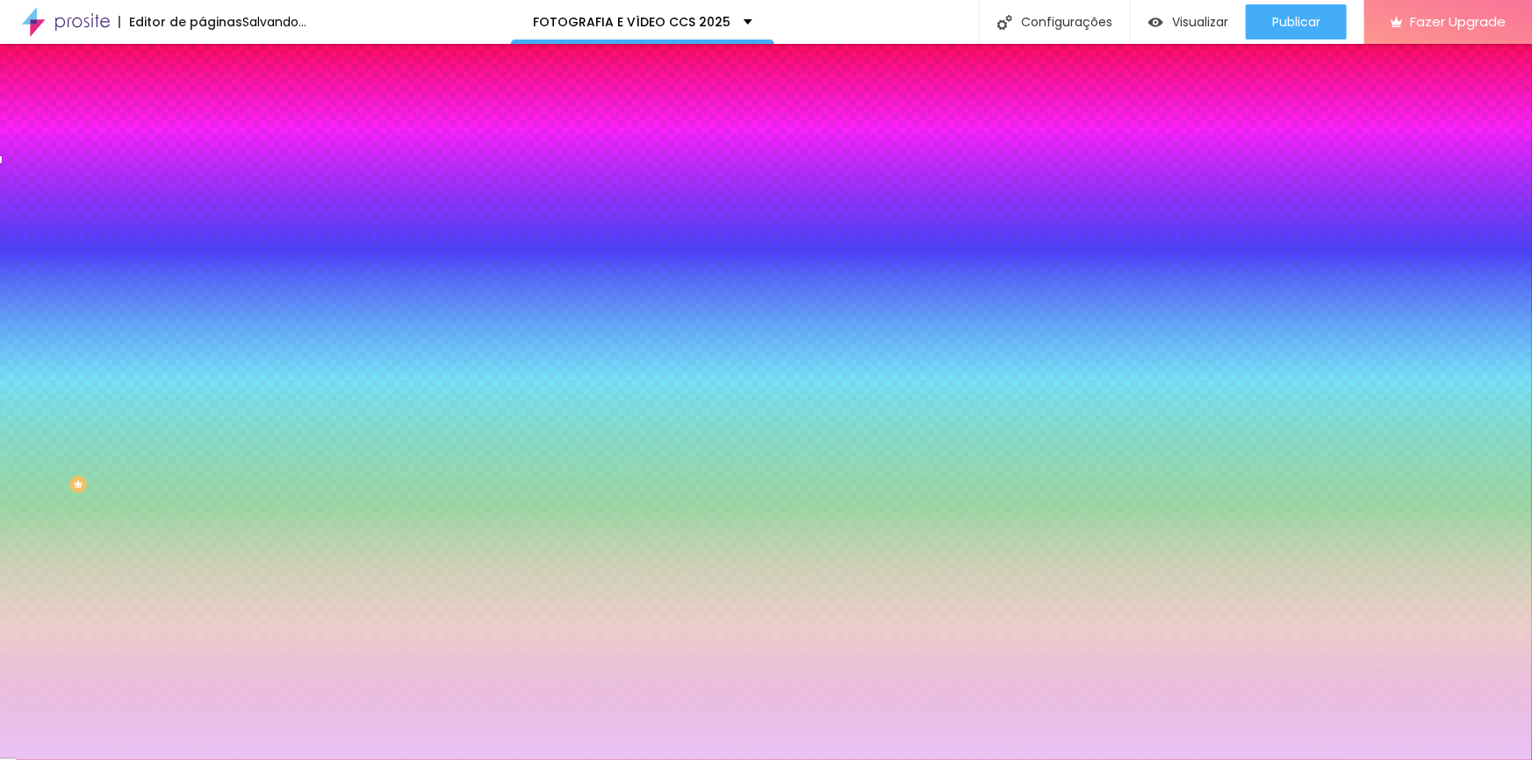
type input "25"
type input "24"
drag, startPoint x: 259, startPoint y: 474, endPoint x: 305, endPoint y: 480, distance: 46.9
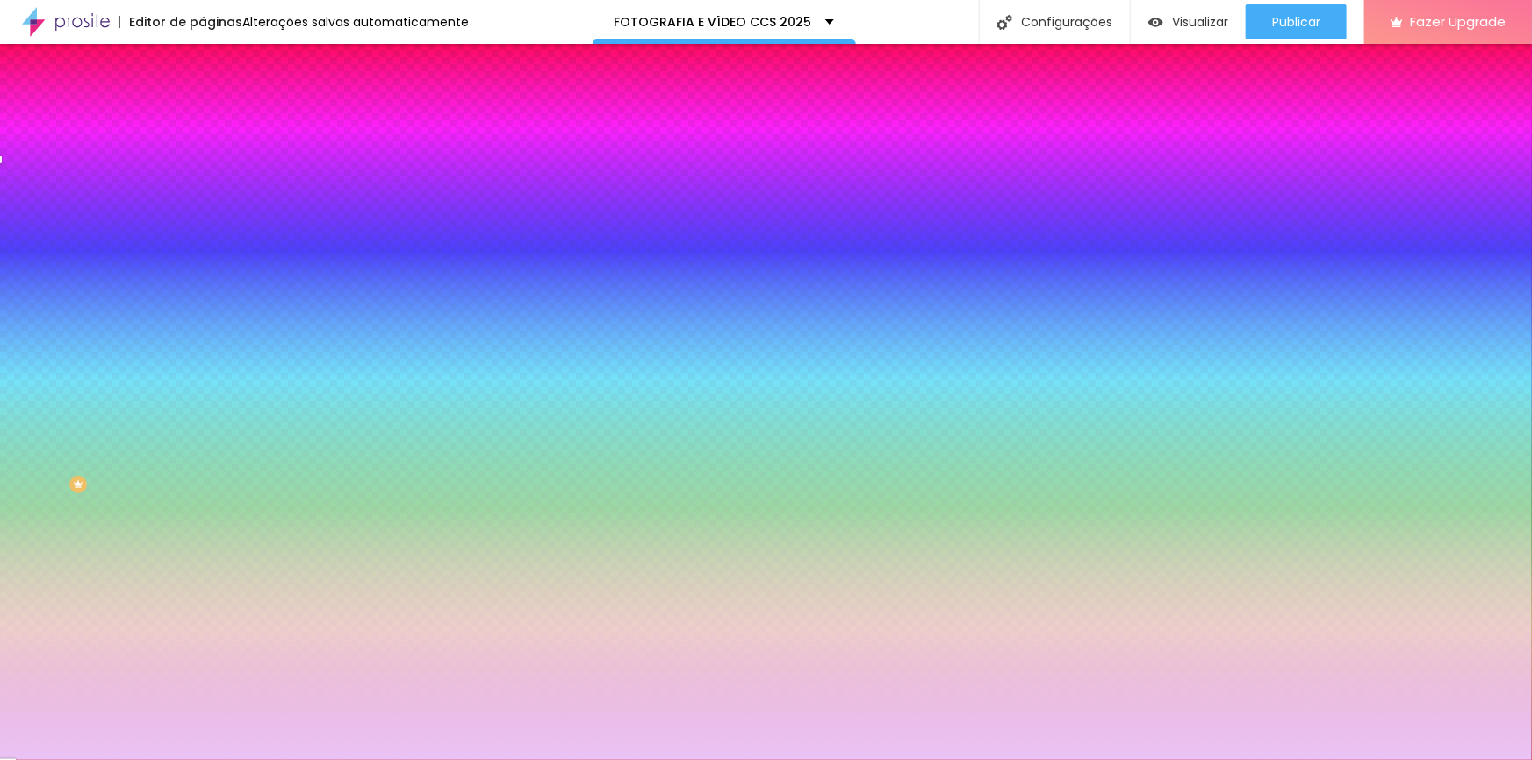
type input "24"
click at [865, 759] on div at bounding box center [766, 760] width 1532 height 0
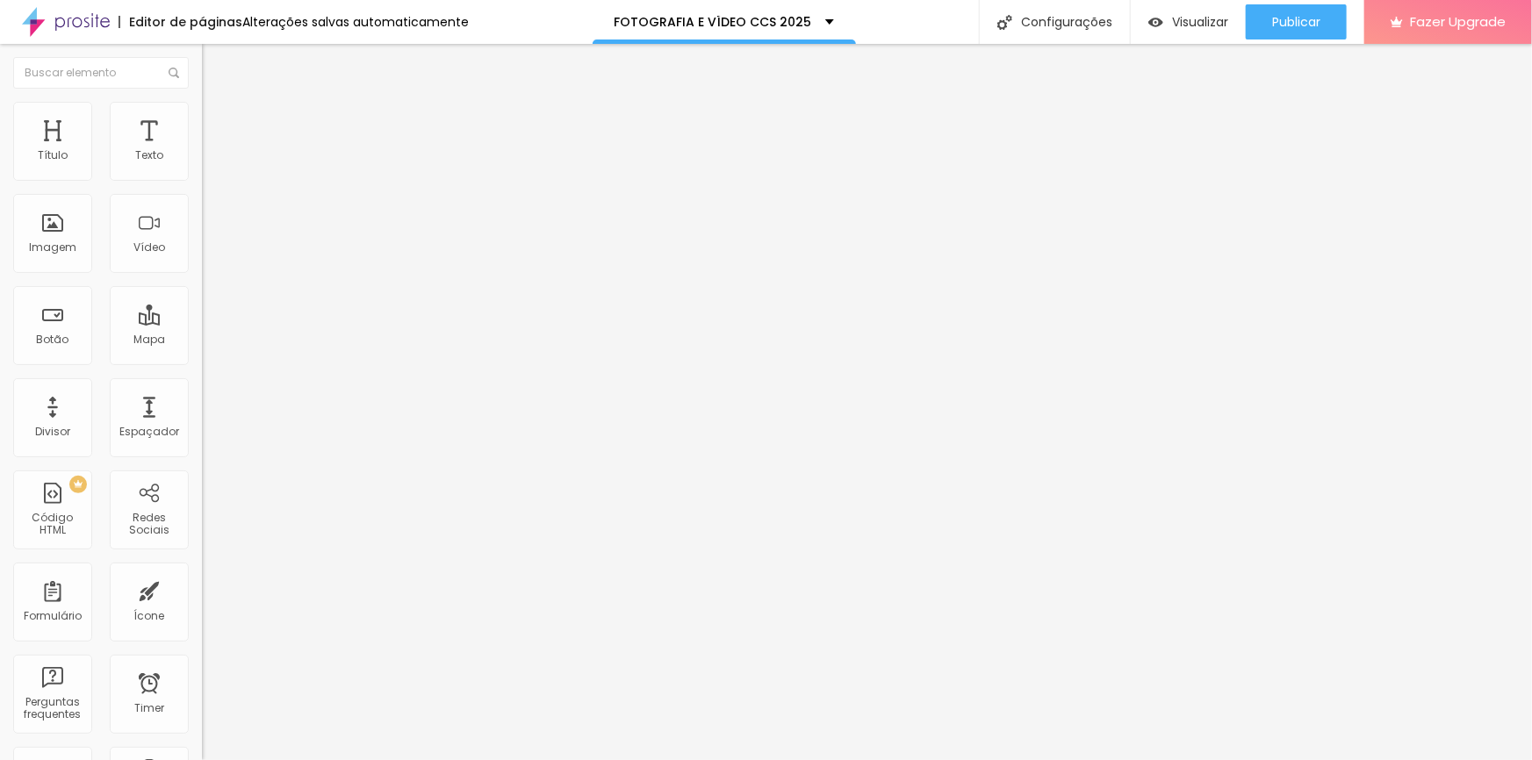
click at [215, 67] on img "button" at bounding box center [222, 64] width 14 height 14
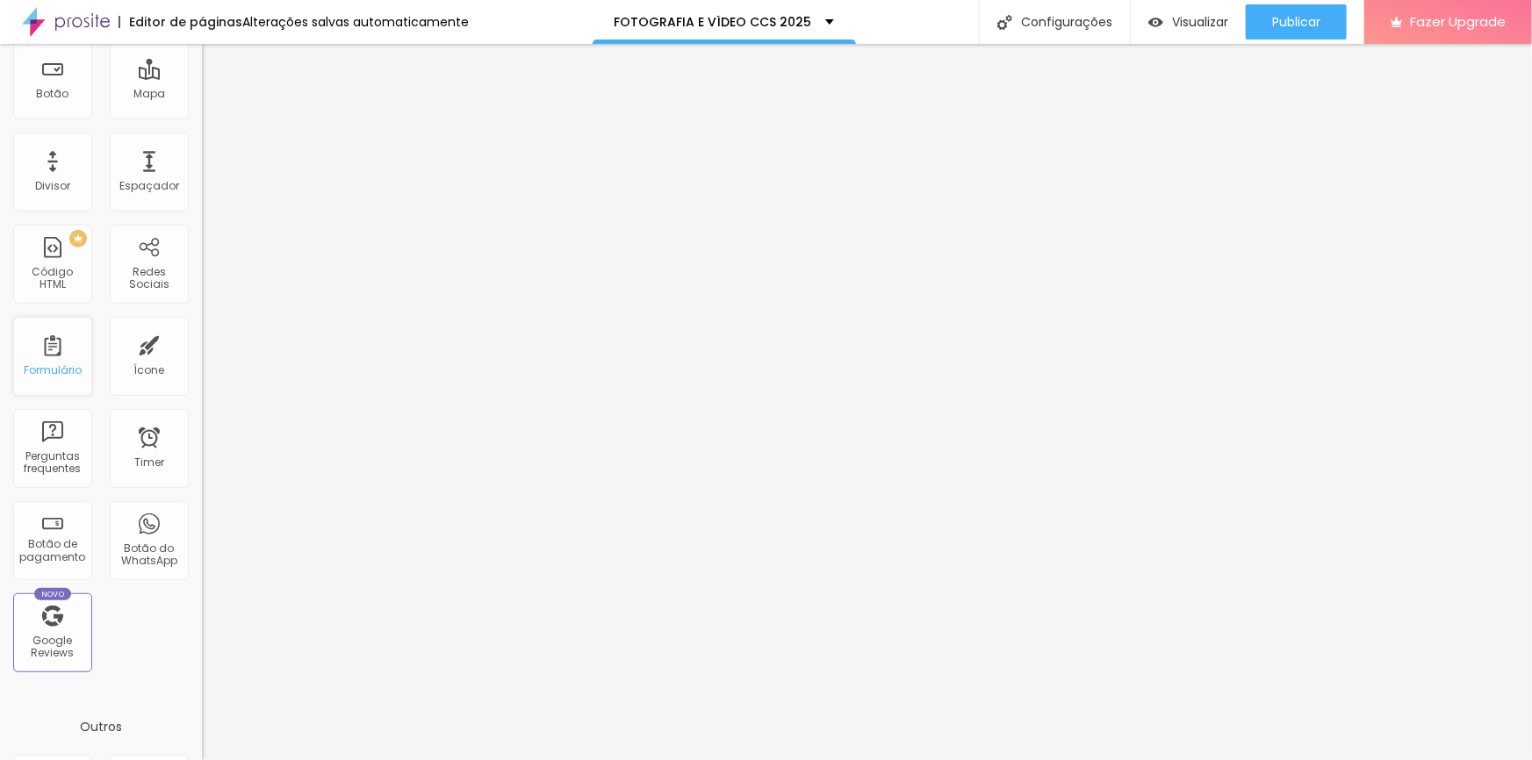
scroll to position [0, 0]
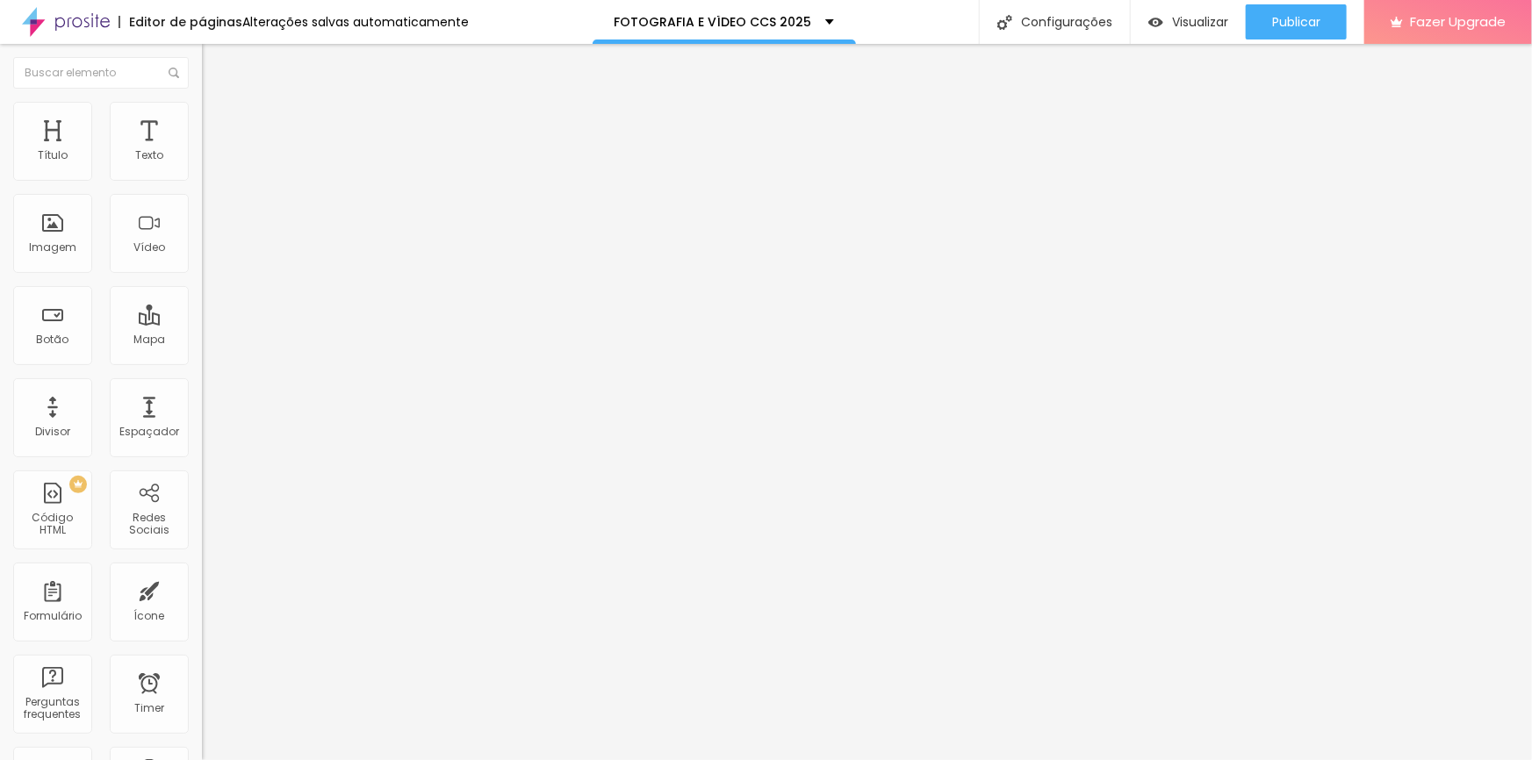
click at [218, 121] on span "Estilo" at bounding box center [231, 113] width 27 height 15
type input "23"
type input "24"
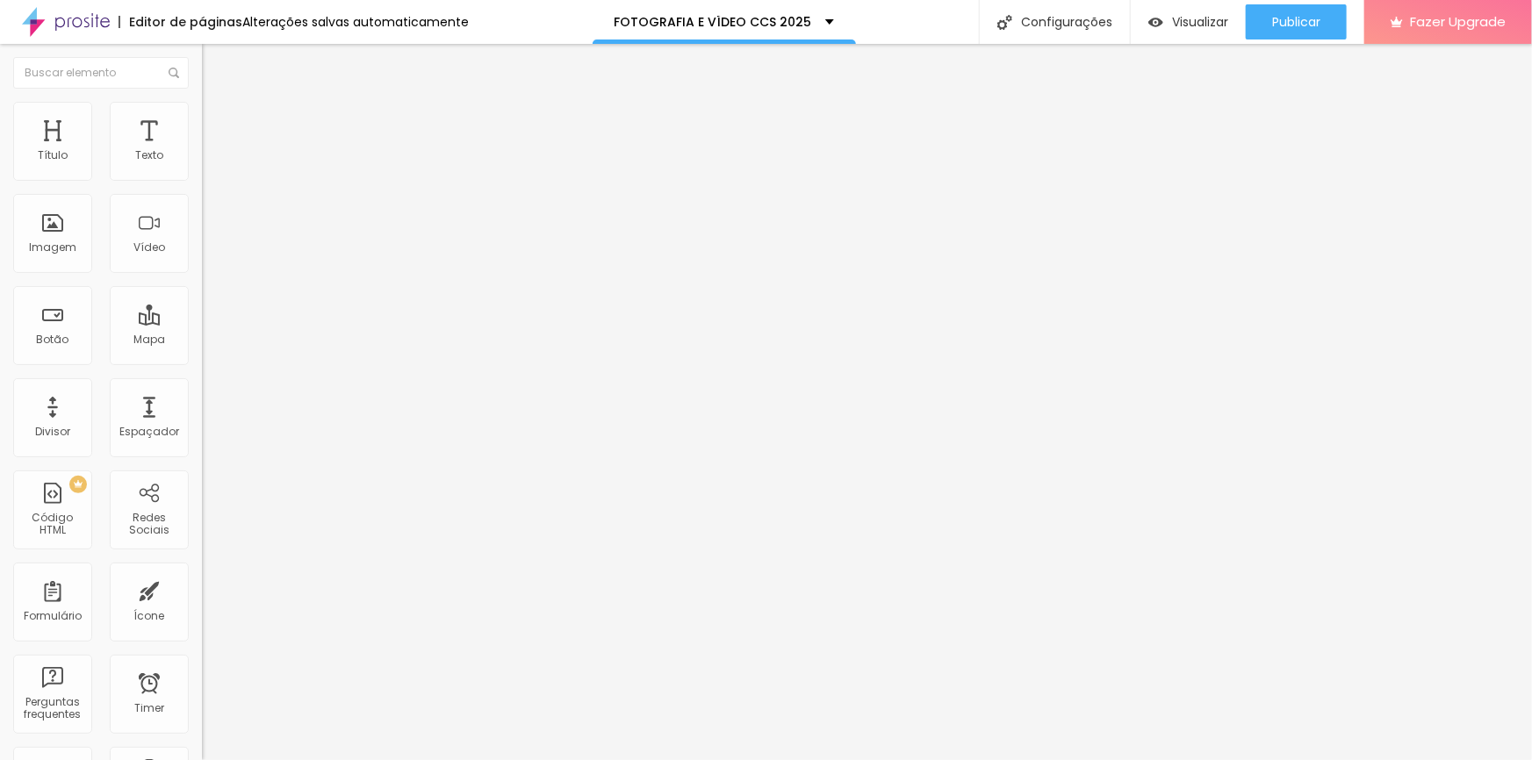
type input "25"
type input "26"
type input "27"
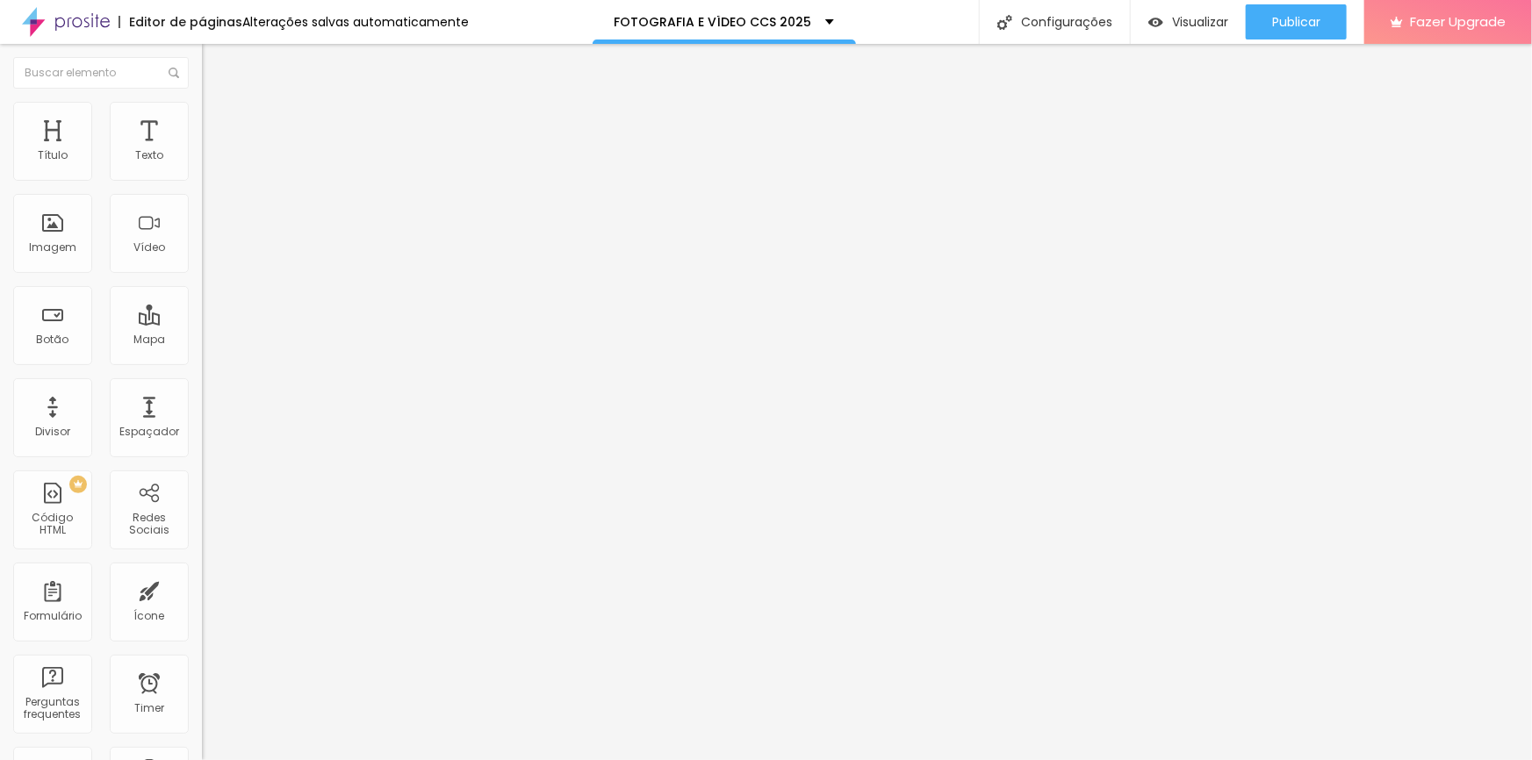
type input "27"
type input "28"
type input "30"
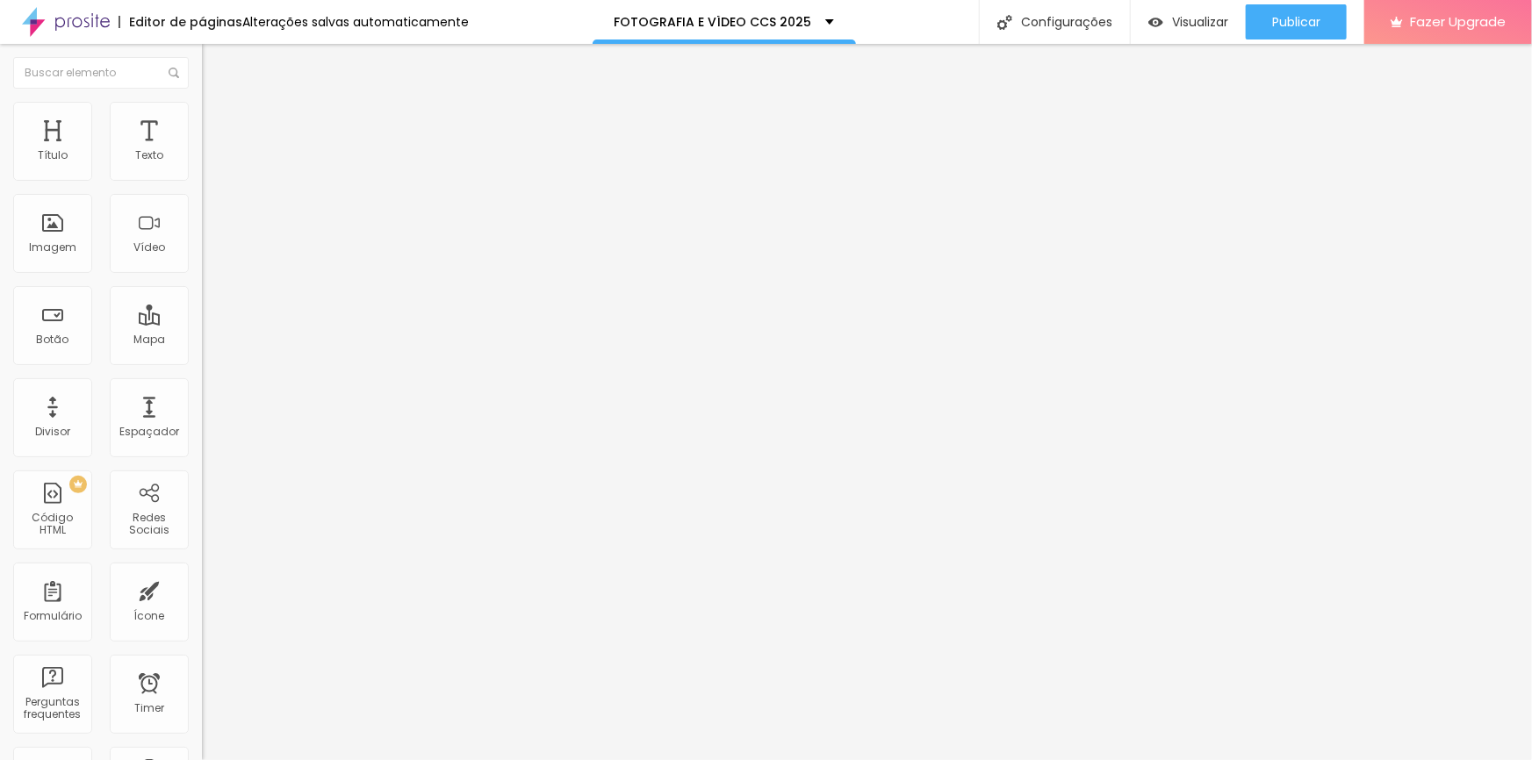
type input "31"
type input "33"
type input "34"
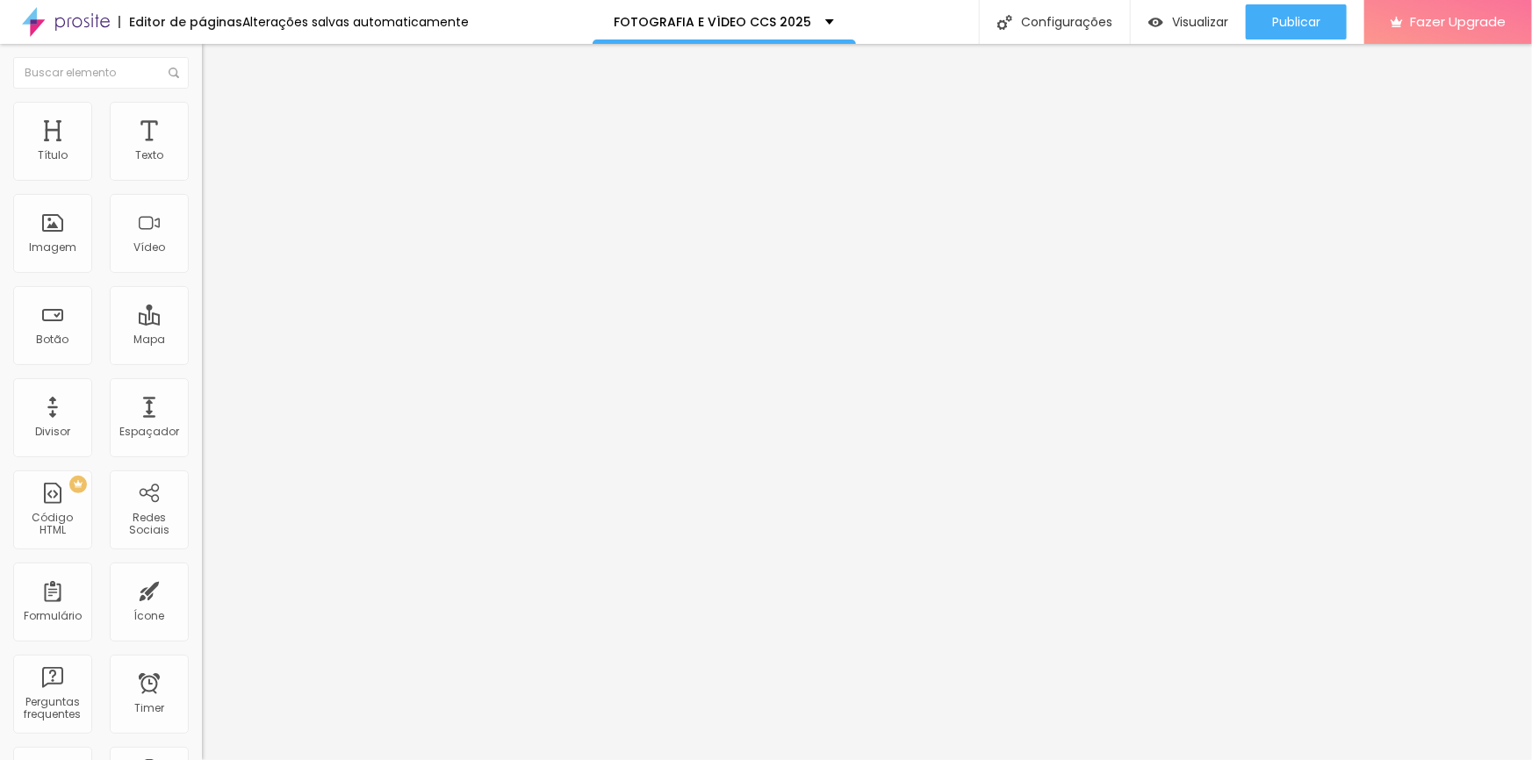
type input "34"
type input "35"
type input "36"
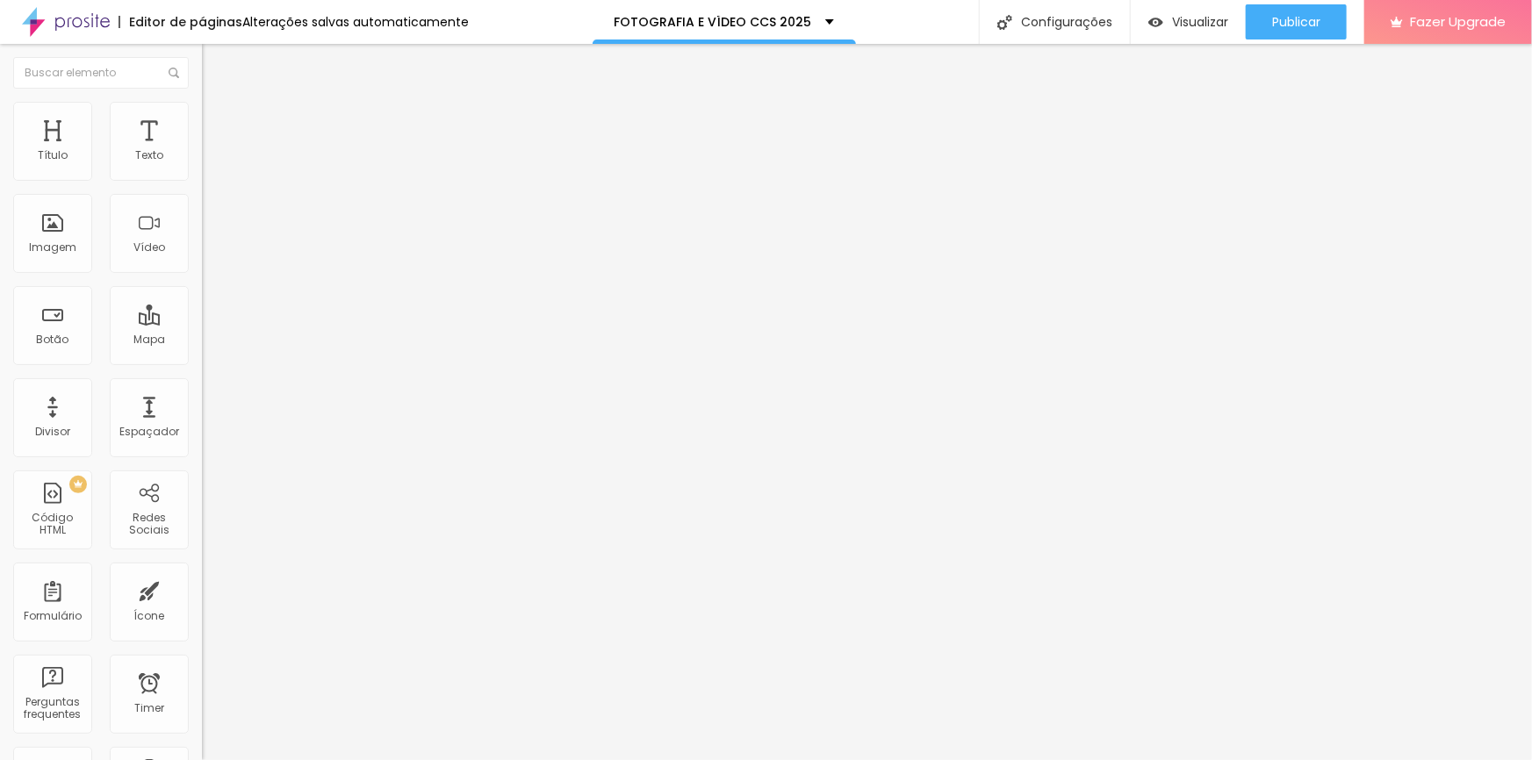
type input "37"
type input "38"
type input "39"
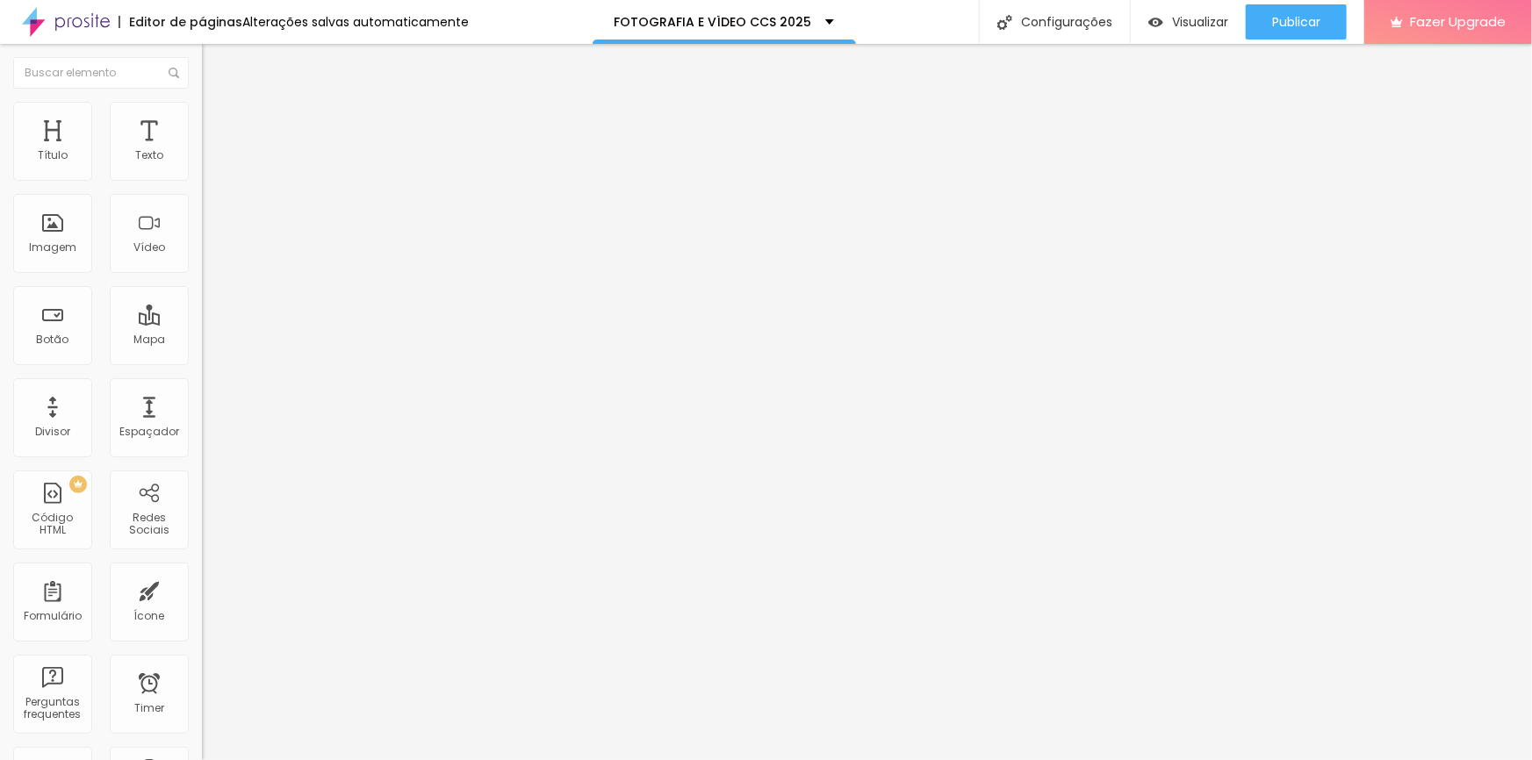
type input "39"
type input "40"
drag, startPoint x: 68, startPoint y: 187, endPoint x: 269, endPoint y: 200, distance: 201.4
type input "40"
click at [269, 180] on input "range" at bounding box center [258, 173] width 113 height 14
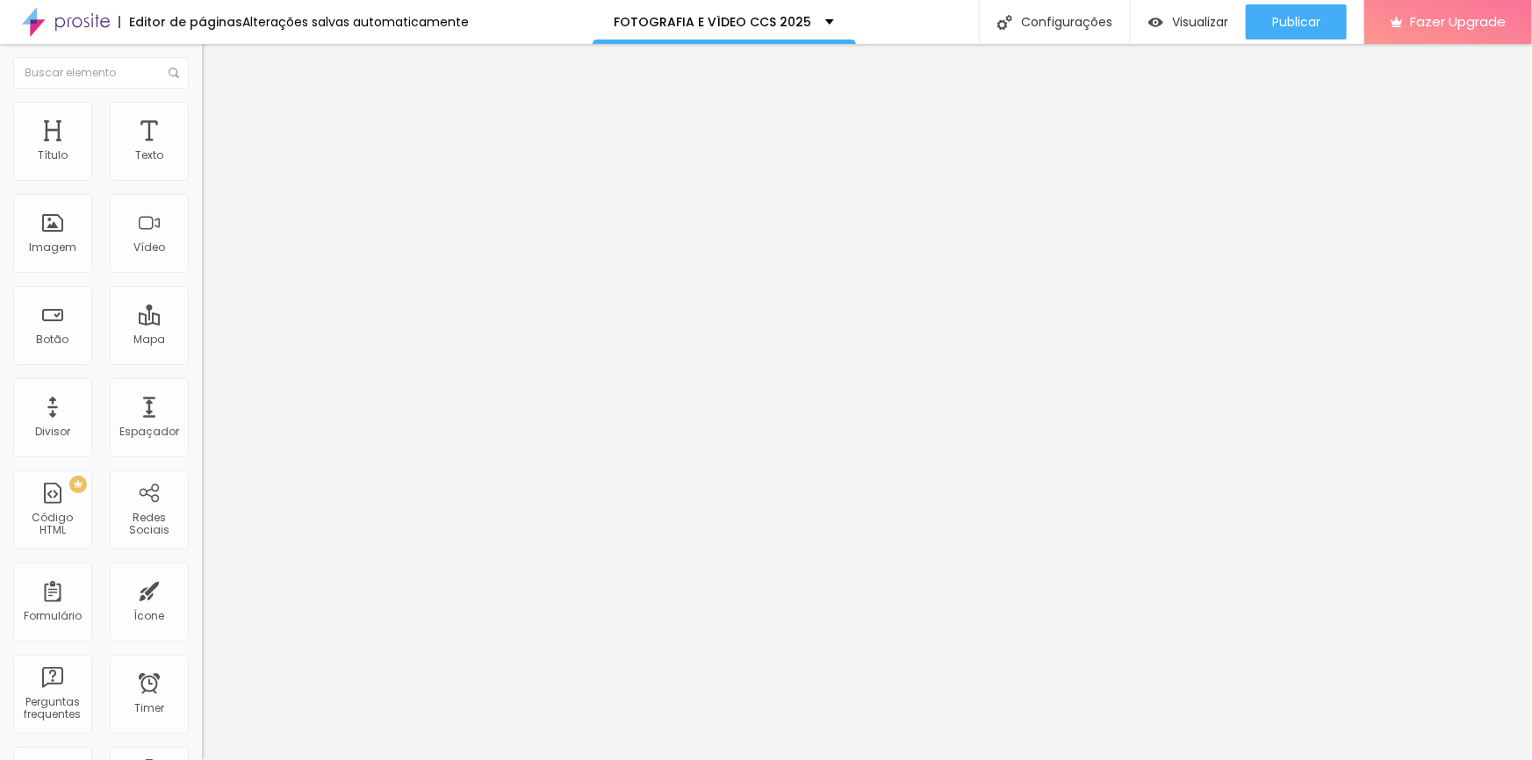
click at [218, 124] on span "Avançado" at bounding box center [247, 131] width 58 height 15
click at [202, 102] on li "Conteúdo" at bounding box center [303, 93] width 202 height 18
click at [202, 111] on img at bounding box center [210, 110] width 16 height 16
click at [202, 102] on li "Conteúdo" at bounding box center [303, 93] width 202 height 18
click at [202, 355] on div "Instagram" at bounding box center [303, 360] width 202 height 11
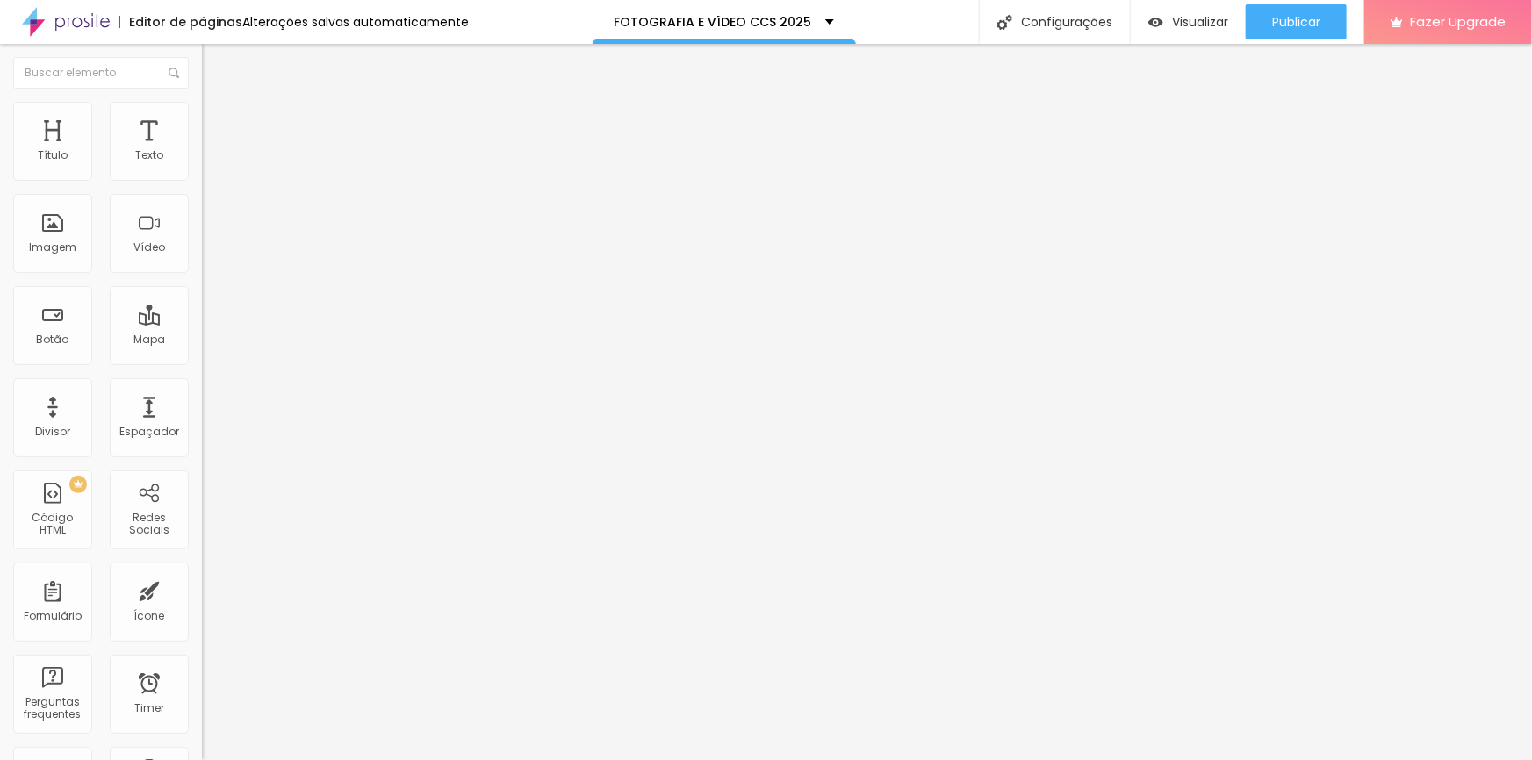
click at [202, 597] on input "https://www.instagram.com/alancarvalhofotografia/" at bounding box center [307, 606] width 211 height 18
click at [202, 473] on div "Editar Redes Sociais Conteúdo Estilo Avançado Instagram Rede social Instagram E…" at bounding box center [303, 402] width 202 height 716
click at [202, 100] on img at bounding box center [210, 92] width 16 height 16
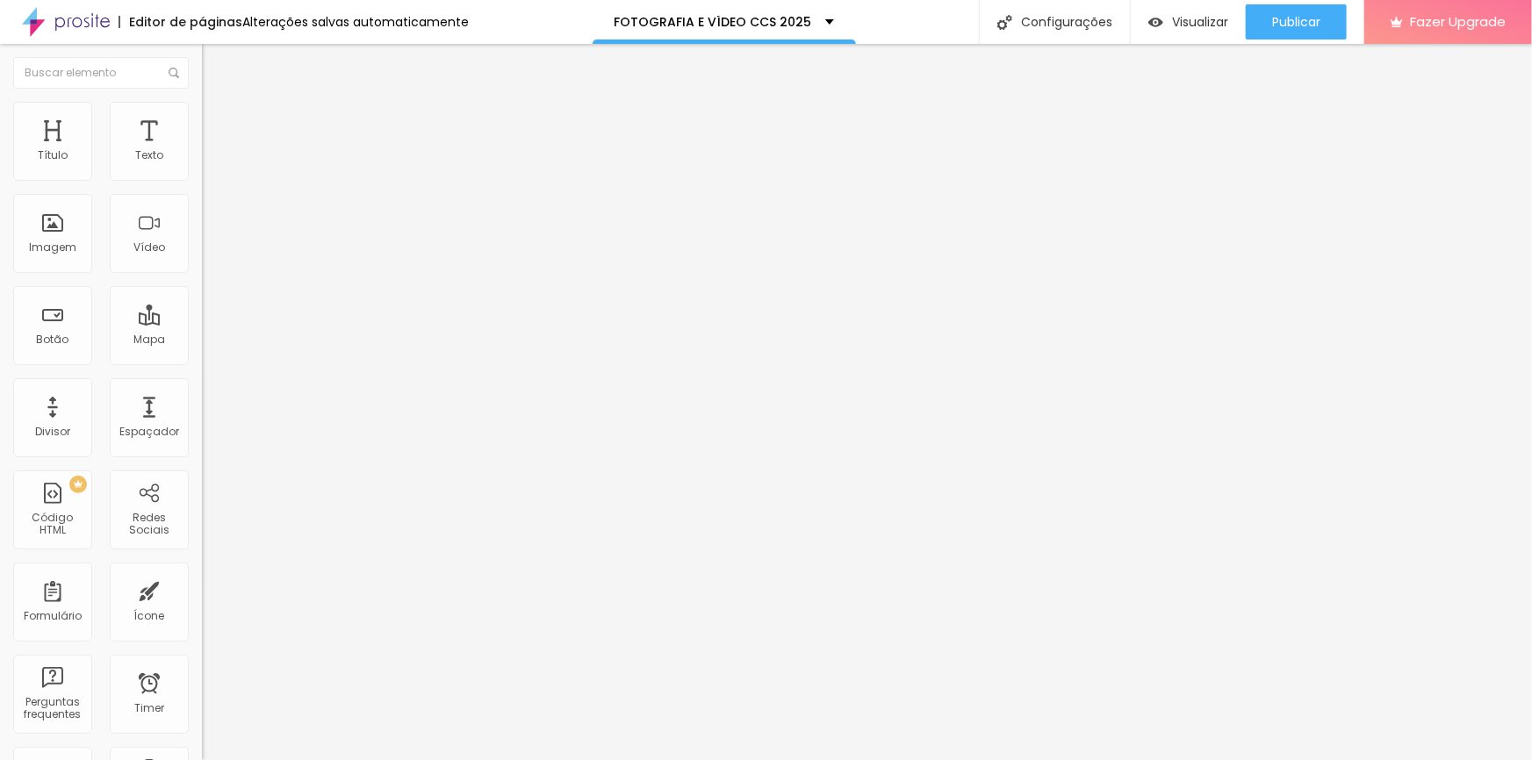
click at [202, 488] on div "Editar Redes Sociais Conteúdo Estilo Avançado Instagram Rede social Instagram E…" at bounding box center [303, 402] width 202 height 716
click at [215, 61] on img "button" at bounding box center [222, 64] width 14 height 14
click at [149, 519] on div "Redes Sociais" at bounding box center [148, 524] width 69 height 25
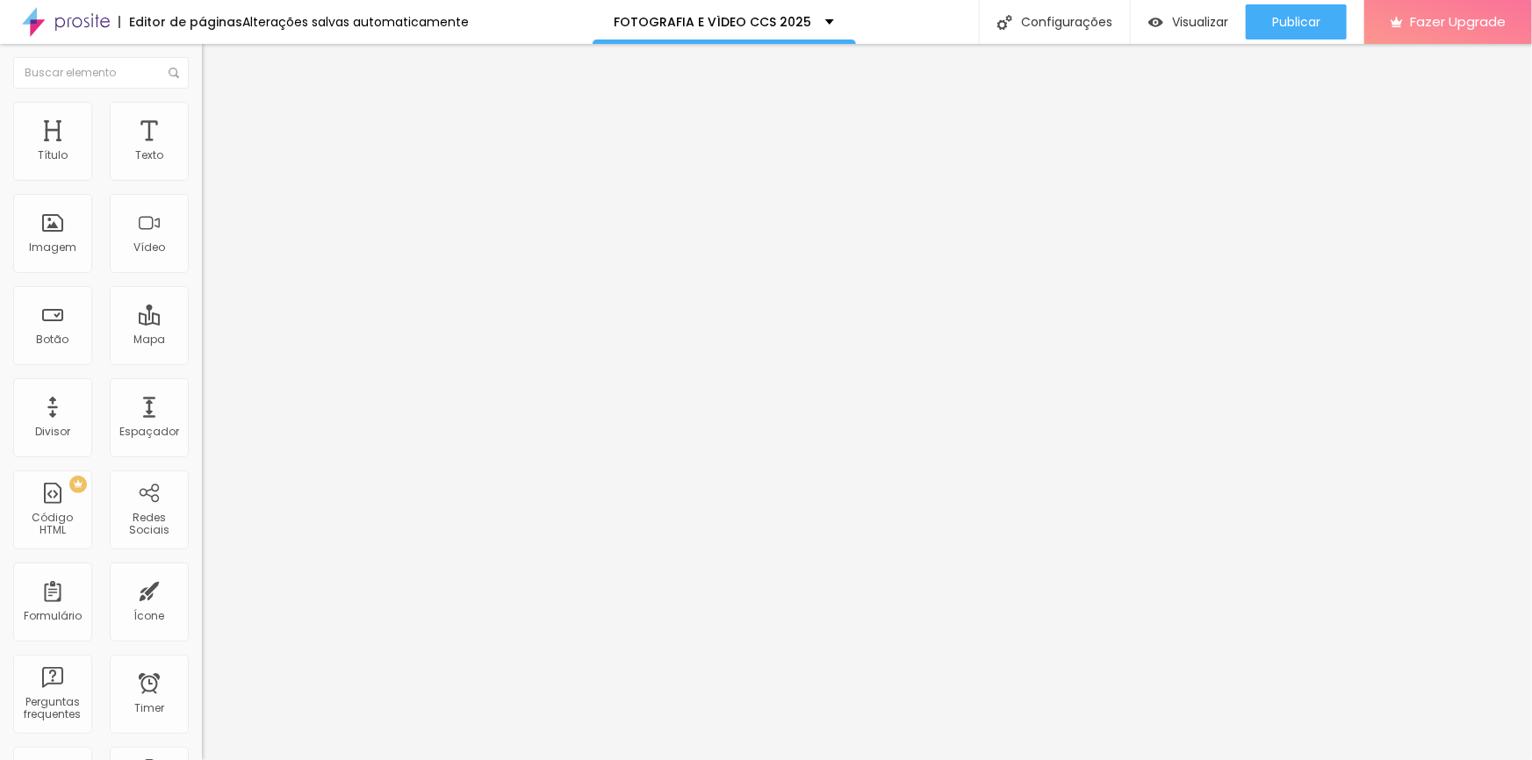
click at [202, 177] on img at bounding box center [208, 183] width 12 height 12
type input "https://"
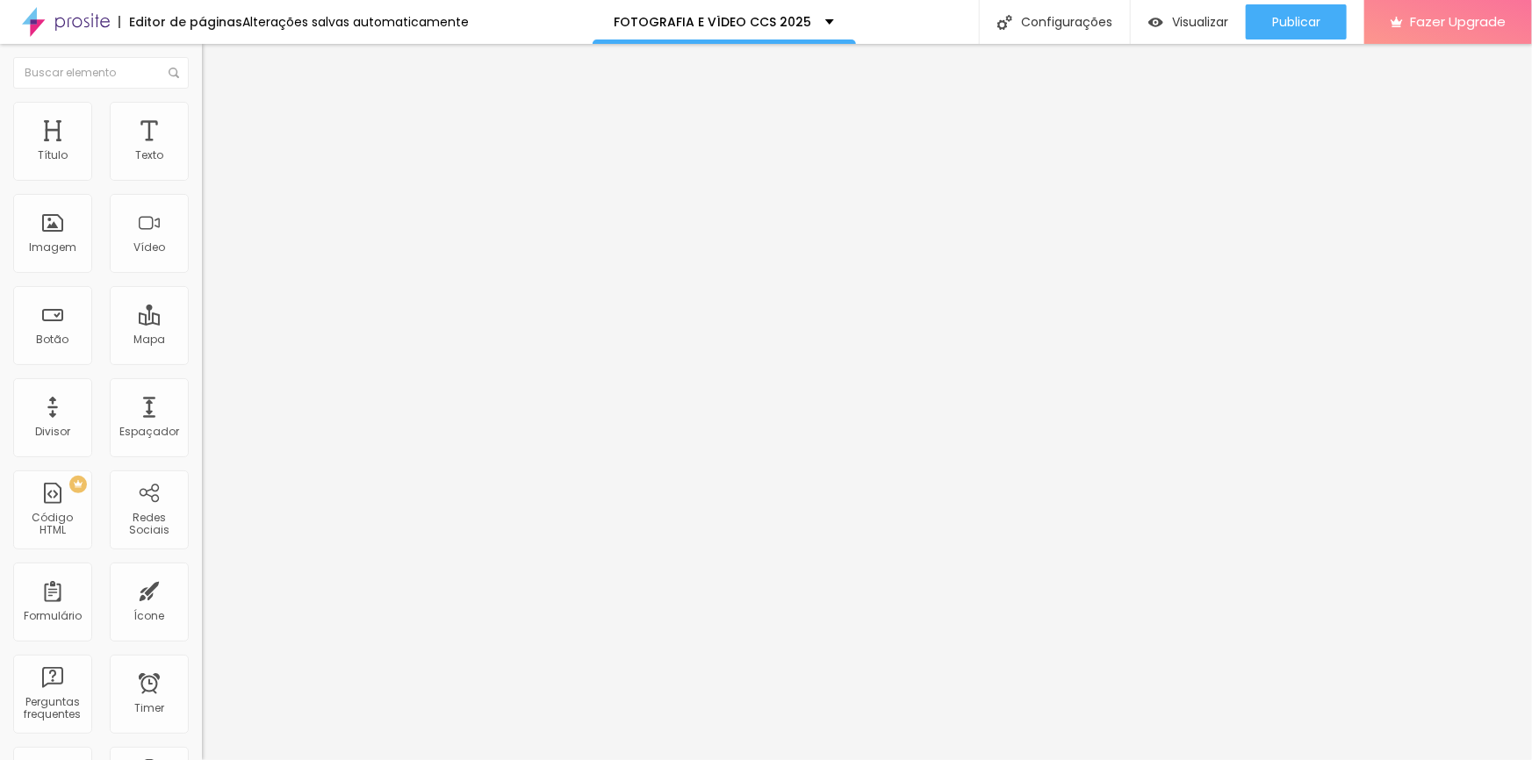
click at [202, 670] on button "+ Adicionar Icone" at bounding box center [257, 679] width 110 height 18
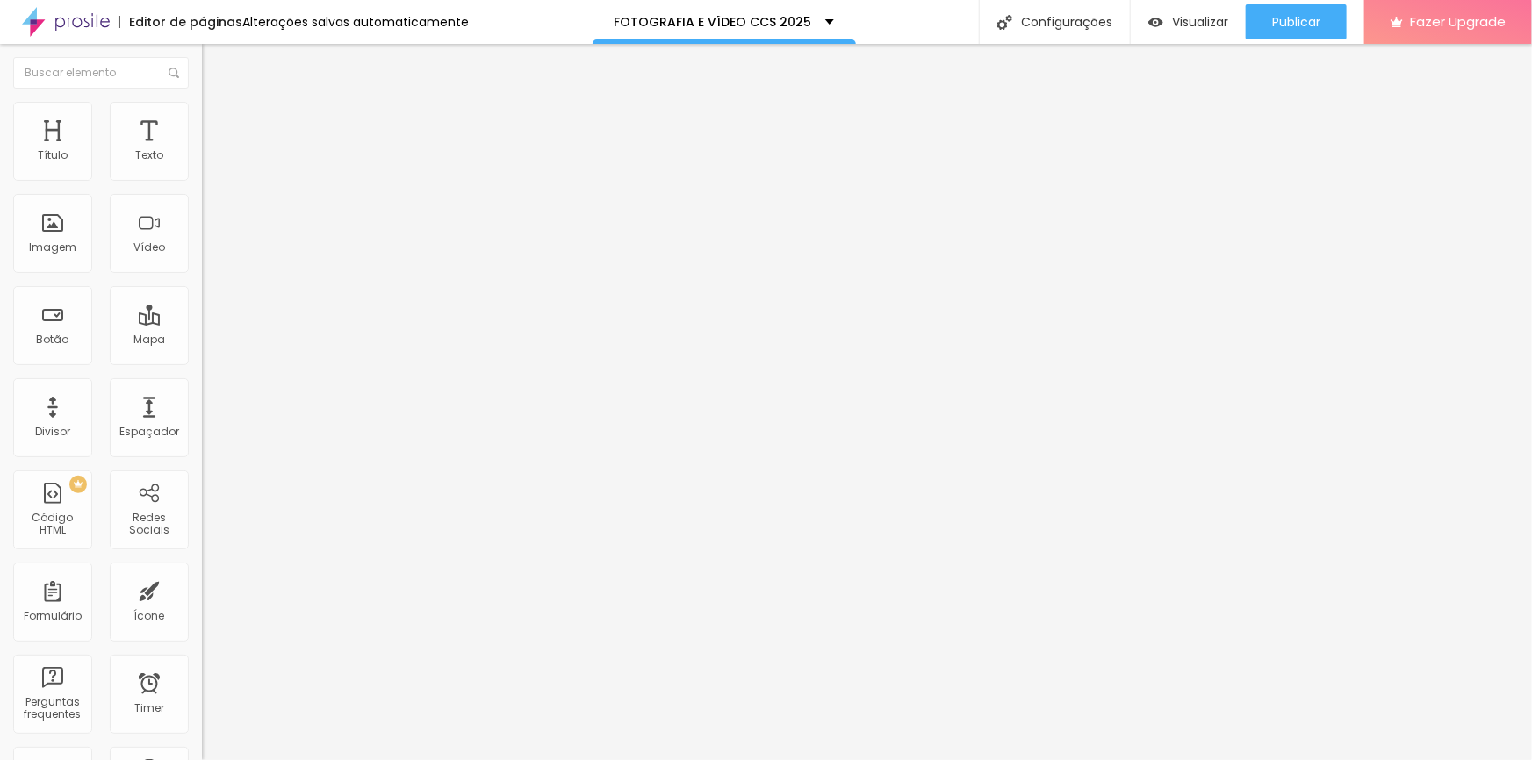
drag, startPoint x: 107, startPoint y: 317, endPoint x: -48, endPoint y: 314, distance: 155.4
click at [0, 314] on html "Editor de páginas Alterações salvas automaticamente FOTOGRAFIA E VÍDEO CCS 2025…" at bounding box center [766, 380] width 1532 height 760
paste input "www.youtube.com/@alancarvalhofotografia"
type input "https://www.youtube.com/@alancarvalhofotografia"
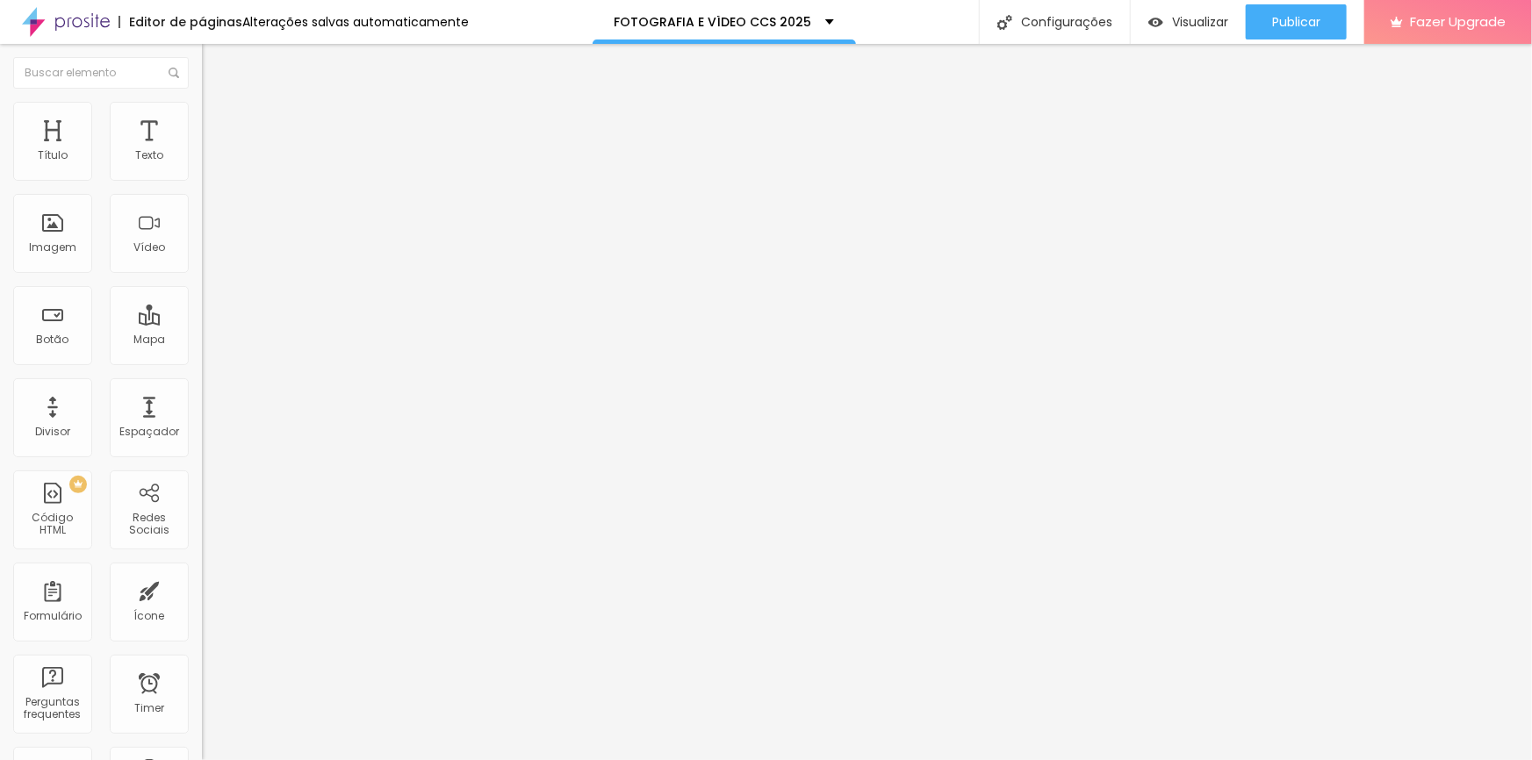
click at [202, 493] on div "Editar Redes Sociais Conteúdo Estilo Avançado Instagram Rede social Instagram E…" at bounding box center [303, 402] width 202 height 716
click at [202, 483] on div "Editar Redes Sociais Conteúdo Estilo Avançado Instagram Rede social Instagram E…" at bounding box center [303, 402] width 202 height 716
click at [215, 62] on img "button" at bounding box center [222, 64] width 14 height 14
click at [202, 186] on span "Editar perguntas" at bounding box center [252, 178] width 100 height 15
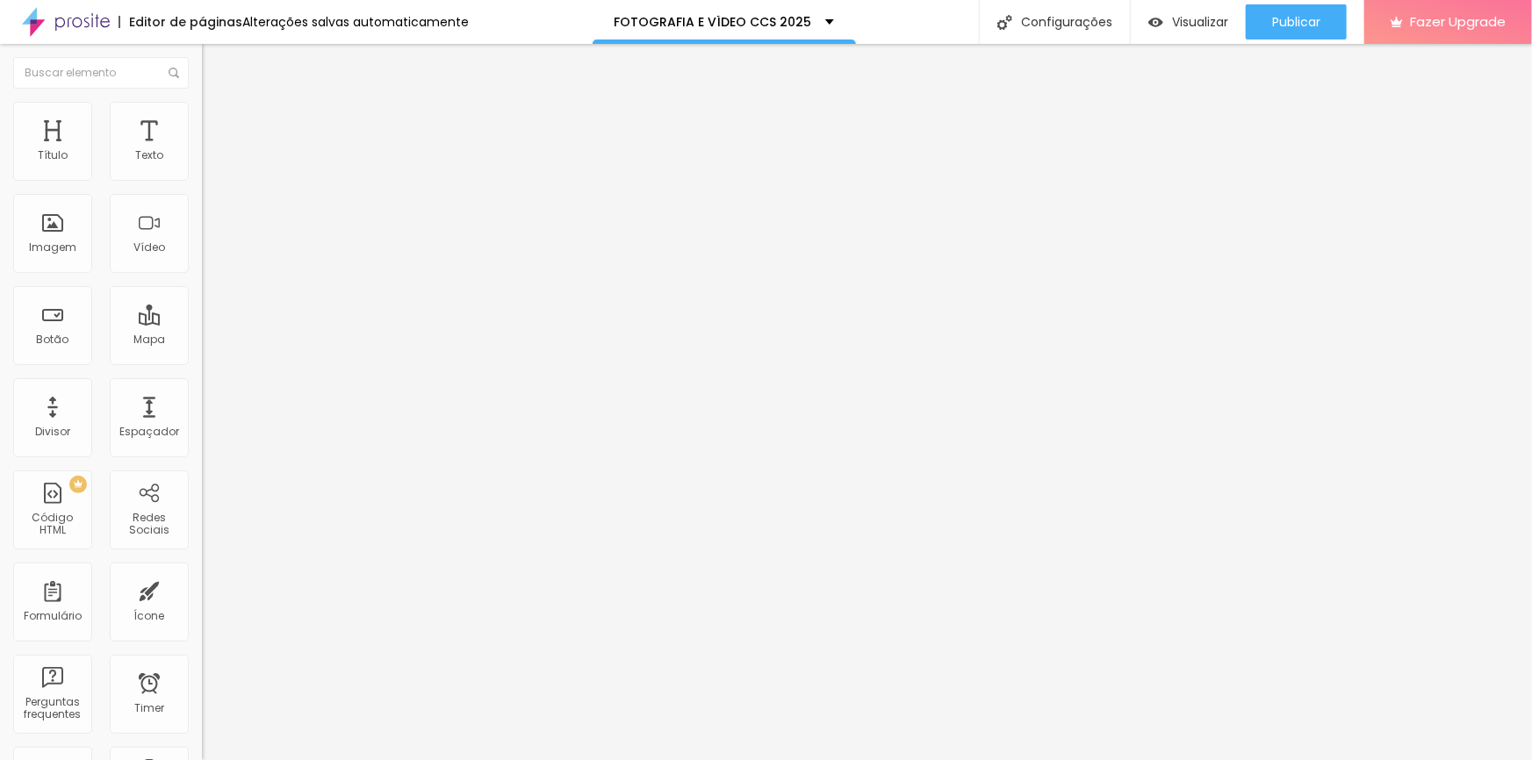
drag, startPoint x: 722, startPoint y: 276, endPoint x: 518, endPoint y: 284, distance: 204.7
drag, startPoint x: 615, startPoint y: 278, endPoint x: 757, endPoint y: 281, distance: 142.2
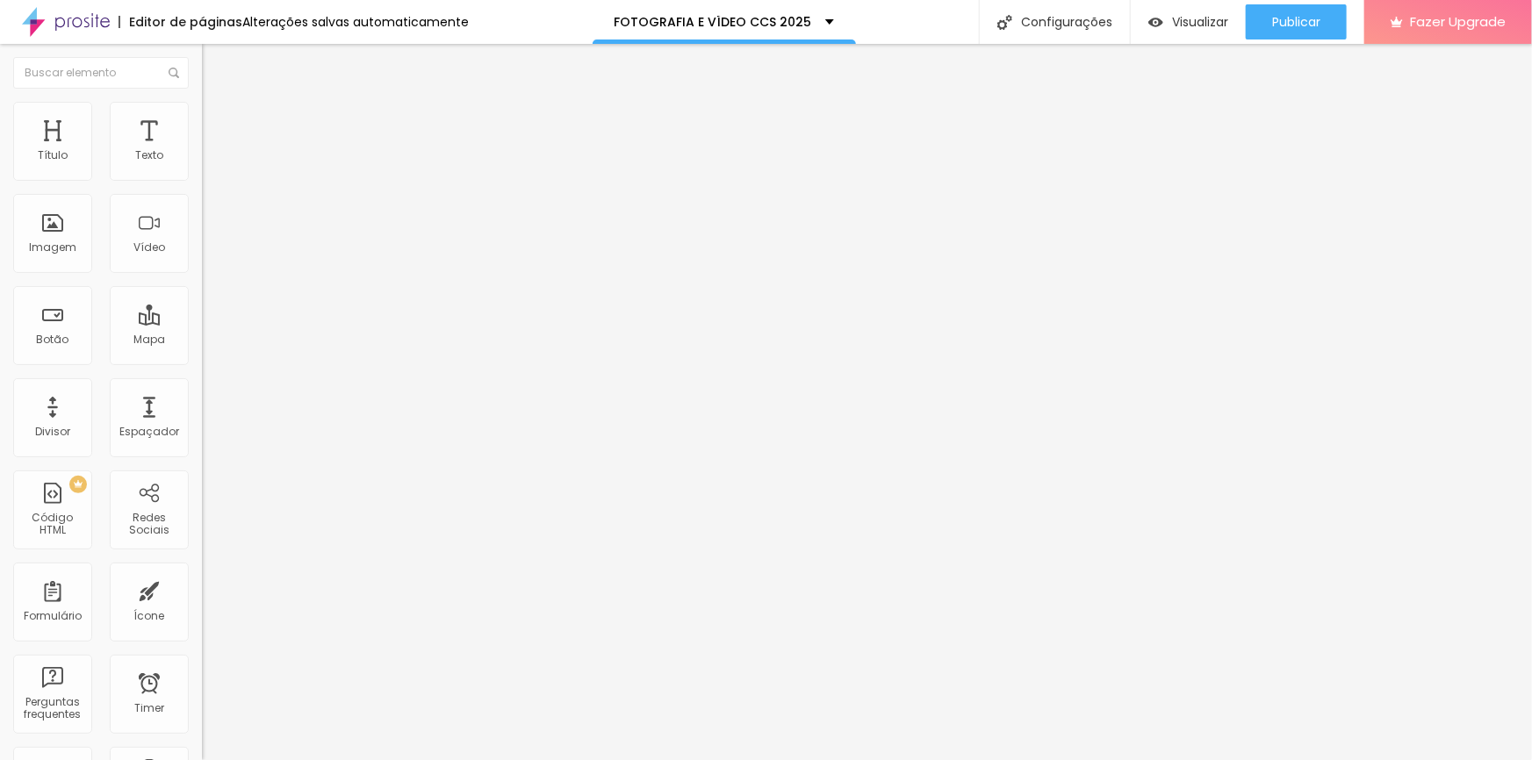
drag, startPoint x: 659, startPoint y: 437, endPoint x: 548, endPoint y: 435, distance: 111.5
drag, startPoint x: 608, startPoint y: 447, endPoint x: 538, endPoint y: 438, distance: 70.8
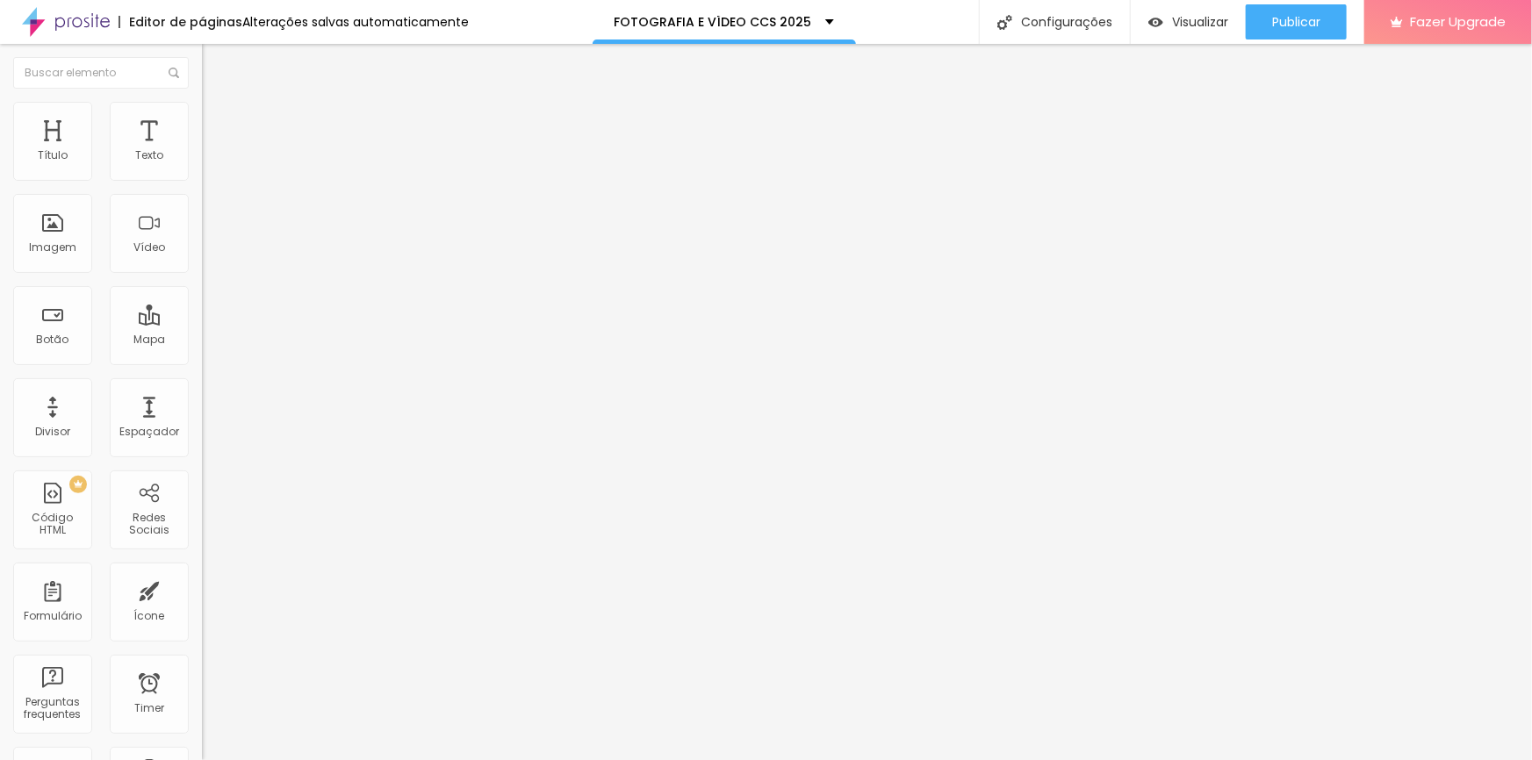
drag, startPoint x: 924, startPoint y: 469, endPoint x: 1065, endPoint y: 484, distance: 141.2
drag, startPoint x: 560, startPoint y: 445, endPoint x: 972, endPoint y: 438, distance: 411.7
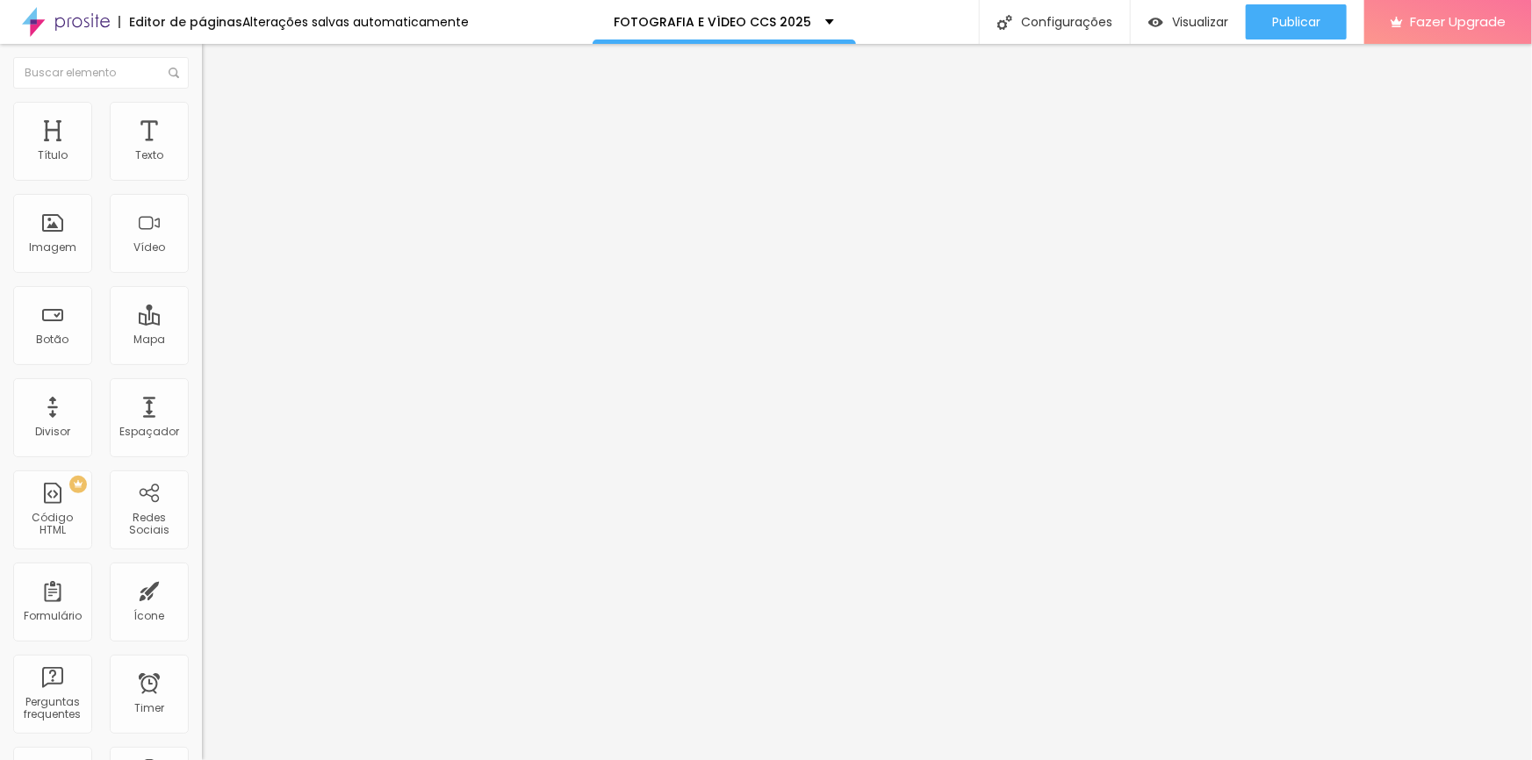
drag, startPoint x: 736, startPoint y: 286, endPoint x: 526, endPoint y: 276, distance: 210.9
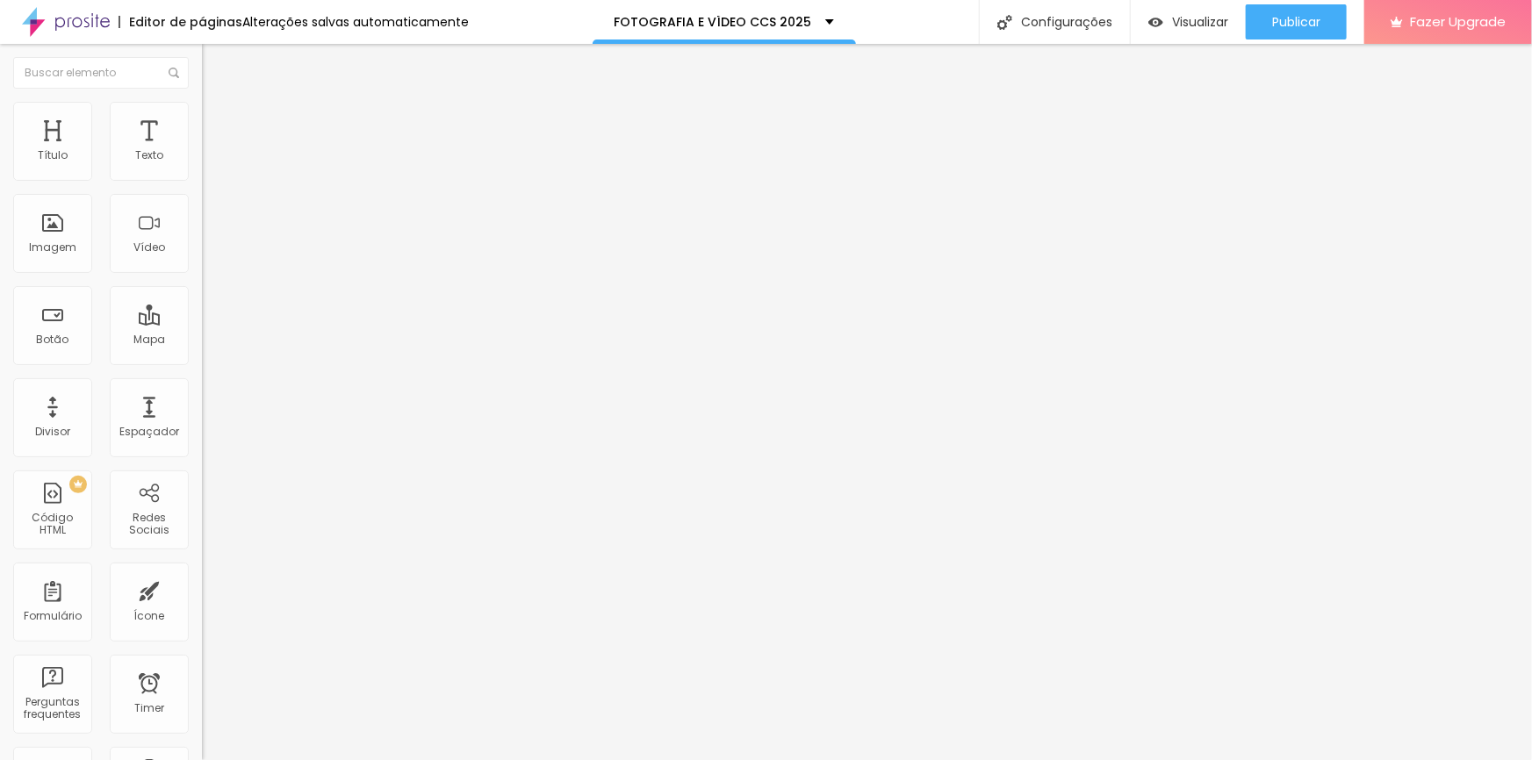
drag, startPoint x: 556, startPoint y: 280, endPoint x: 712, endPoint y: 273, distance: 155.5
drag, startPoint x: 707, startPoint y: 443, endPoint x: 552, endPoint y: 441, distance: 155.4
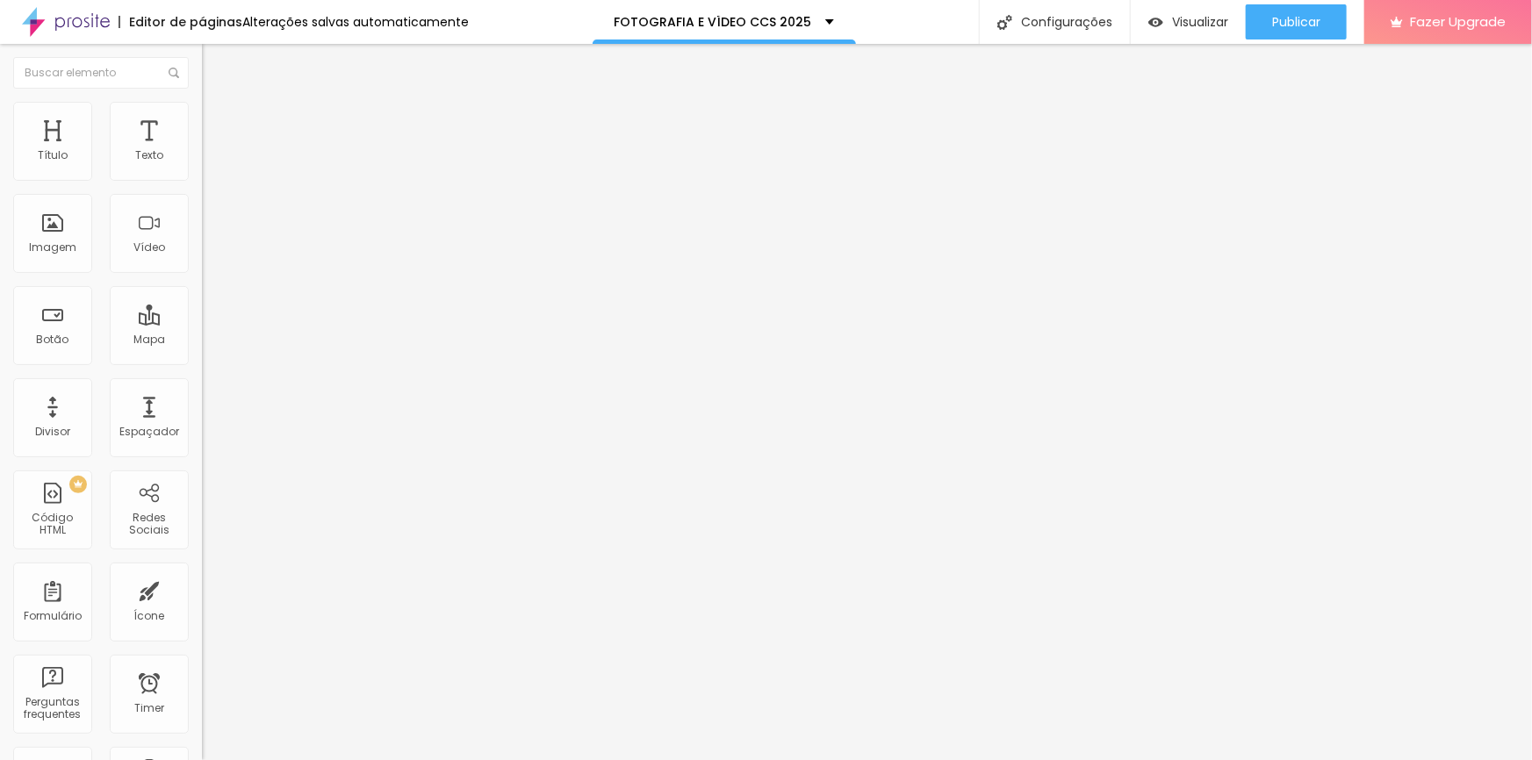
drag, startPoint x: 617, startPoint y: 440, endPoint x: 858, endPoint y: 434, distance: 241.4
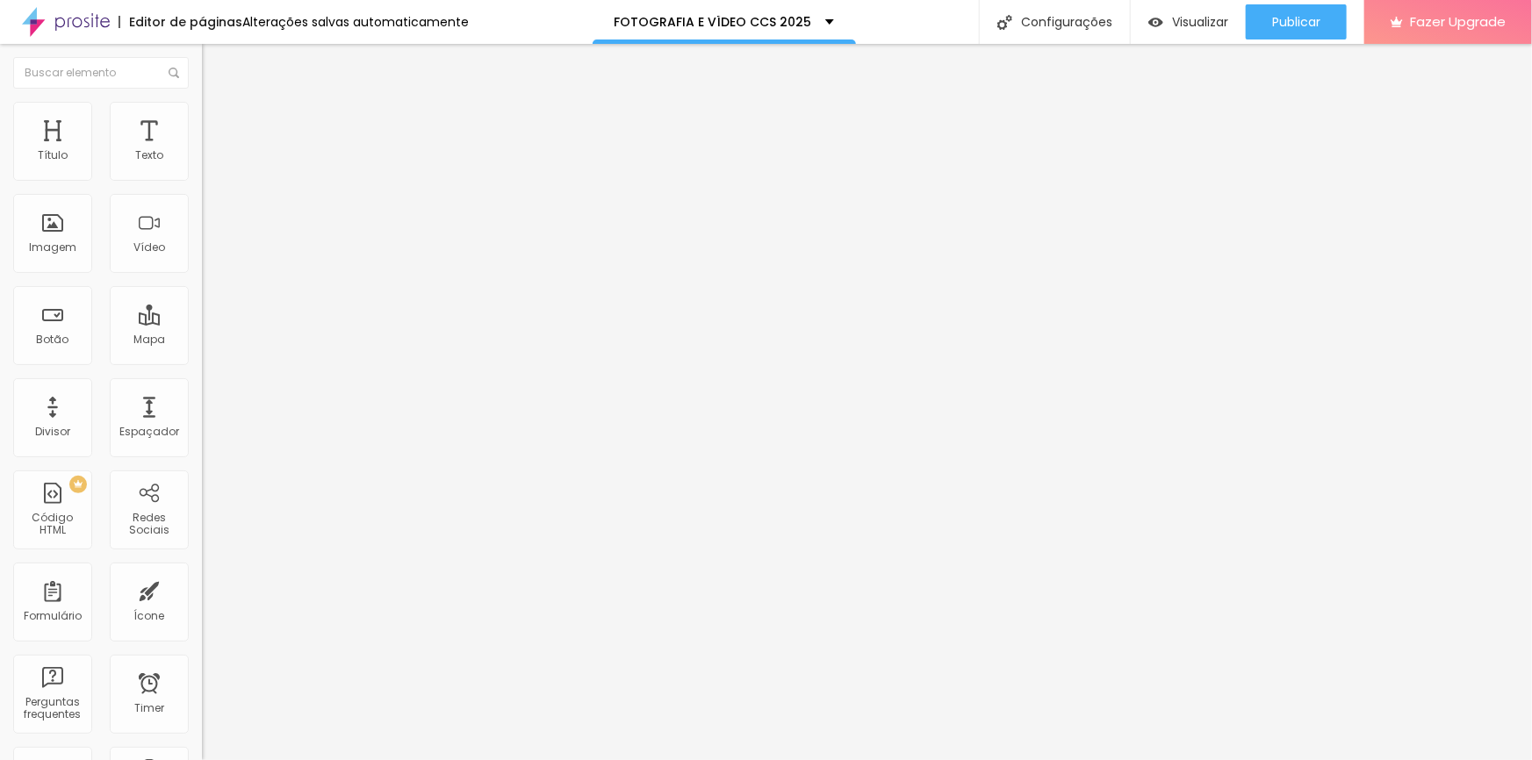
click at [202, 186] on span "Editar perguntas" at bounding box center [252, 178] width 100 height 15
drag, startPoint x: 702, startPoint y: 279, endPoint x: 491, endPoint y: 291, distance: 211.8
drag, startPoint x: 667, startPoint y: 277, endPoint x: 836, endPoint y: 285, distance: 169.6
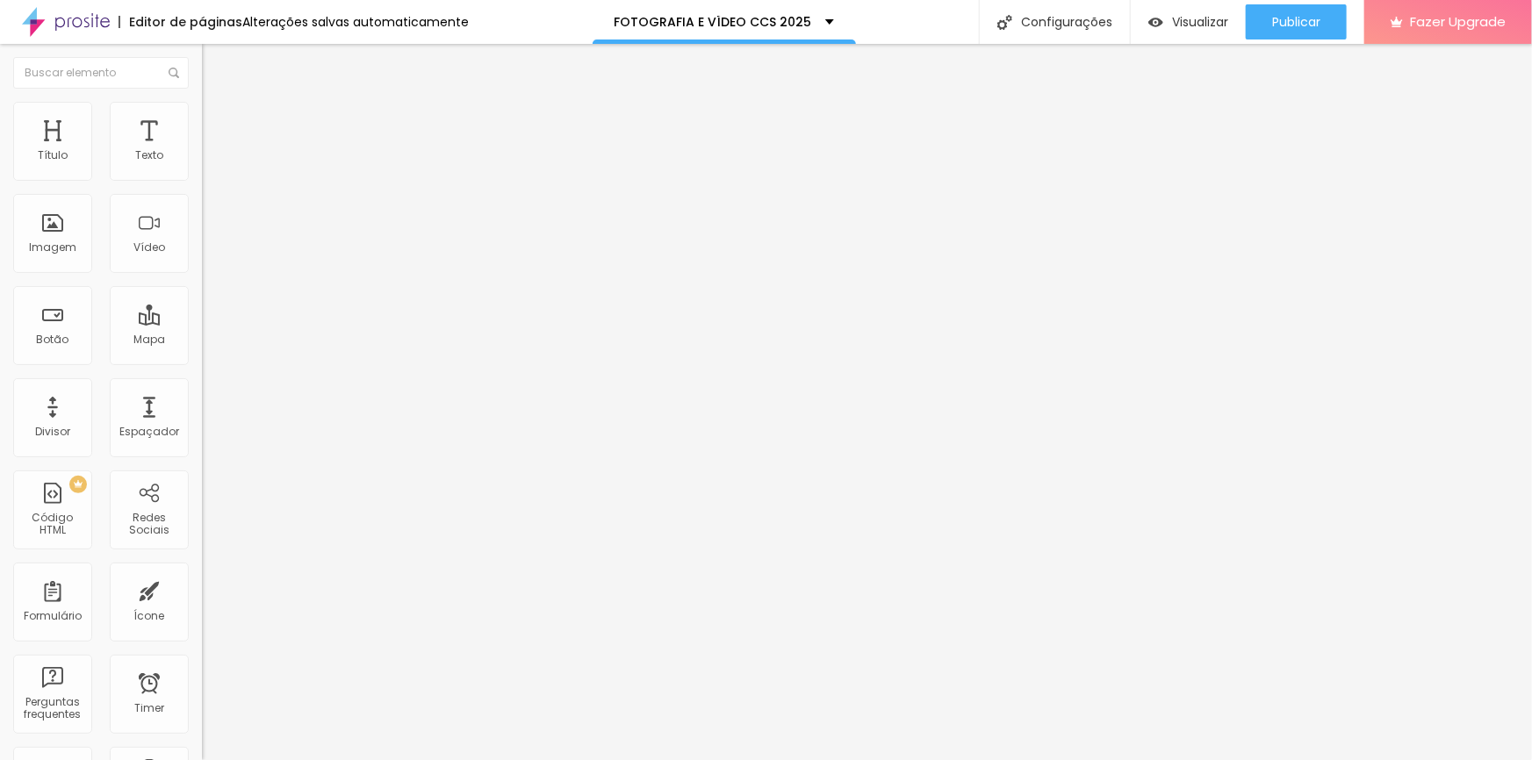
drag, startPoint x: 700, startPoint y: 447, endPoint x: 533, endPoint y: 436, distance: 167.1
drag, startPoint x: 559, startPoint y: 444, endPoint x: 582, endPoint y: 443, distance: 22.8
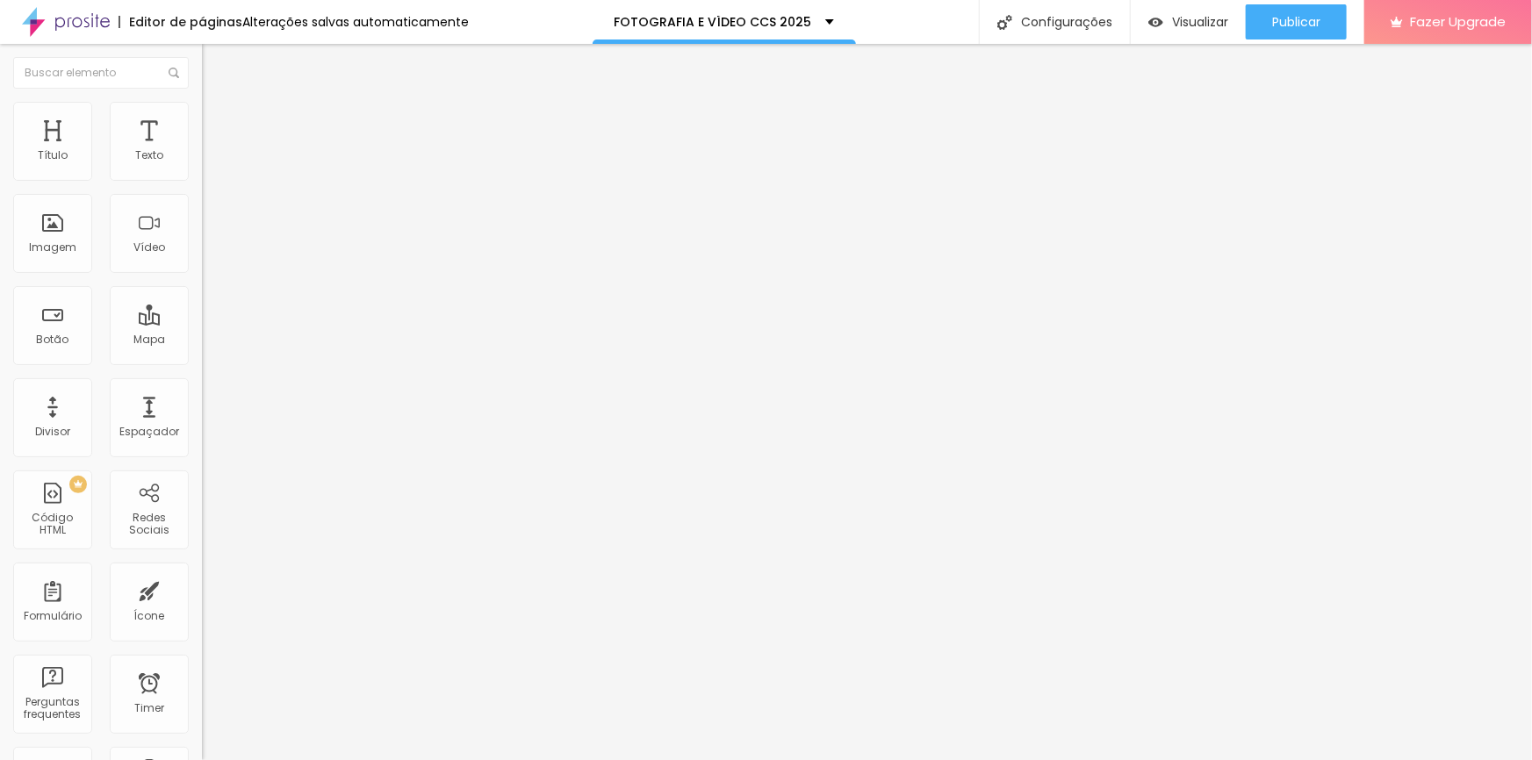
drag, startPoint x: 1044, startPoint y: 440, endPoint x: 1102, endPoint y: 468, distance: 64.4
drag, startPoint x: 957, startPoint y: 441, endPoint x: 910, endPoint y: 450, distance: 47.5
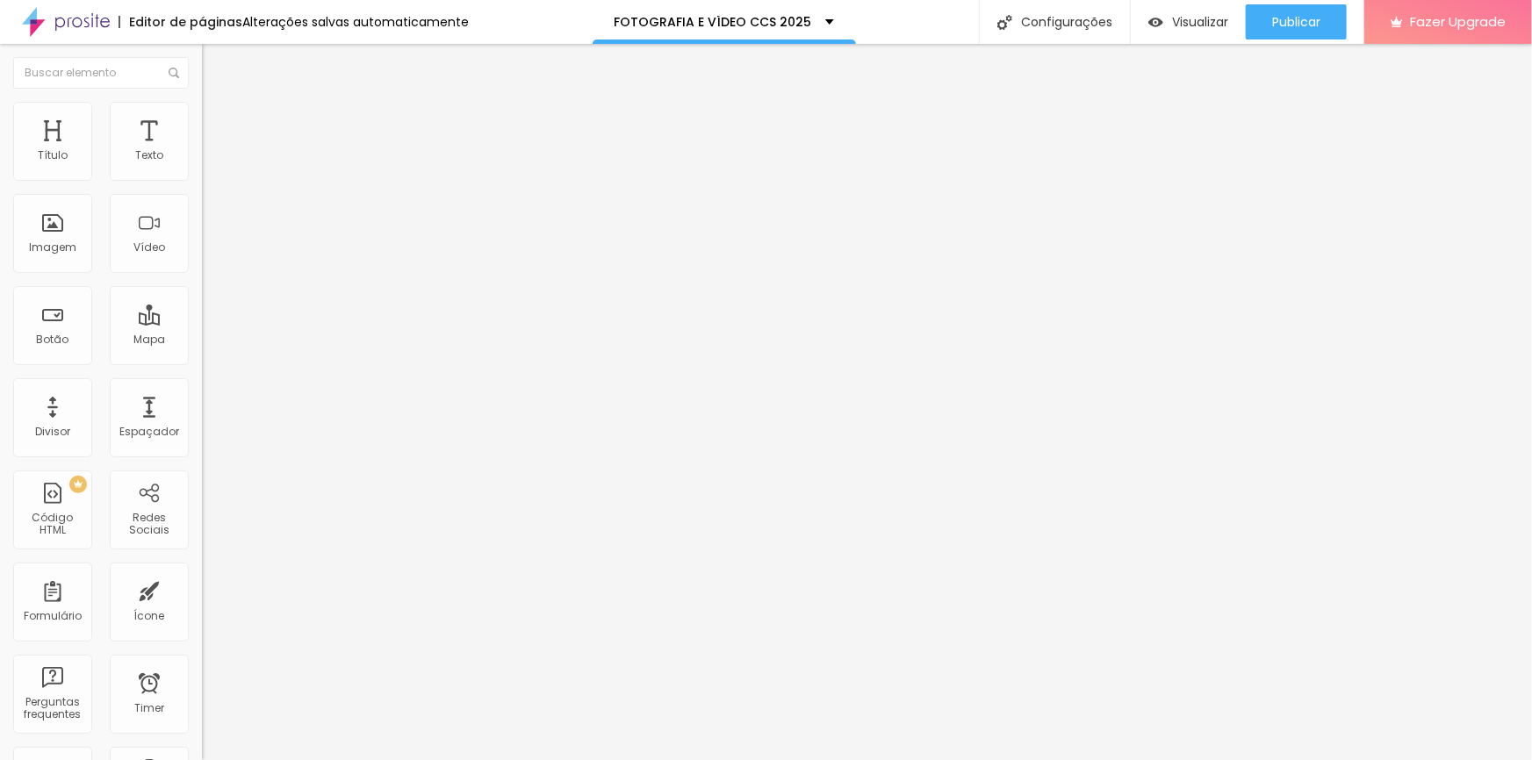
drag, startPoint x: 893, startPoint y: 445, endPoint x: 1042, endPoint y: 442, distance: 149.2
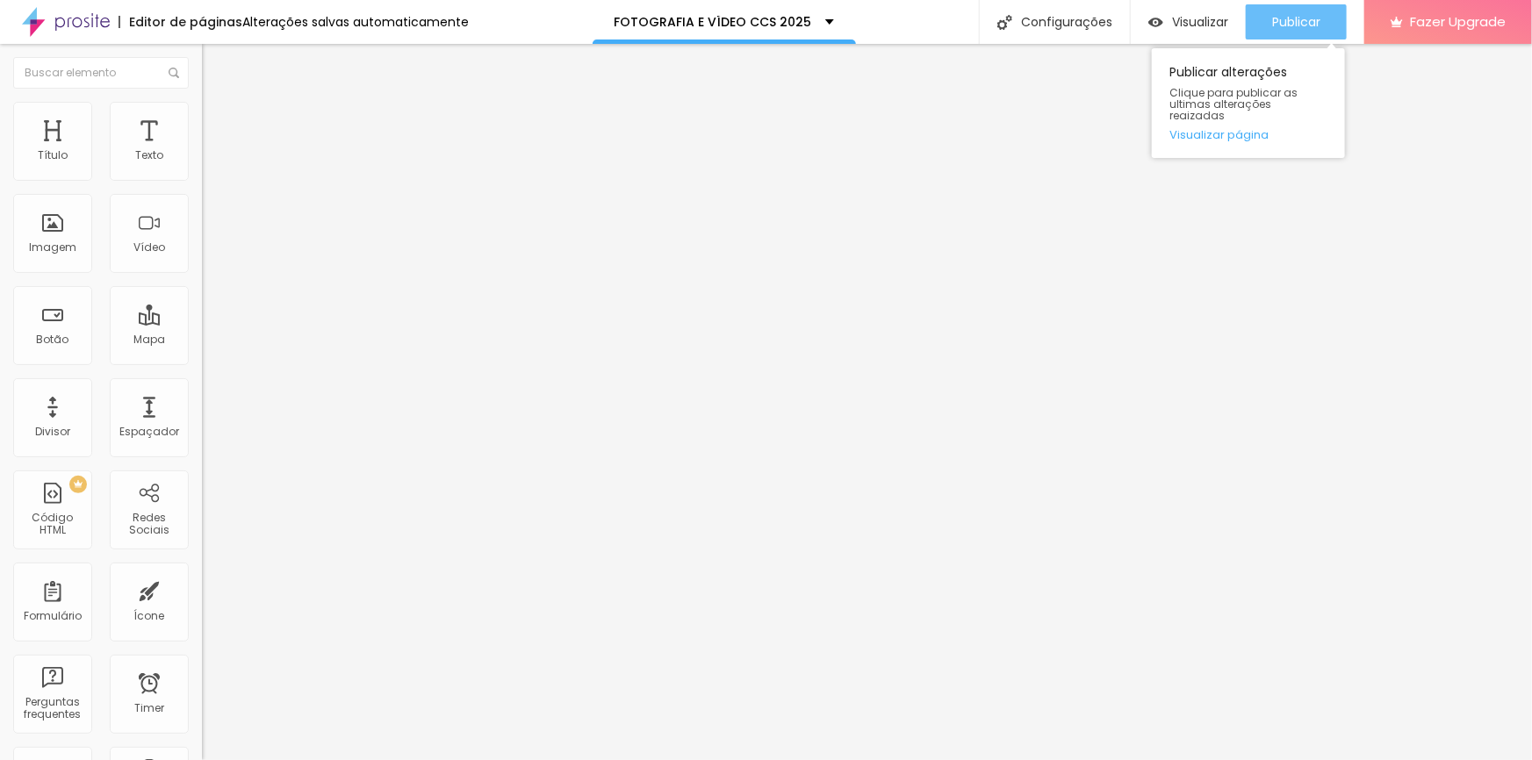
click at [1273, 25] on span "Publicar" at bounding box center [1296, 22] width 48 height 14
click at [202, 108] on li "Avançado" at bounding box center [303, 111] width 202 height 18
type input "12"
type input "13"
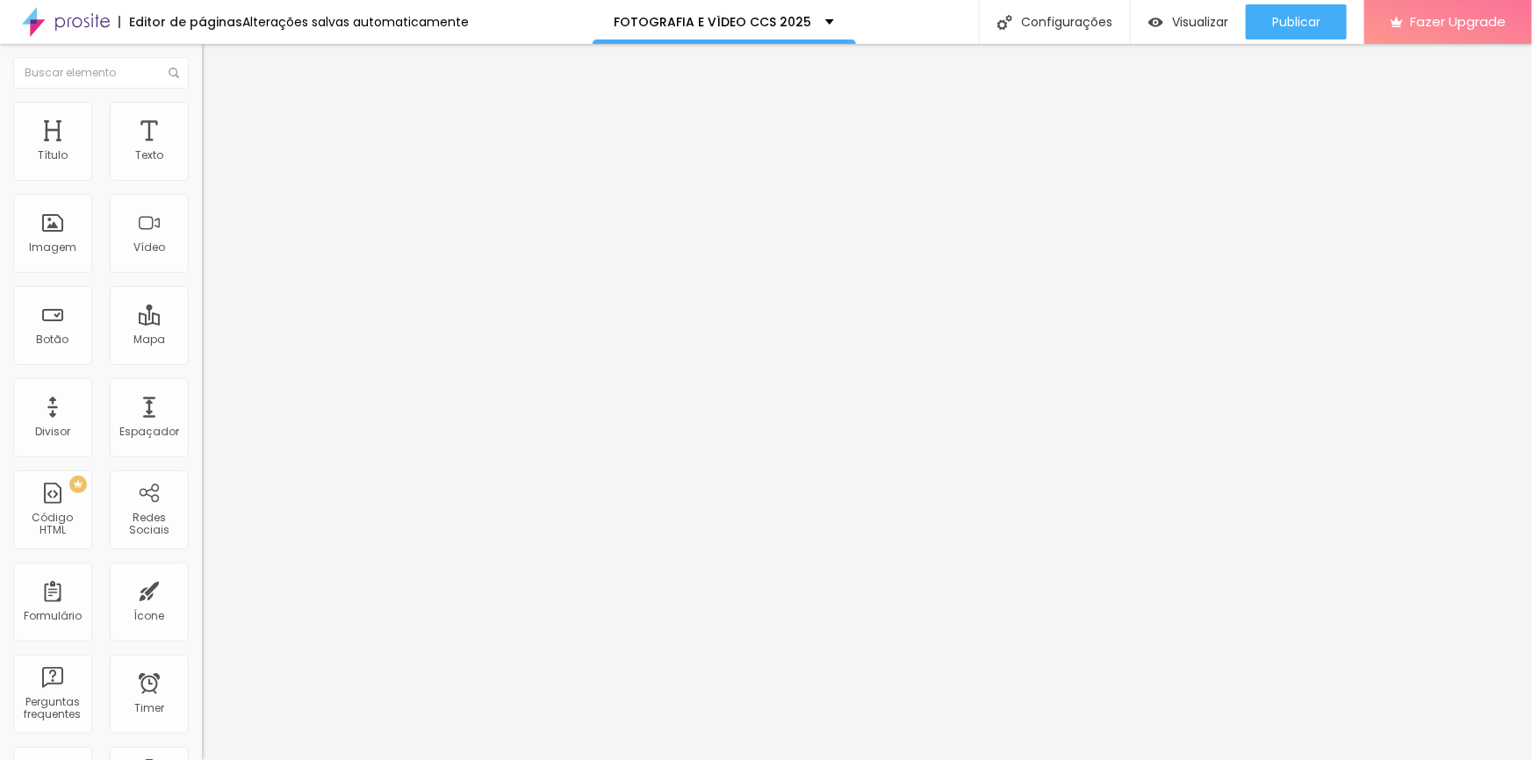
type input "13"
type input "21"
type input "22"
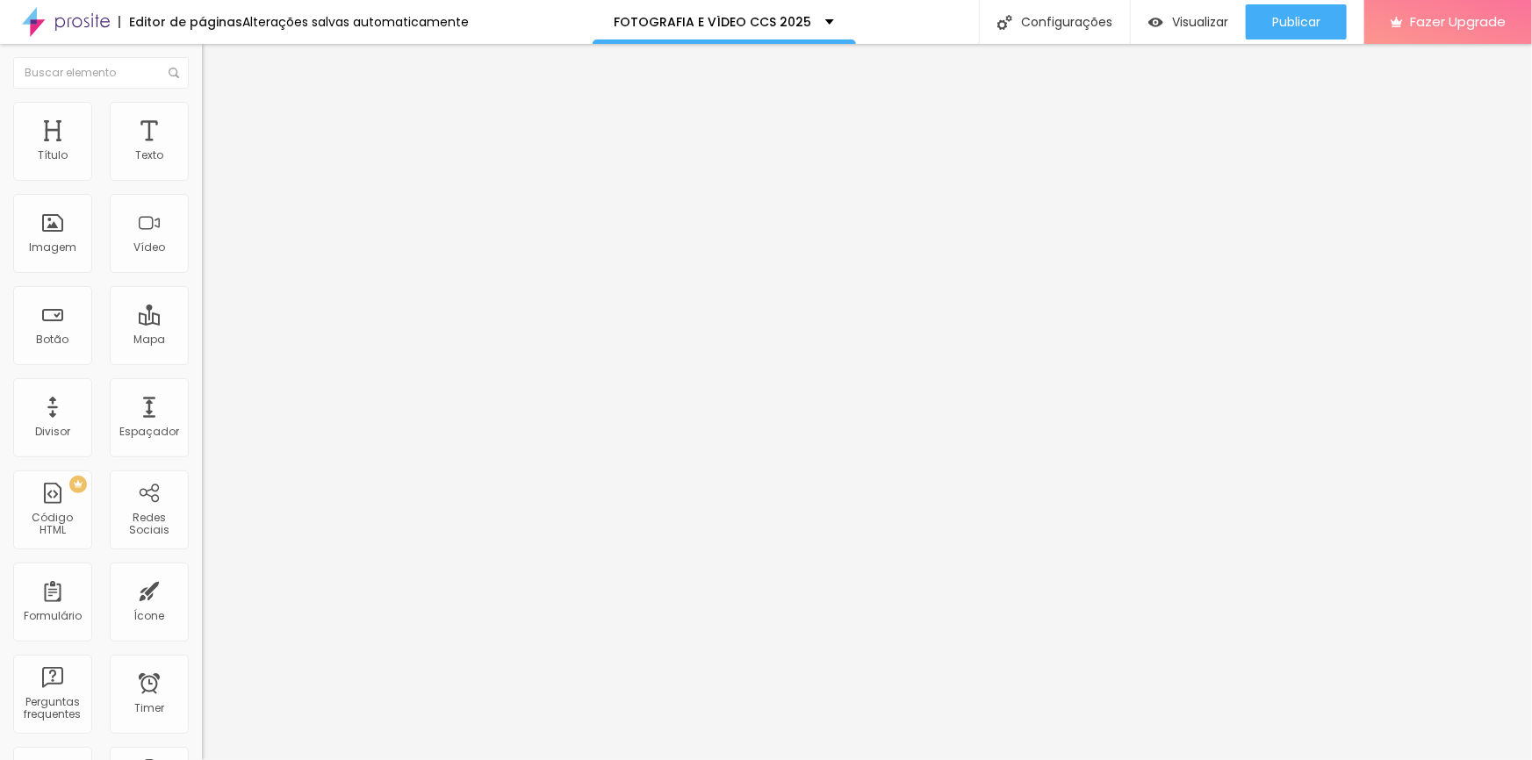
type input "23"
type input "24"
type input "25"
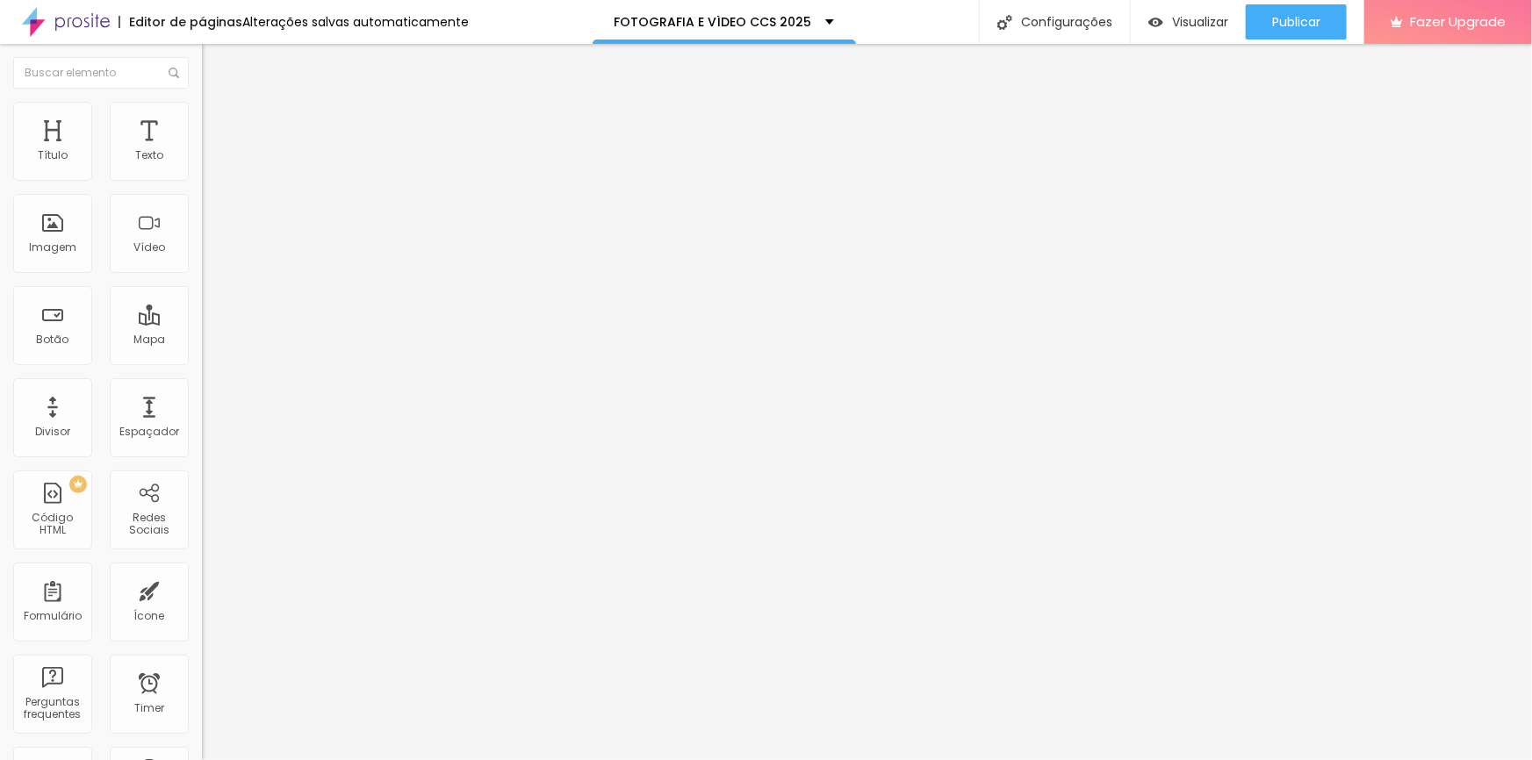
type input "25"
type input "26"
type input "28"
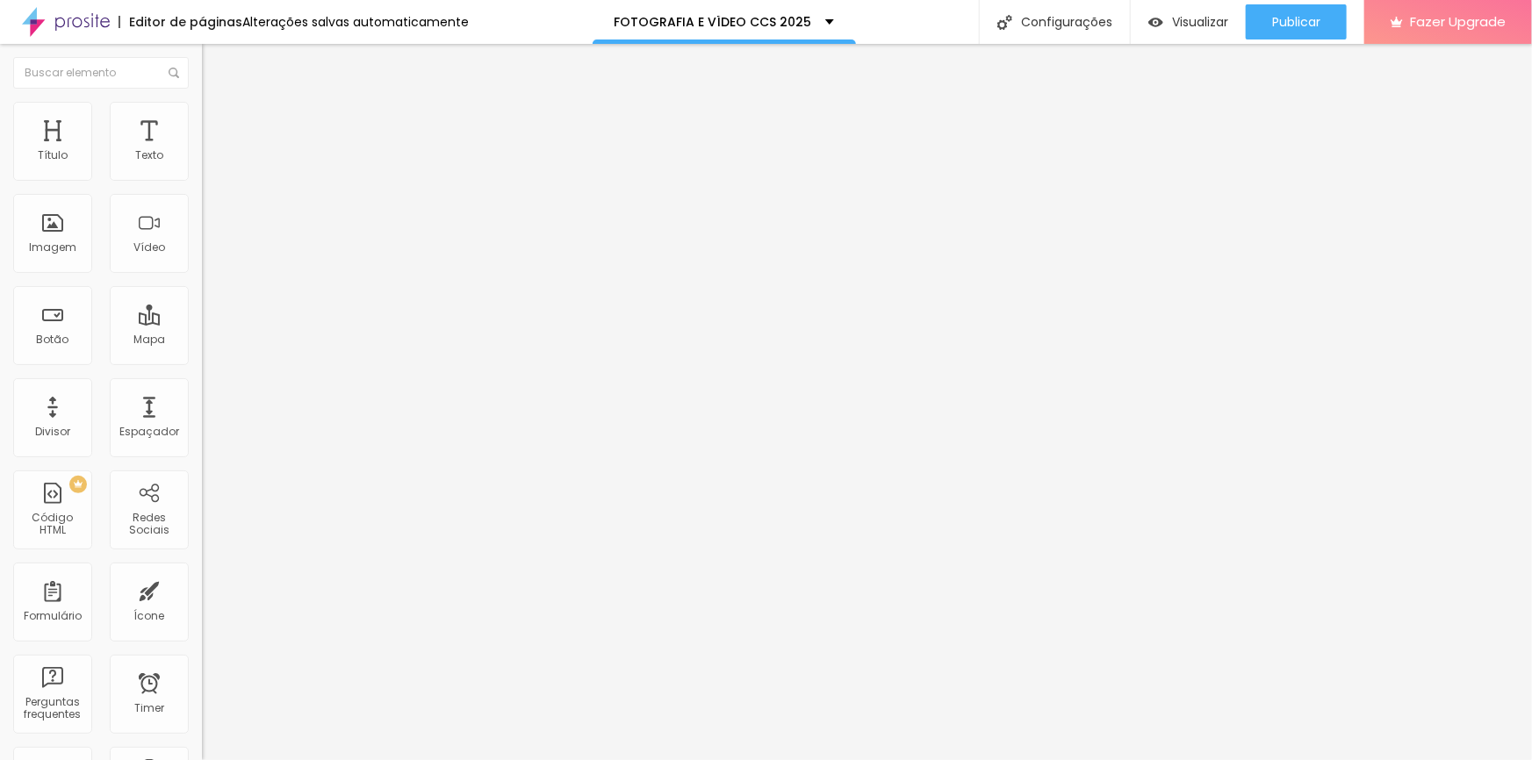
type input "29"
type input "30"
type input "33"
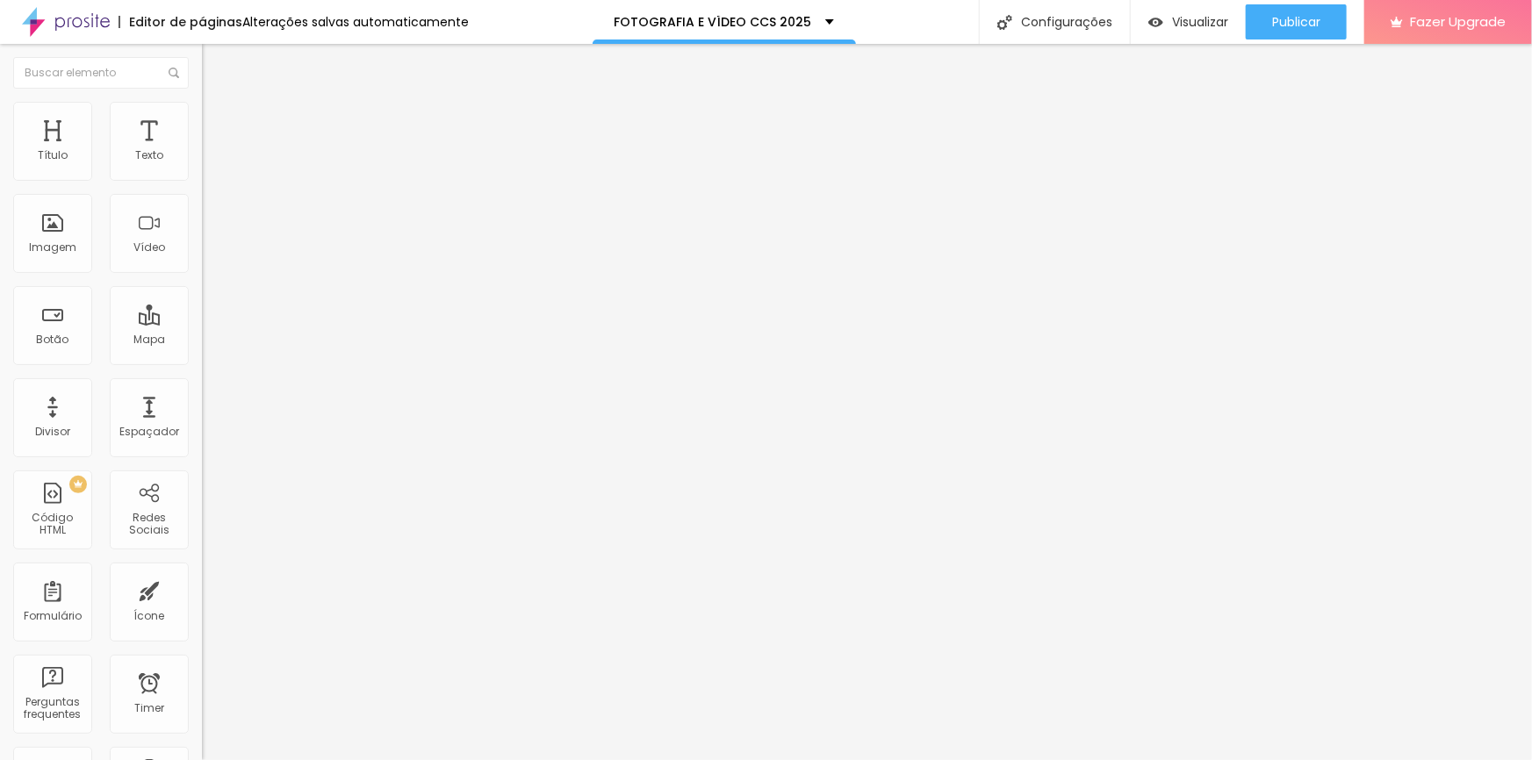
type input "33"
type input "35"
type input "37"
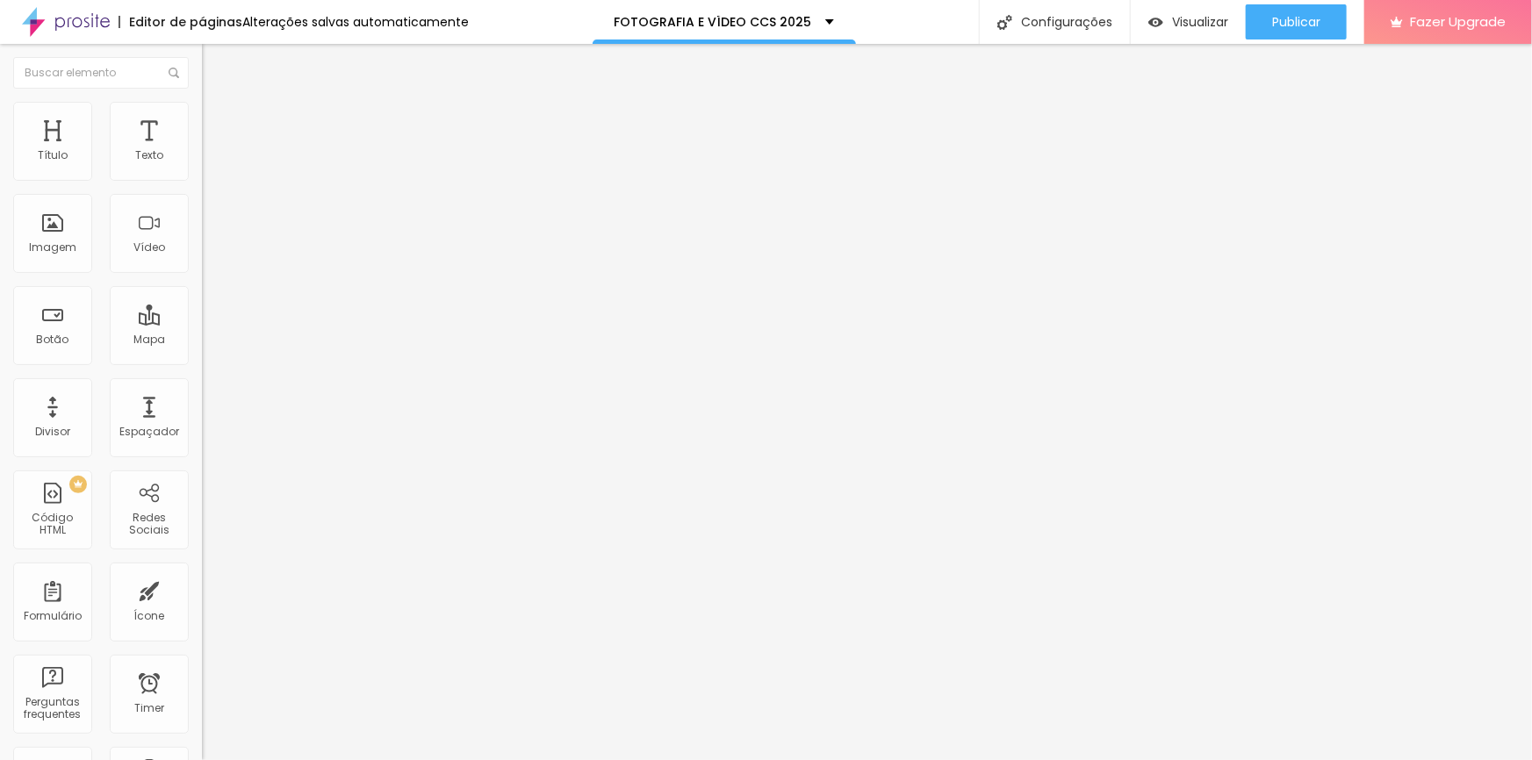
type input "38"
type input "39"
type input "41"
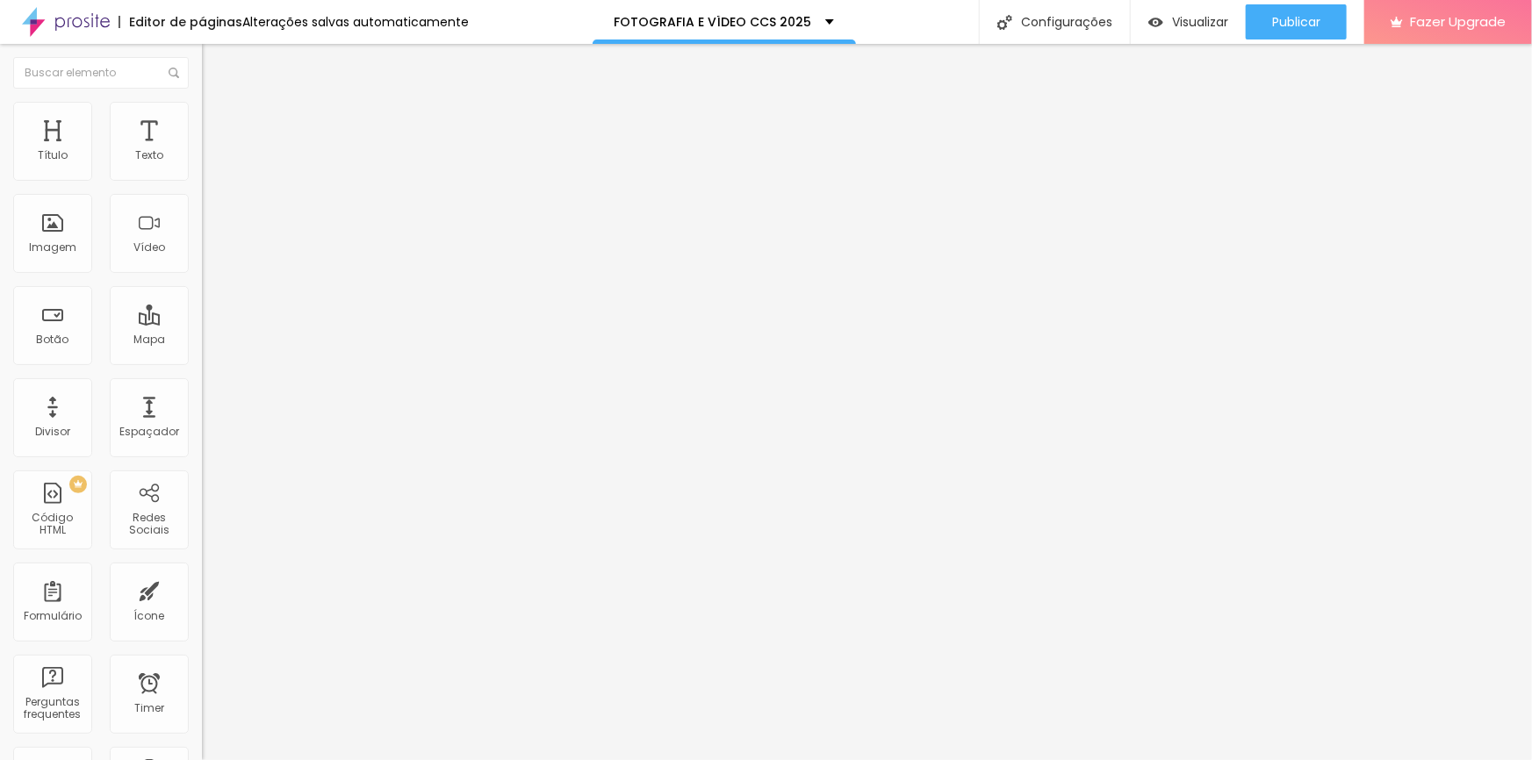
type input "41"
type input "42"
type input "43"
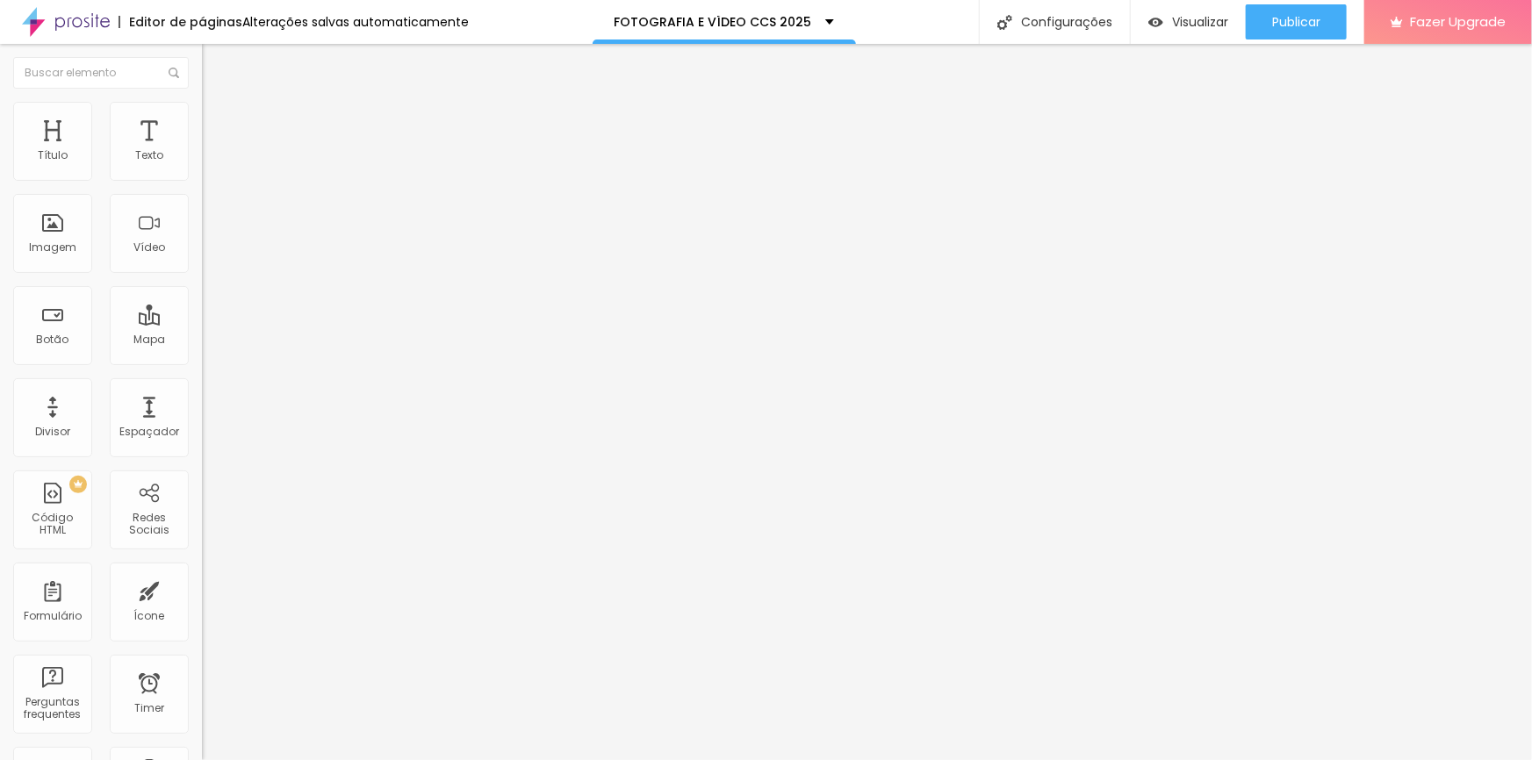
type input "44"
type input "45"
type input "47"
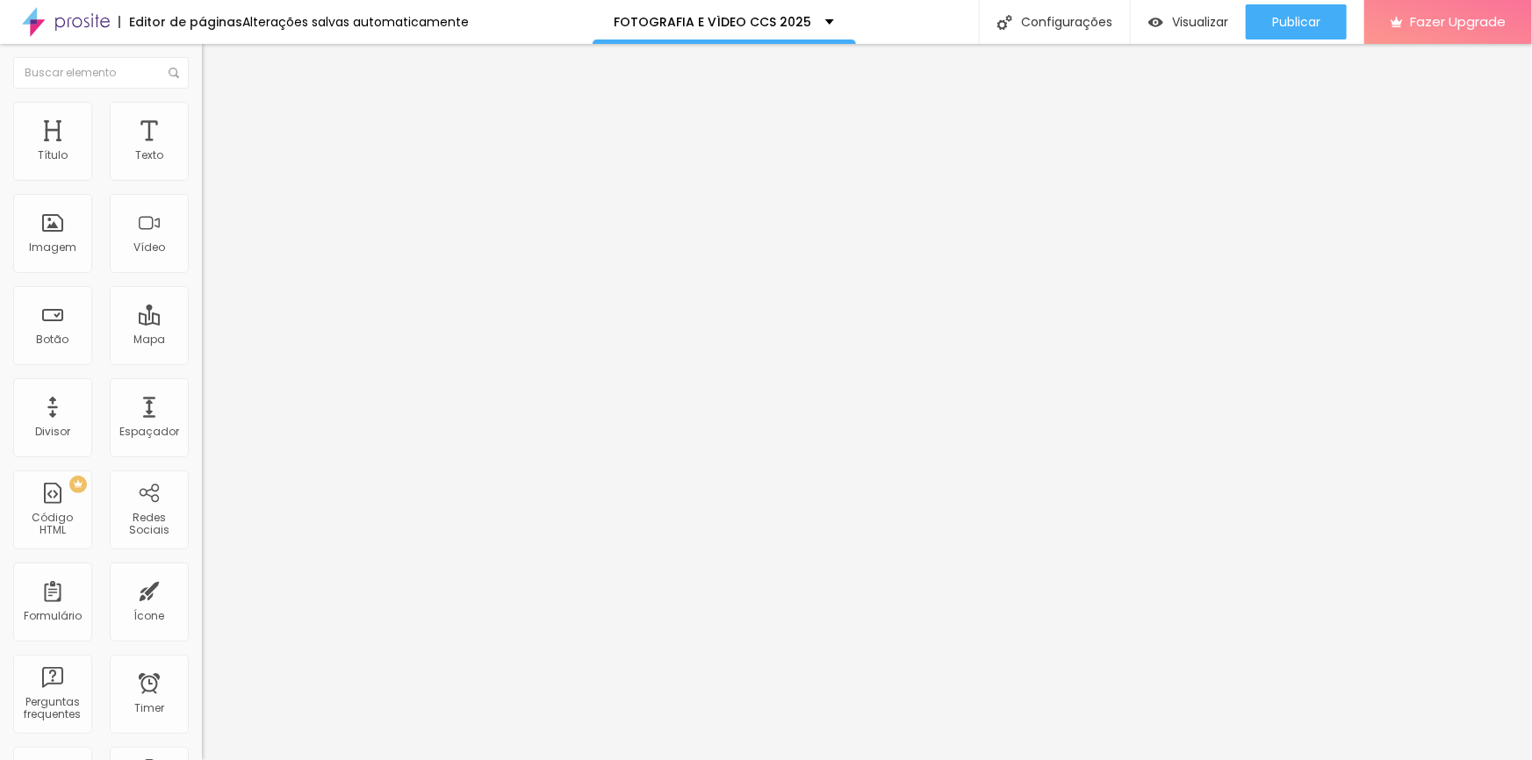
type input "47"
type input "48"
type input "49"
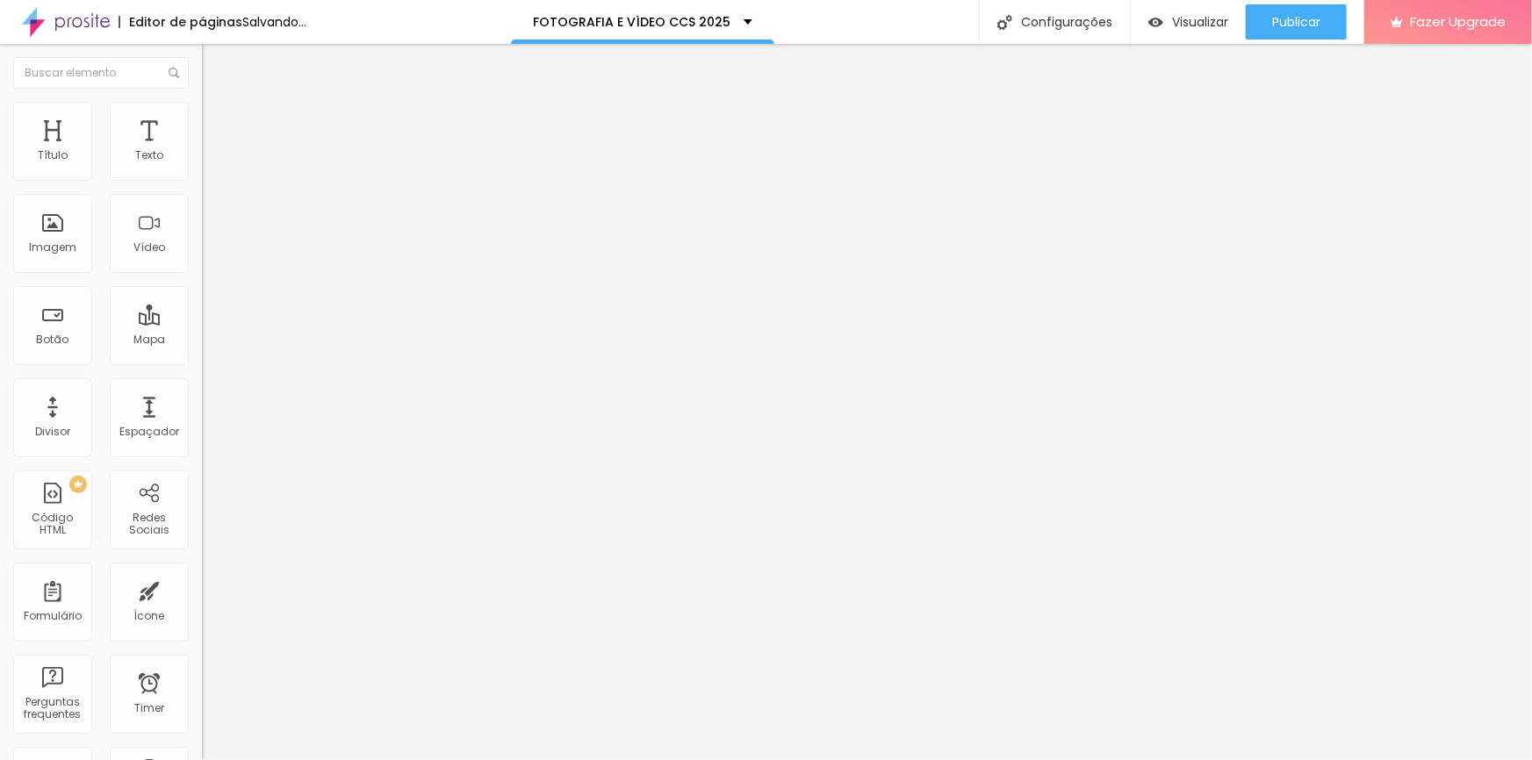
type input "47"
type input "46"
type input "26"
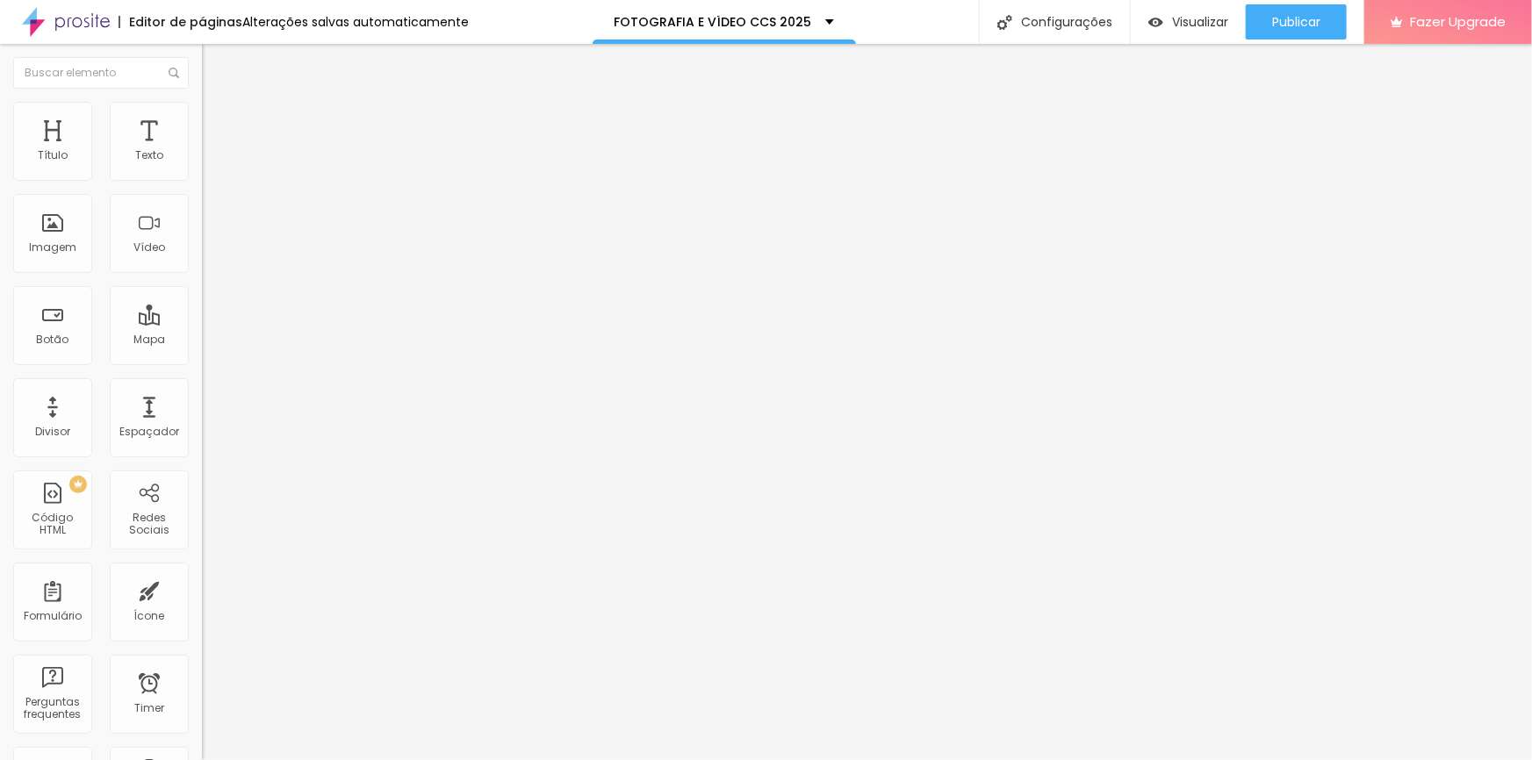
type input "26"
type input "22"
type input "14"
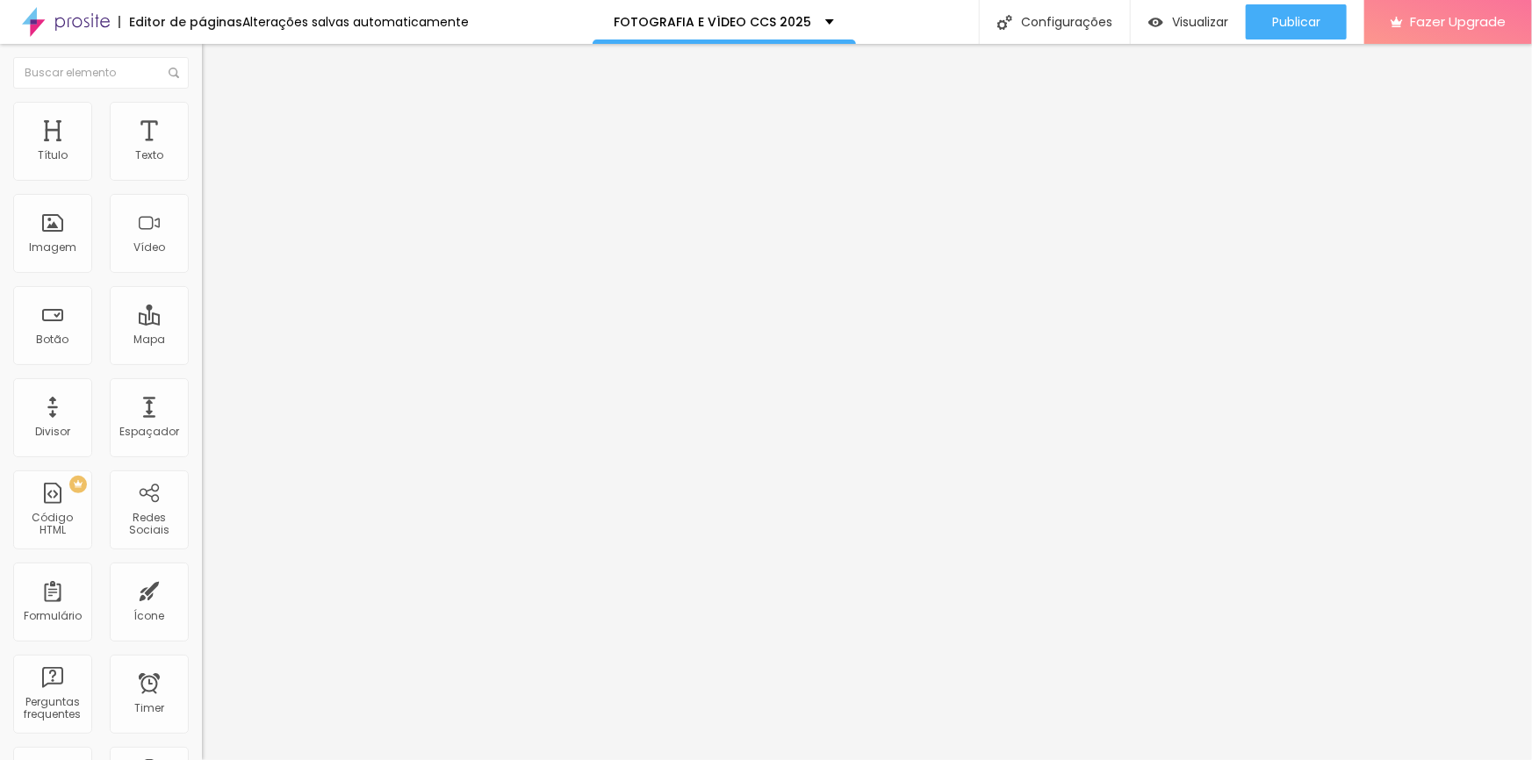
type input "11"
type input "8"
type input "5"
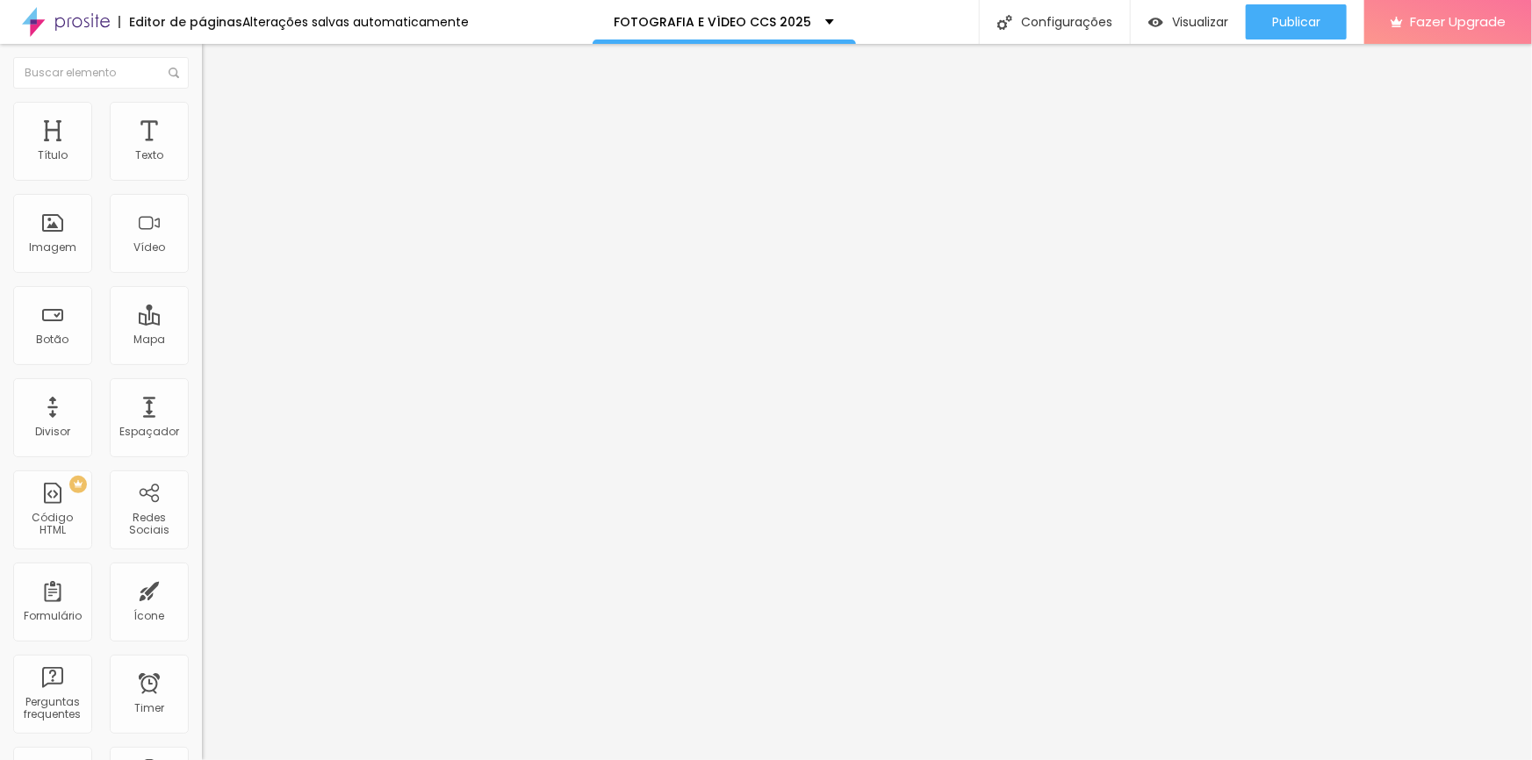
type input "5"
type input "2"
type input "1"
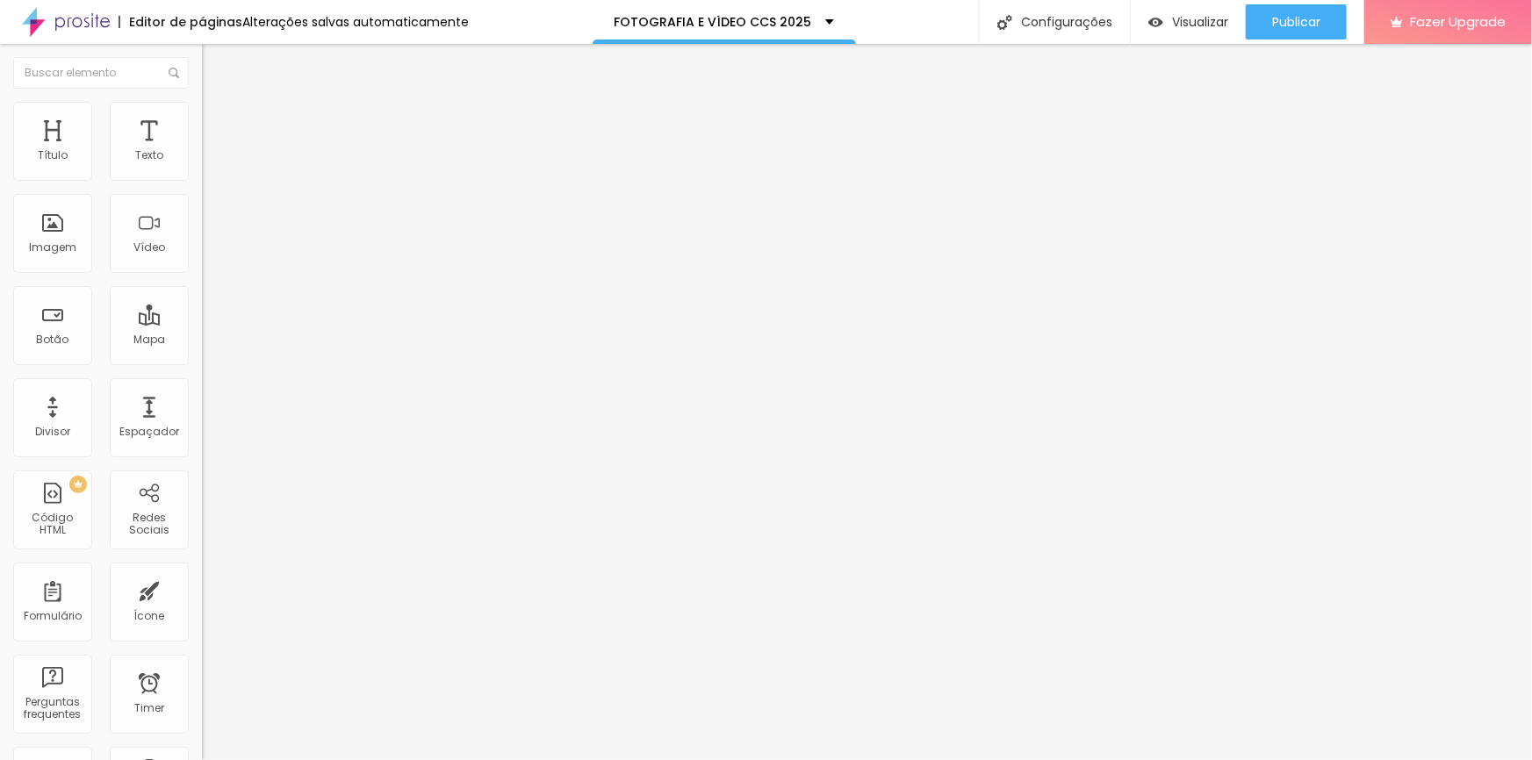
type input "0"
type input "40"
type input "47"
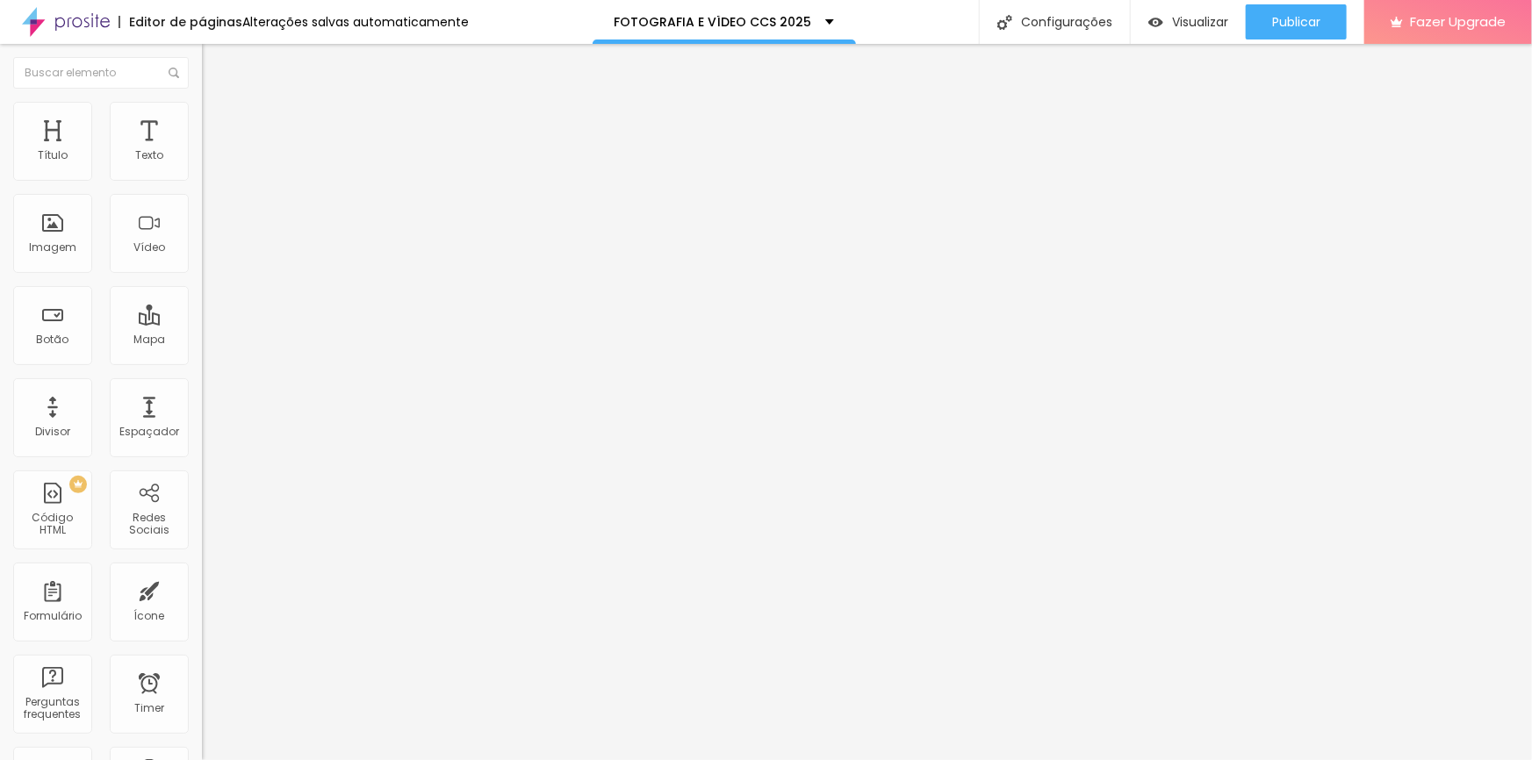
type input "47"
type input "50"
type input "52"
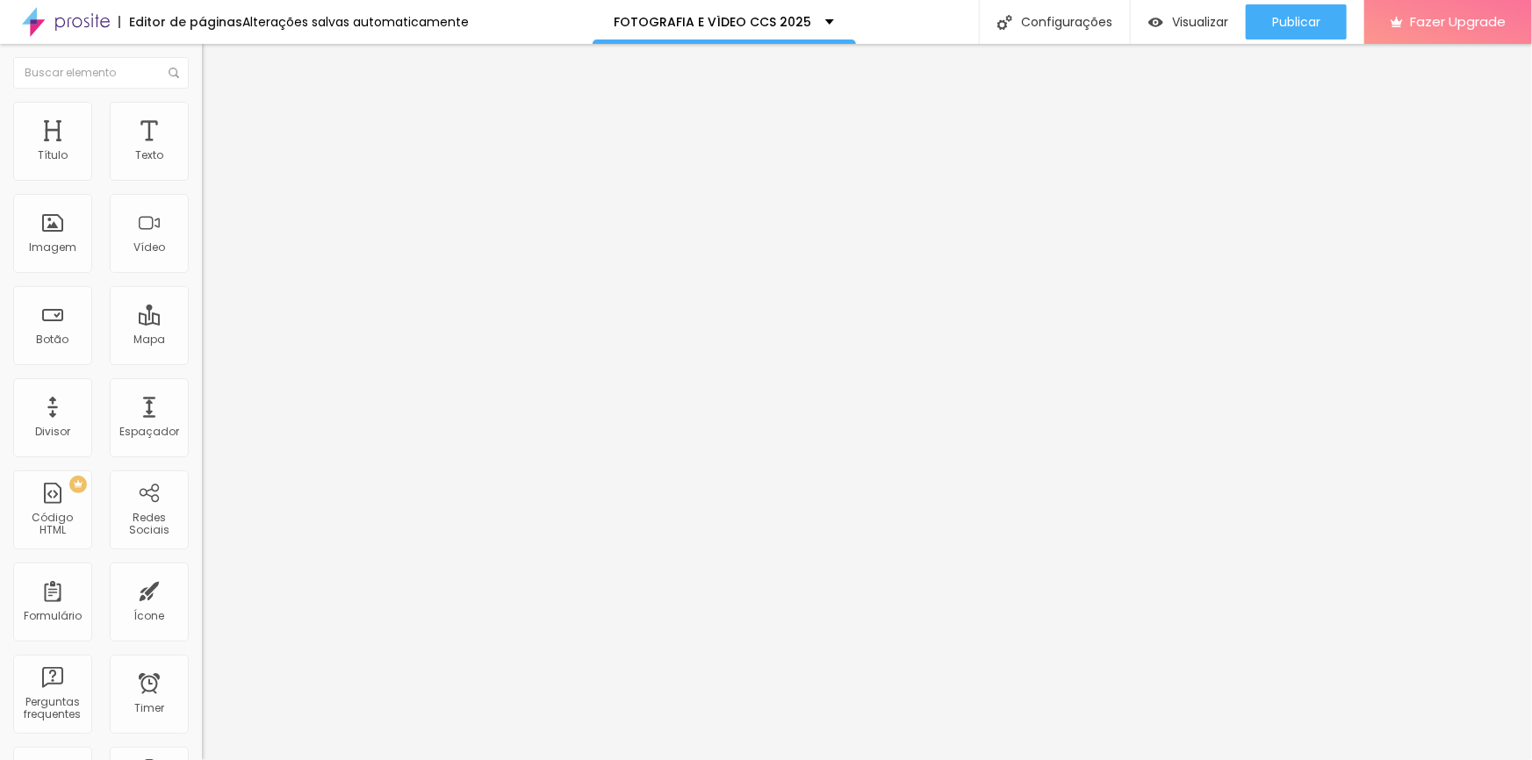
type input "53"
type input "55"
type input "57"
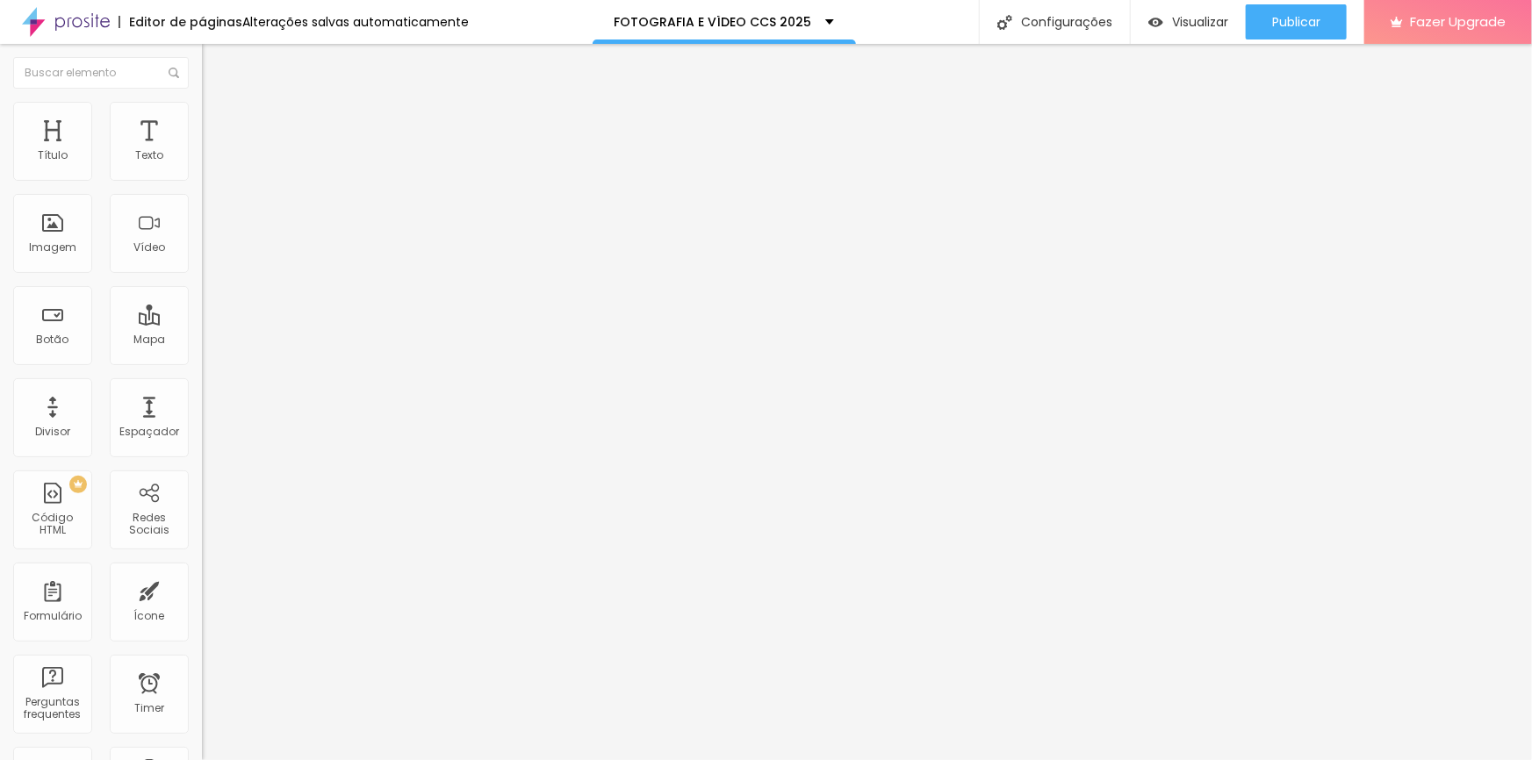
type input "57"
type input "60"
type input "63"
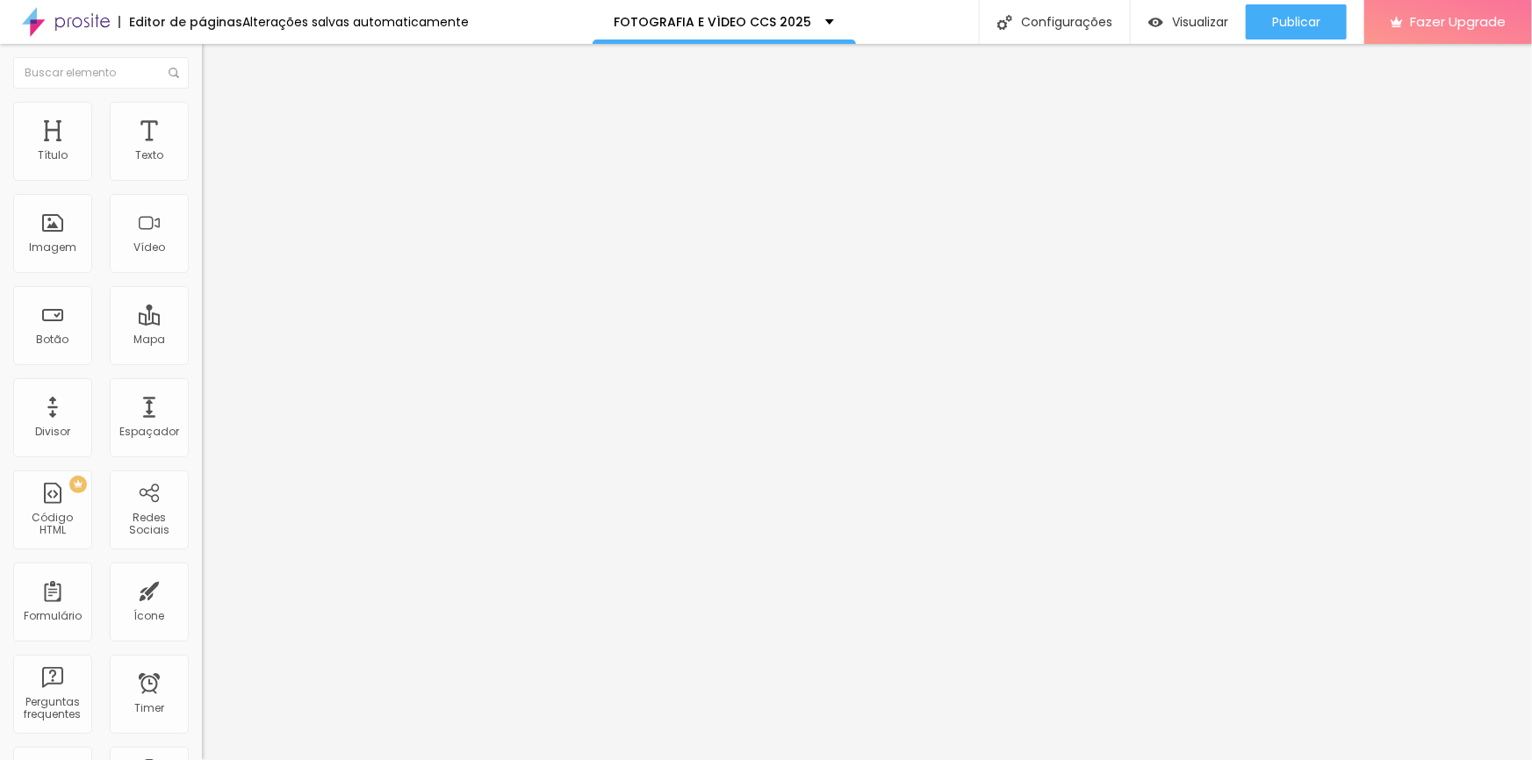
type input "64"
type input "65"
type input "66"
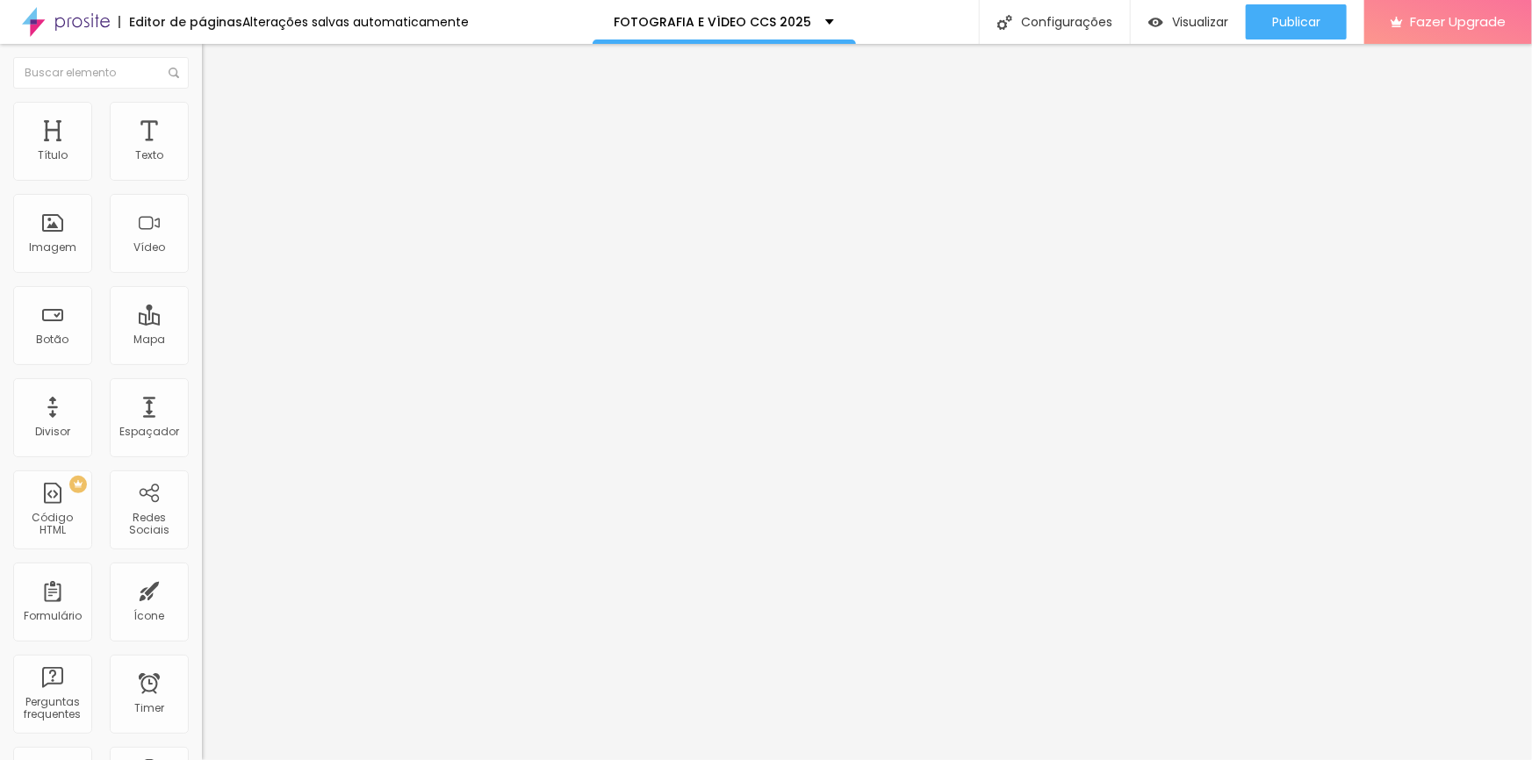
type input "66"
type input "67"
type input "68"
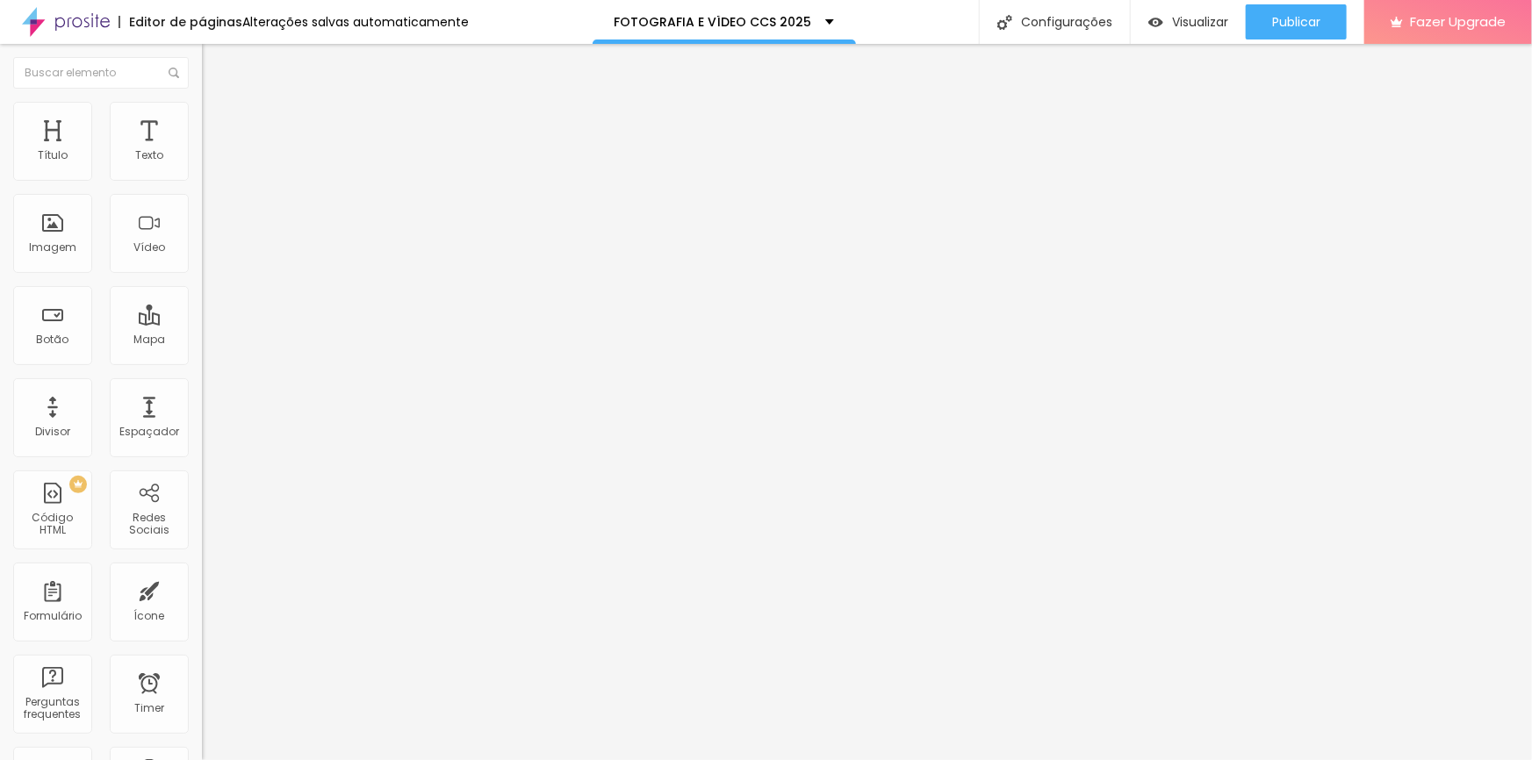
type input "69"
type input "70"
type input "68"
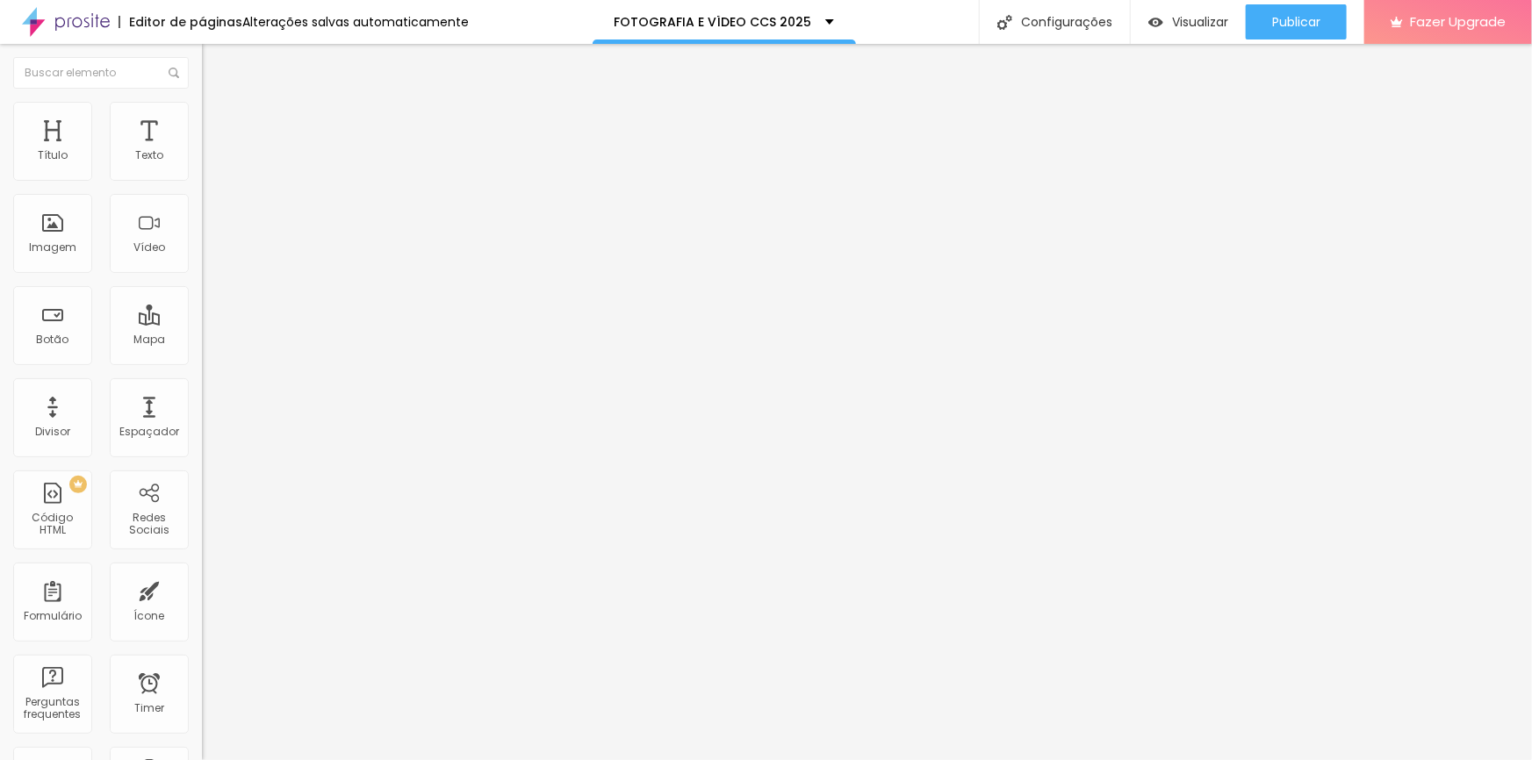
type input "68"
type input "63"
type input "59"
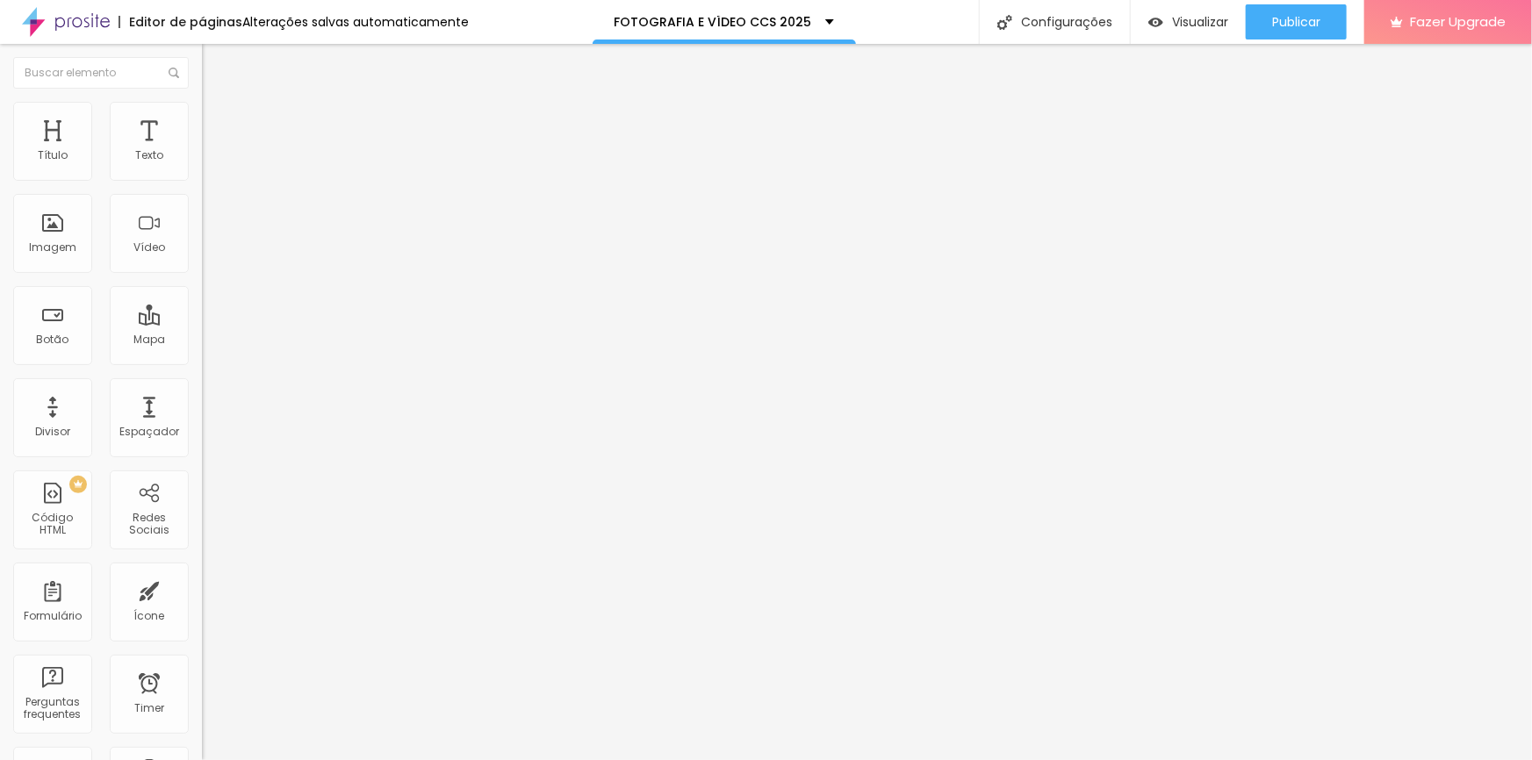
type input "47"
type input "43"
type input "33"
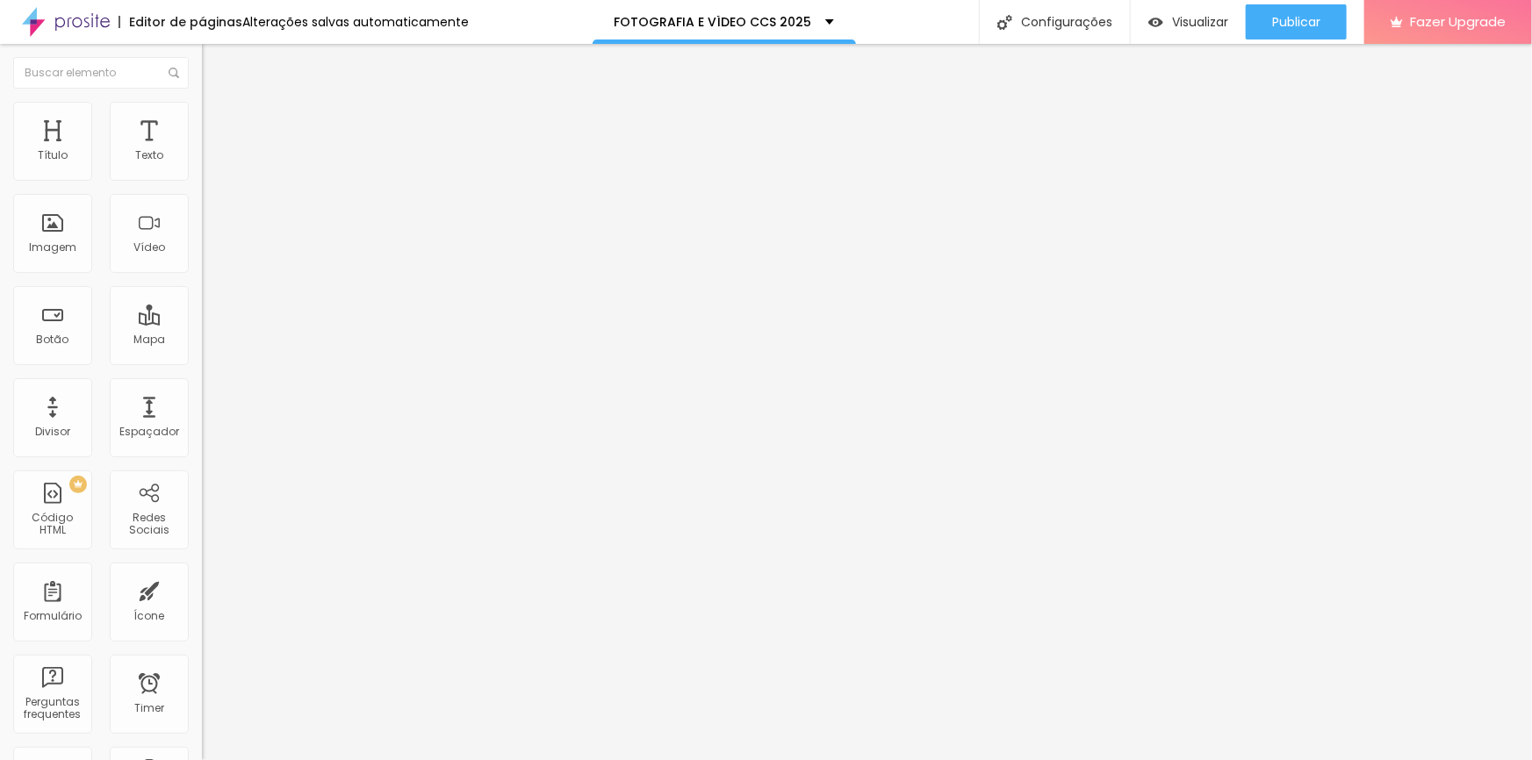
type input "33"
type input "26"
drag, startPoint x: 54, startPoint y: 172, endPoint x: 25, endPoint y: 167, distance: 29.4
click at [202, 323] on input "range" at bounding box center [258, 330] width 113 height 14
click at [202, 102] on li "Estilo" at bounding box center [303, 93] width 202 height 18
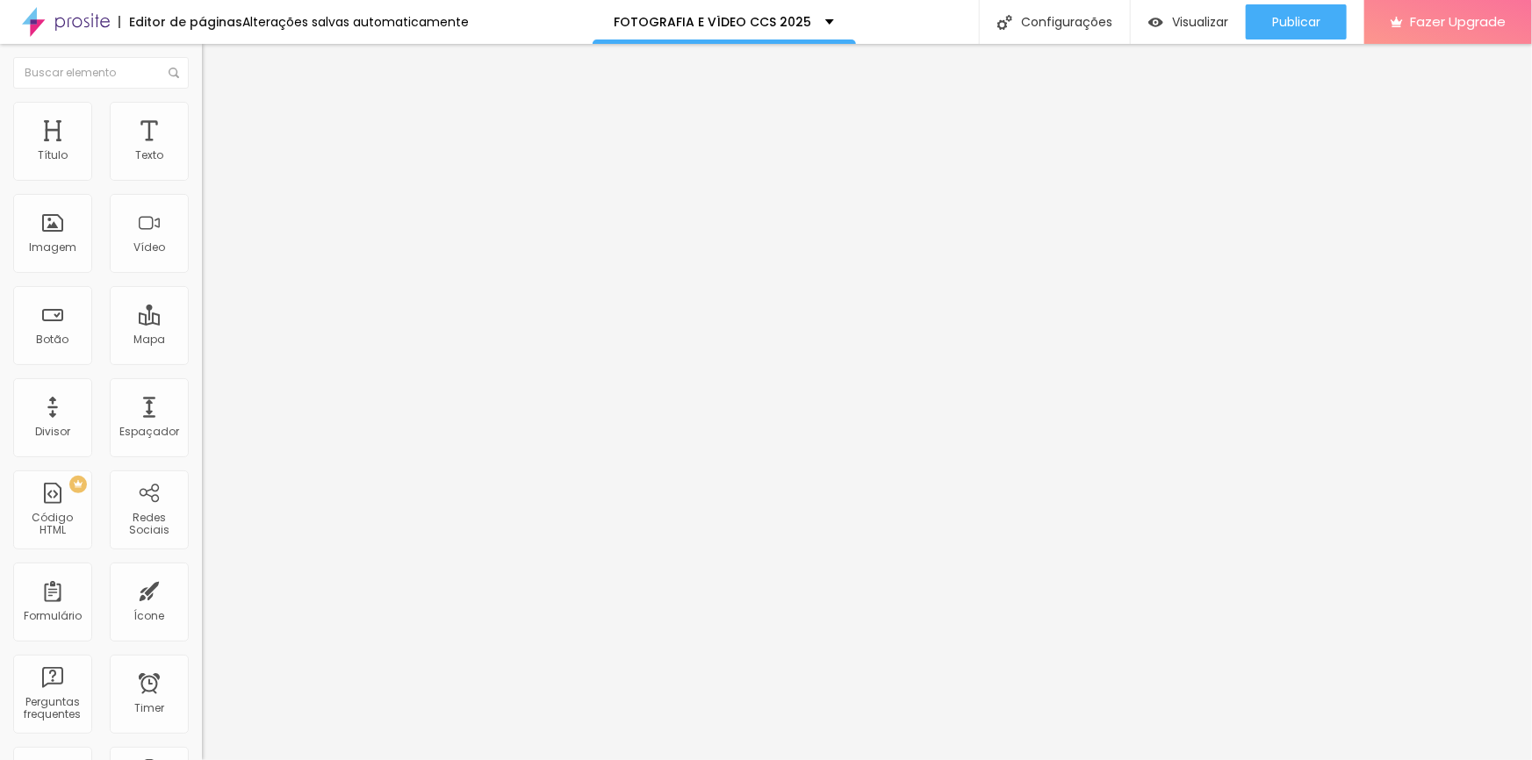
click at [216, 156] on icon "button" at bounding box center [218, 155] width 4 height 4
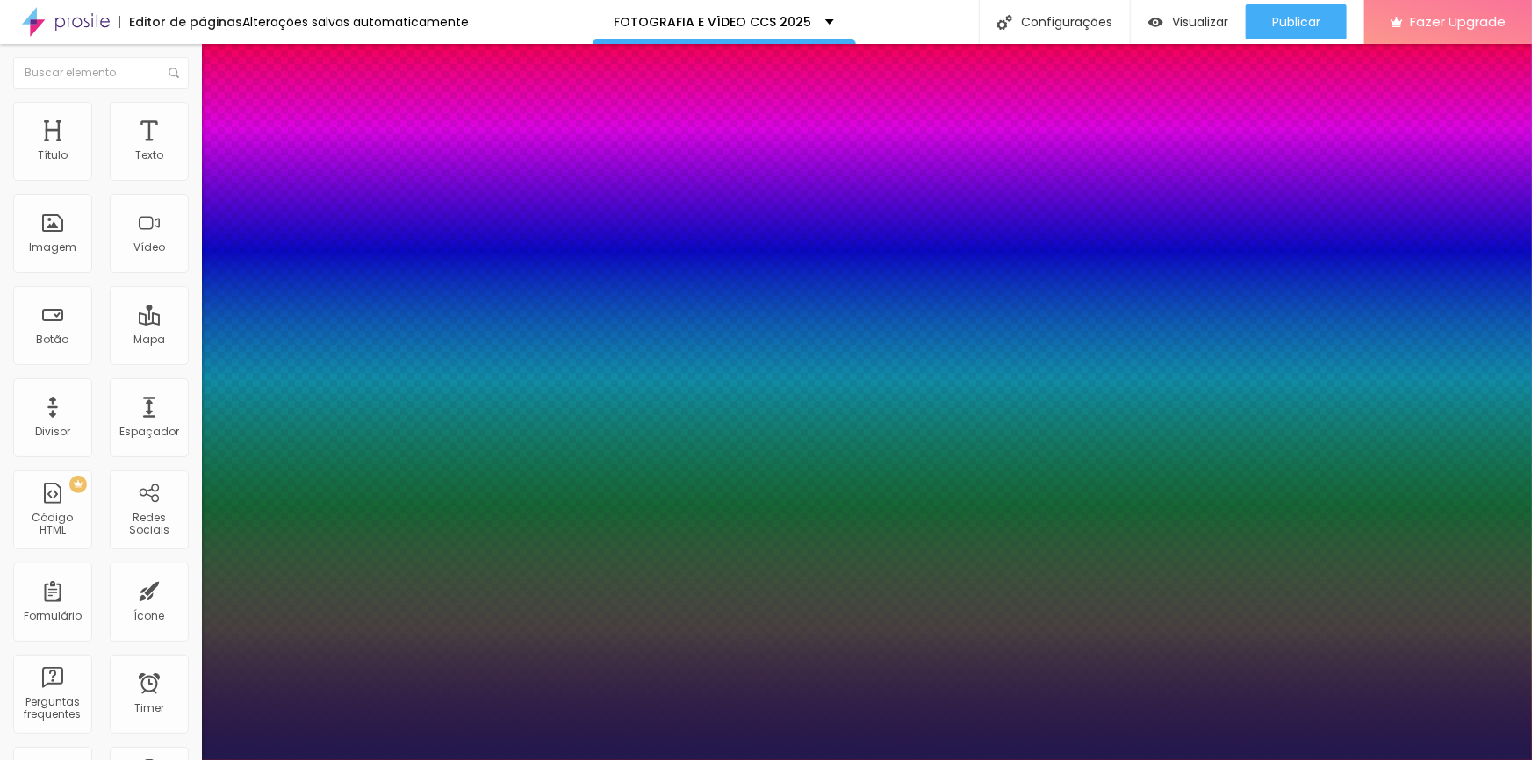
click at [752, 759] on div at bounding box center [766, 760] width 1532 height 0
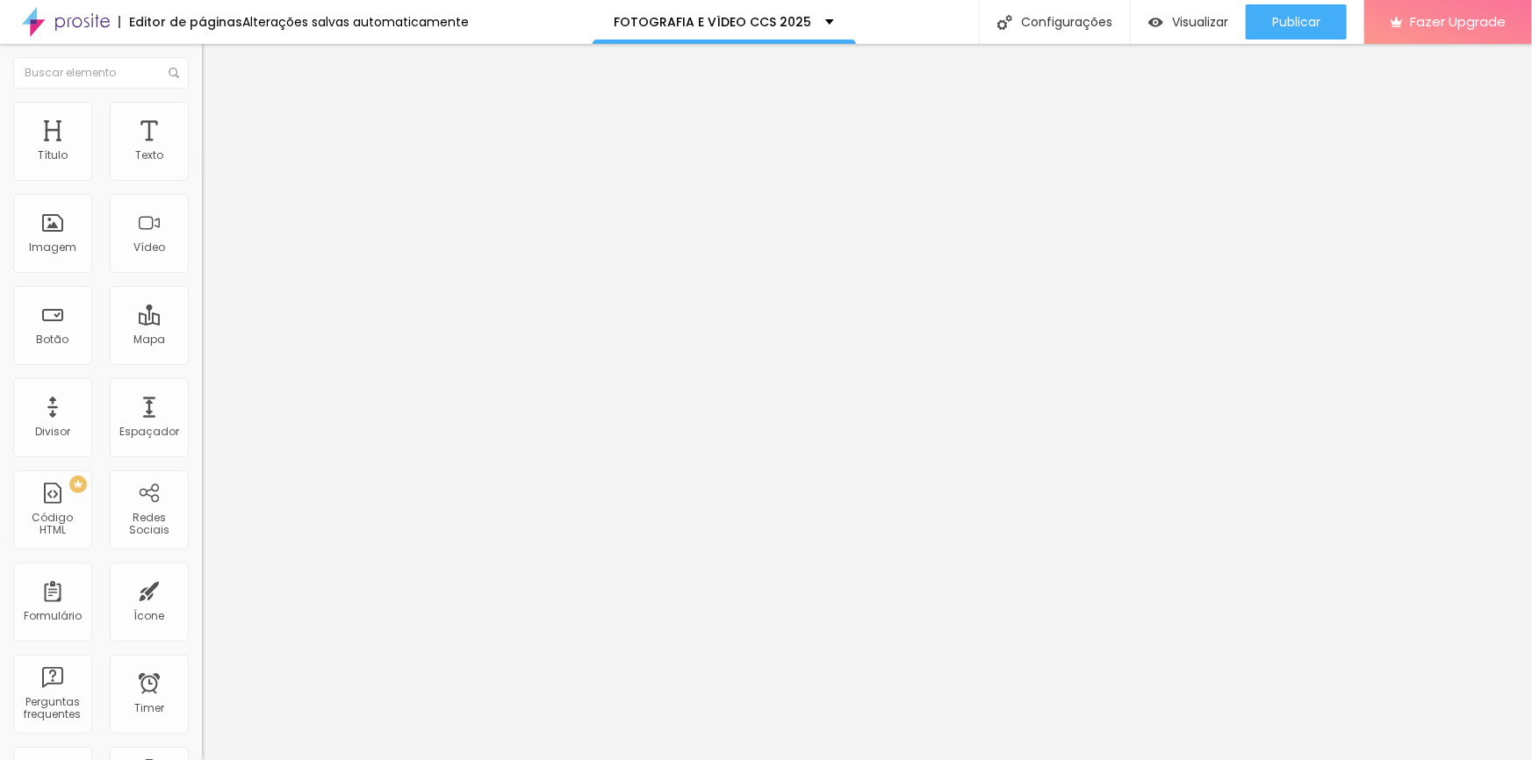
click at [202, 127] on li "Avançado" at bounding box center [303, 125] width 202 height 18
drag, startPoint x: 61, startPoint y: 219, endPoint x: 81, endPoint y: 219, distance: 19.3
click at [202, 585] on input "range" at bounding box center [258, 592] width 113 height 14
drag, startPoint x: 62, startPoint y: 188, endPoint x: 83, endPoint y: 191, distance: 20.5
click at [202, 337] on input "range" at bounding box center [258, 344] width 113 height 14
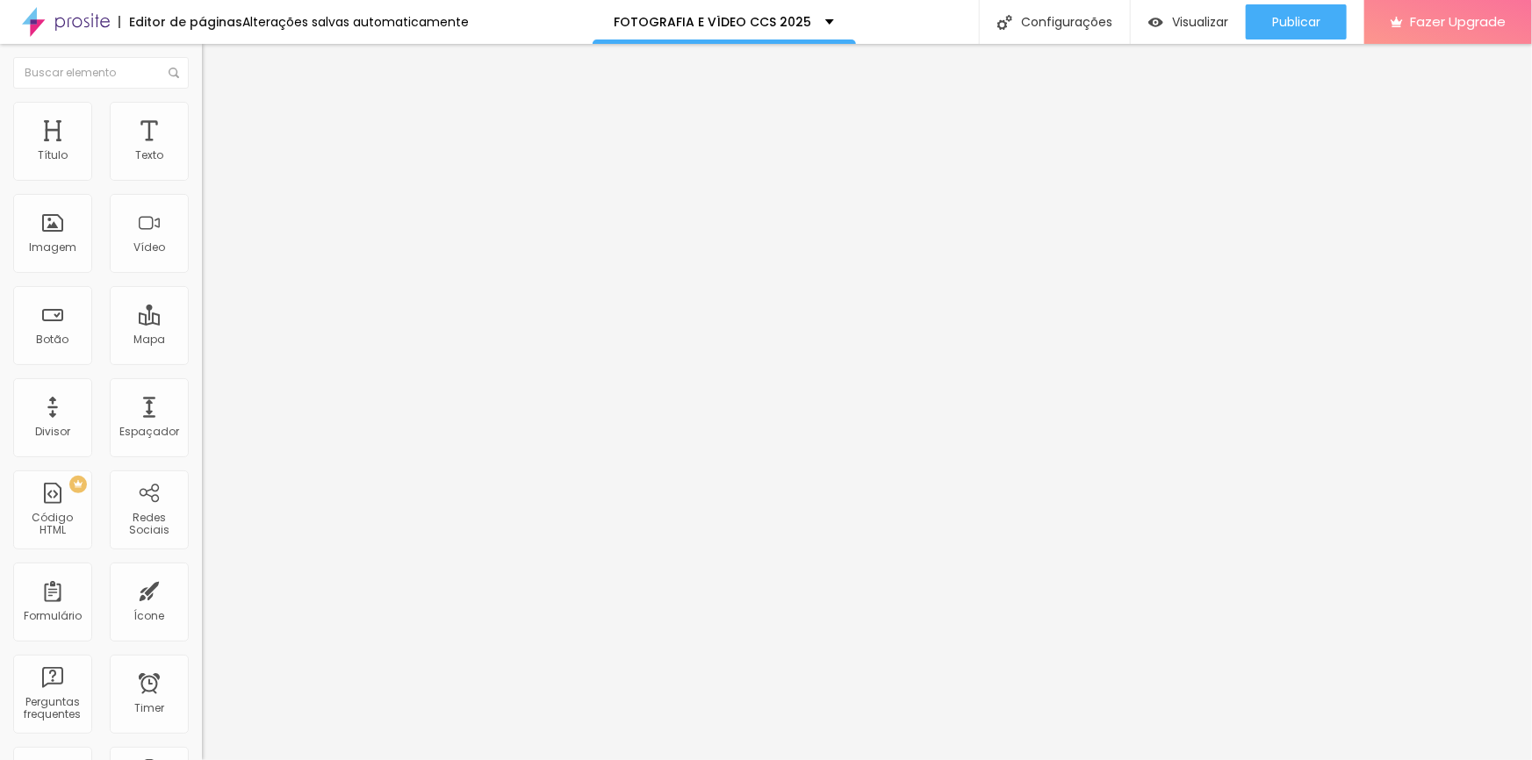
click at [218, 118] on span "Conteúdo" at bounding box center [245, 110] width 54 height 15
click at [218, 135] on span "Avançado" at bounding box center [247, 127] width 58 height 15
click at [202, 116] on li "Estilo" at bounding box center [303, 111] width 202 height 18
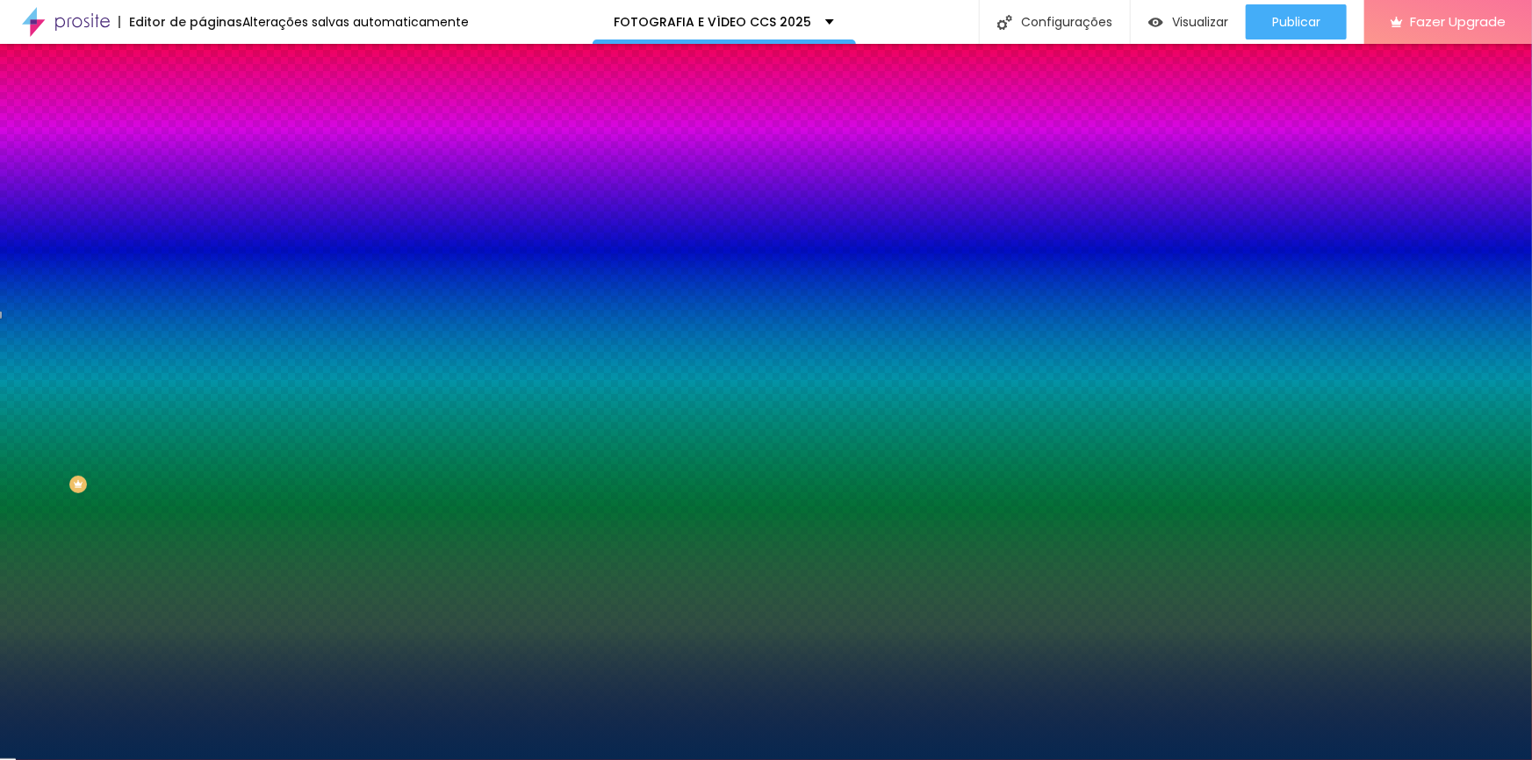
click at [218, 124] on span "Avançado" at bounding box center [247, 131] width 58 height 15
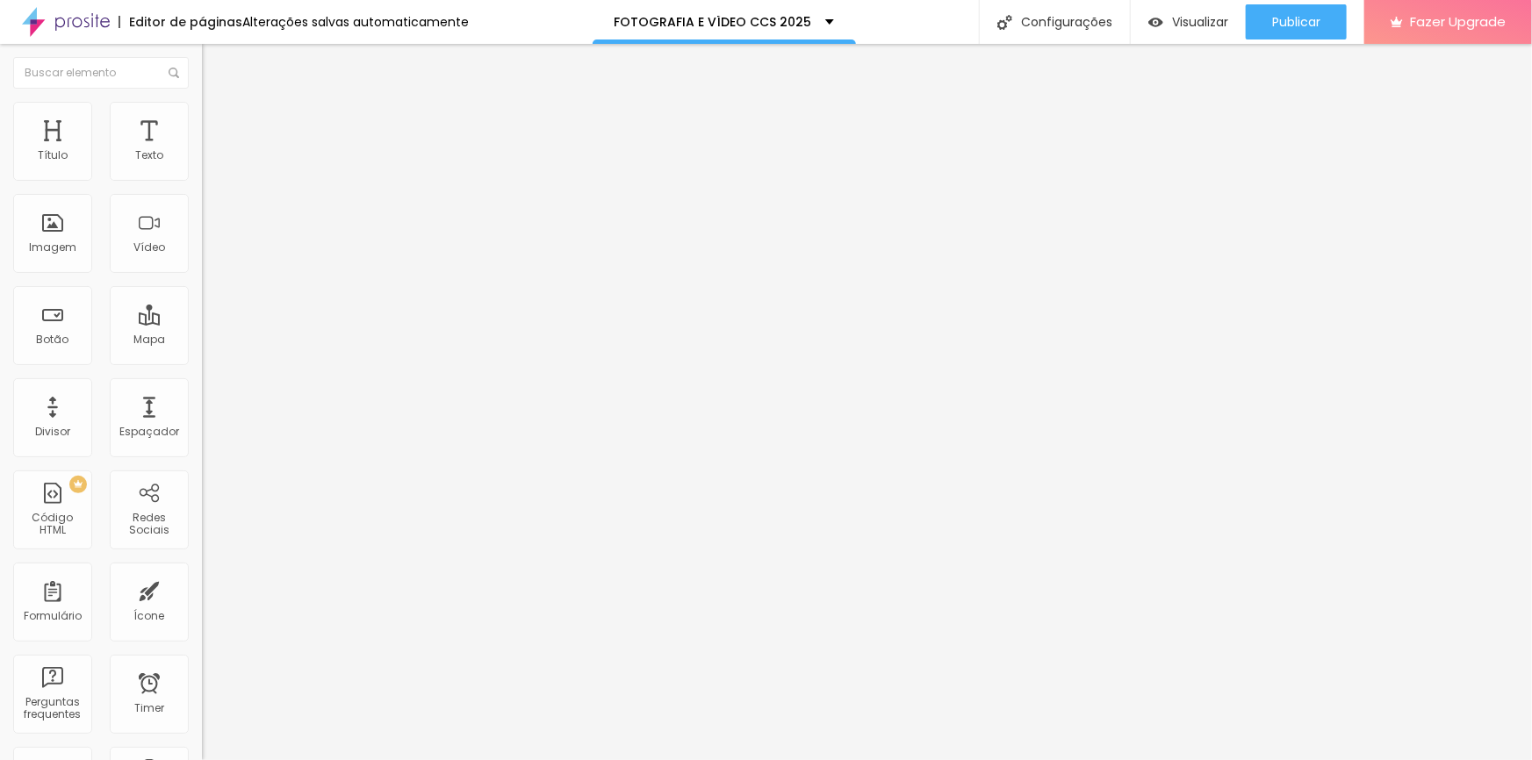
click at [218, 132] on span "Avançado" at bounding box center [247, 127] width 58 height 15
click at [202, 323] on input "range" at bounding box center [258, 330] width 113 height 14
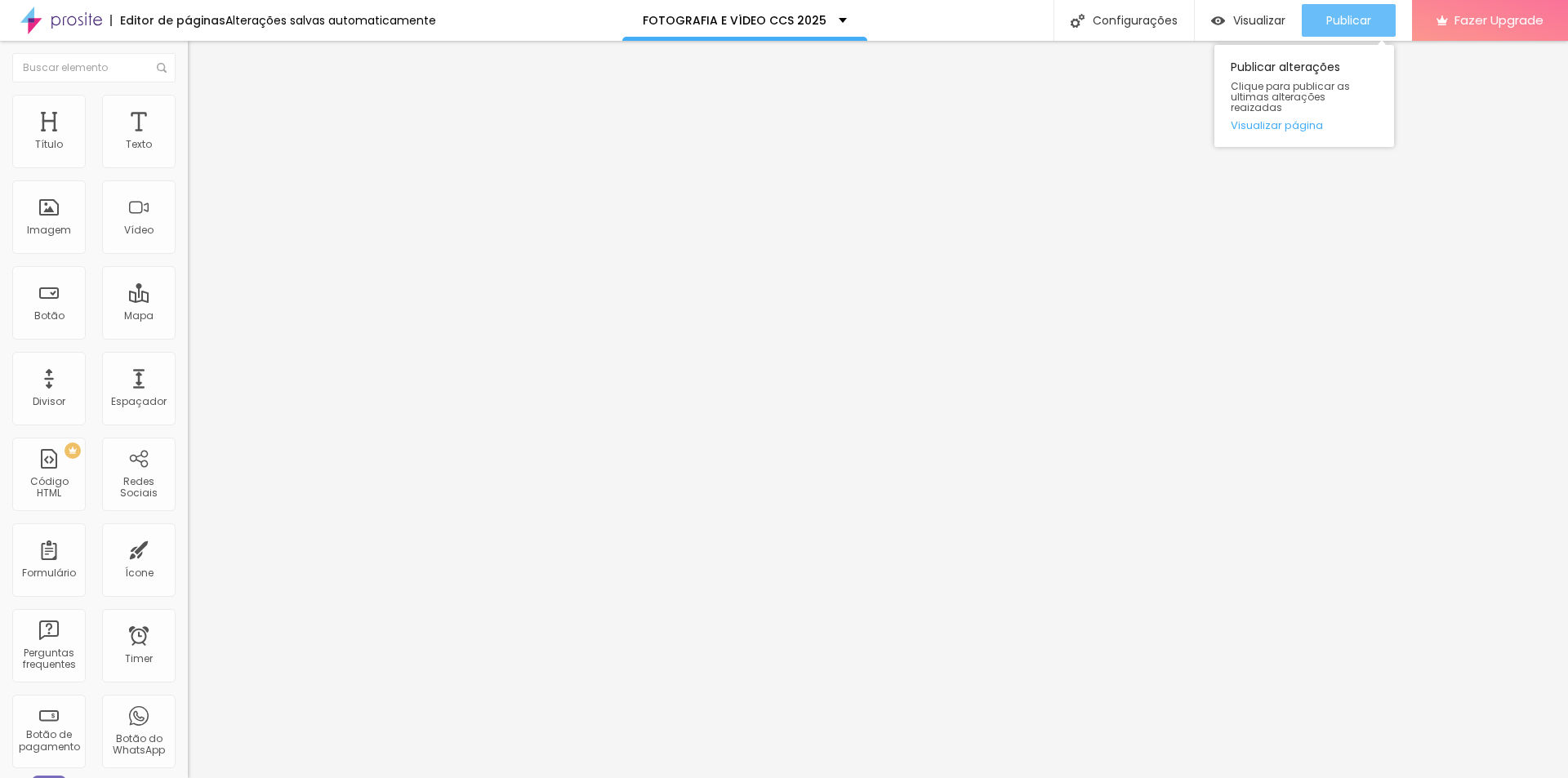
click at [1339, 23] on span "Publicar" at bounding box center [1348, 20] width 45 height 13
